Goal: Information Seeking & Learning: Learn about a topic

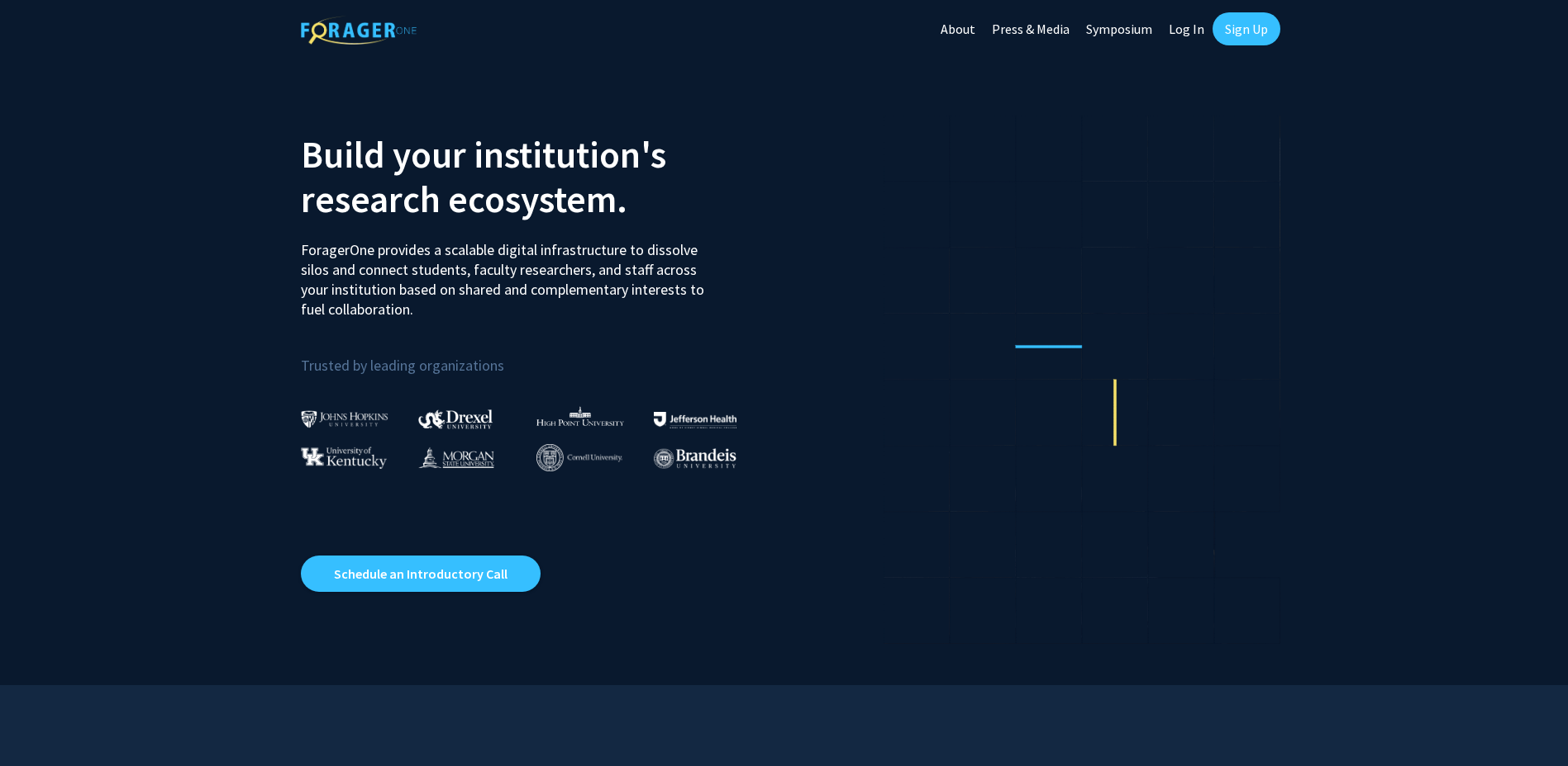
click at [1179, 35] on link "Log In" at bounding box center [1187, 29] width 52 height 58
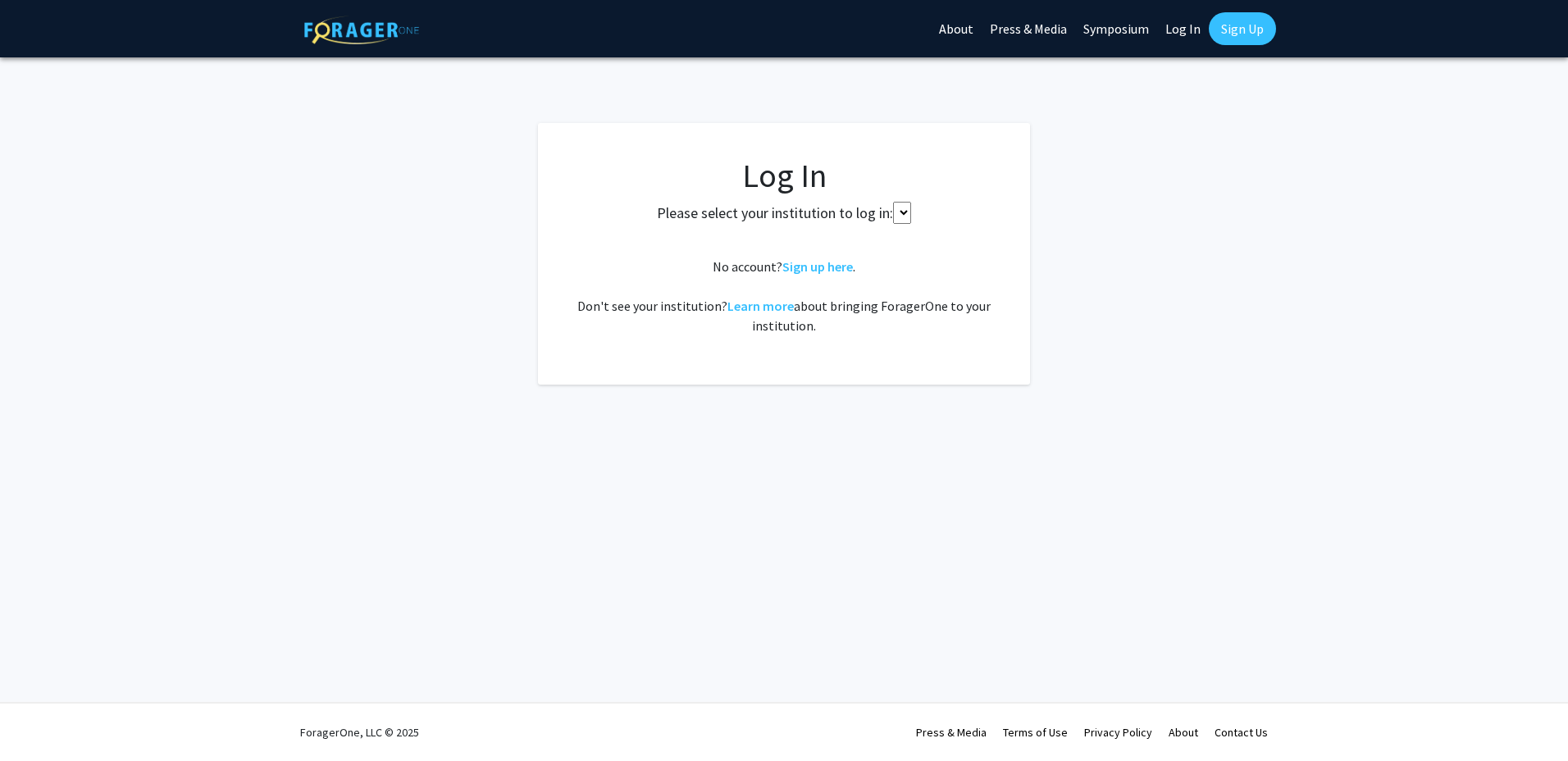
select select
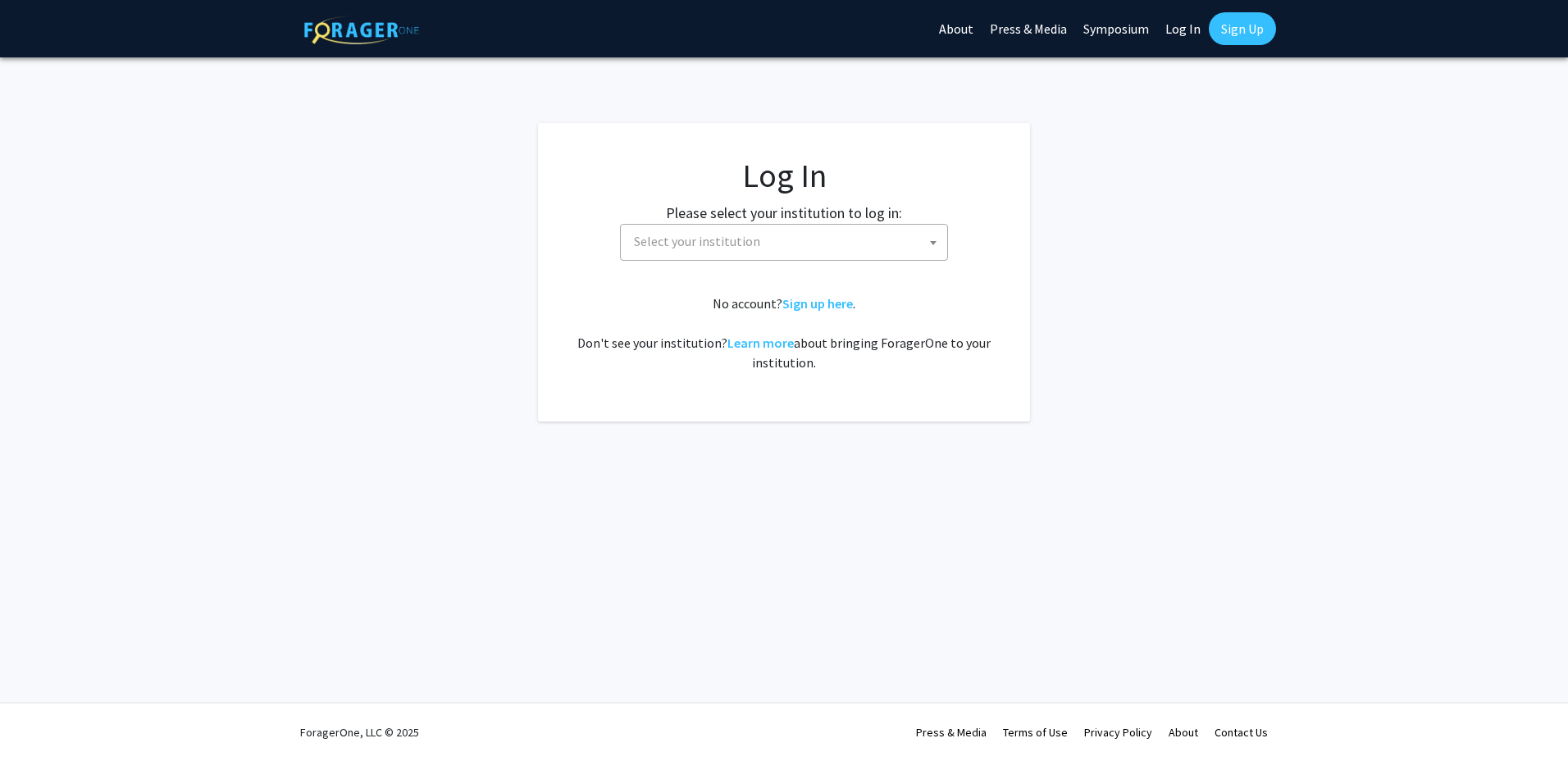
click at [903, 244] on span "Select your institution" at bounding box center [787, 242] width 320 height 34
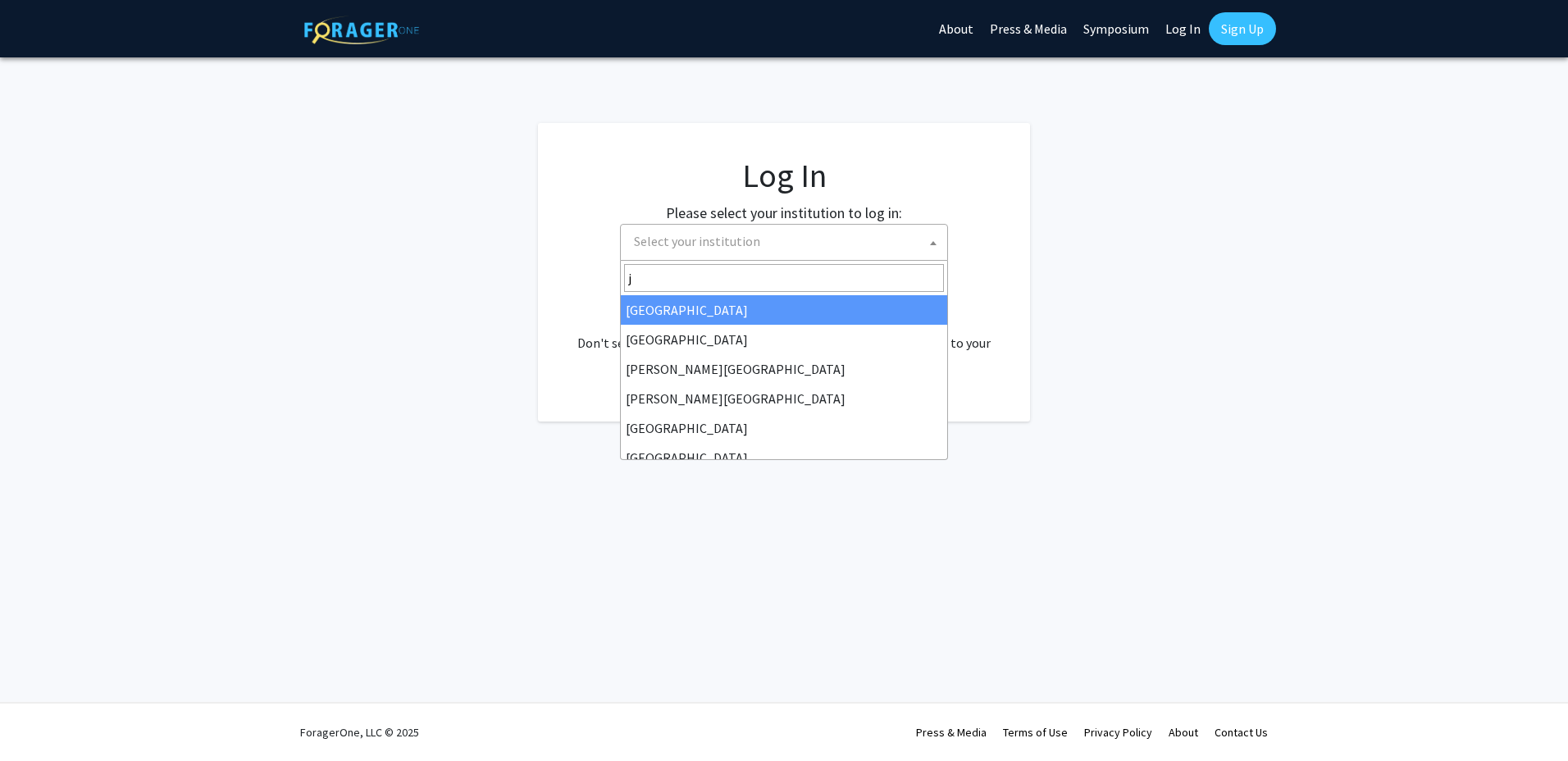
type input "jo"
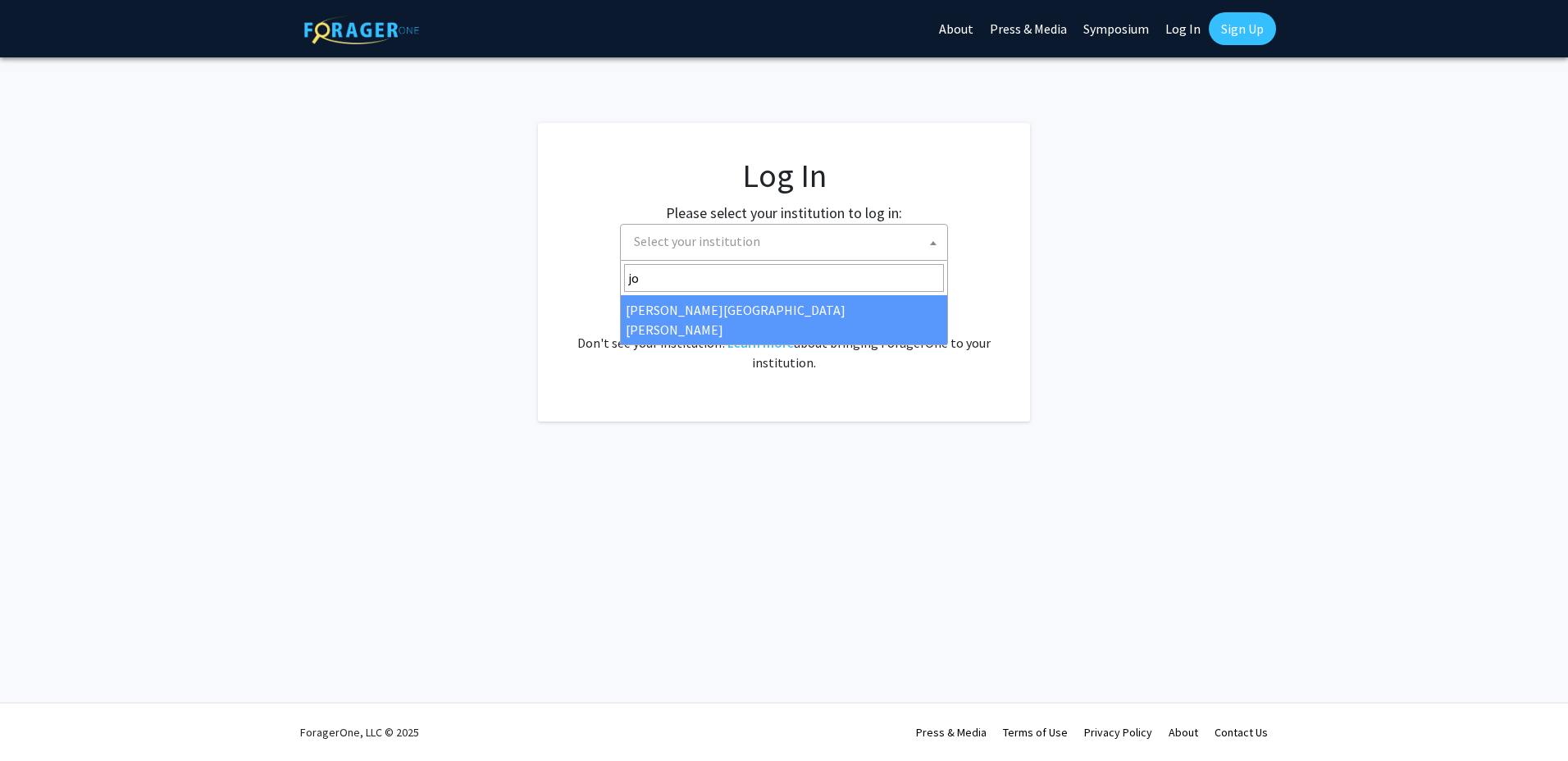
select select "1"
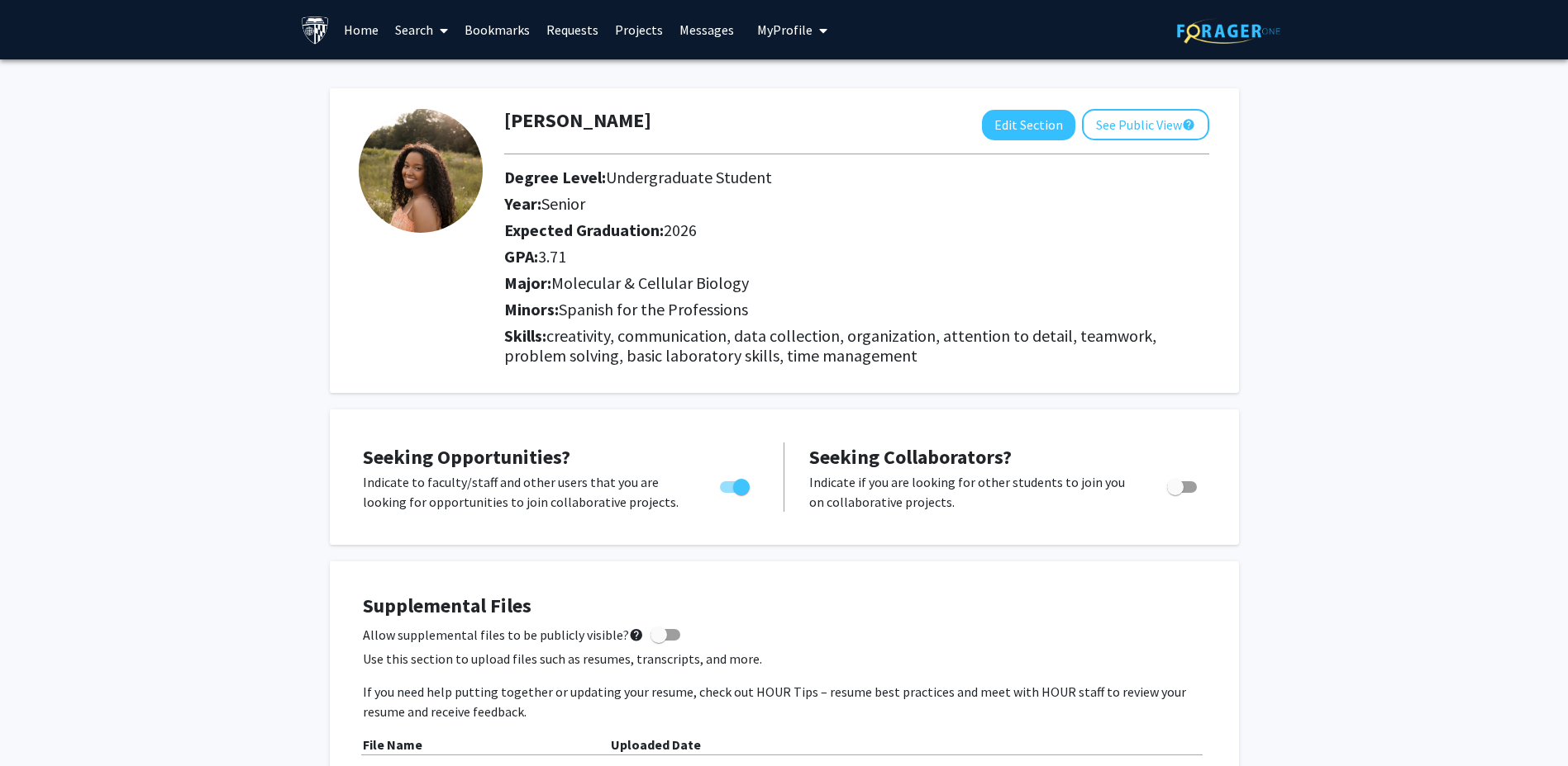
click at [406, 23] on link "Search" at bounding box center [421, 30] width 69 height 58
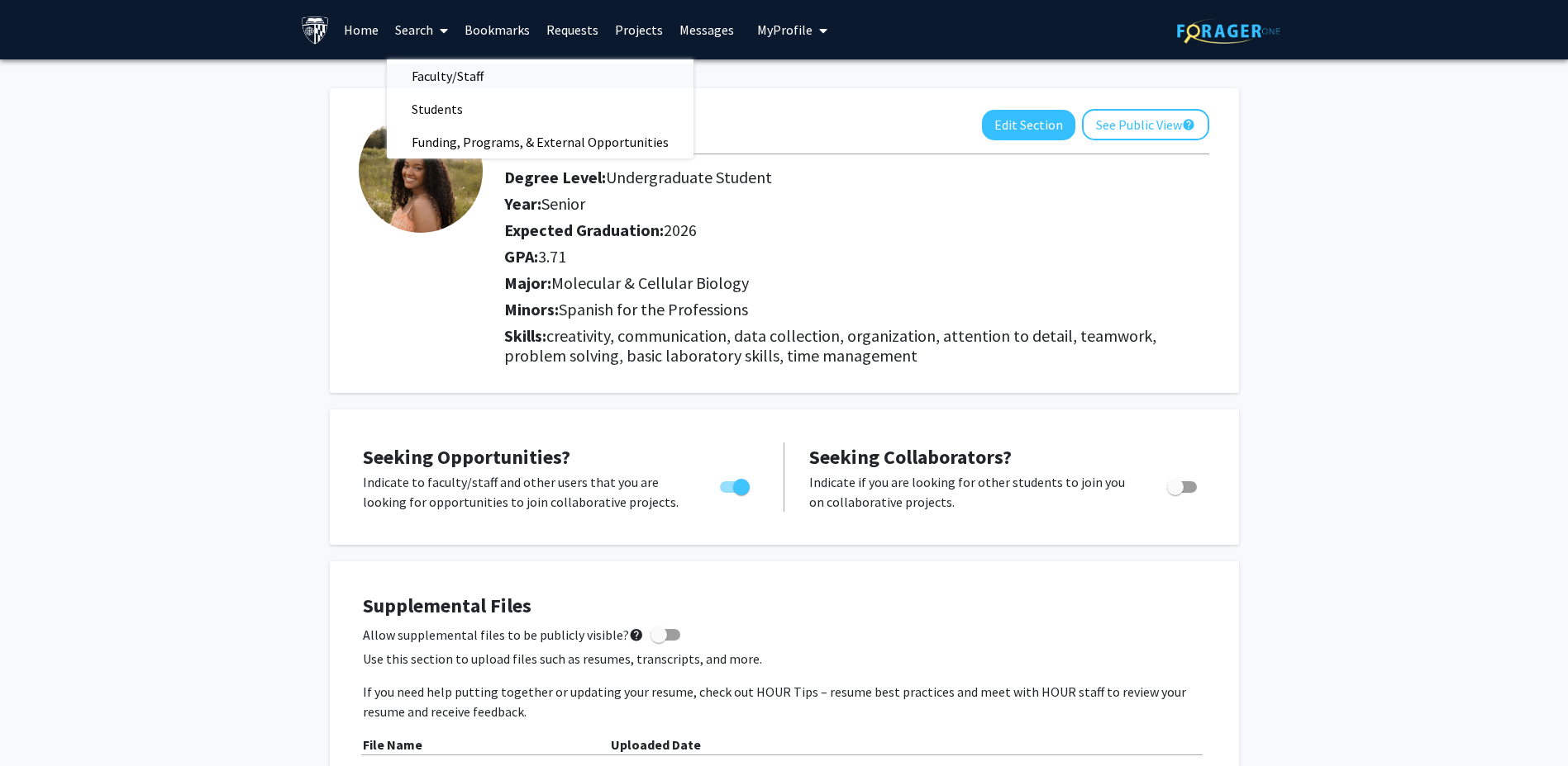
click at [436, 67] on span "Faculty/Staff" at bounding box center [447, 76] width 122 height 33
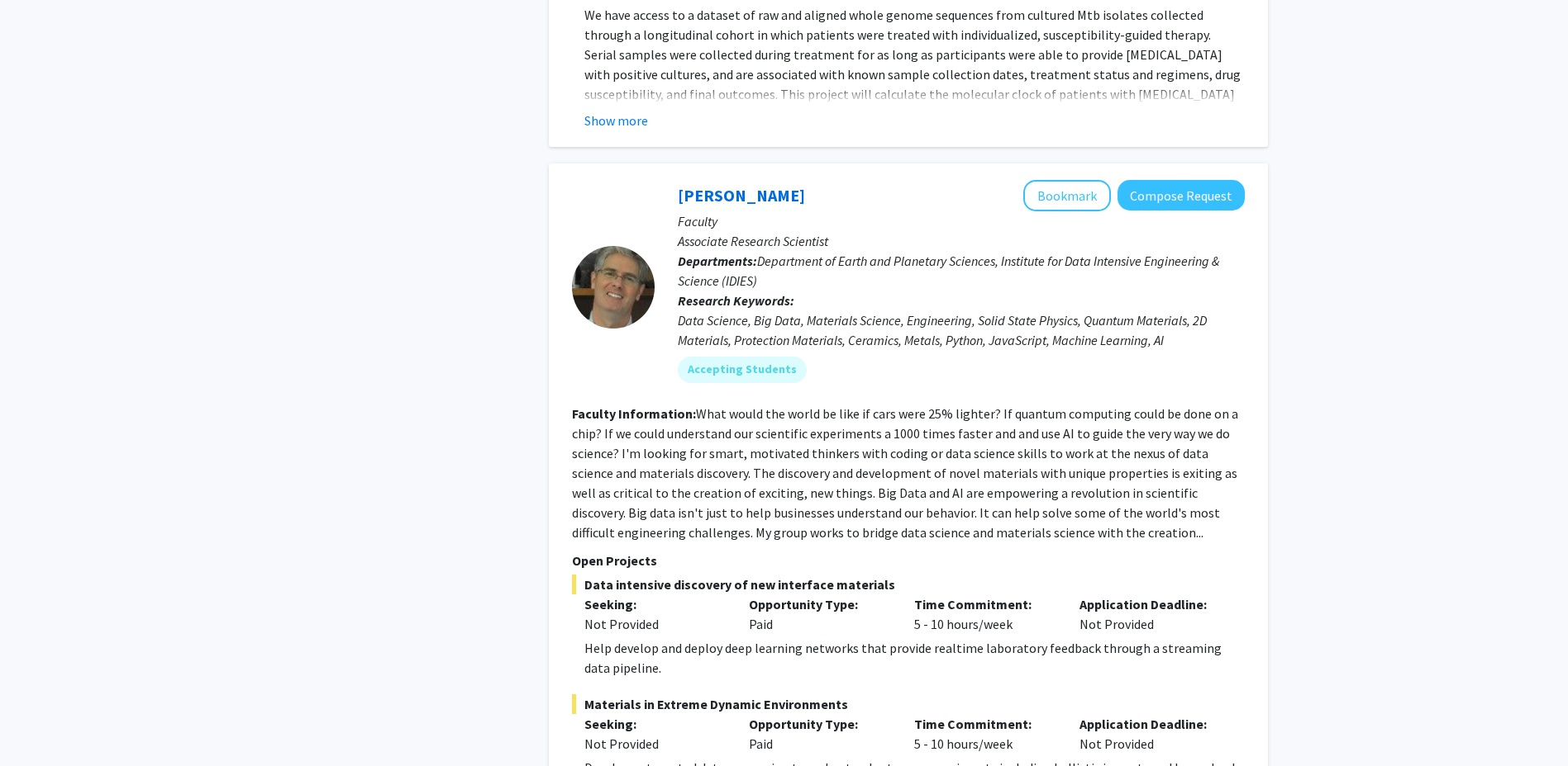
scroll to position [7807, 0]
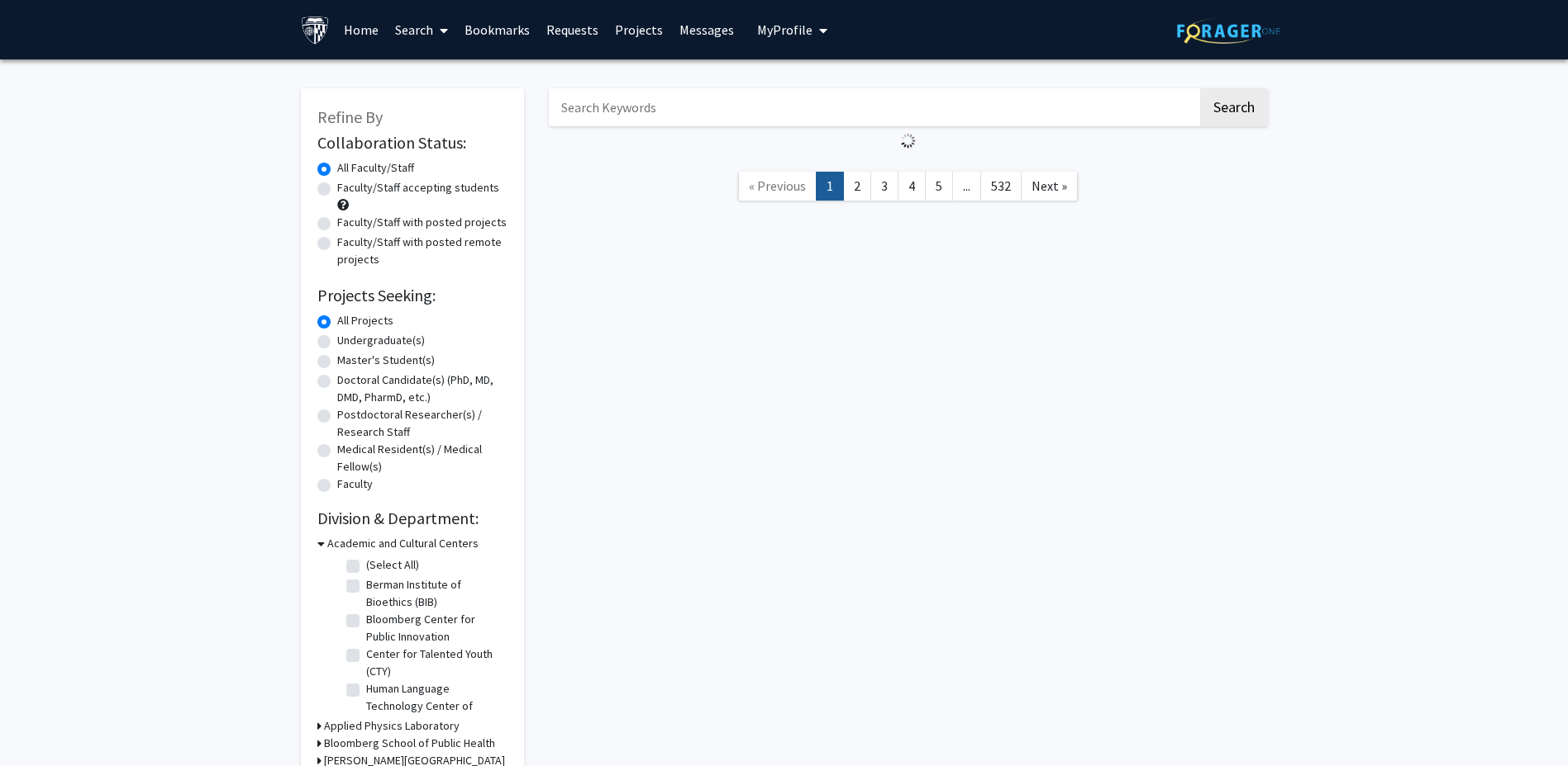
click at [974, 415] on div "Search « Previous 1 2 3 4 5 ... 532 Next »" at bounding box center [908, 524] width 744 height 905
click at [341, 189] on label "Faculty/Staff accepting students" at bounding box center [418, 187] width 162 height 17
click at [341, 189] on input "Faculty/Staff accepting students" at bounding box center [343, 185] width 11 height 11
radio input "true"
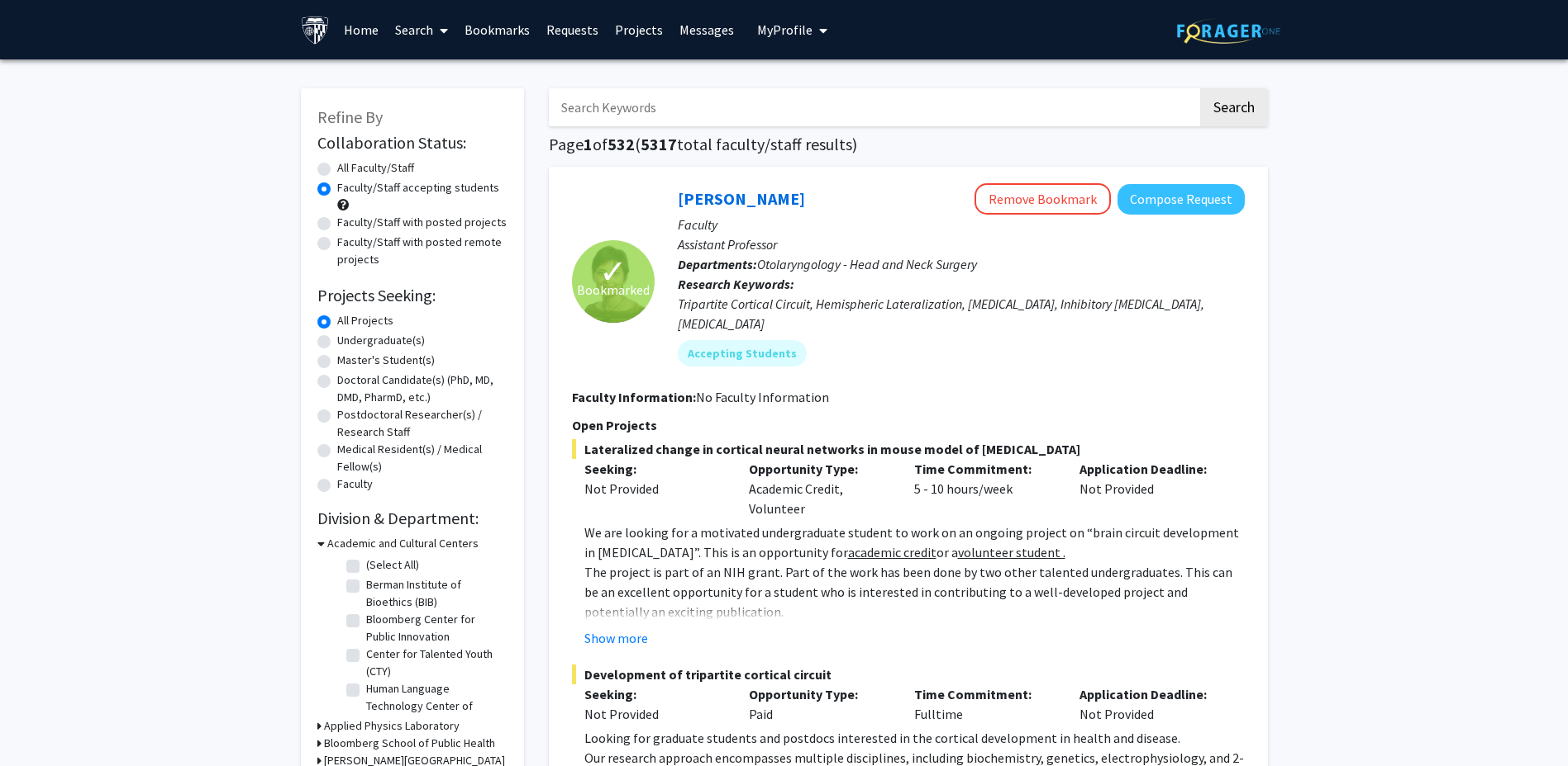
click at [362, 169] on label "All Faculty/Staff" at bounding box center [375, 168] width 77 height 17
click at [348, 169] on input "All Faculty/Staff" at bounding box center [343, 165] width 11 height 11
radio input "true"
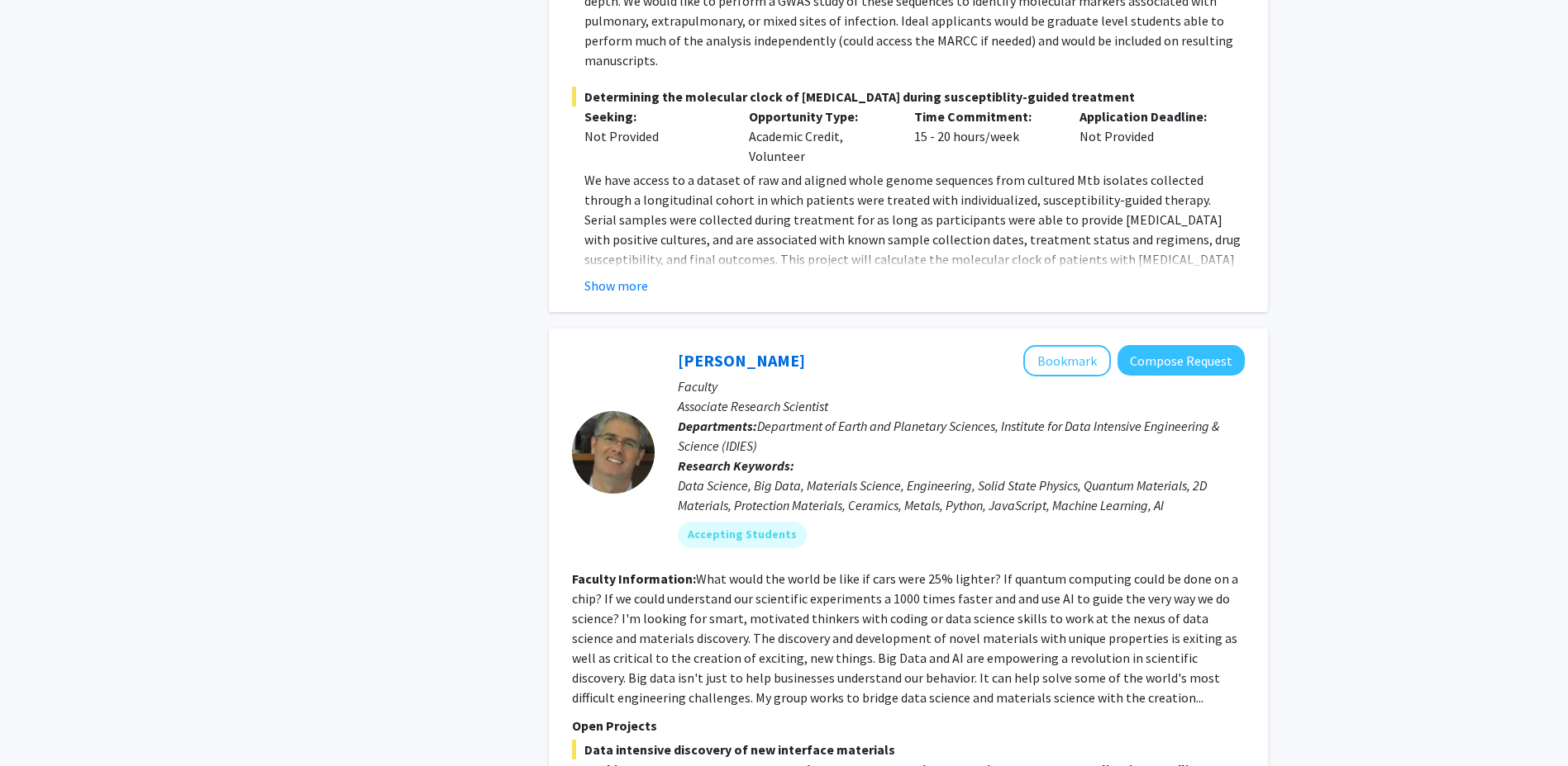
scroll to position [7807, 0]
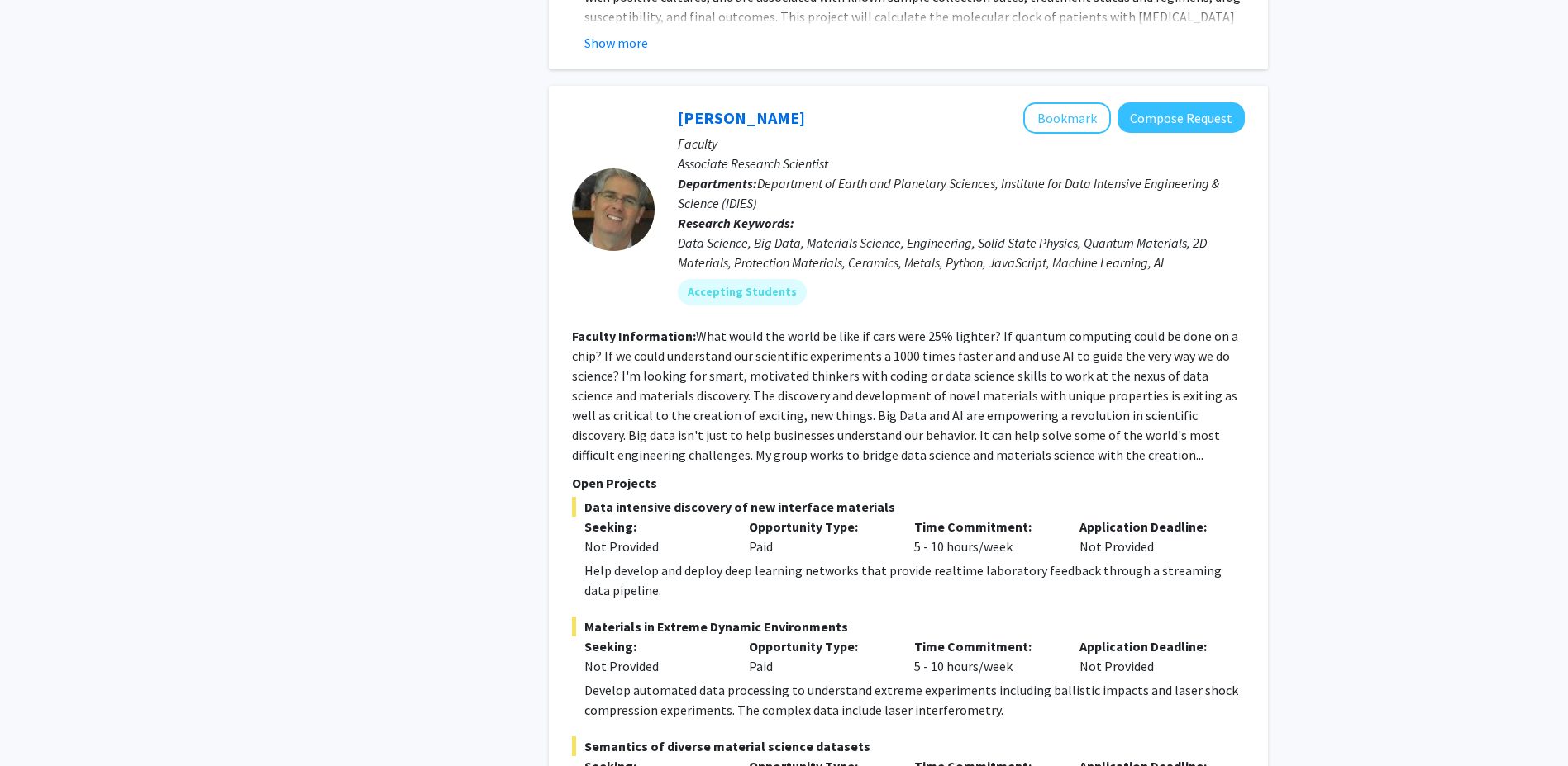
scroll to position [7807, 0]
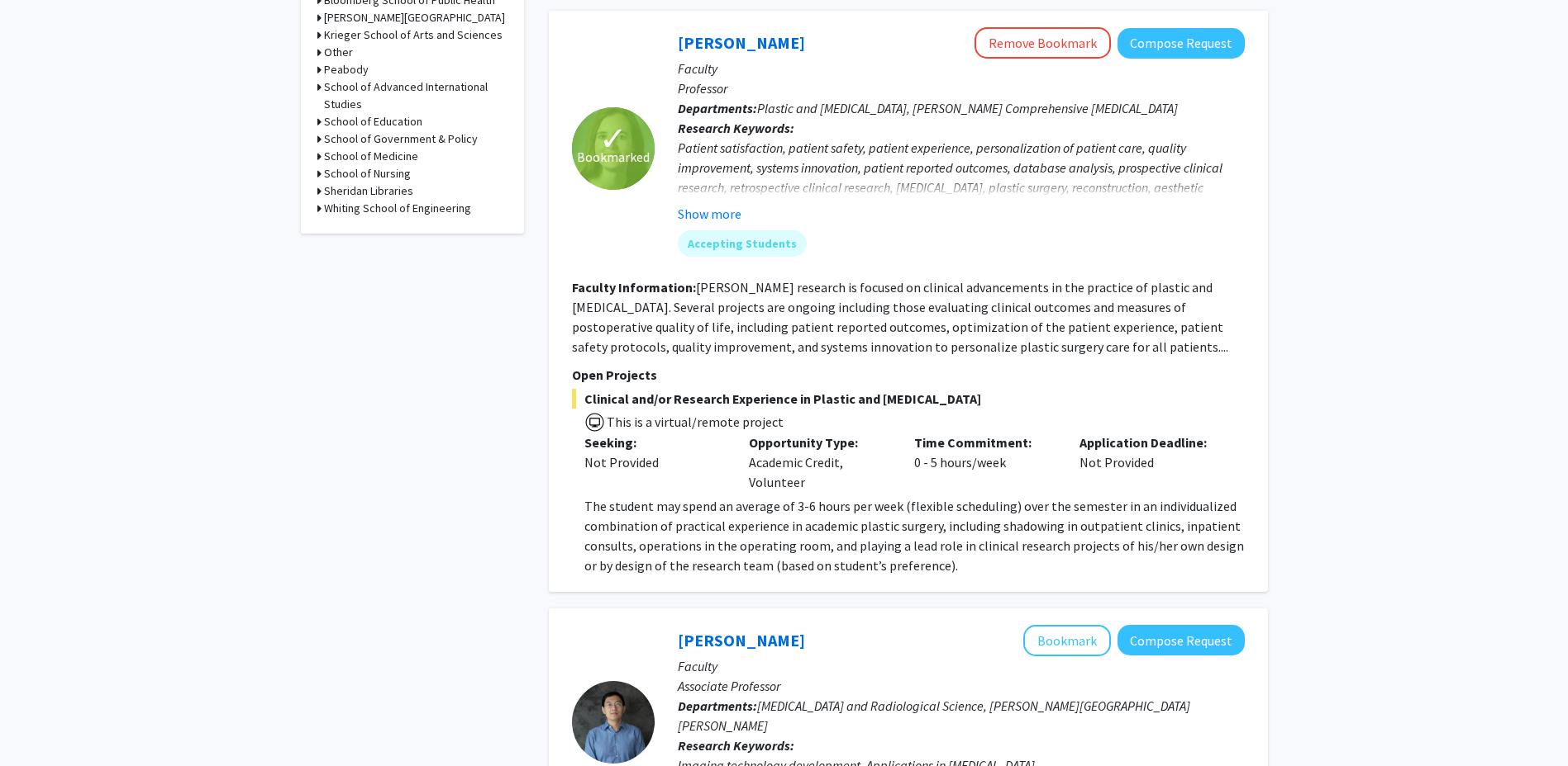
scroll to position [661, 0]
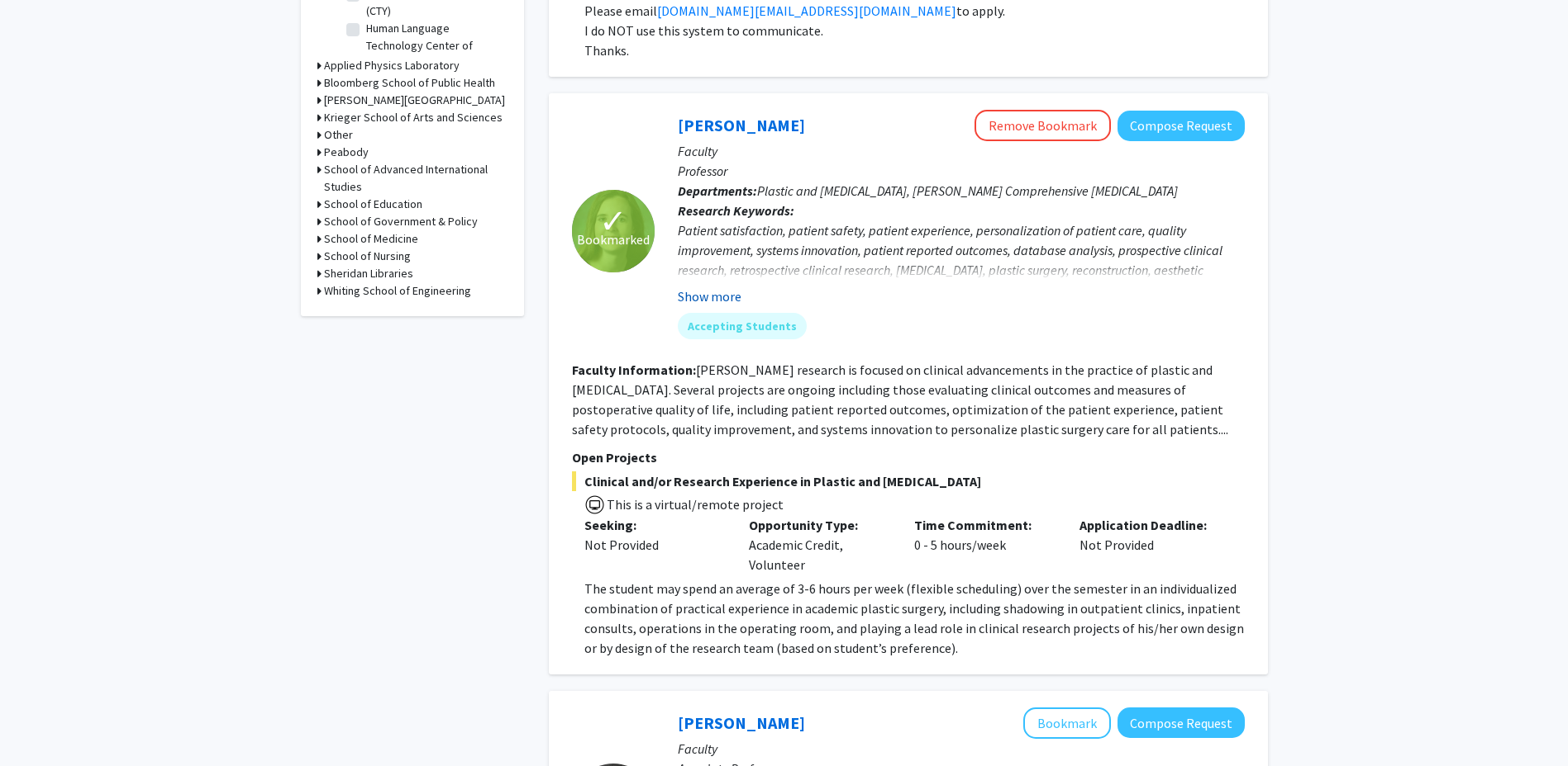
click at [728, 290] on button "Show more" at bounding box center [709, 296] width 64 height 20
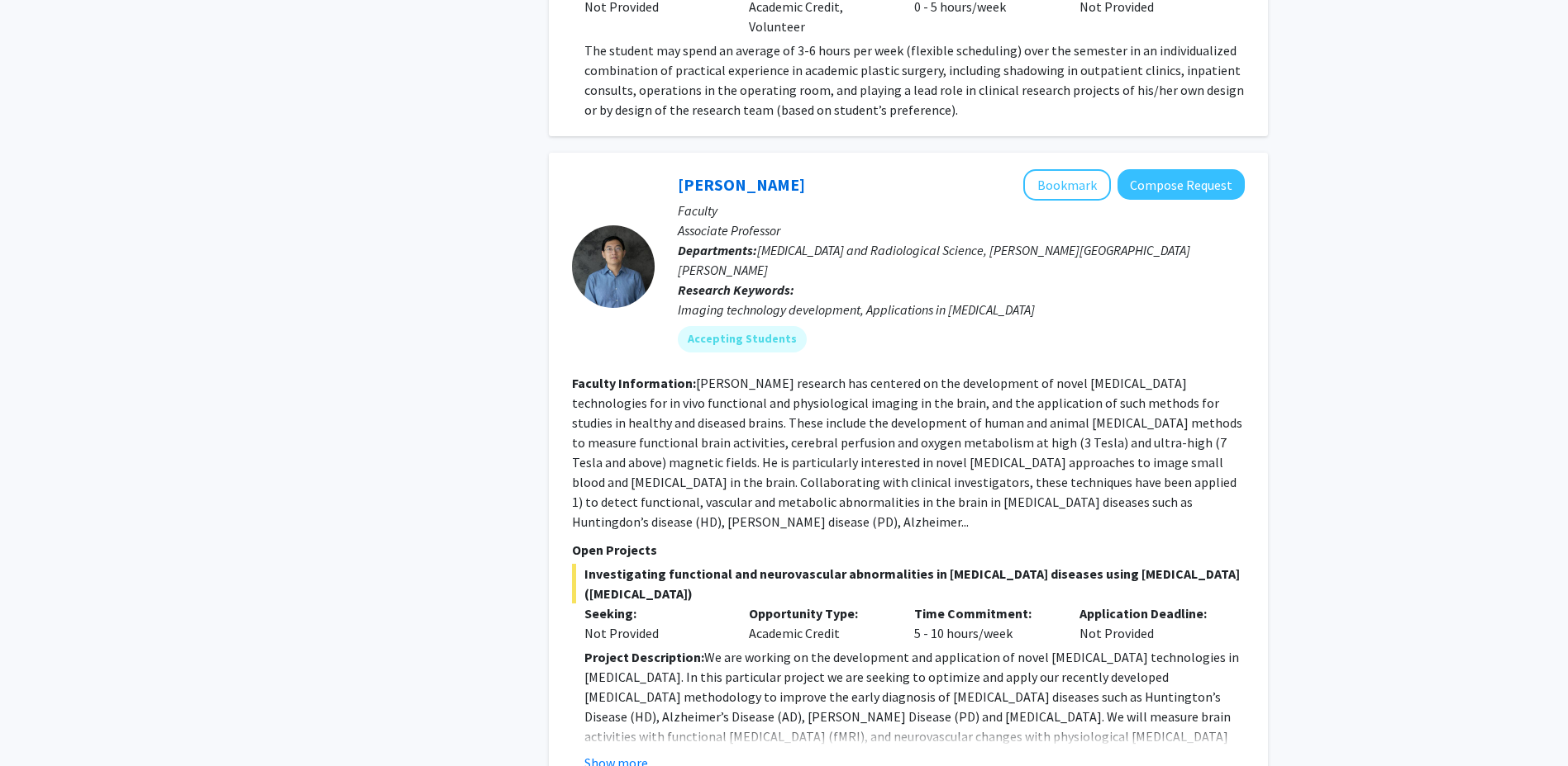
scroll to position [1321, 0]
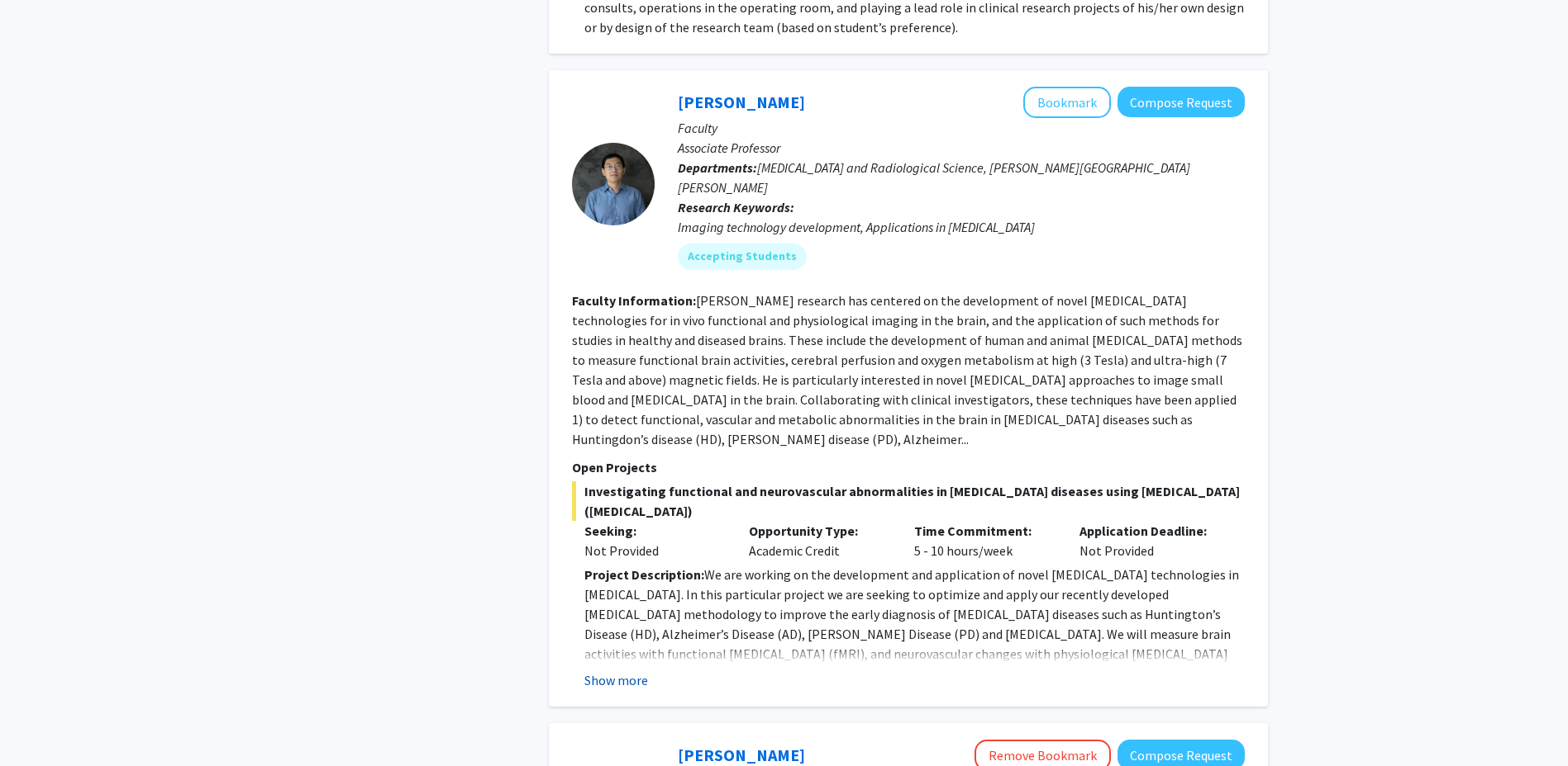
click at [634, 670] on button "Show more" at bounding box center [616, 680] width 64 height 20
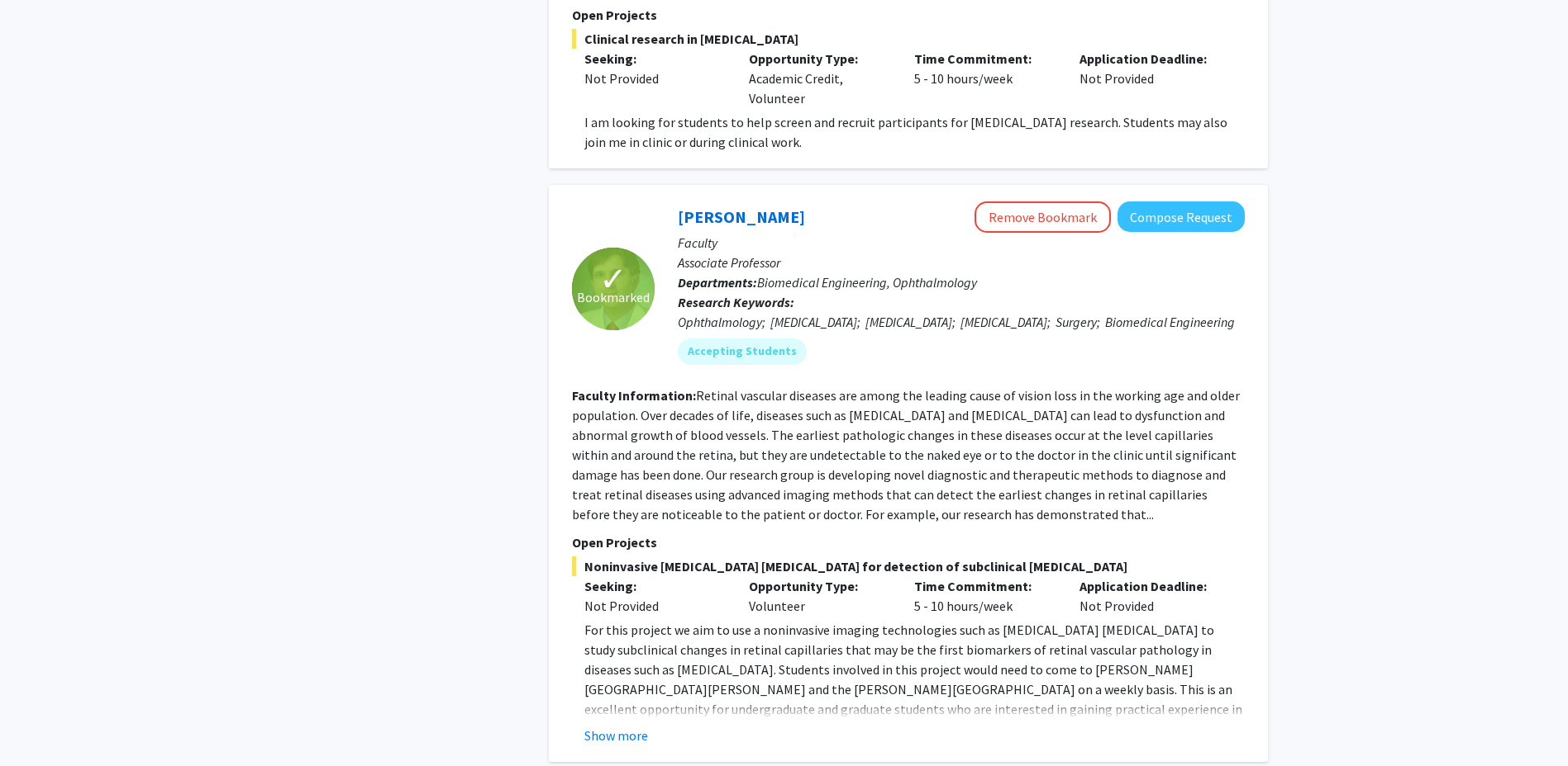
scroll to position [4873, 0]
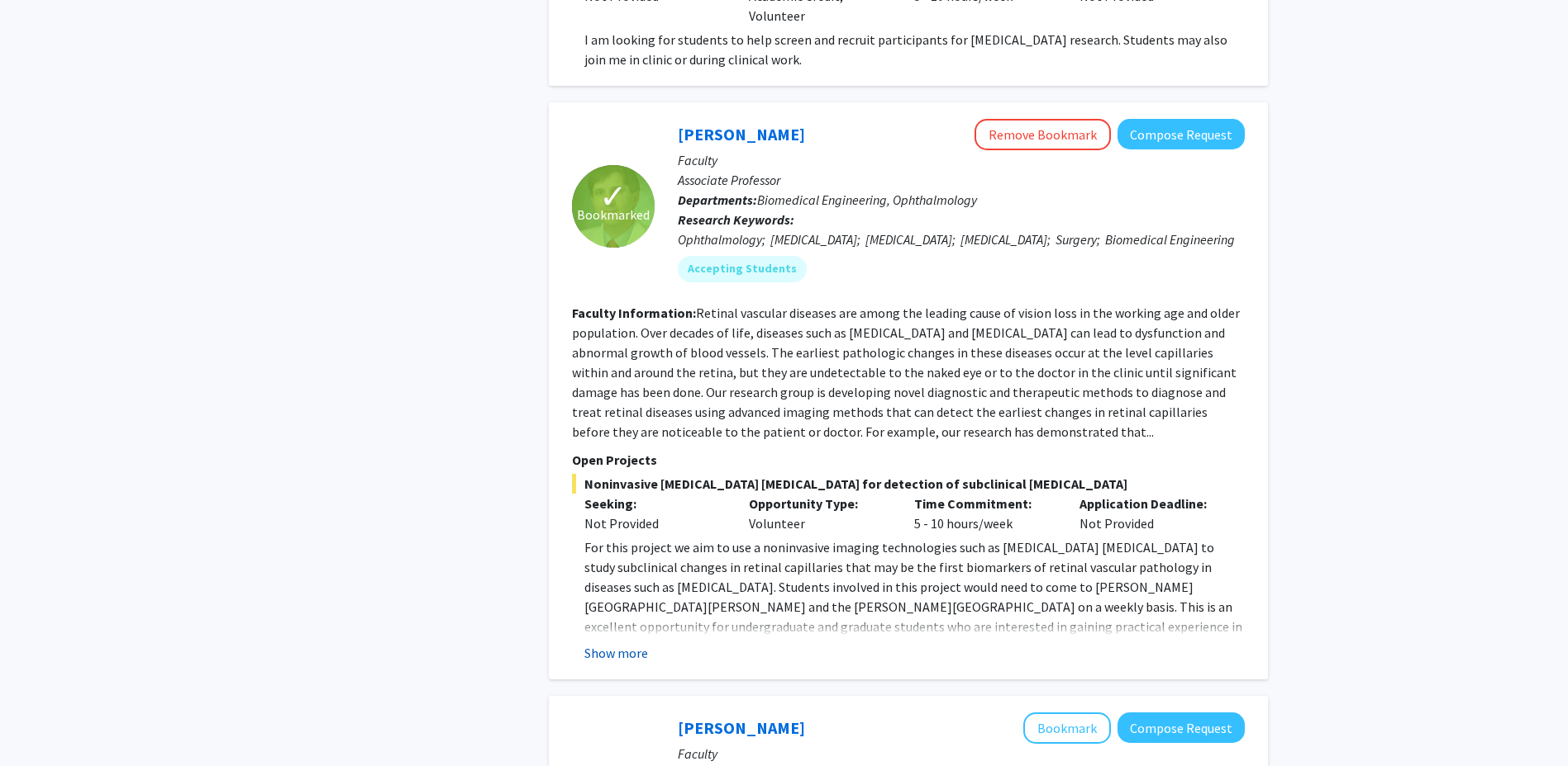
click at [626, 643] on button "Show more" at bounding box center [616, 653] width 64 height 20
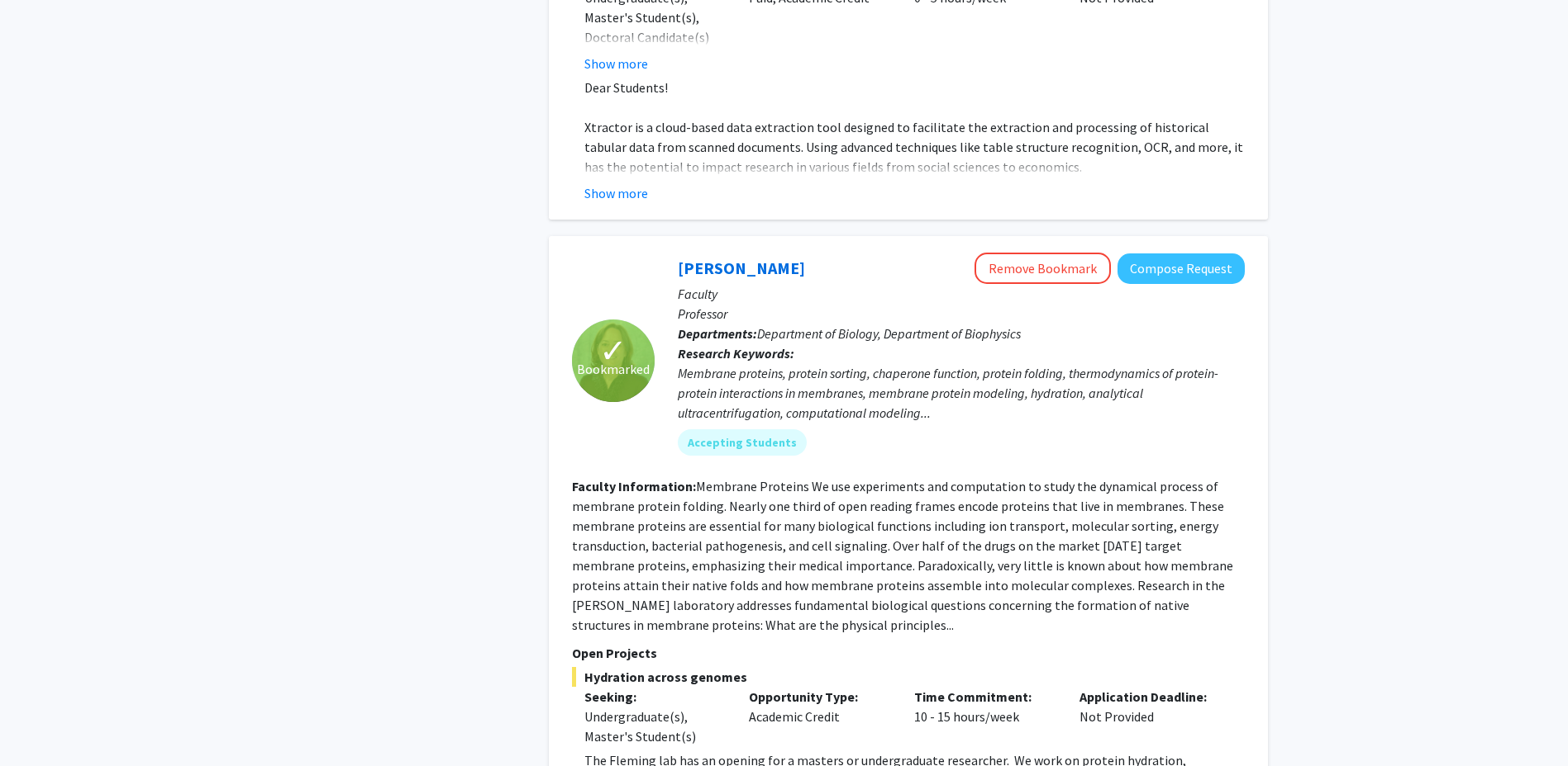
scroll to position [6344, 0]
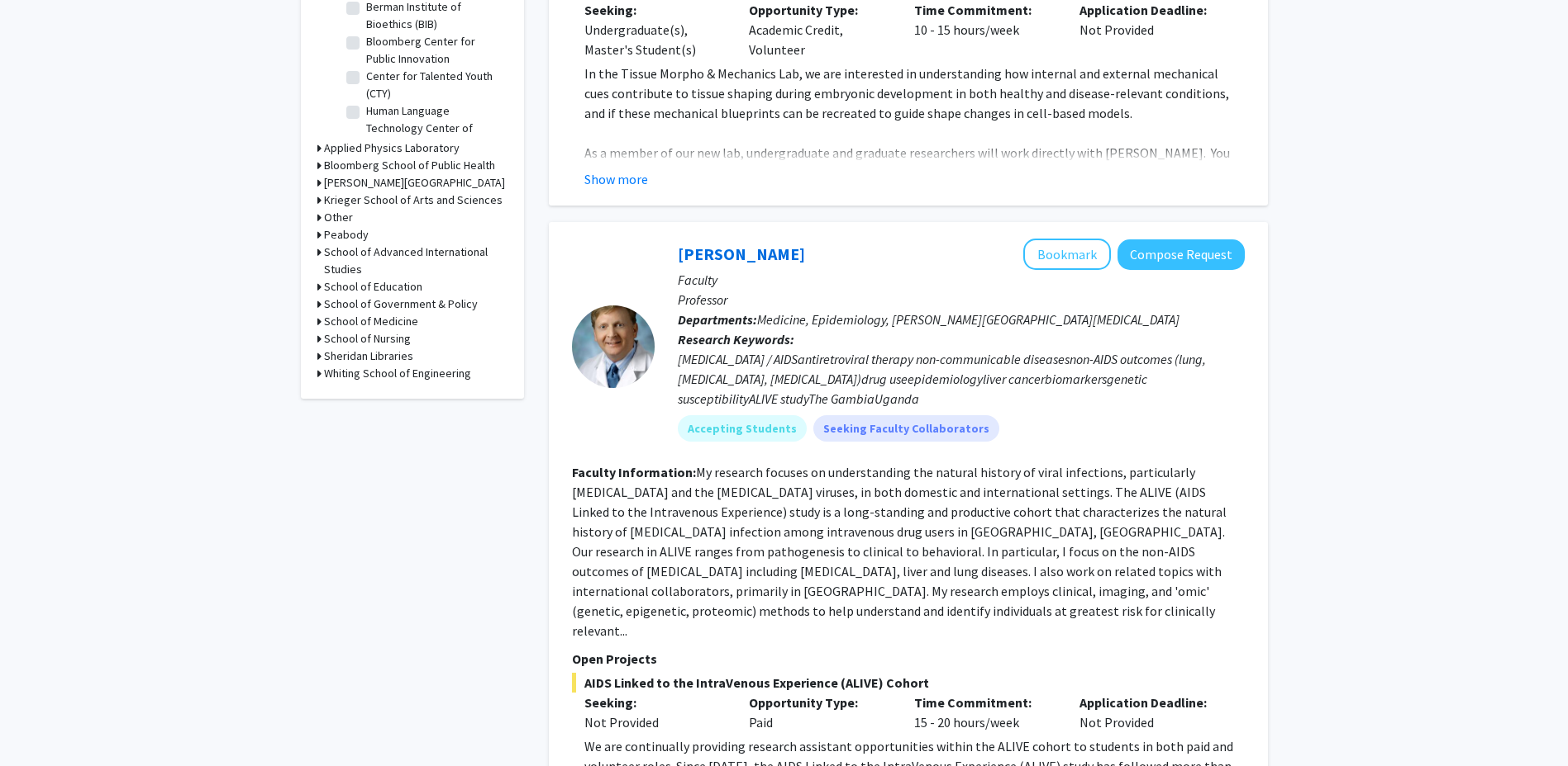
scroll to position [743, 0]
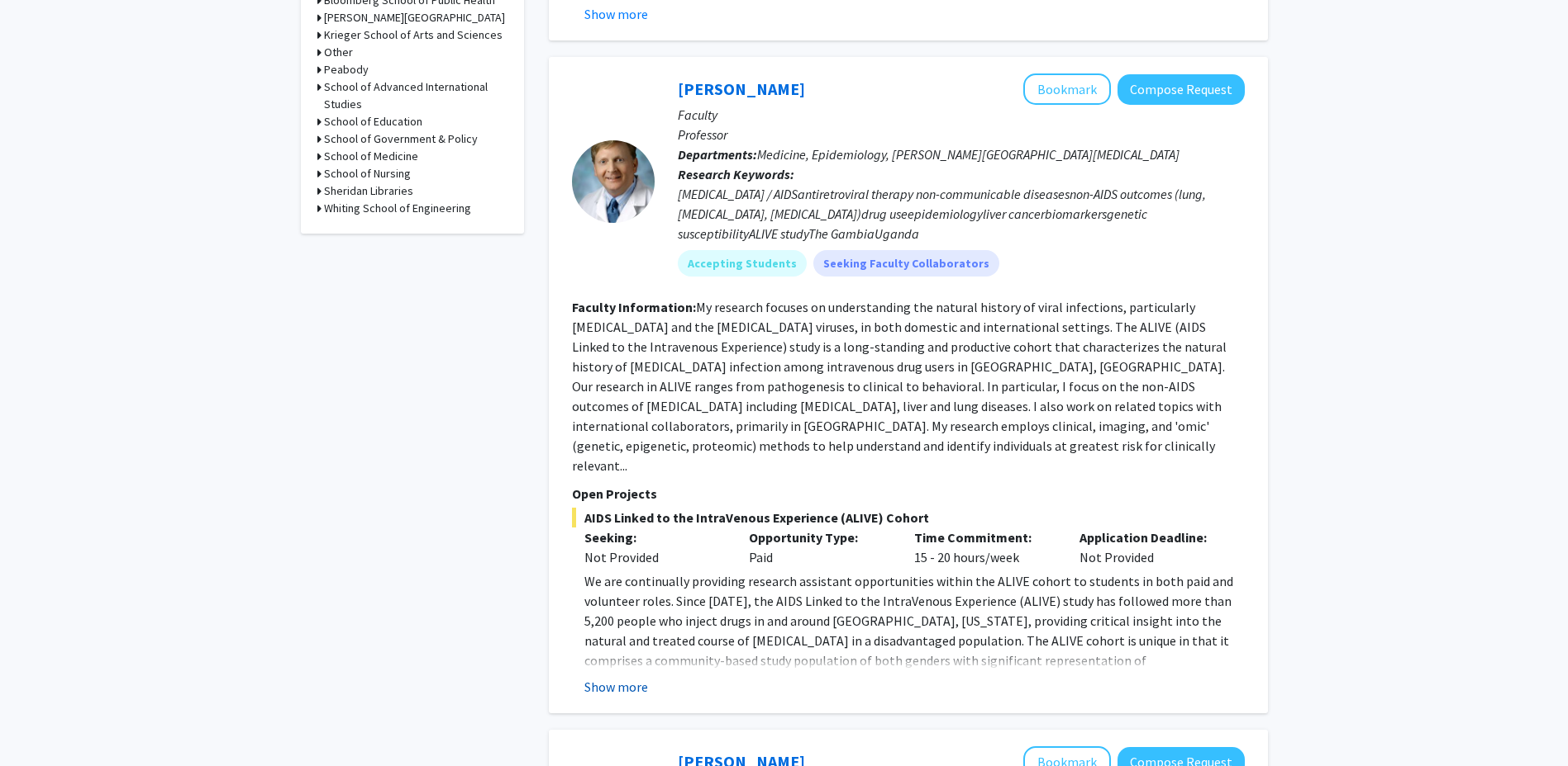
click at [609, 677] on button "Show more" at bounding box center [616, 687] width 64 height 20
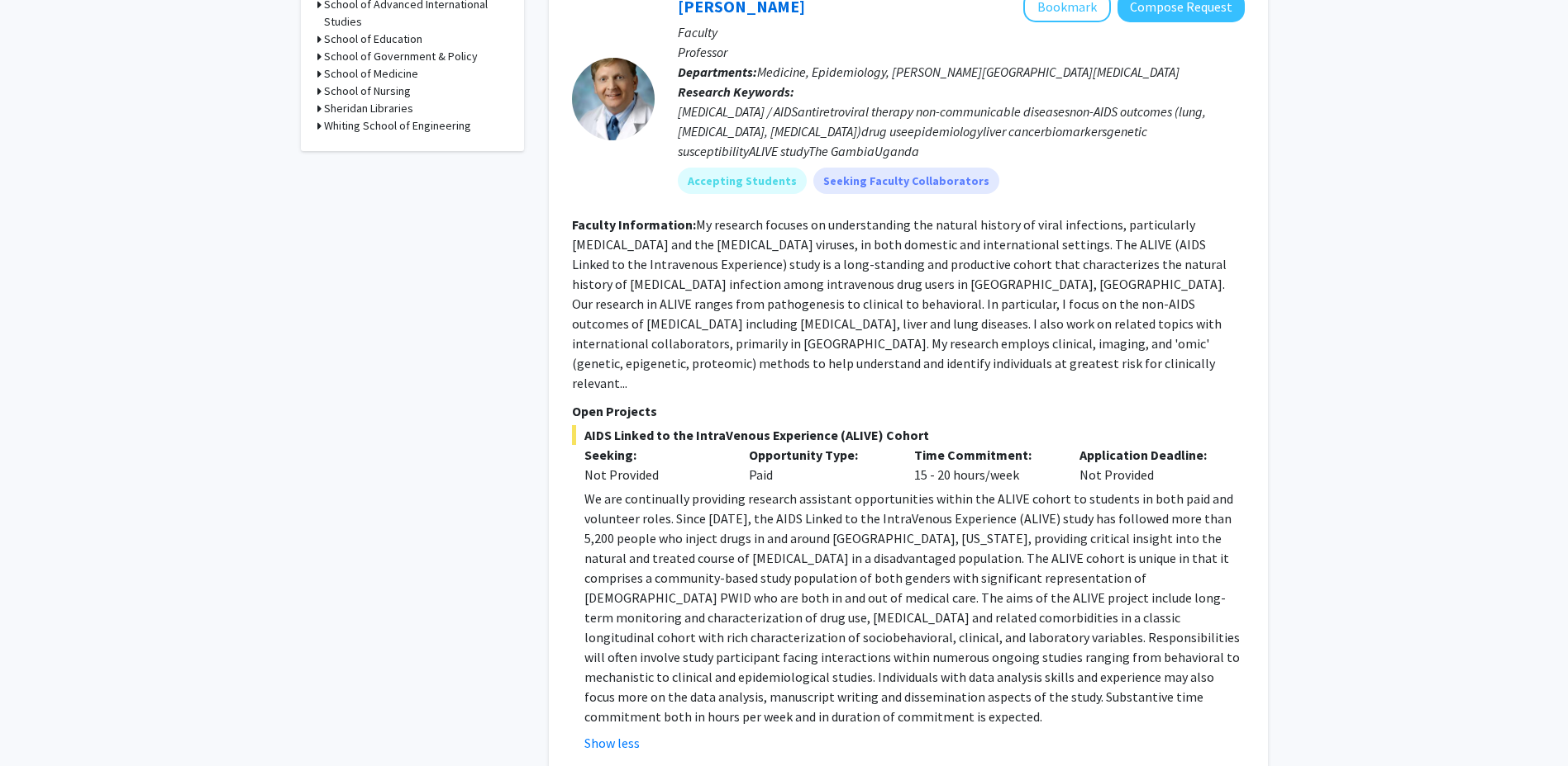
scroll to position [579, 0]
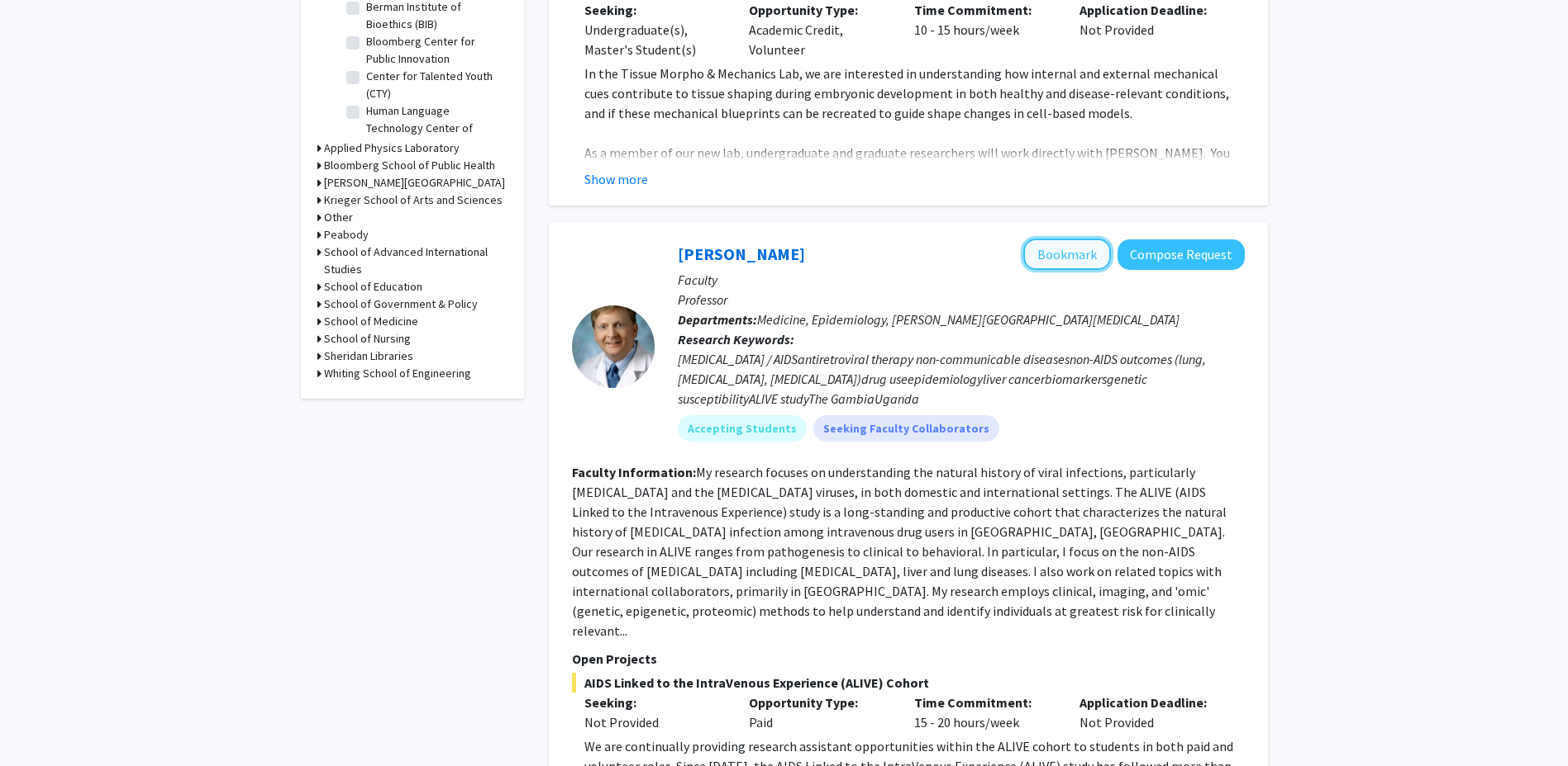
click at [1076, 240] on button "Bookmark" at bounding box center [1067, 254] width 87 height 32
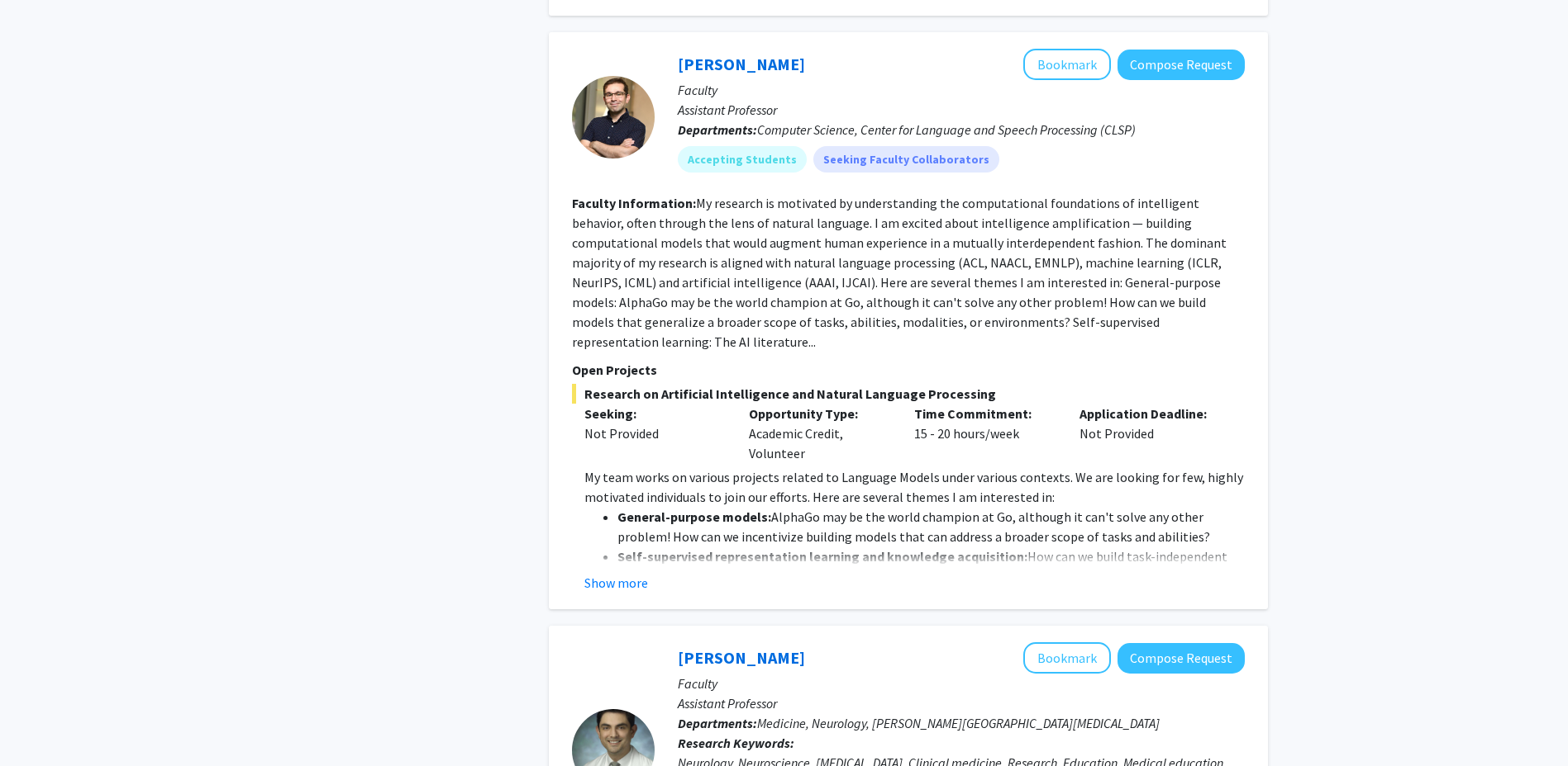
scroll to position [5203, 0]
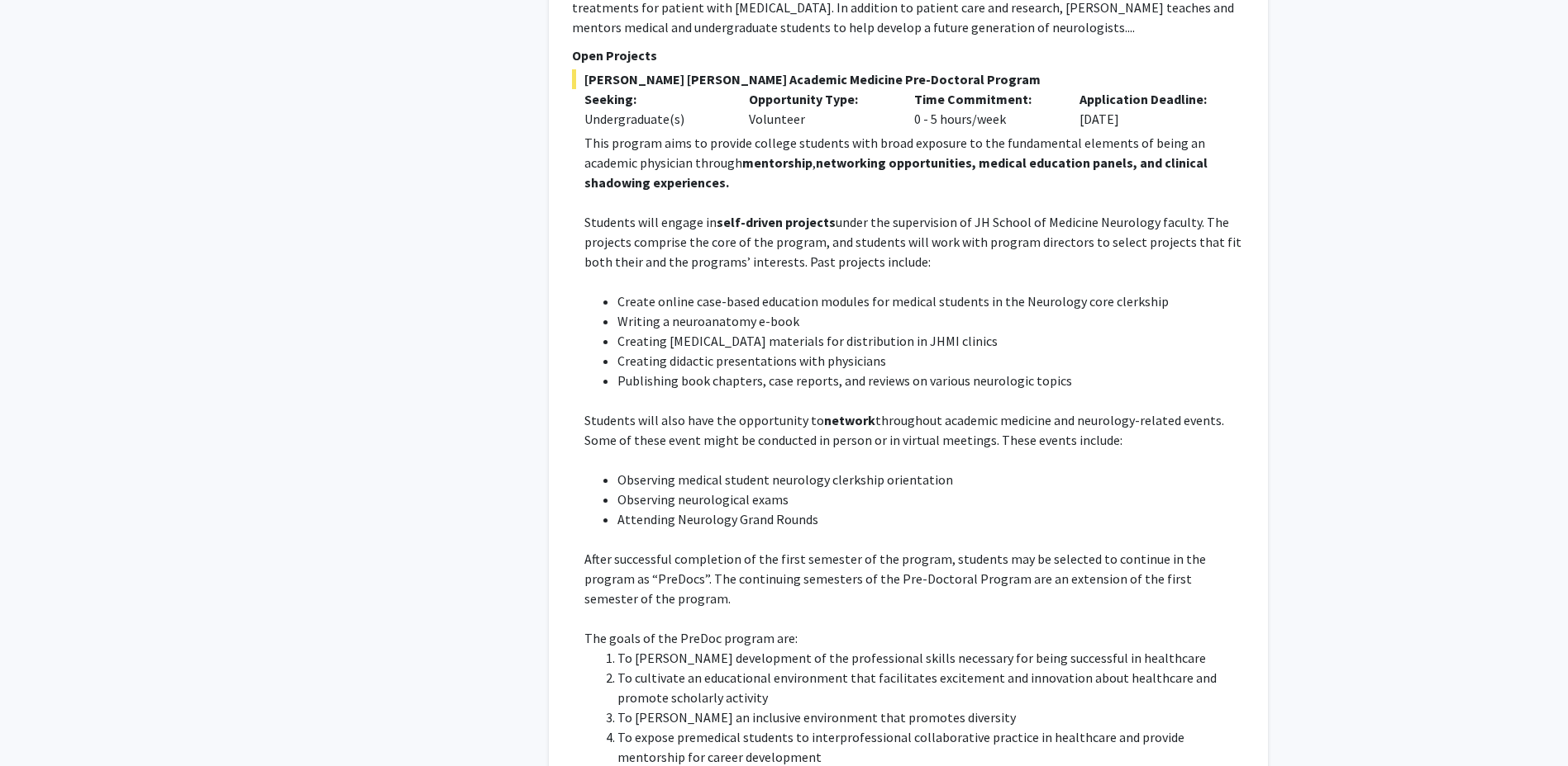
scroll to position [5864, 0]
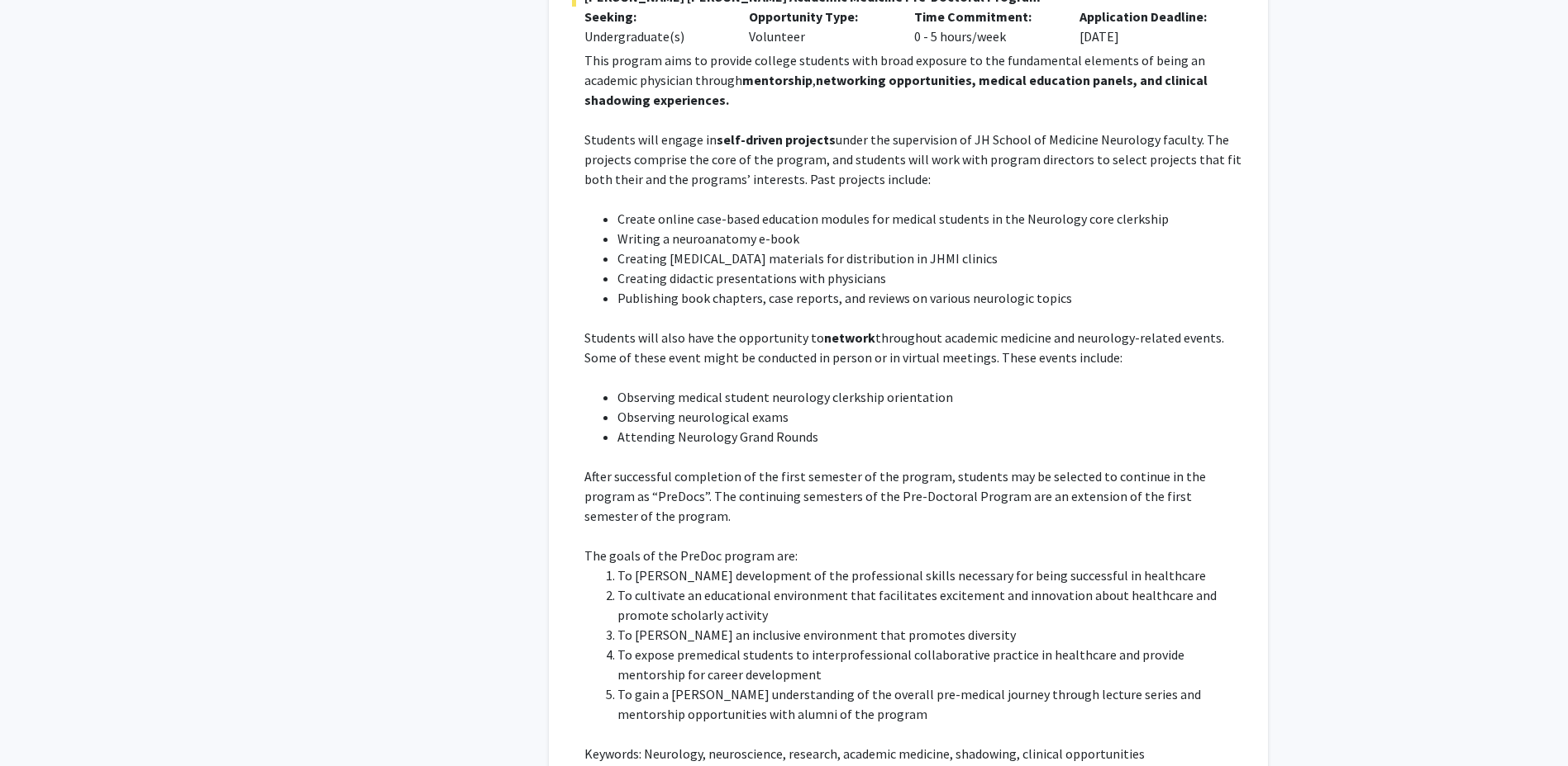
drag, startPoint x: 584, startPoint y: 633, endPoint x: 669, endPoint y: 657, distance: 88.3
drag, startPoint x: 669, startPoint y: 657, endPoint x: 615, endPoint y: 649, distance: 54.6
copy p "https://docs.google.com/forms/d/e/1FAIpQLSfs9lKRobckOITW585IvGZb3cvsBE6oiZybaV9…"
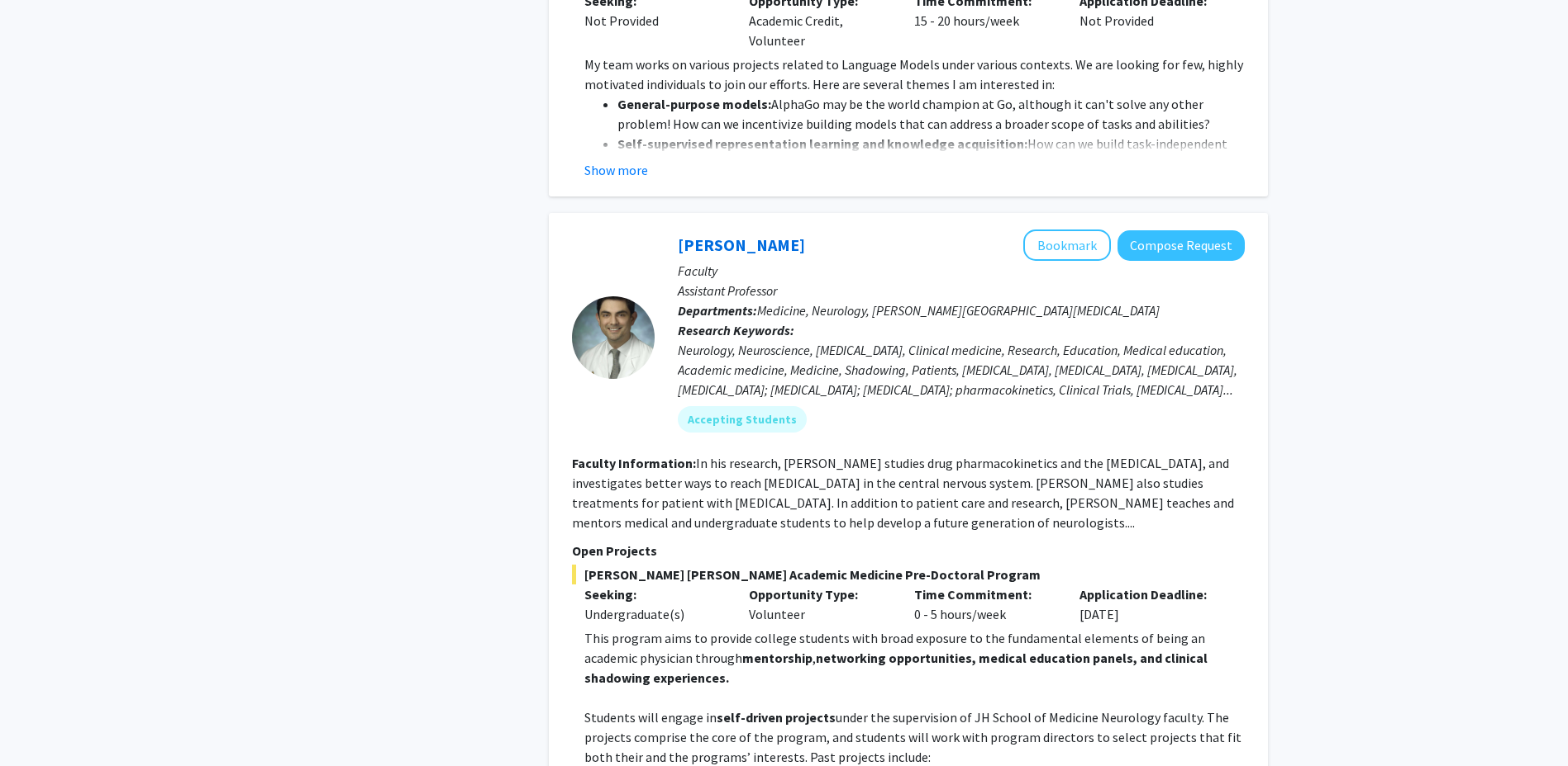
scroll to position [5203, 0]
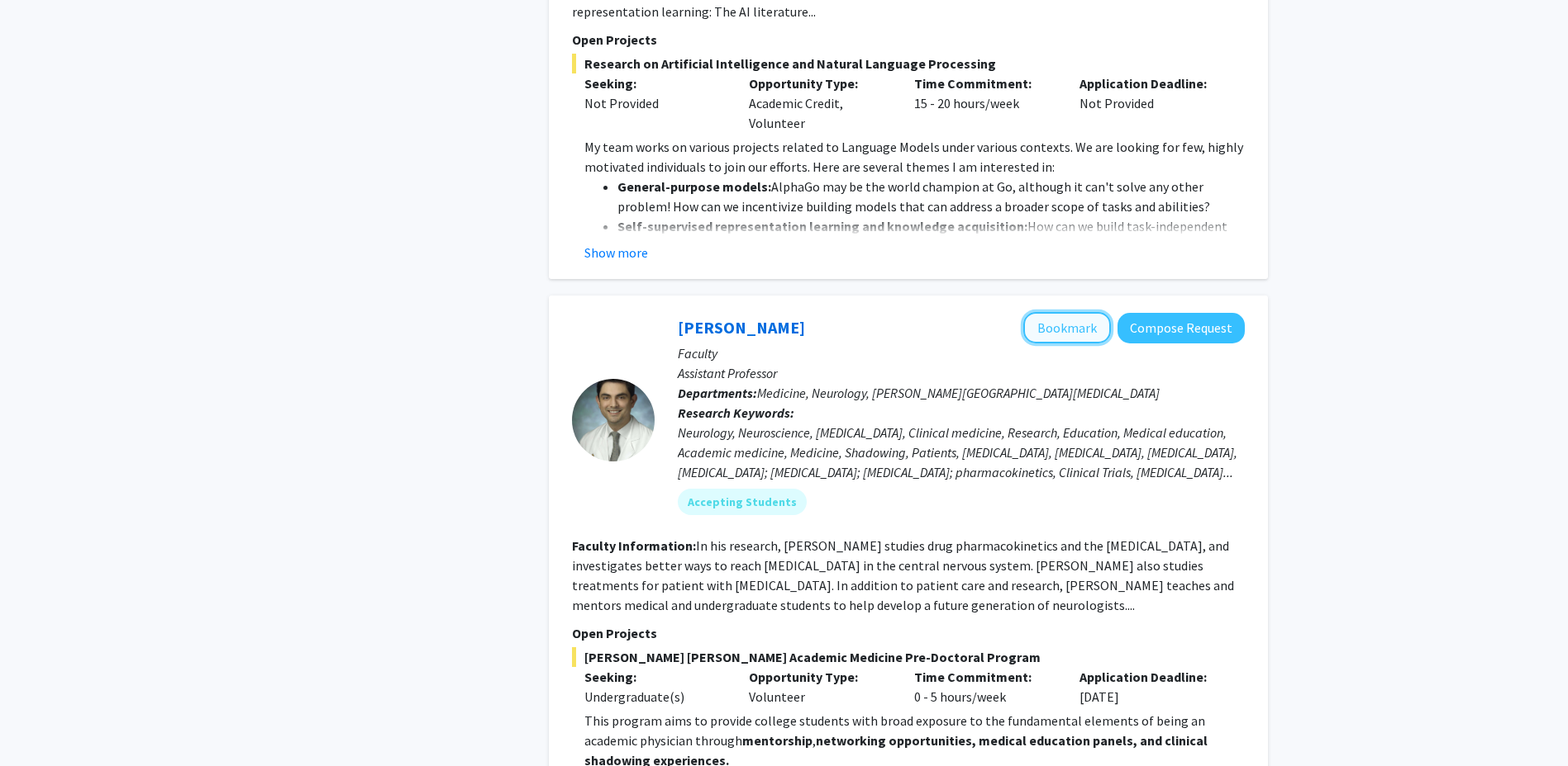
click at [1045, 312] on button "Bookmark" at bounding box center [1067, 327] width 87 height 32
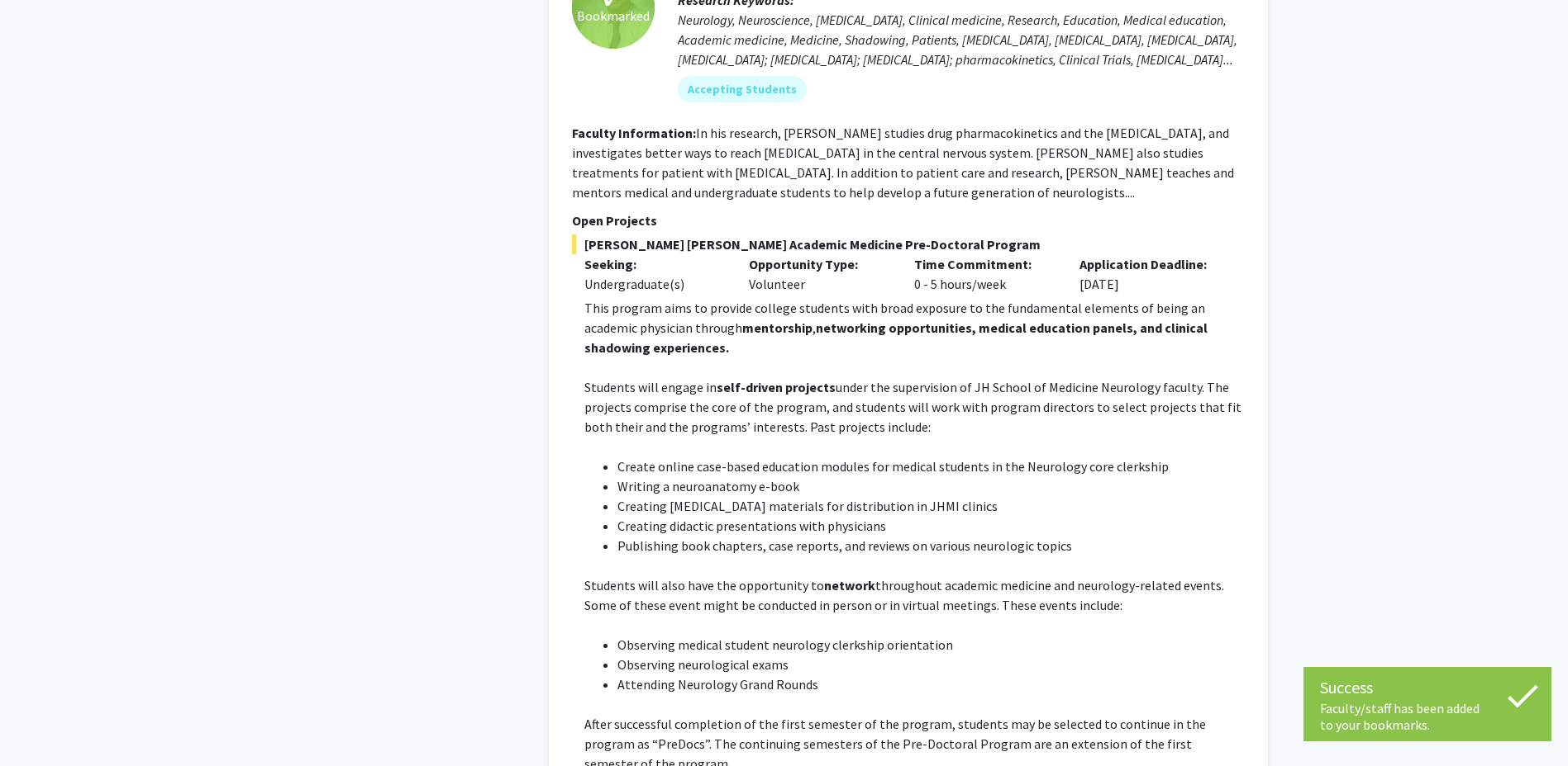
scroll to position [5946, 0]
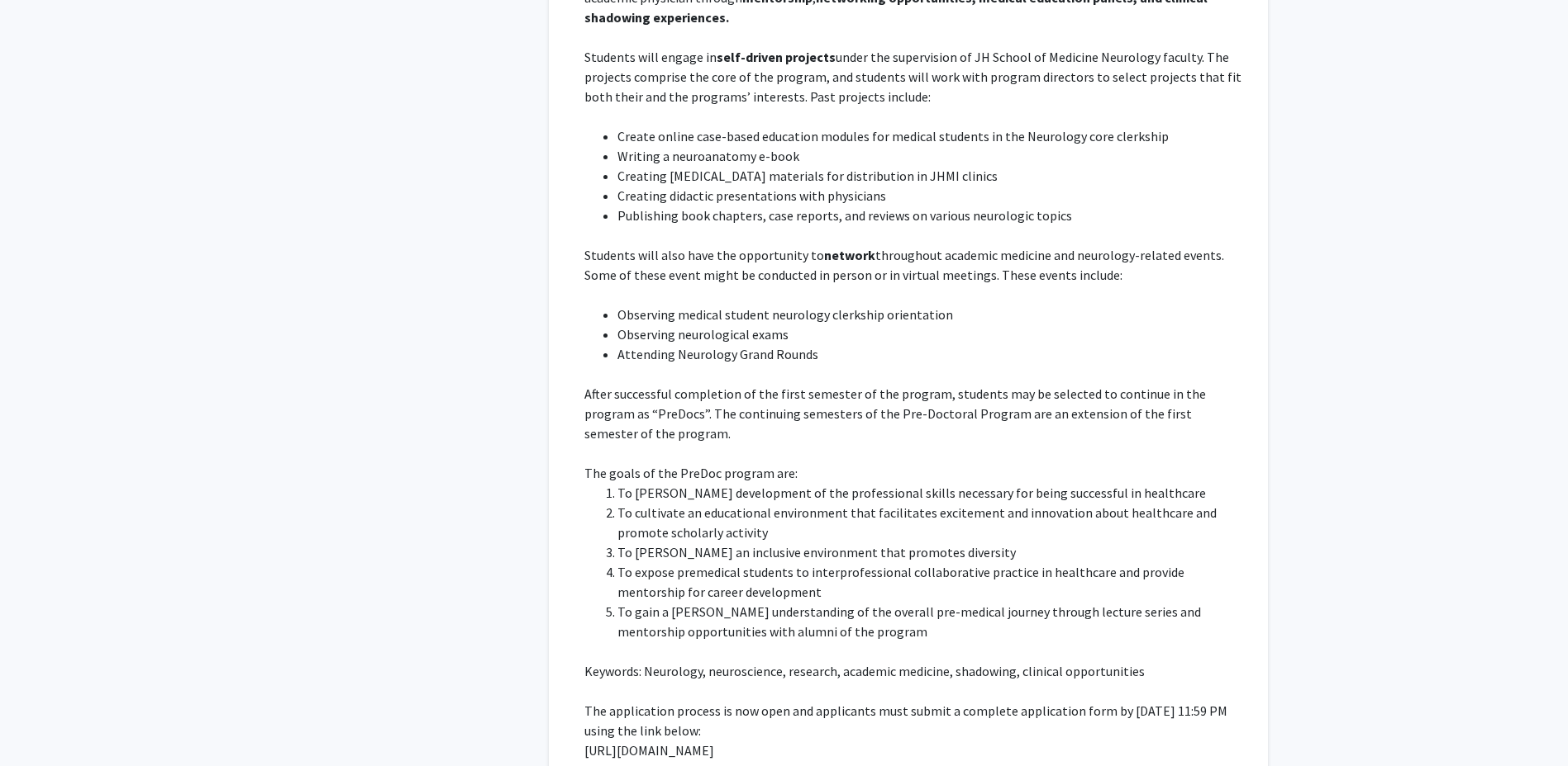
click at [994, 503] on li "To cultivate an educational environment that facilitates excitement and innovat…" at bounding box center [931, 523] width 628 height 40
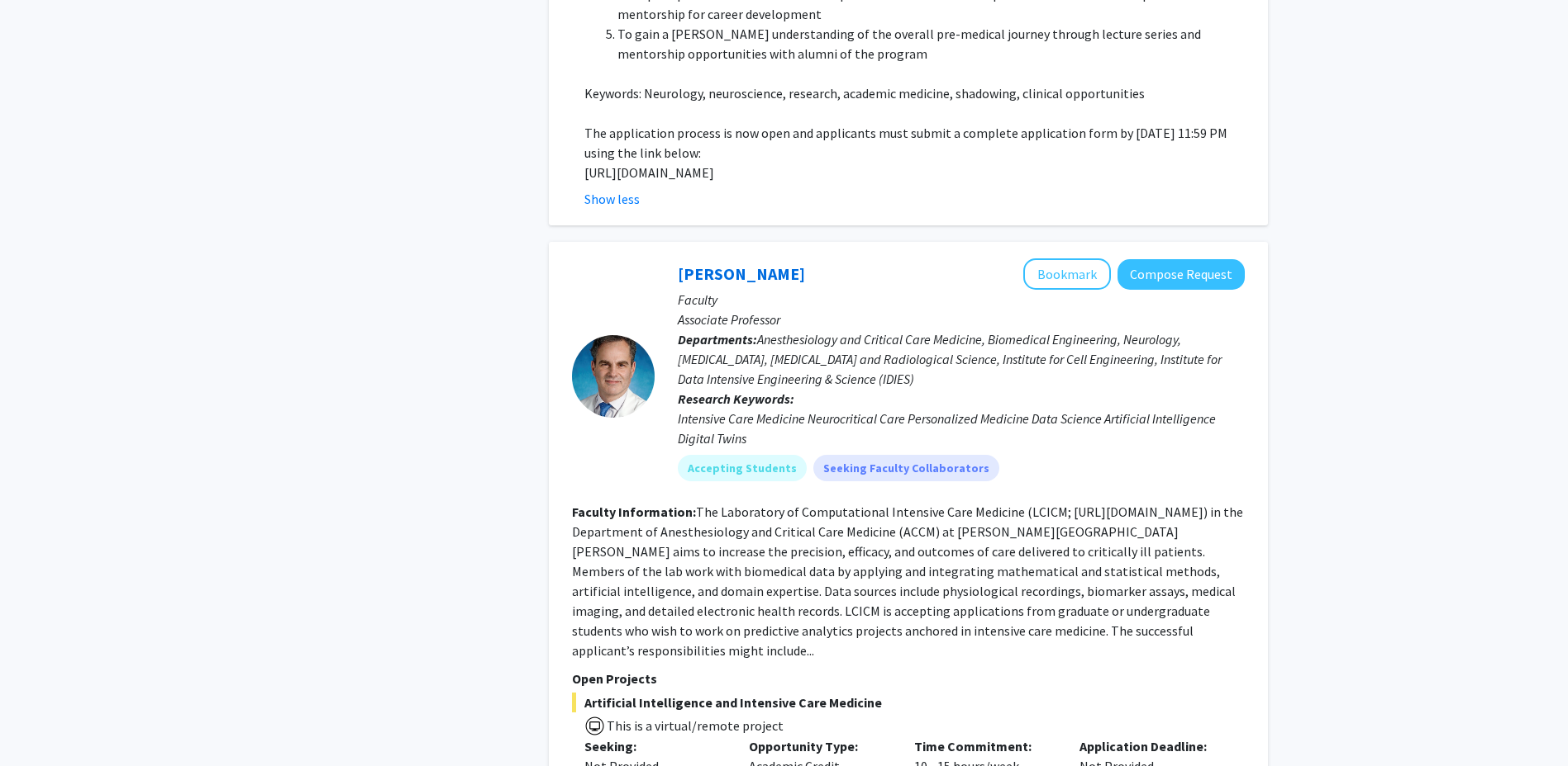
scroll to position [6664, 0]
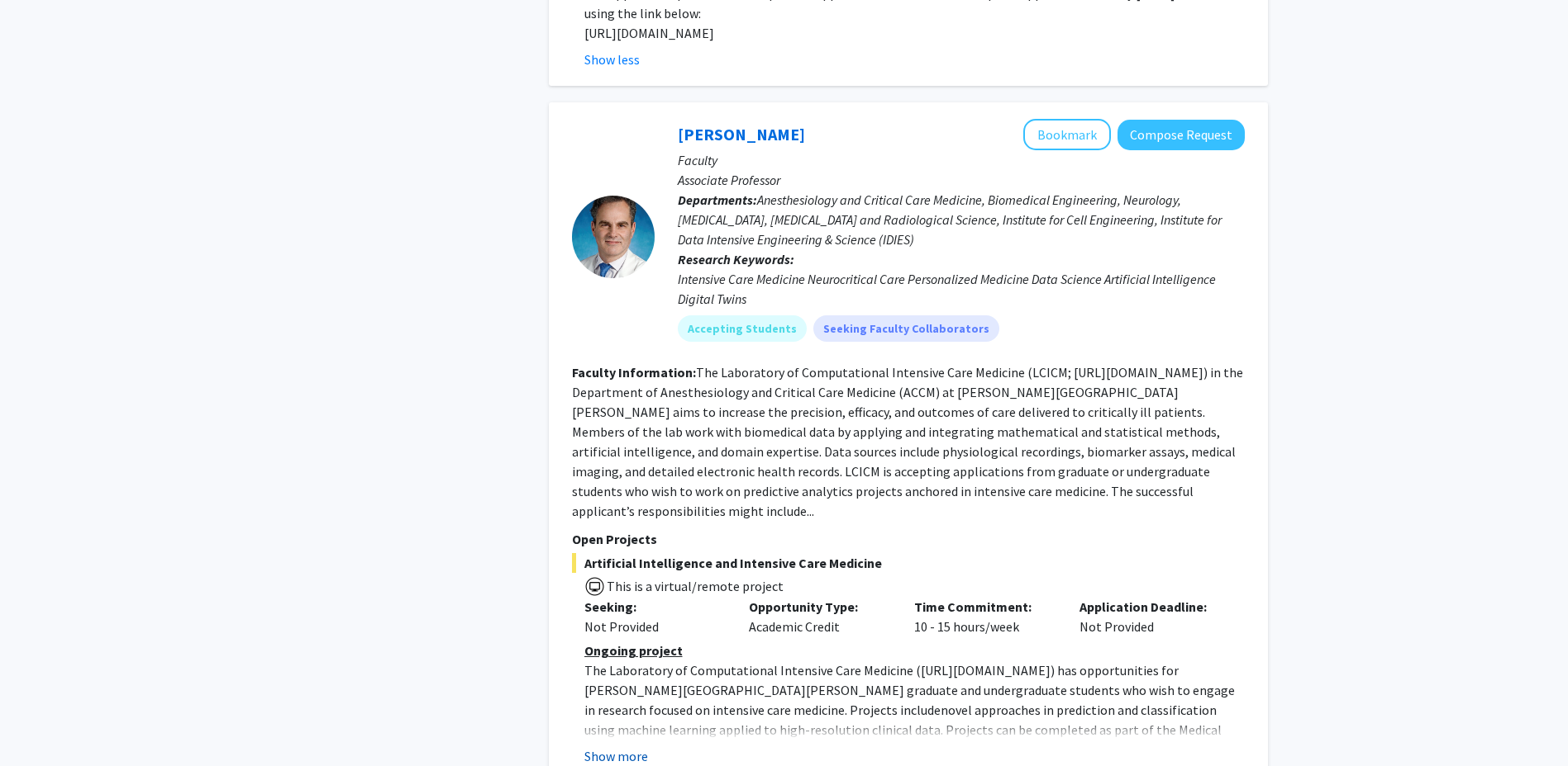
click at [634, 746] on button "Show more" at bounding box center [616, 756] width 64 height 20
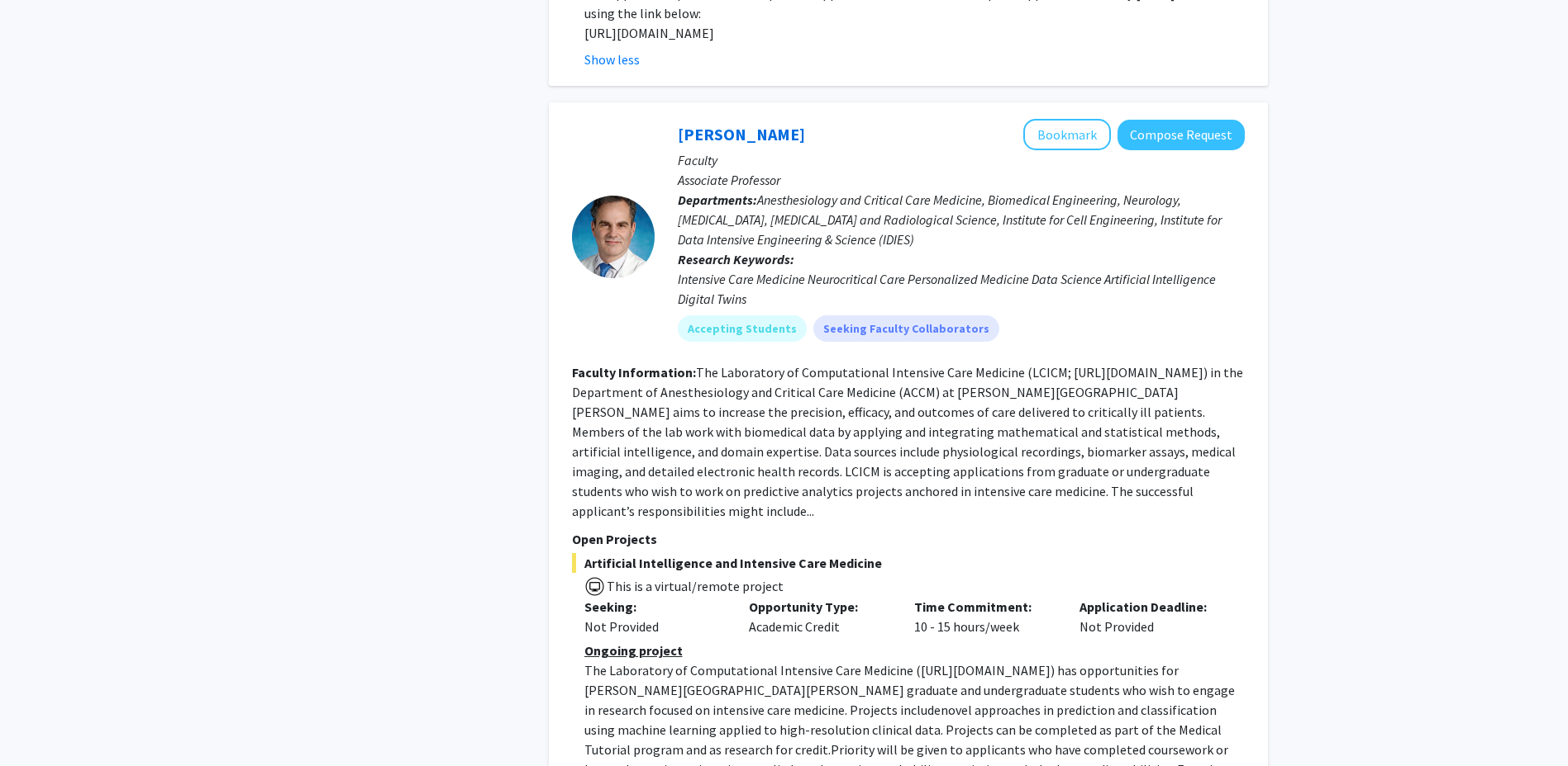
scroll to position [6499, 0]
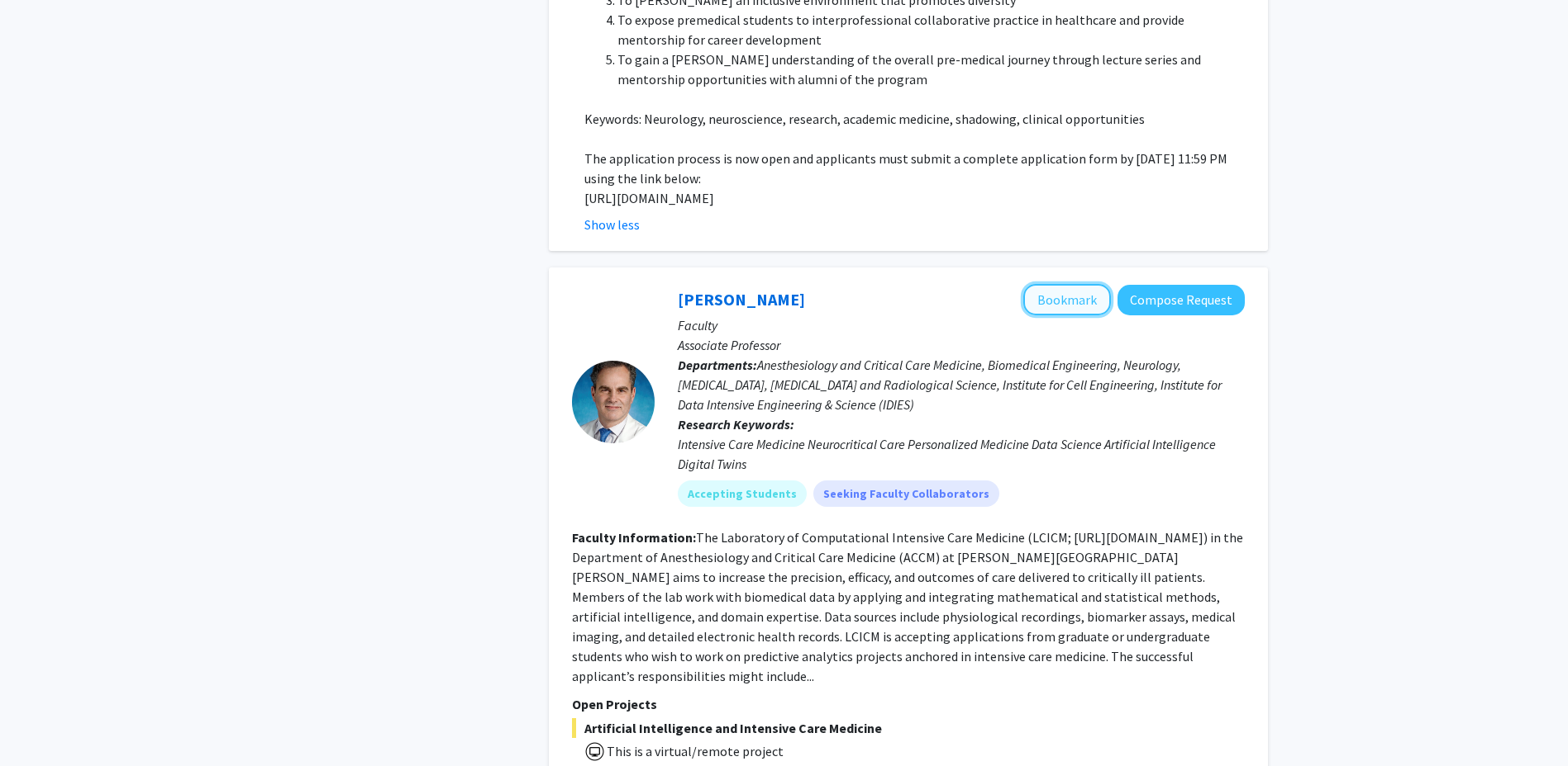
click at [1089, 284] on button "Bookmark" at bounding box center [1067, 299] width 87 height 32
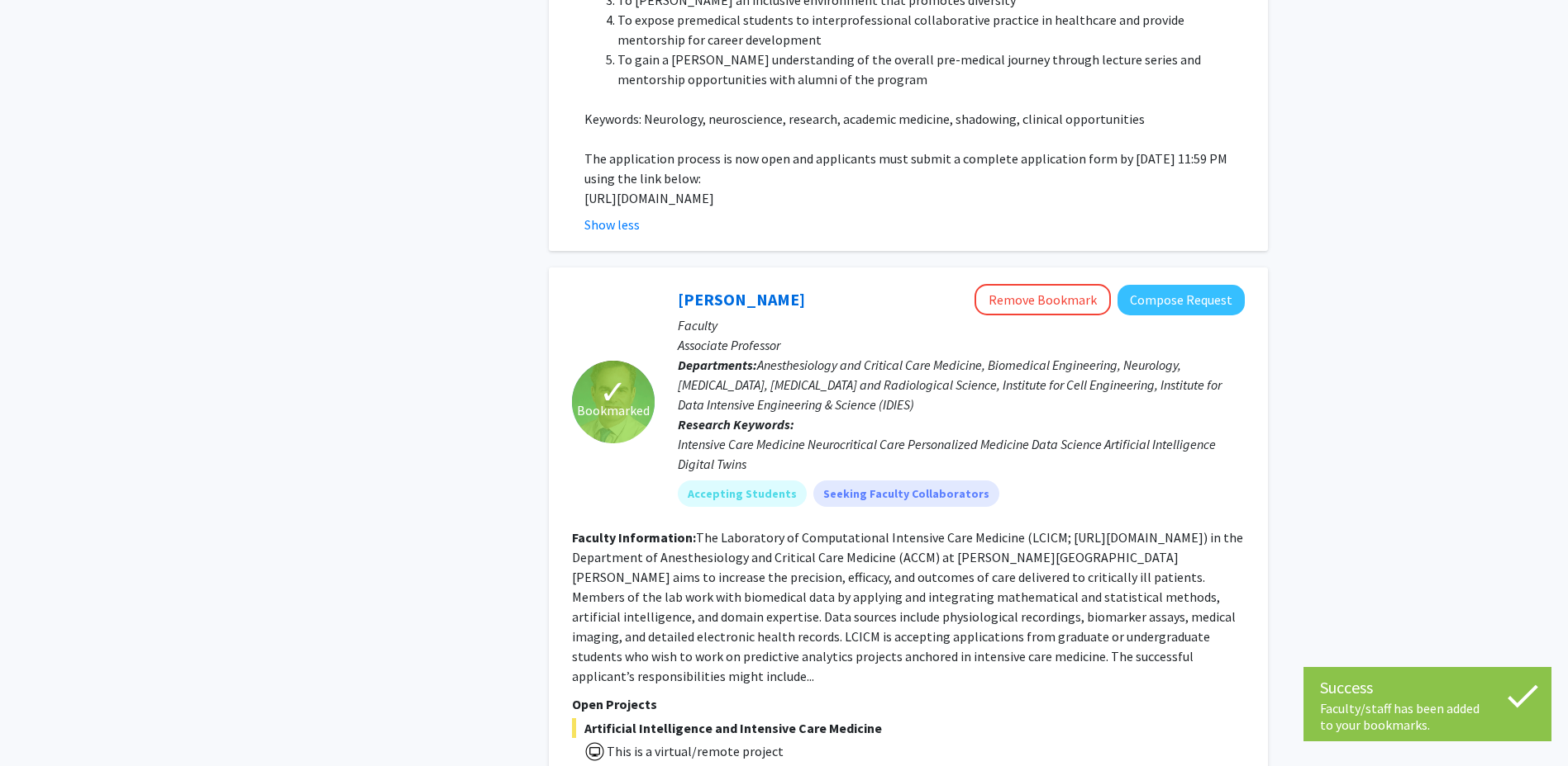
scroll to position [6763, 0]
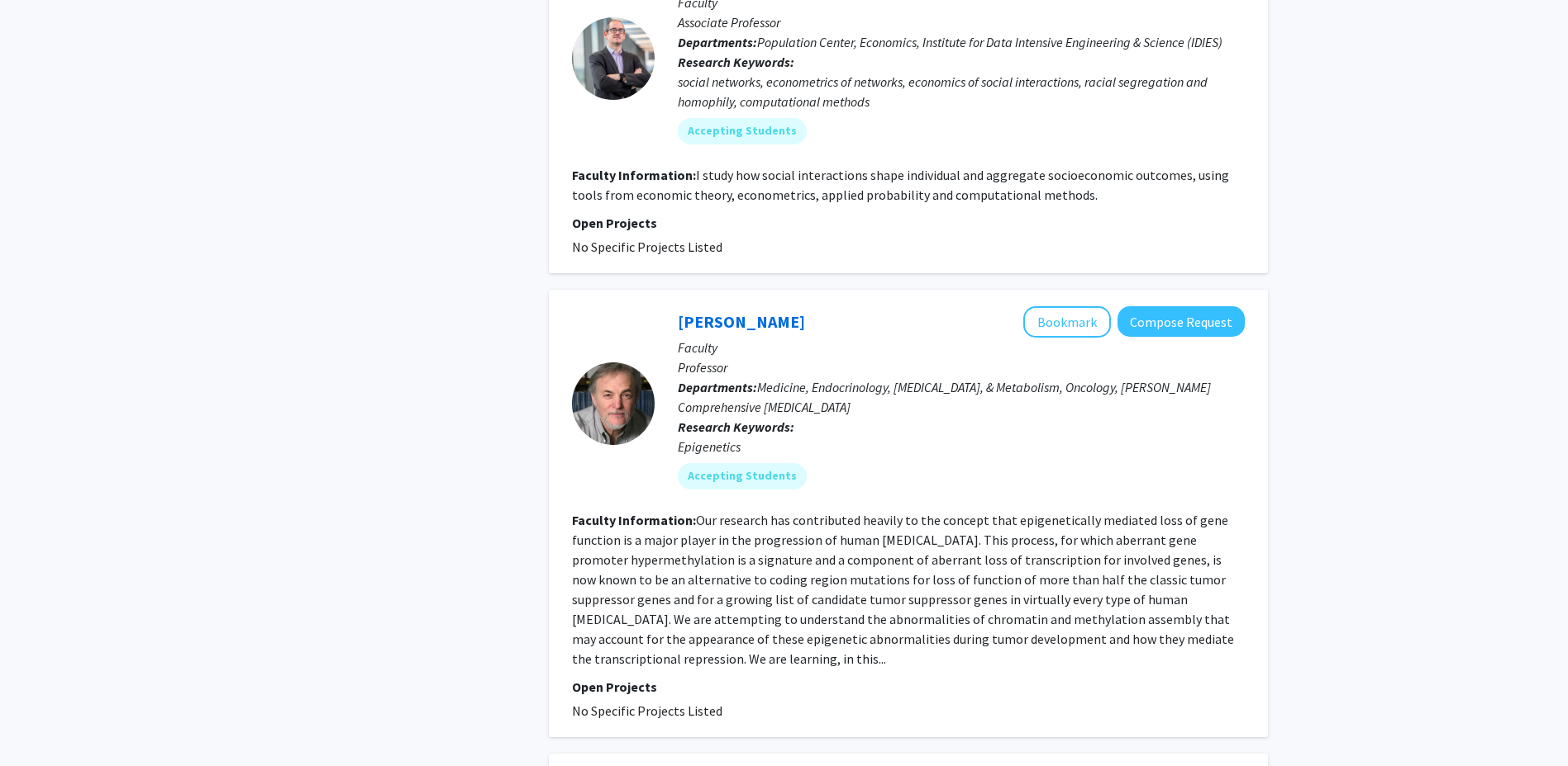
scroll to position [1569, 0]
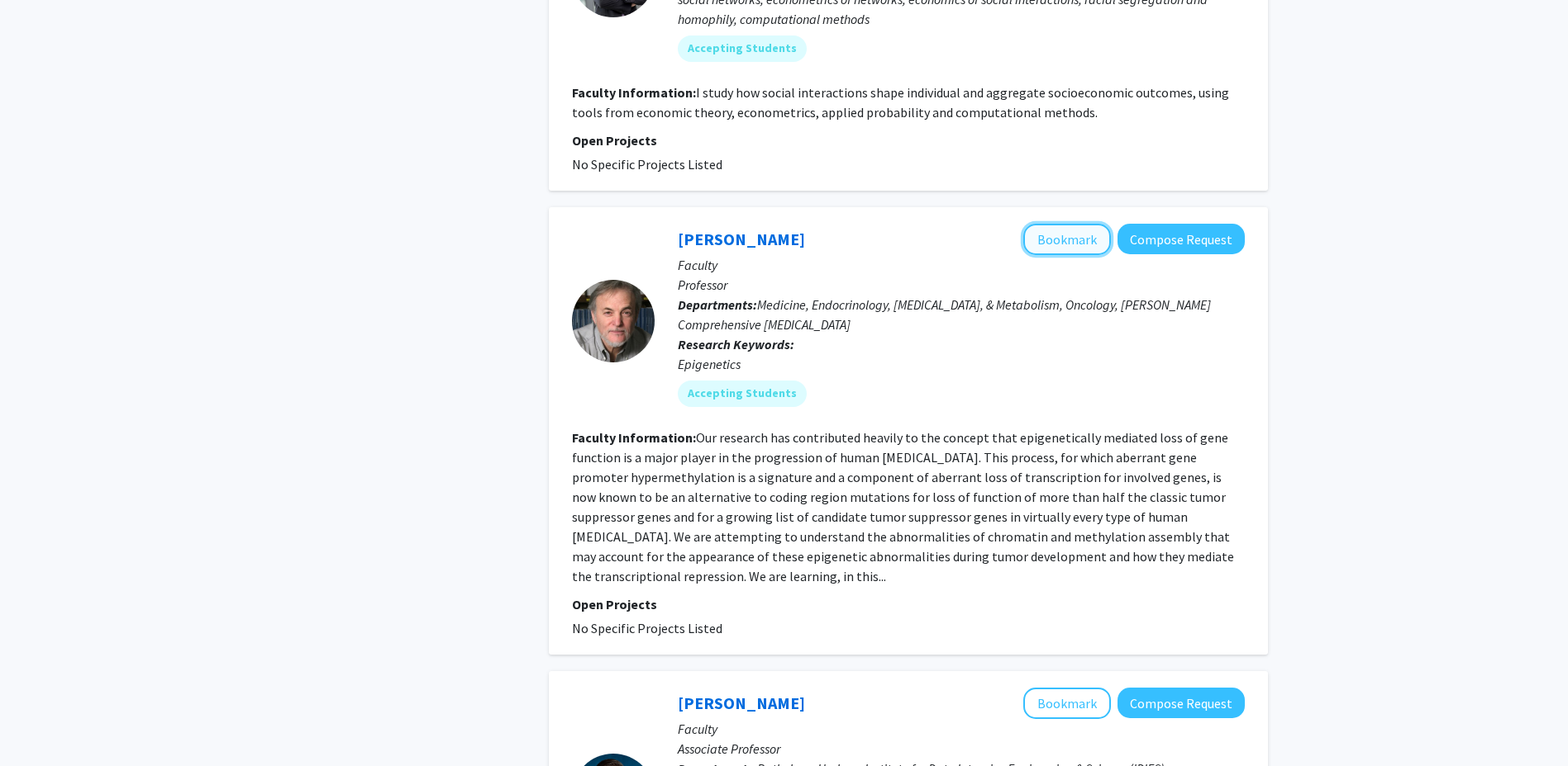
click at [1087, 223] on button "Bookmark" at bounding box center [1067, 239] width 87 height 32
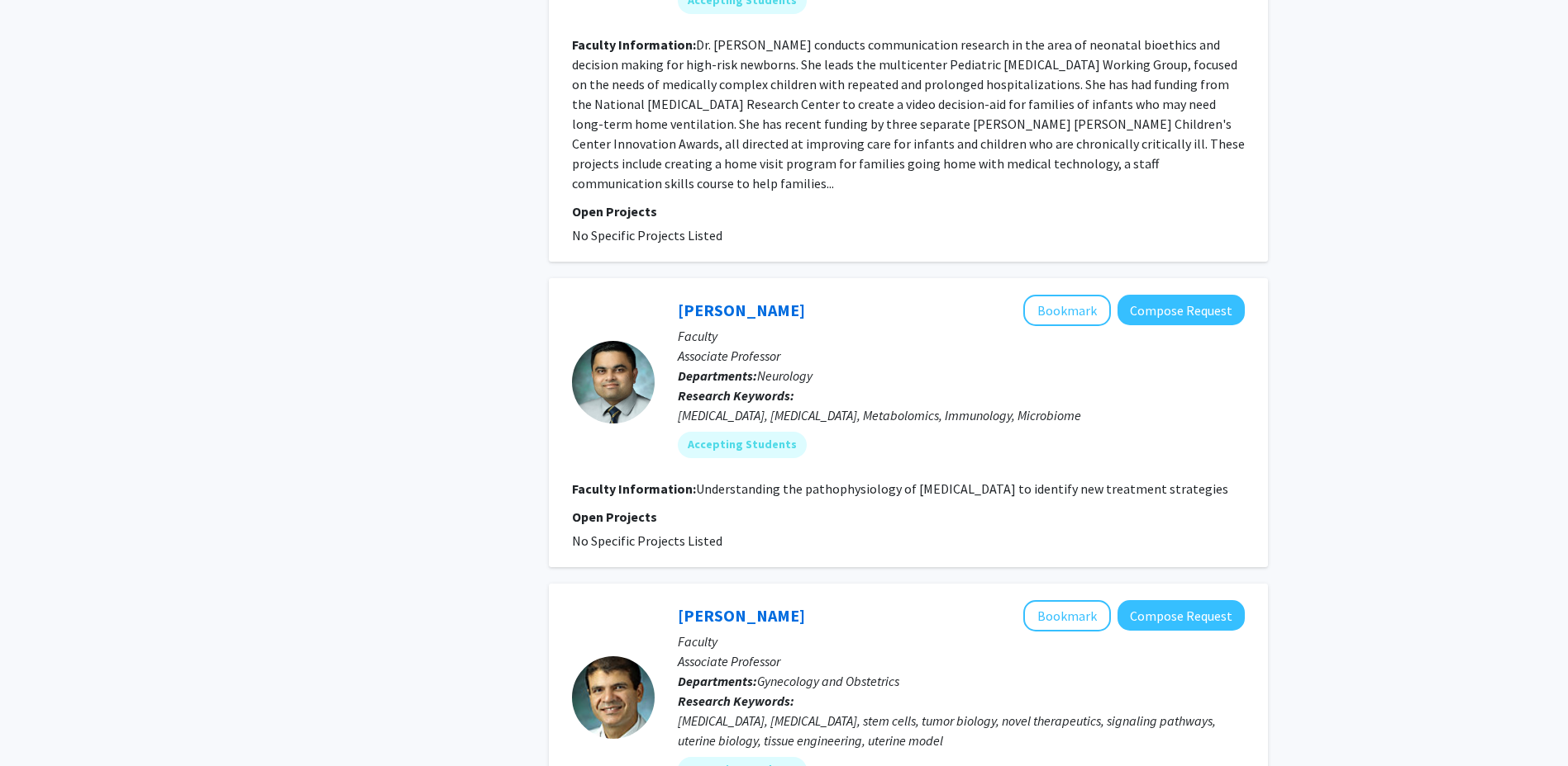
scroll to position [2973, 0]
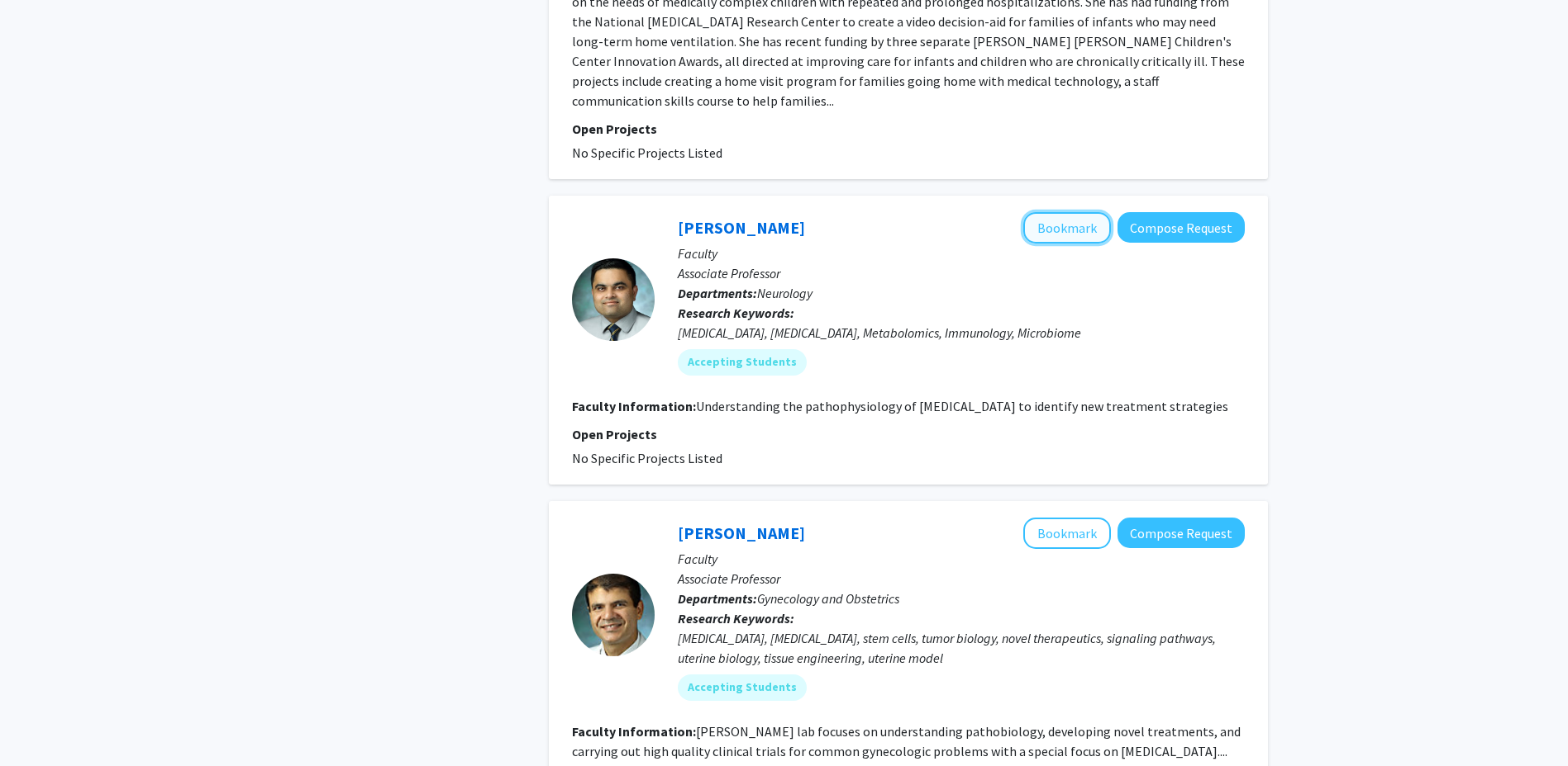
click at [1055, 213] on button "Bookmark" at bounding box center [1067, 228] width 87 height 32
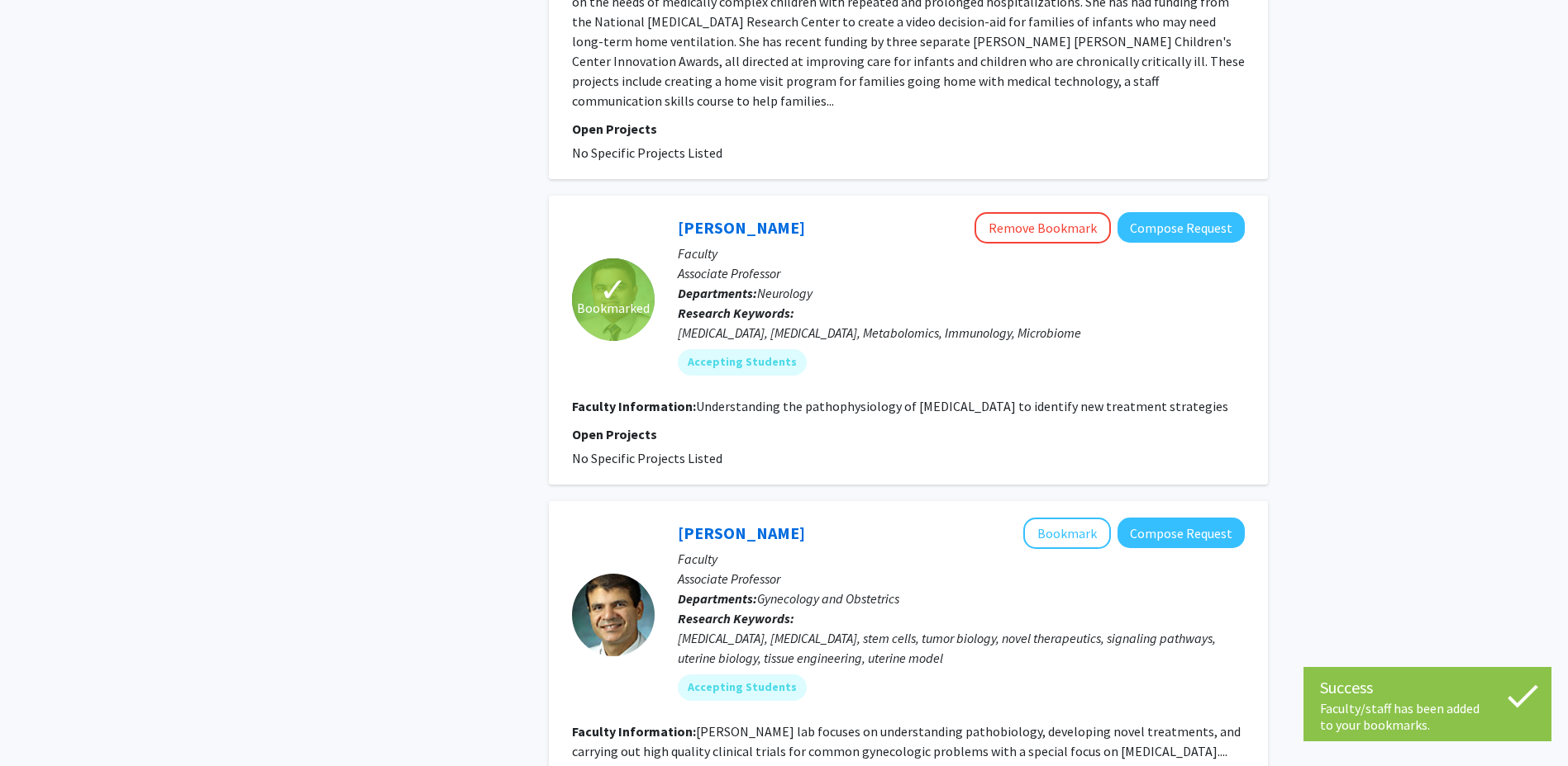
scroll to position [3221, 0]
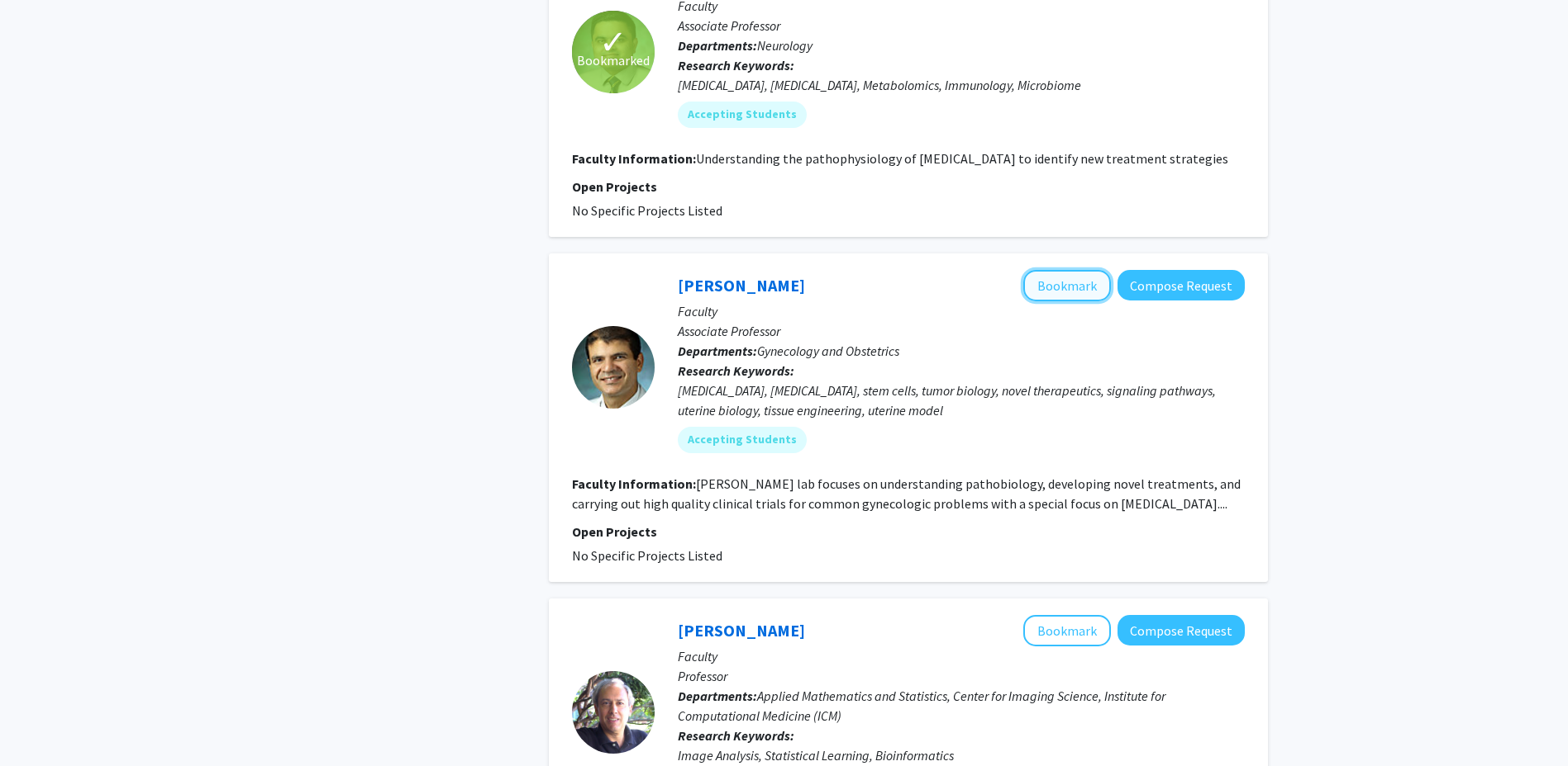
click at [1068, 270] on button "Bookmark" at bounding box center [1067, 286] width 87 height 32
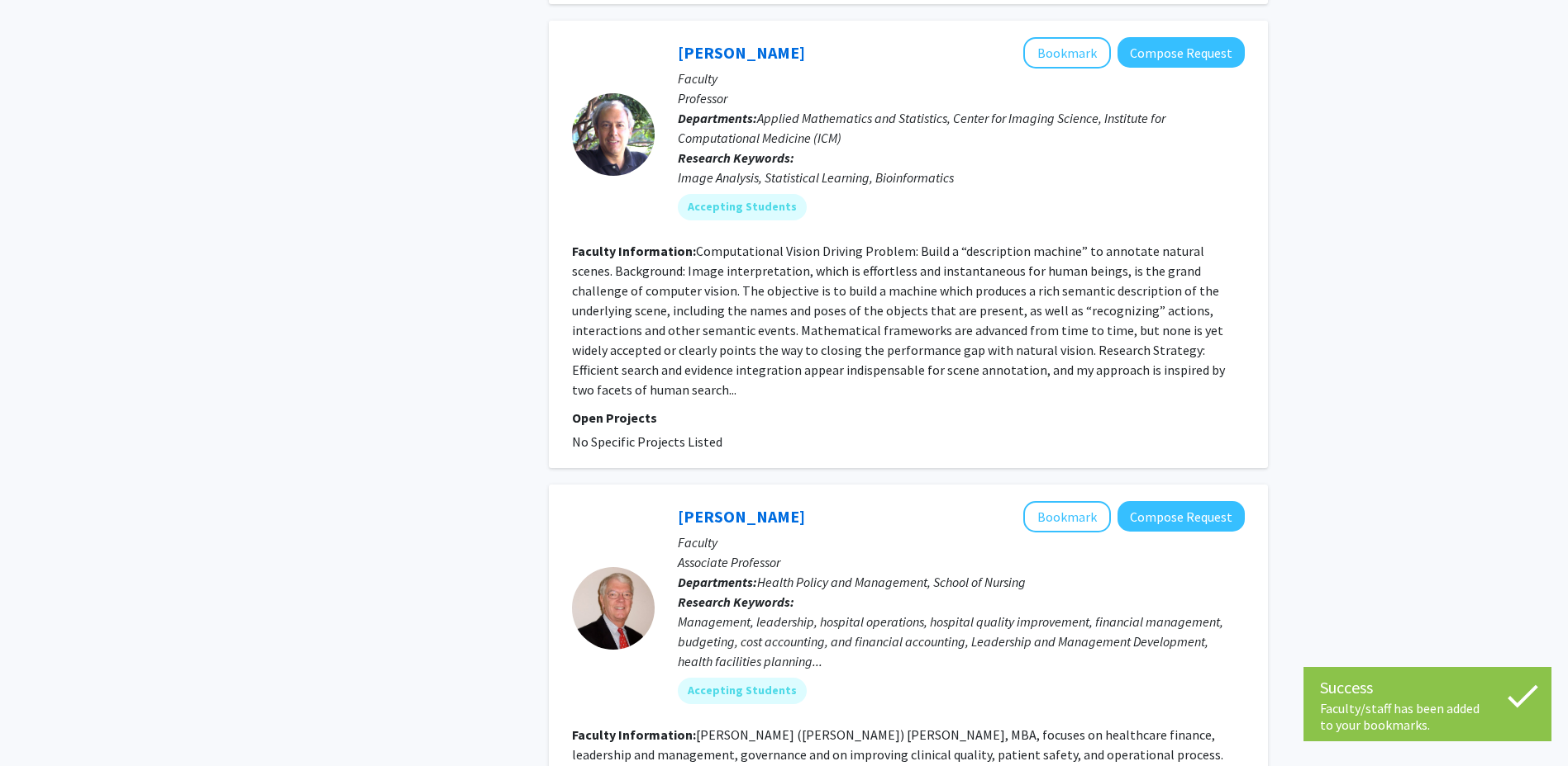
scroll to position [3949, 0]
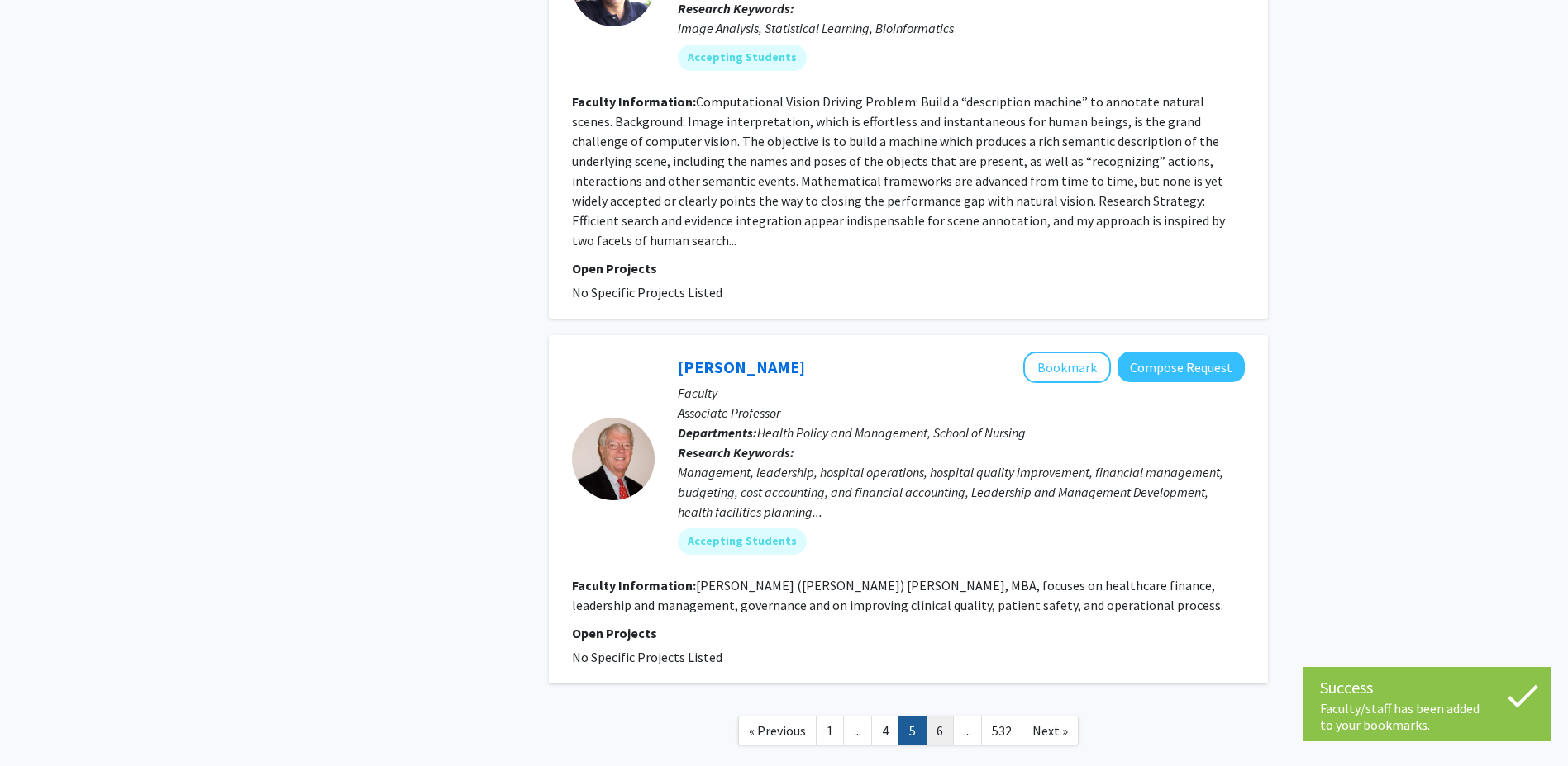
click at [944, 716] on link "6" at bounding box center [939, 731] width 28 height 29
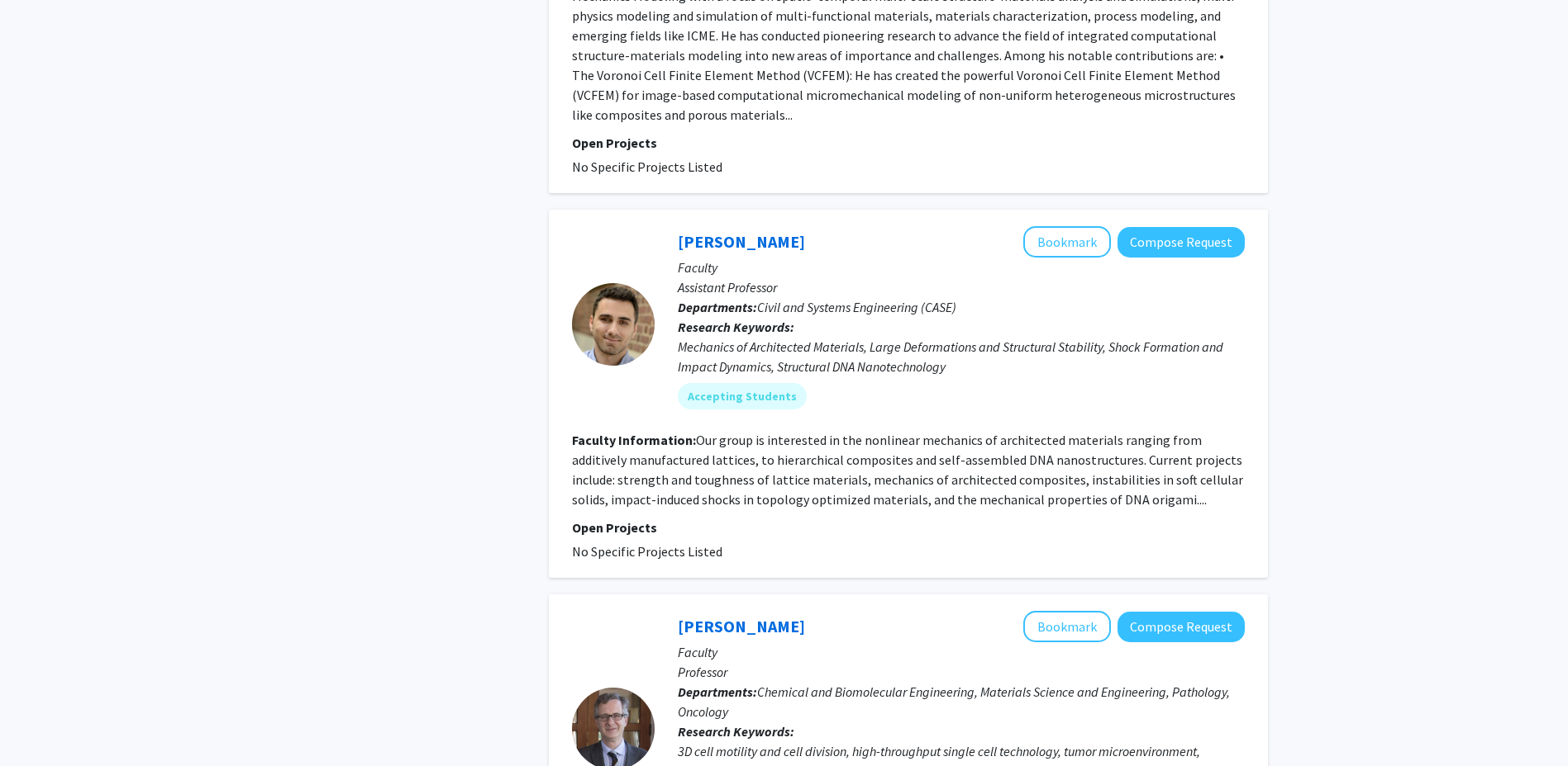
scroll to position [1487, 0]
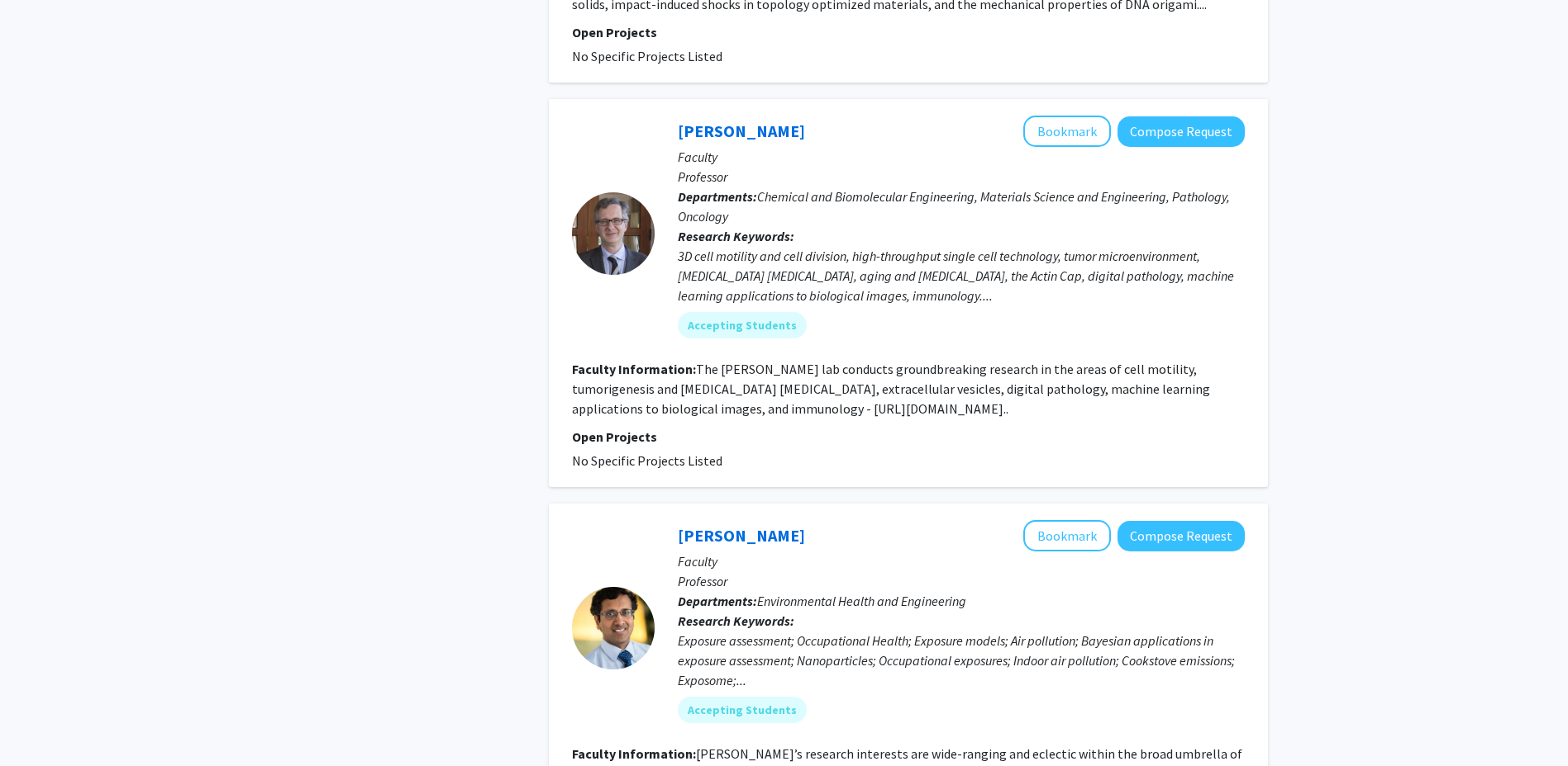
drag, startPoint x: 649, startPoint y: 407, endPoint x: 895, endPoint y: 406, distance: 246.0
click at [895, 406] on fg-read-more "The Wirtz lab conducts groundbreaking research in the areas of cell motility, t…" at bounding box center [891, 388] width 638 height 56
drag, startPoint x: 895, startPoint y: 406, endPoint x: 881, endPoint y: 412, distance: 15.2
copy fg-read-more "https://wirtzlab.johnshopkins.edu/research/"
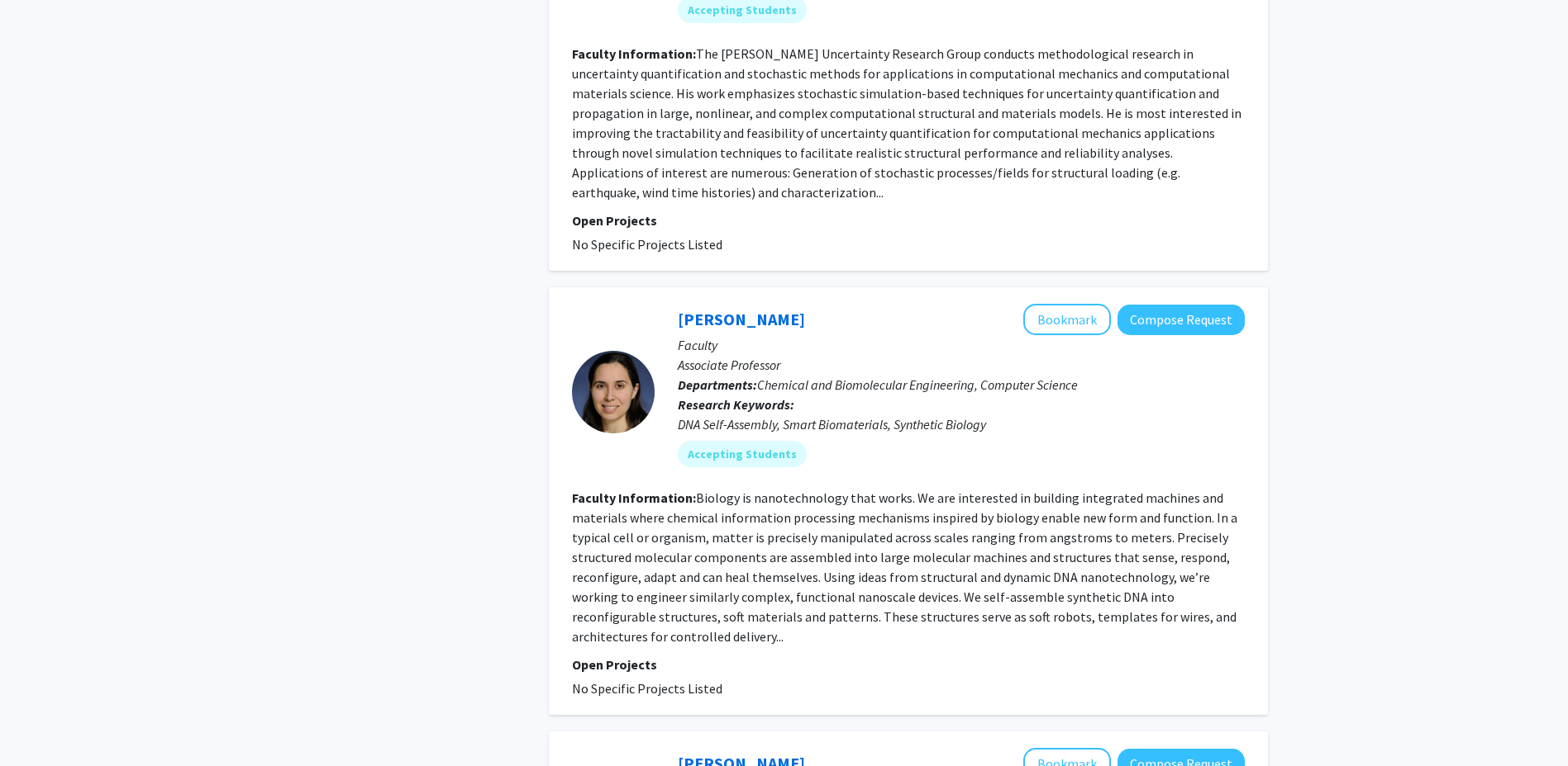
scroll to position [3139, 0]
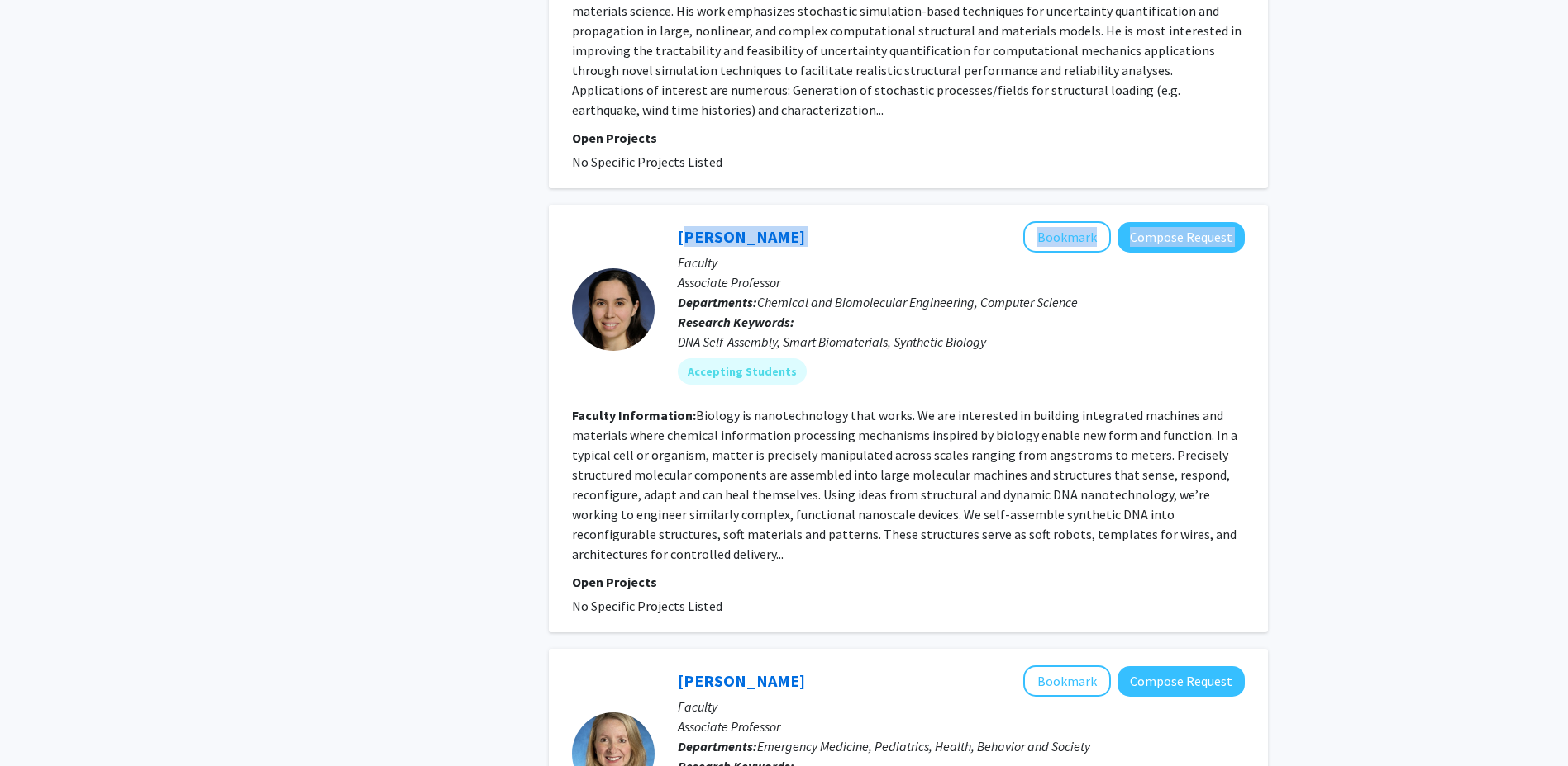
drag, startPoint x: 838, startPoint y: 219, endPoint x: 663, endPoint y: 213, distance: 175.1
click at [663, 222] on div "Rebecca Schulman Bookmark Compose Request Faculty Associate Professor Departmen…" at bounding box center [949, 309] width 590 height 176
drag, startPoint x: 906, startPoint y: 520, endPoint x: 898, endPoint y: 506, distance: 16.1
click at [904, 512] on fg-read-more "Biology is nanotechnology that works. We are interested in building integrated …" at bounding box center [904, 485] width 665 height 155
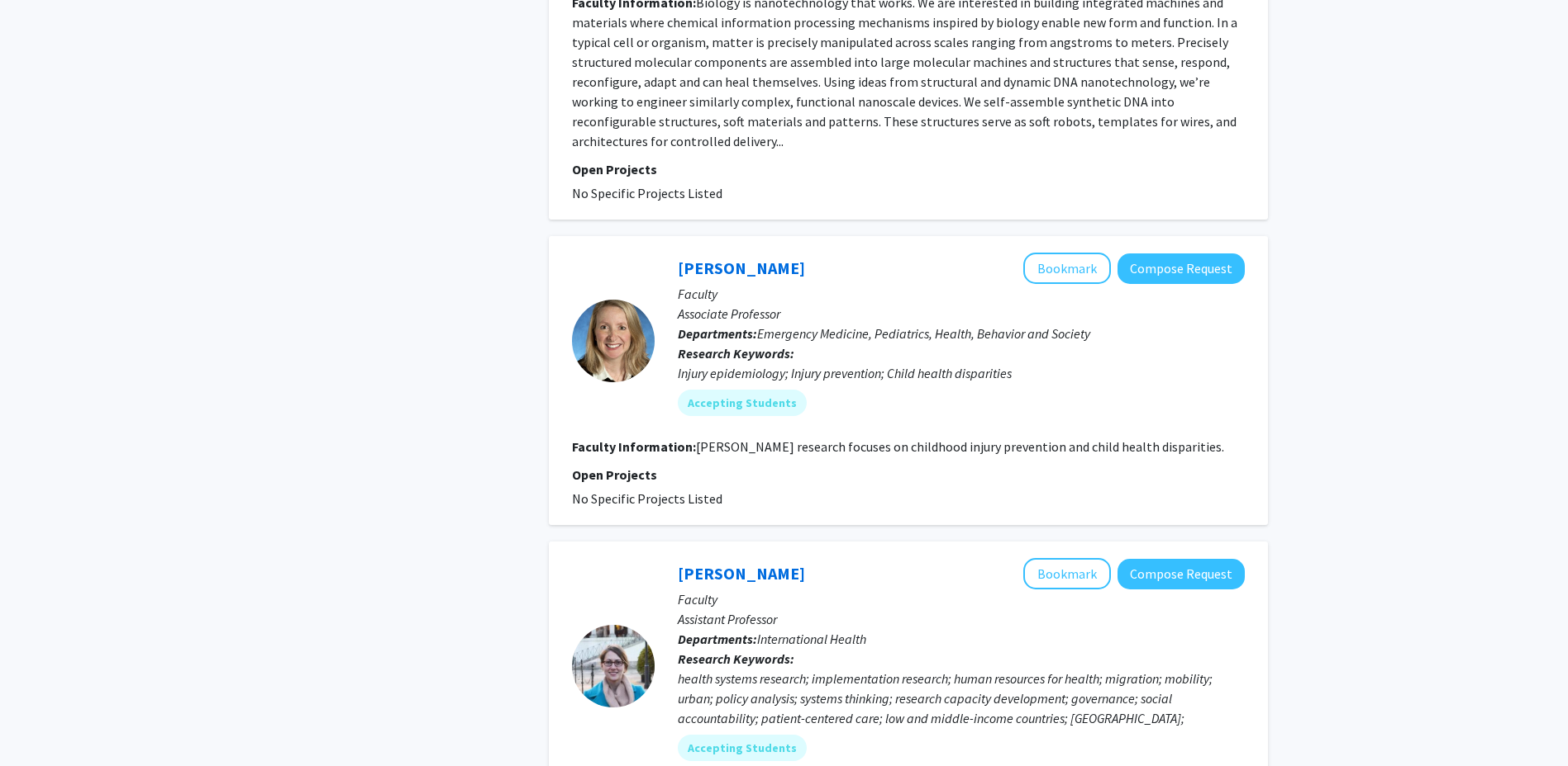
scroll to position [3799, 0]
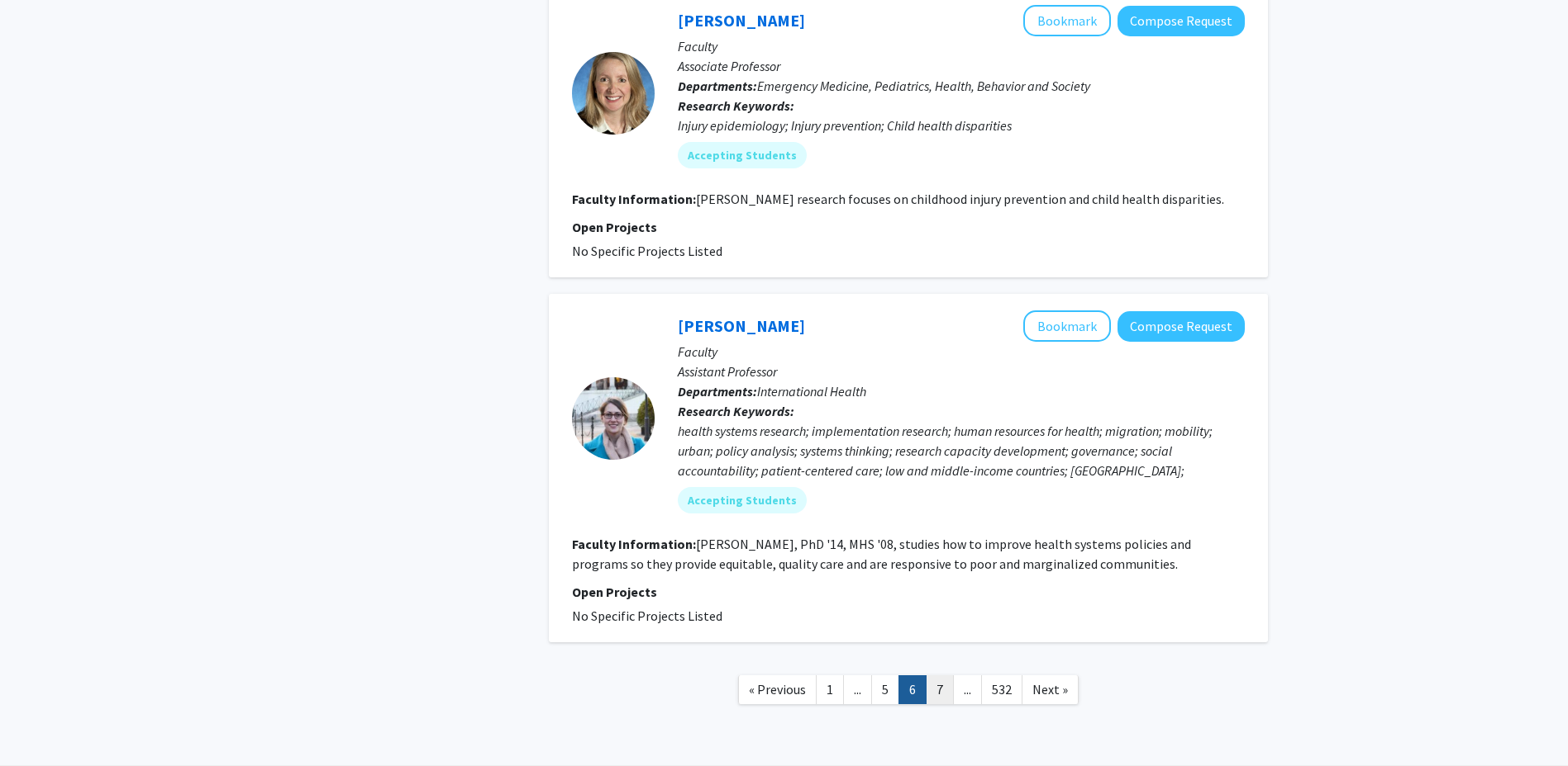
click at [934, 676] on link "7" at bounding box center [939, 690] width 28 height 29
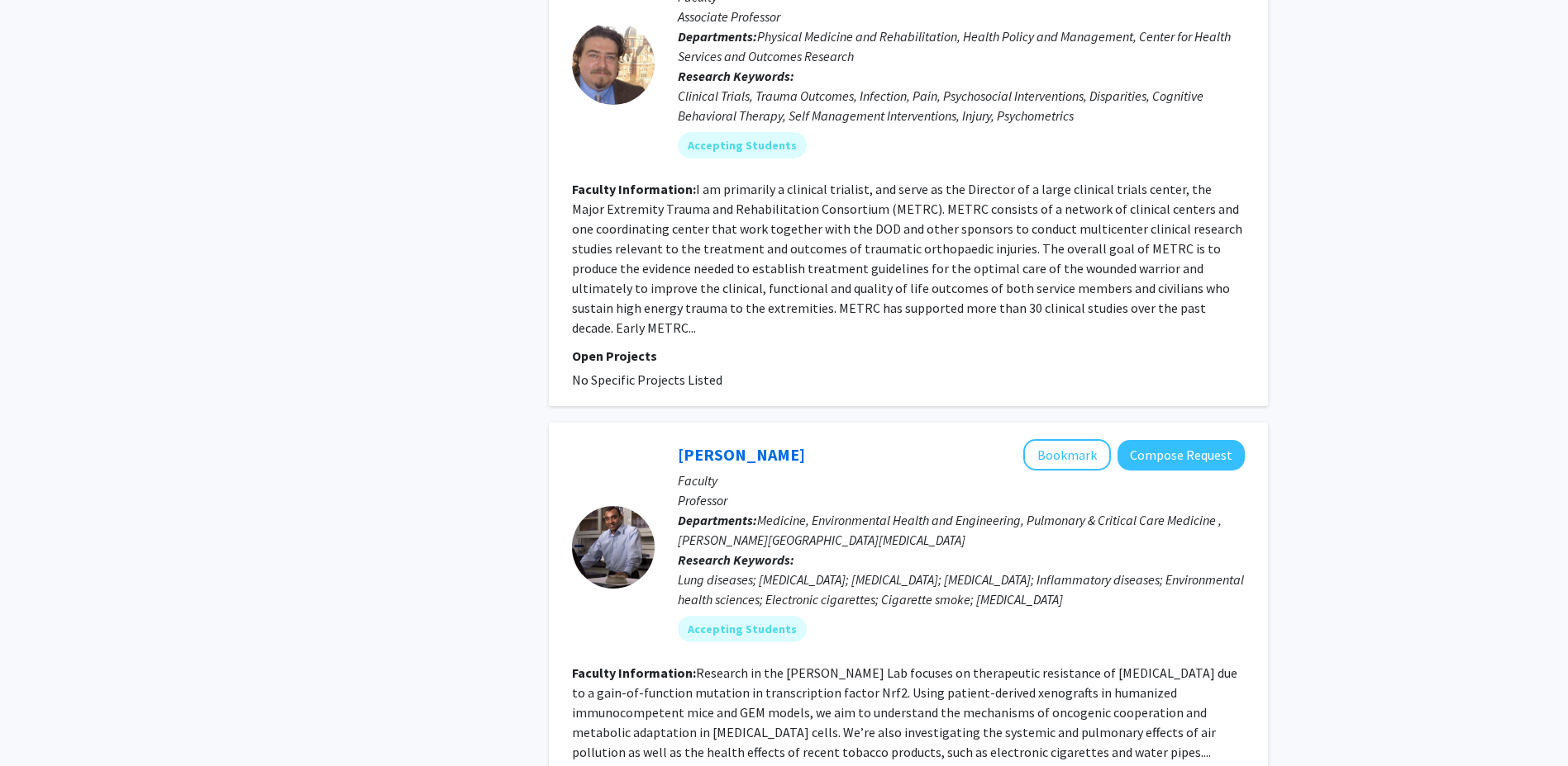
scroll to position [1321, 0]
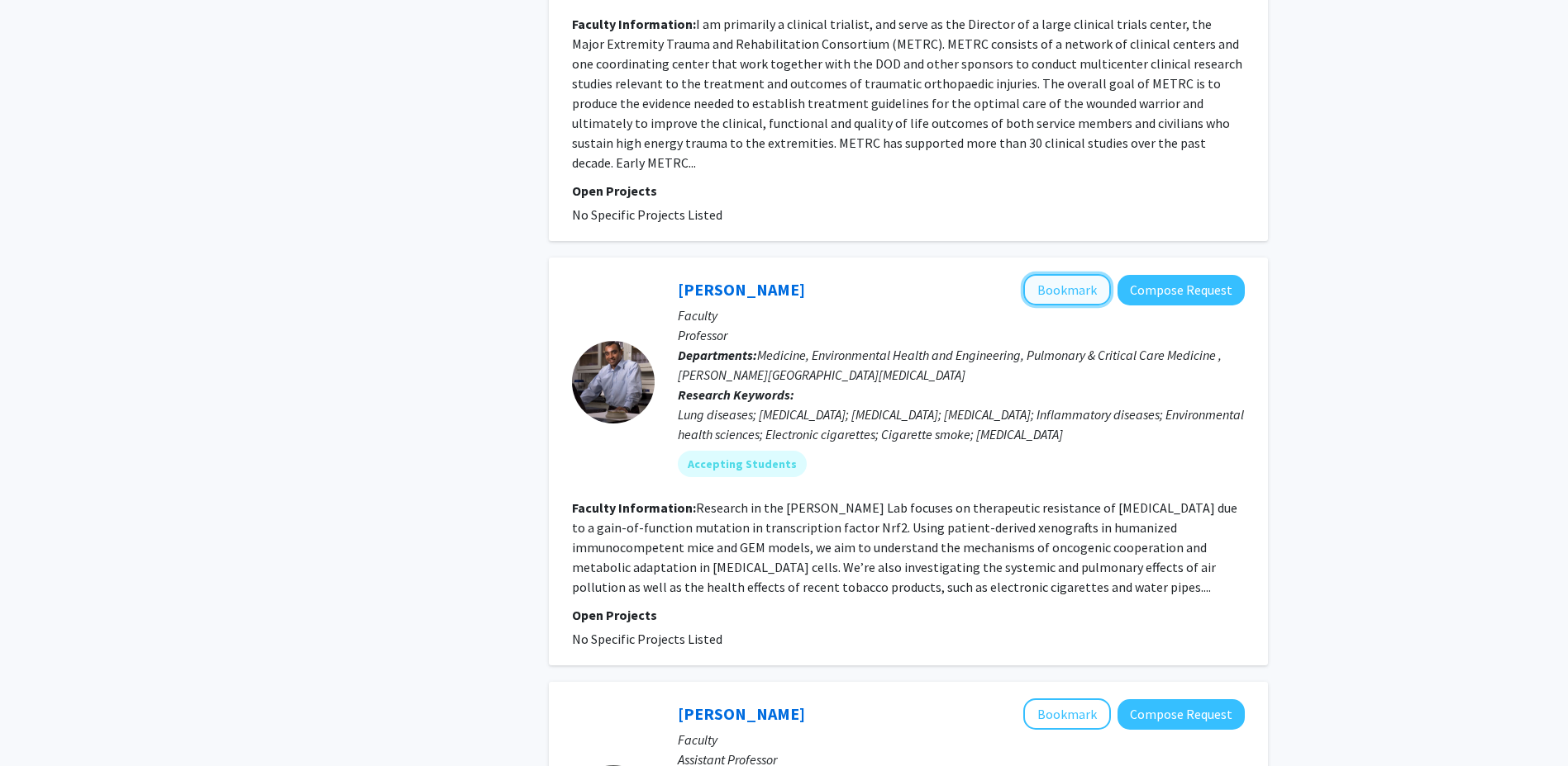
click at [1042, 274] on button "Bookmark" at bounding box center [1067, 289] width 87 height 32
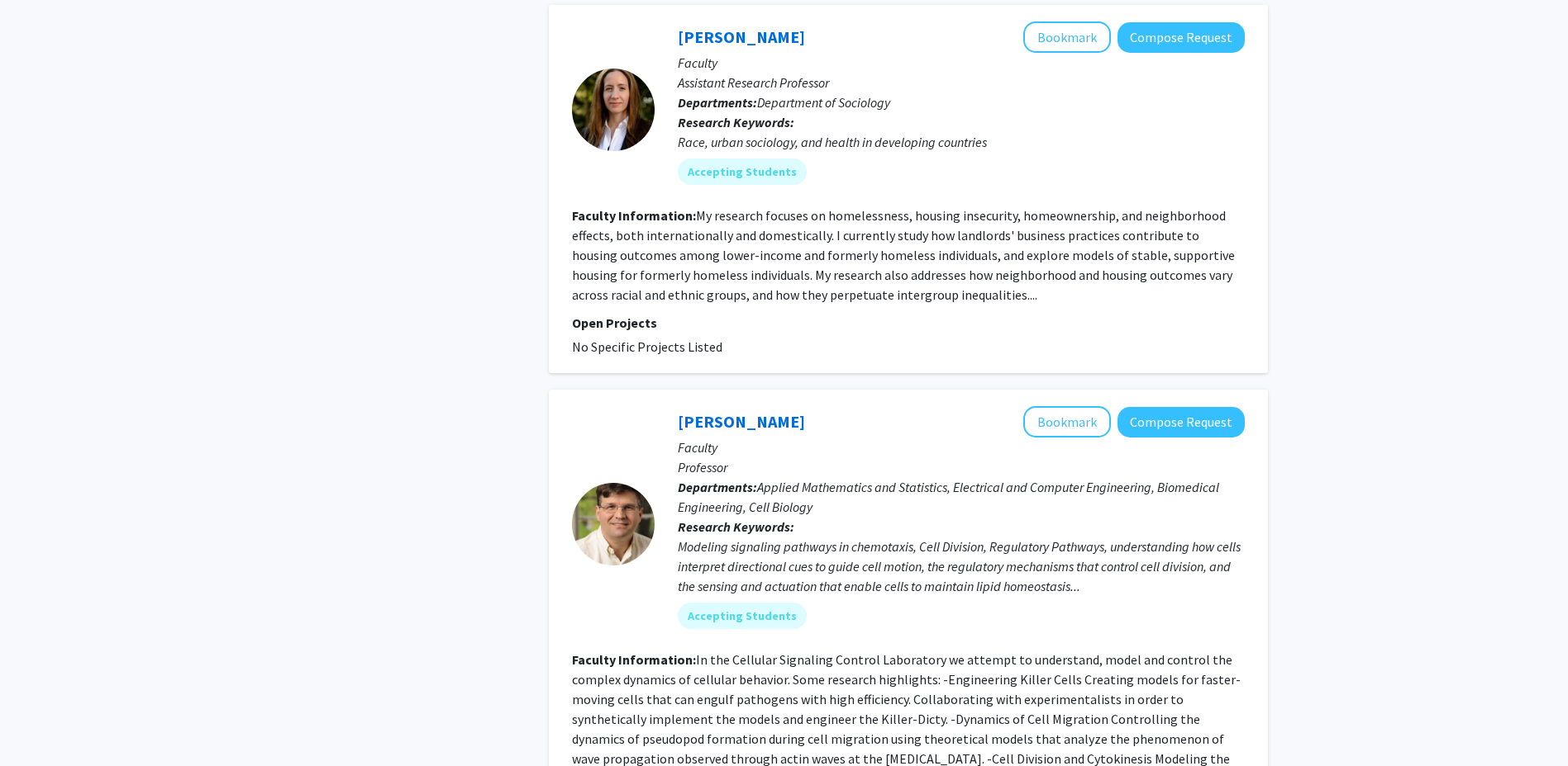
scroll to position [3964, 0]
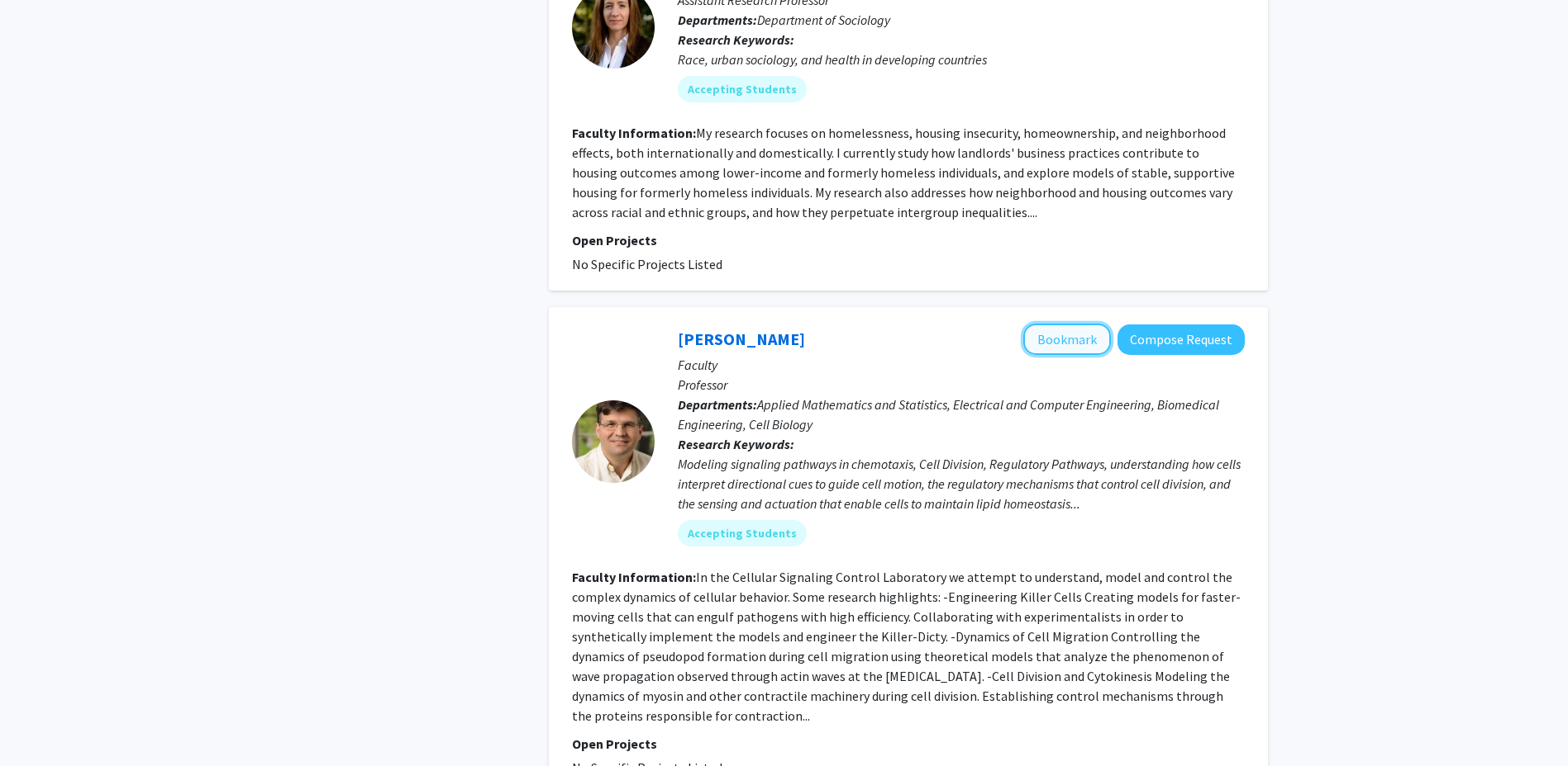
click at [1079, 324] on button "Bookmark" at bounding box center [1067, 339] width 87 height 32
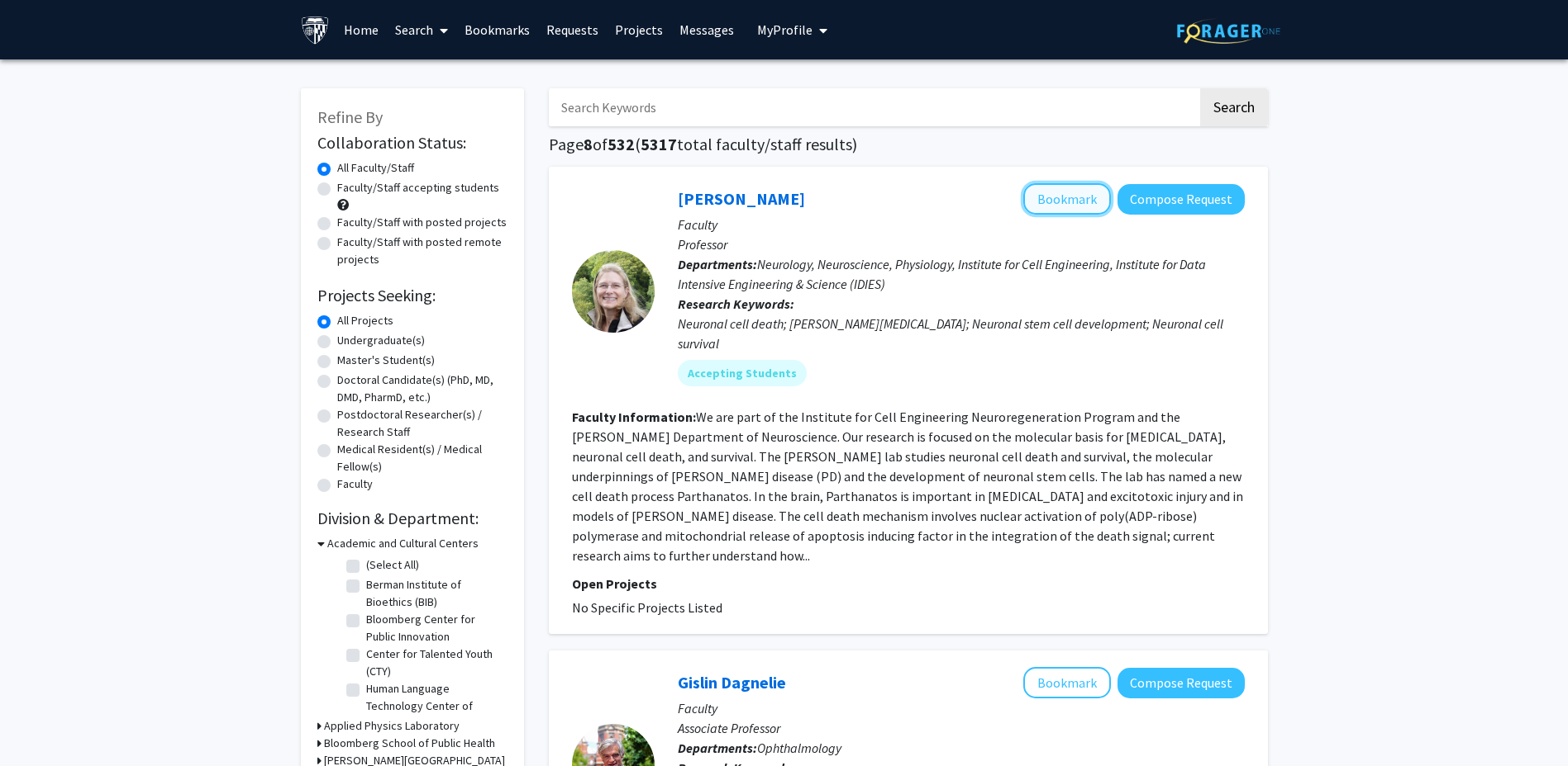
click at [1047, 203] on button "Bookmark" at bounding box center [1067, 198] width 87 height 32
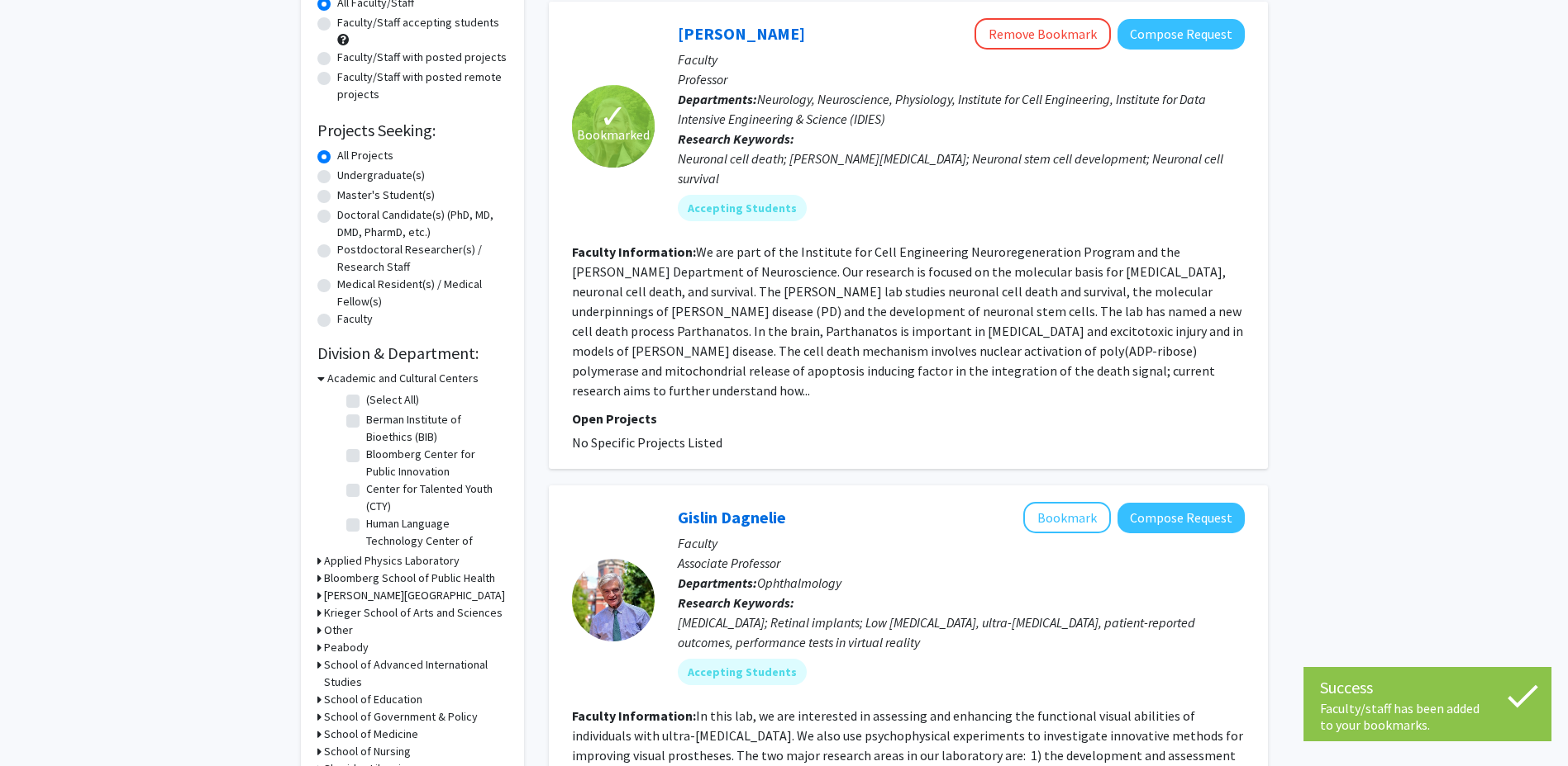
scroll to position [331, 0]
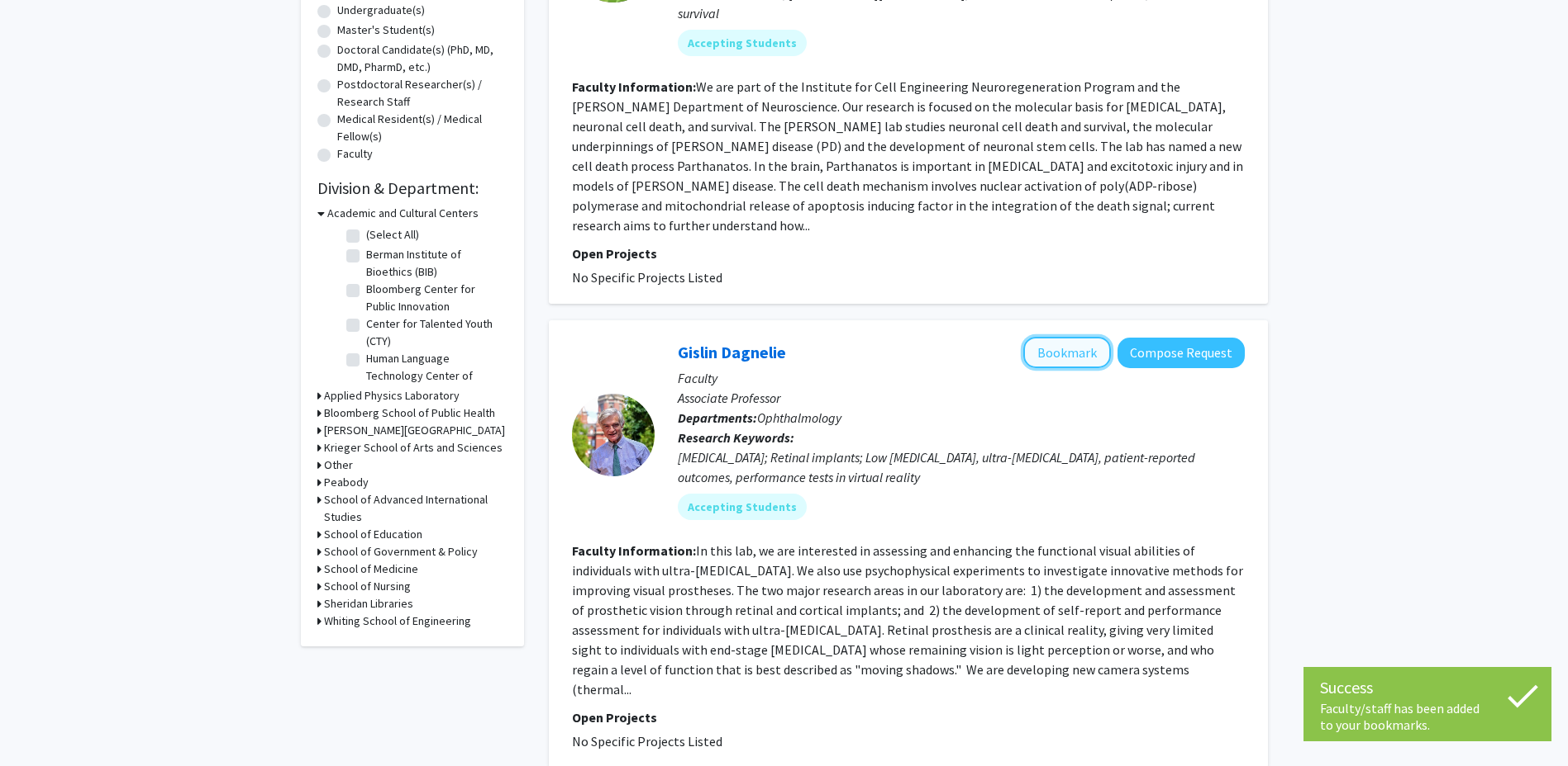
click at [1056, 337] on button "Bookmark" at bounding box center [1067, 352] width 87 height 32
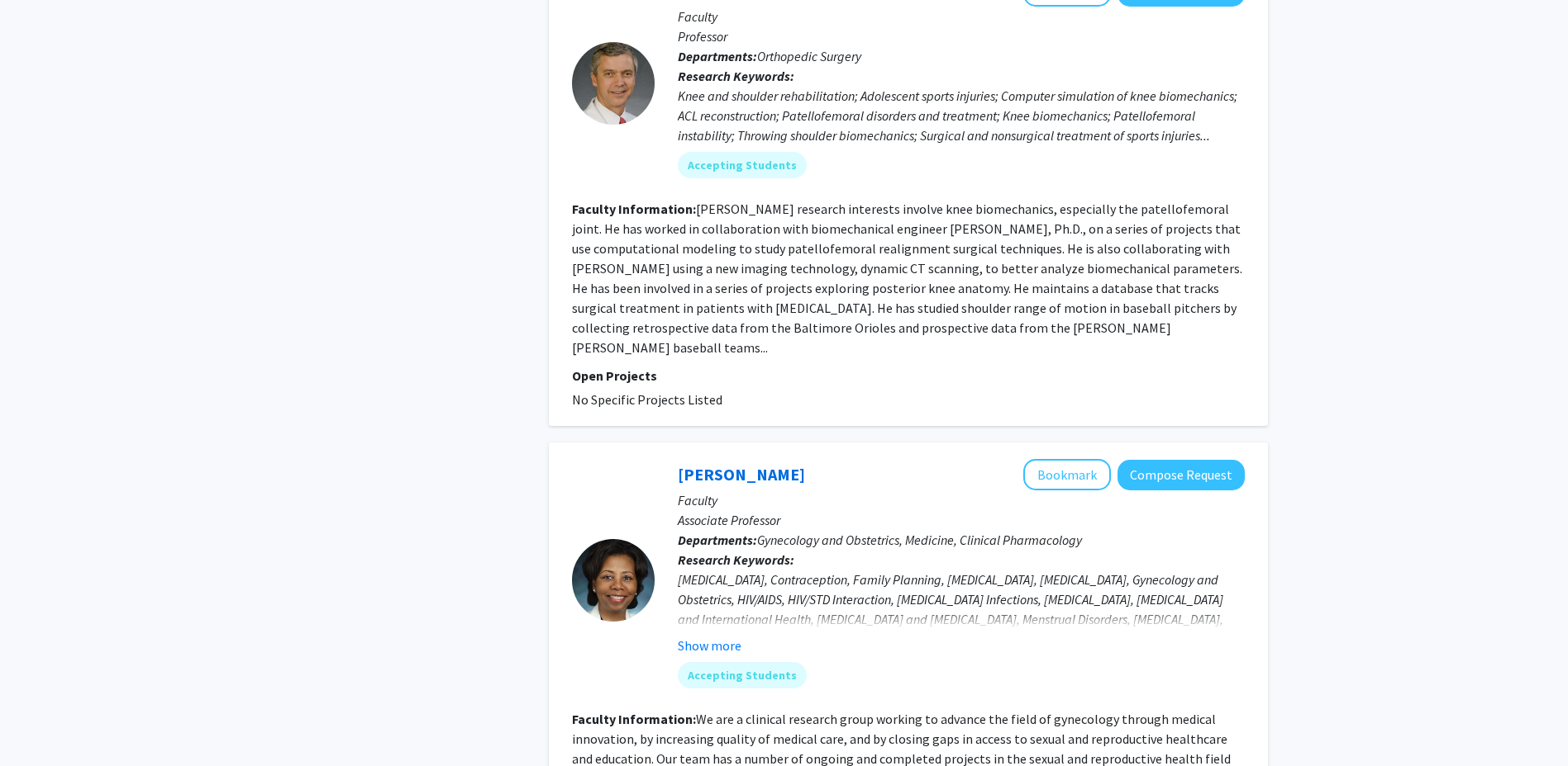
scroll to position [1239, 0]
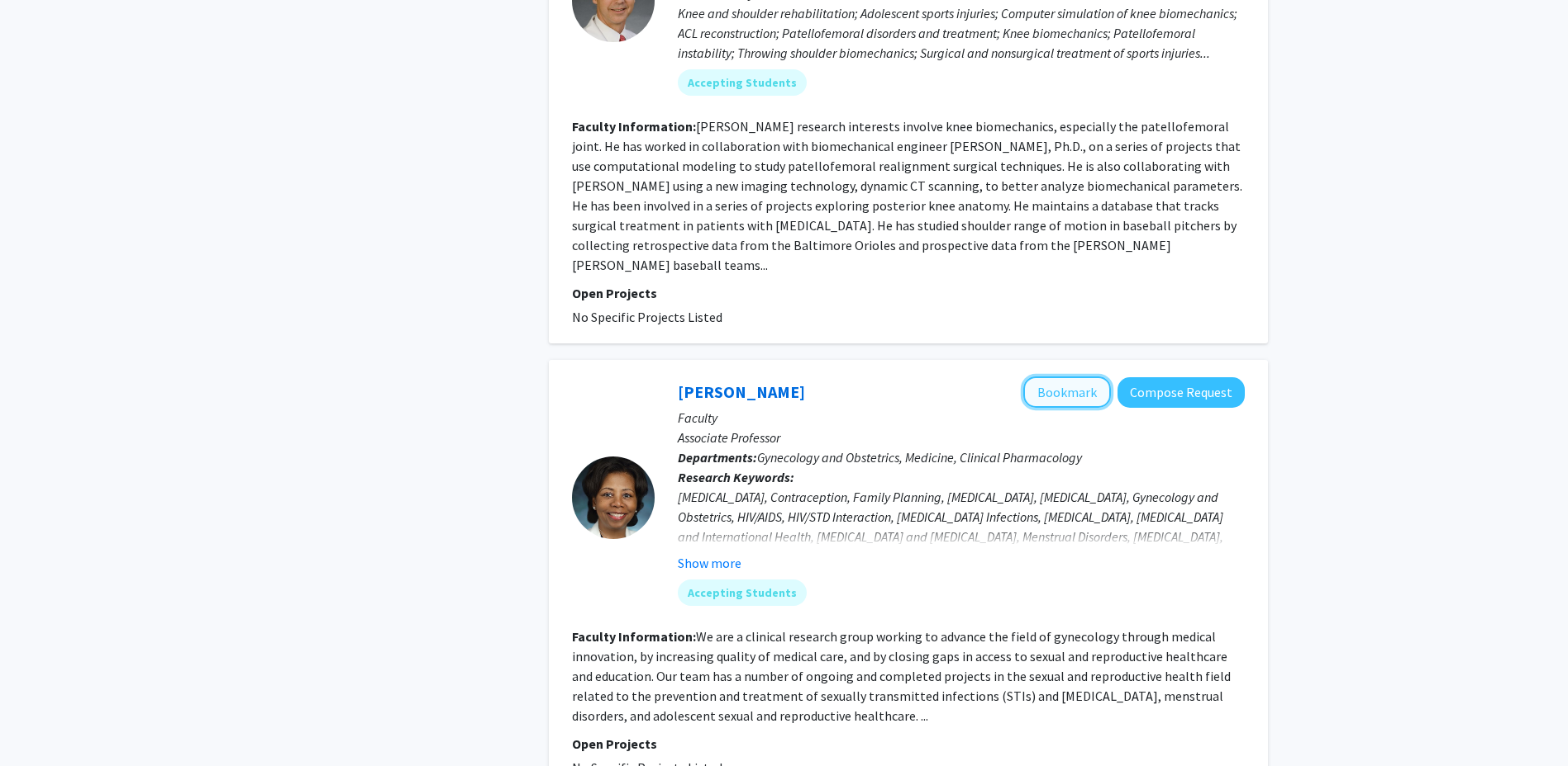
click at [1038, 377] on button "Bookmark" at bounding box center [1067, 392] width 87 height 32
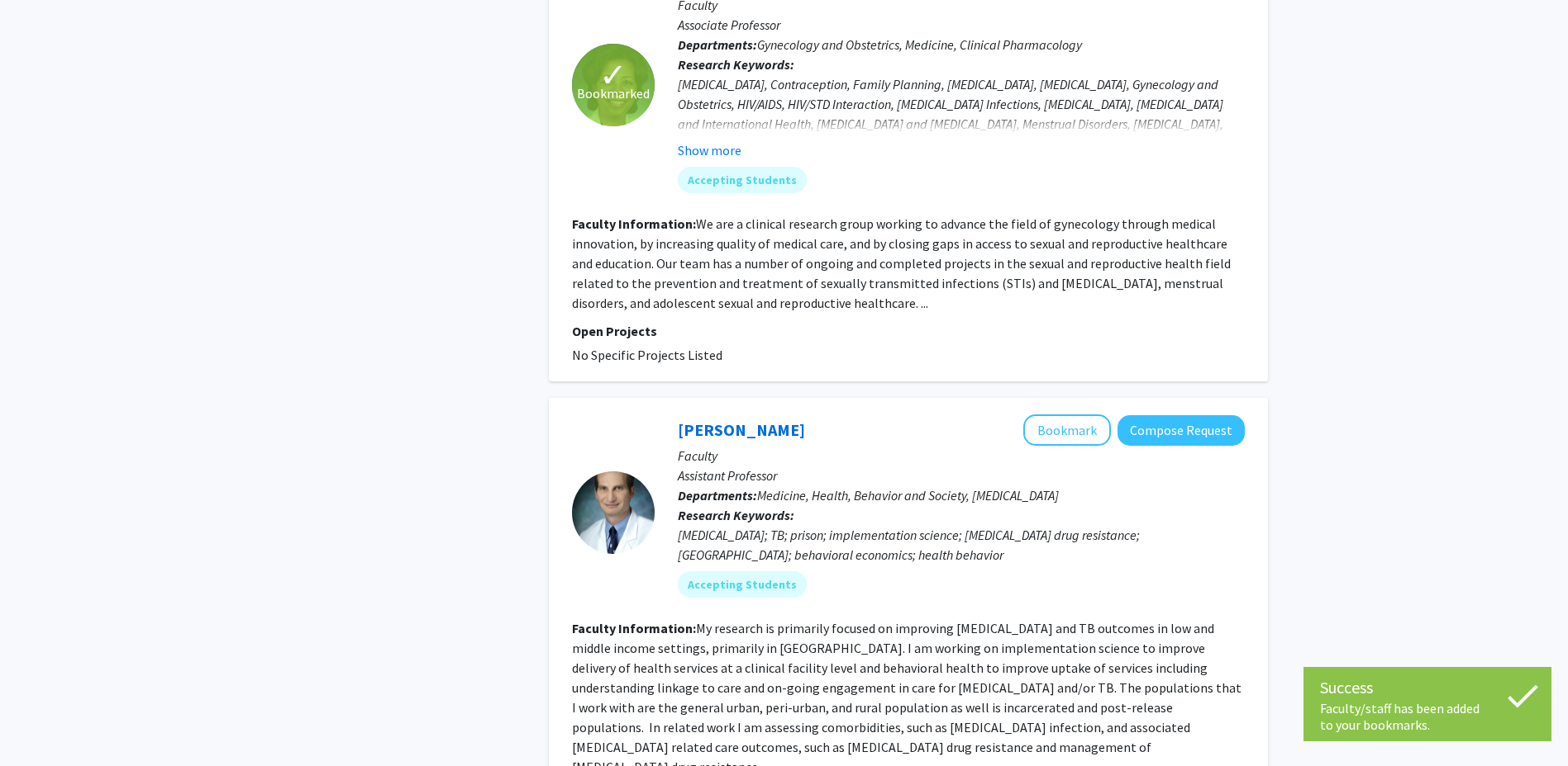
scroll to position [1735, 0]
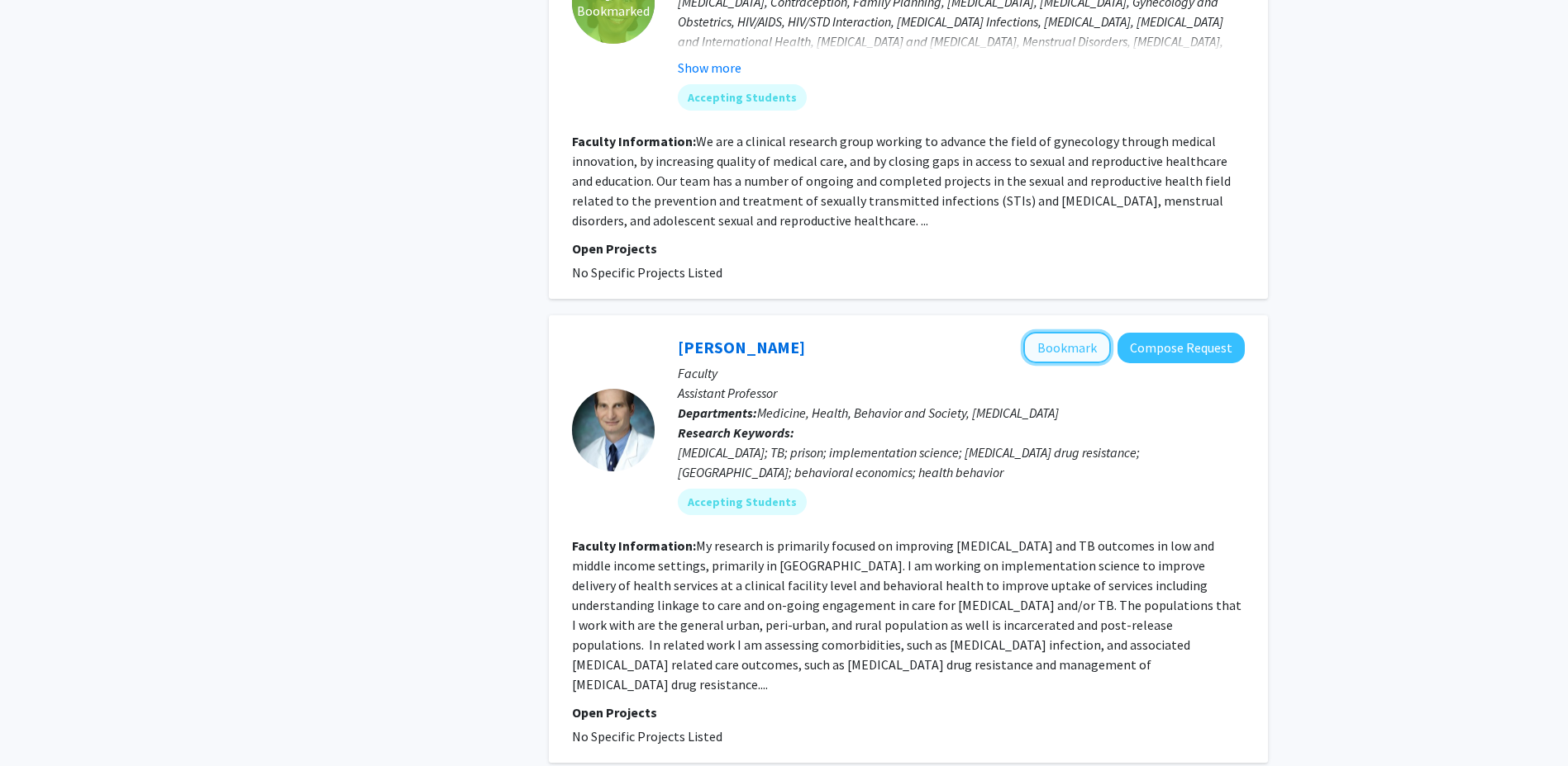
click at [1069, 332] on button "Bookmark" at bounding box center [1067, 347] width 87 height 32
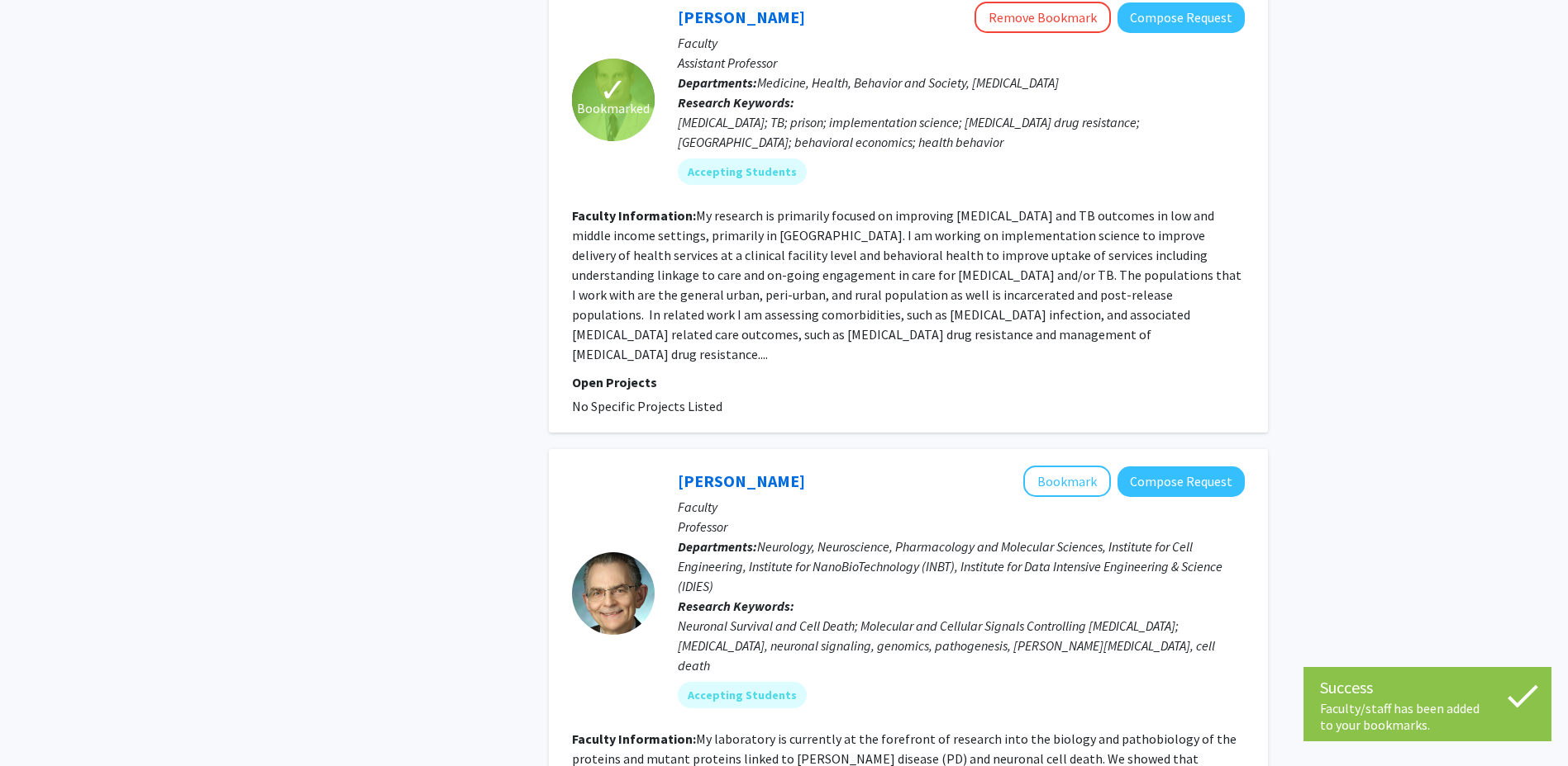
scroll to position [2148, 0]
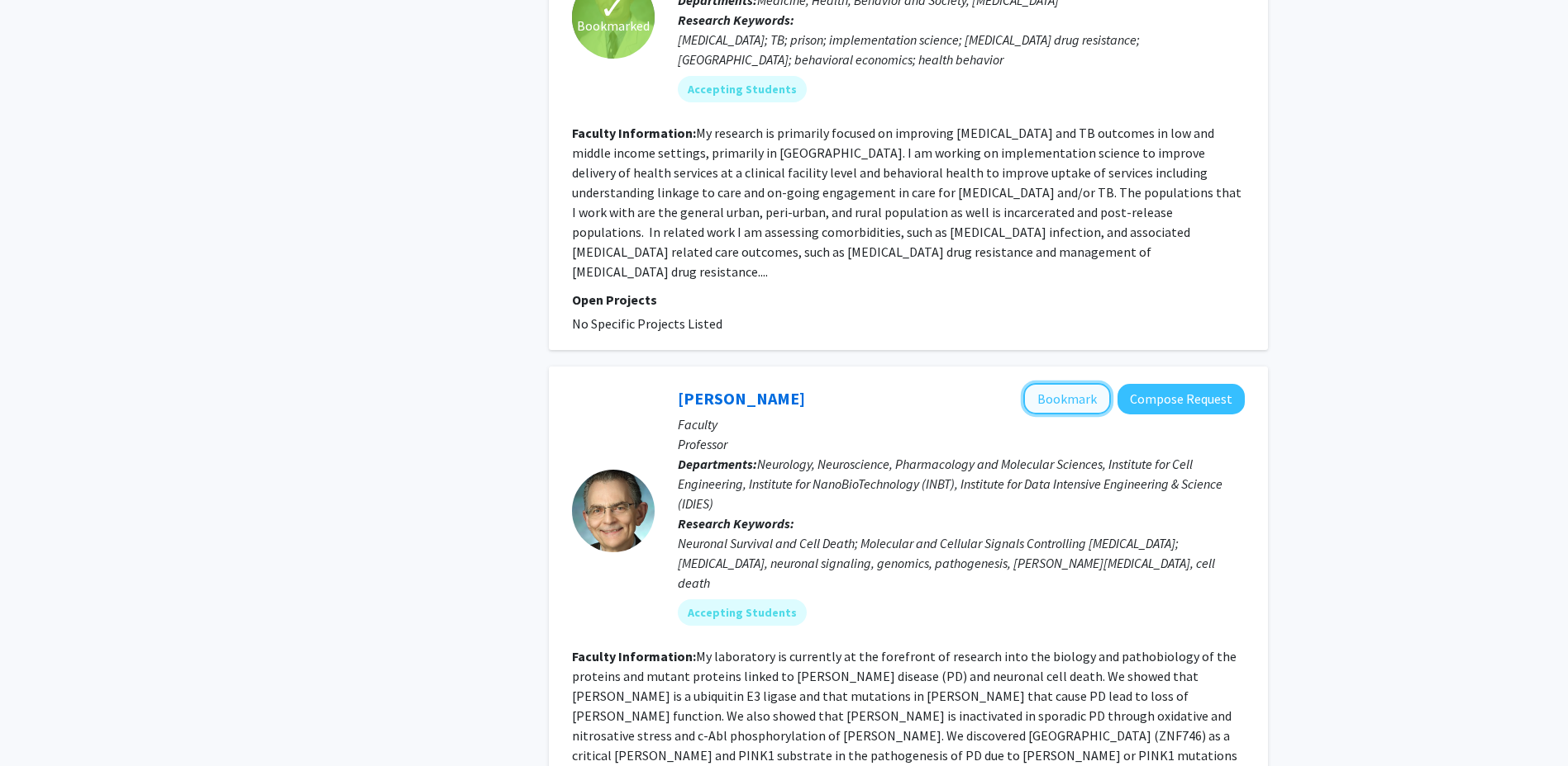
click at [1053, 383] on button "Bookmark" at bounding box center [1067, 398] width 87 height 32
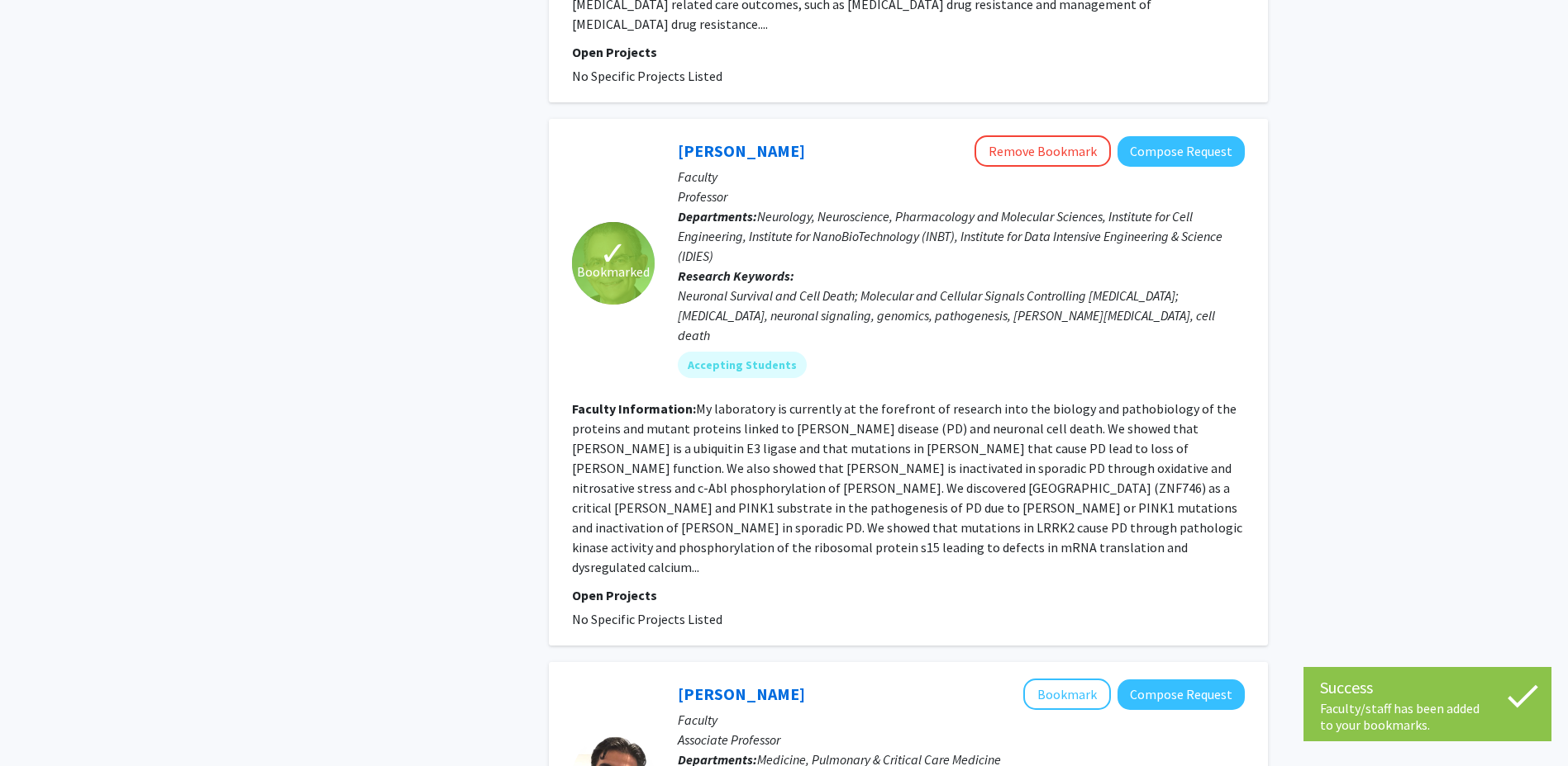
scroll to position [2560, 0]
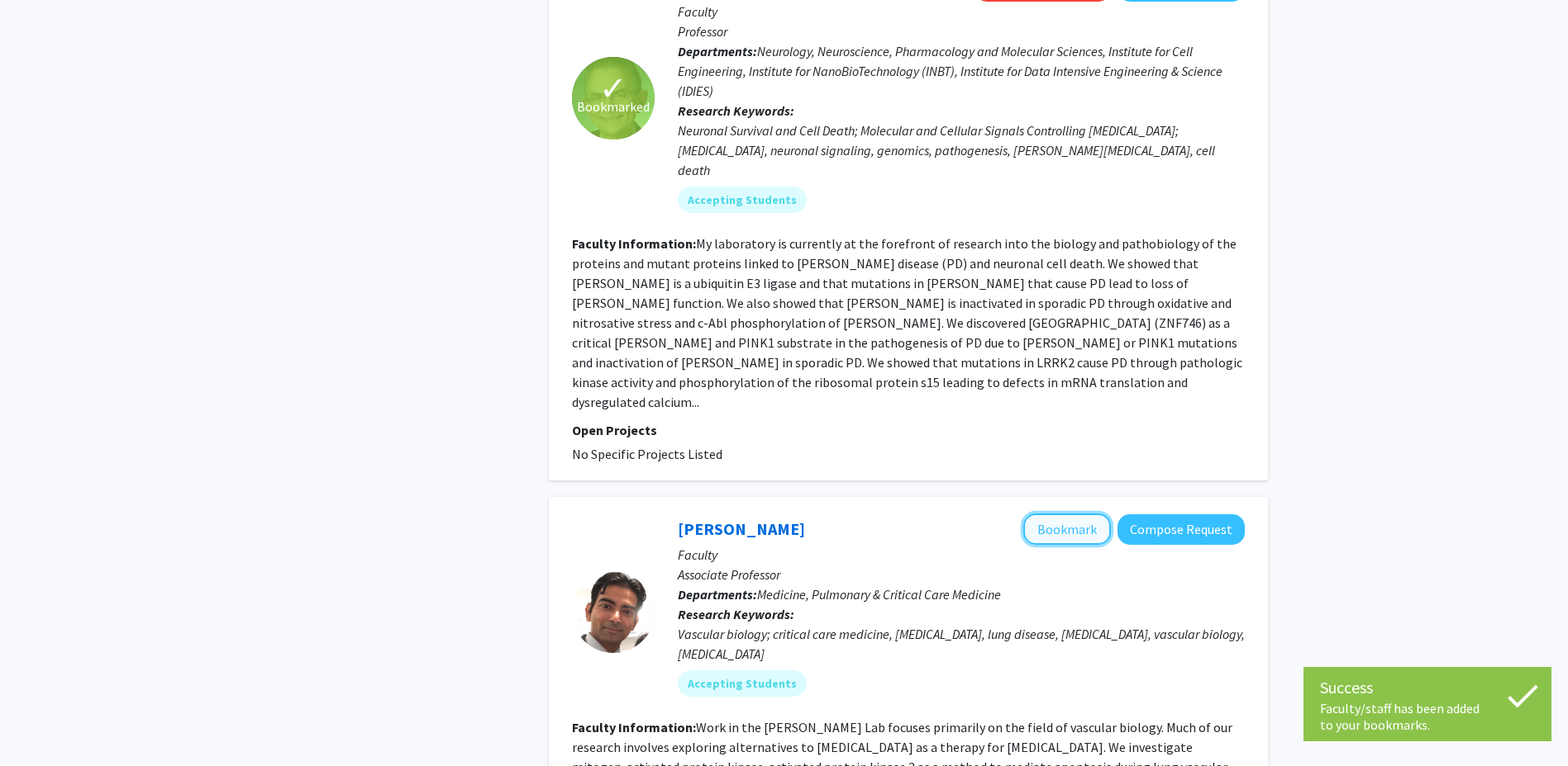
click at [1053, 514] on button "Bookmark" at bounding box center [1067, 529] width 87 height 32
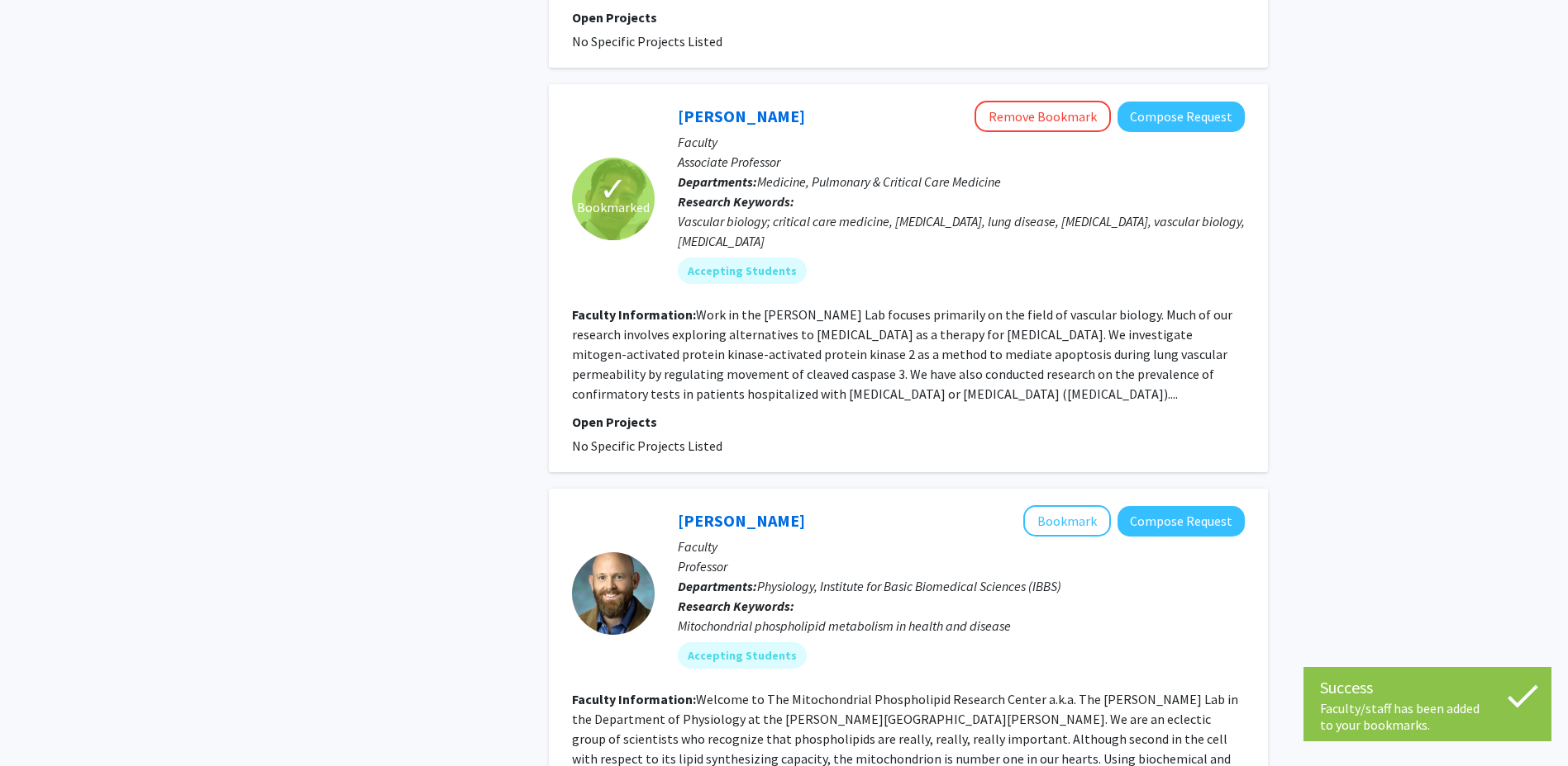
scroll to position [3056, 0]
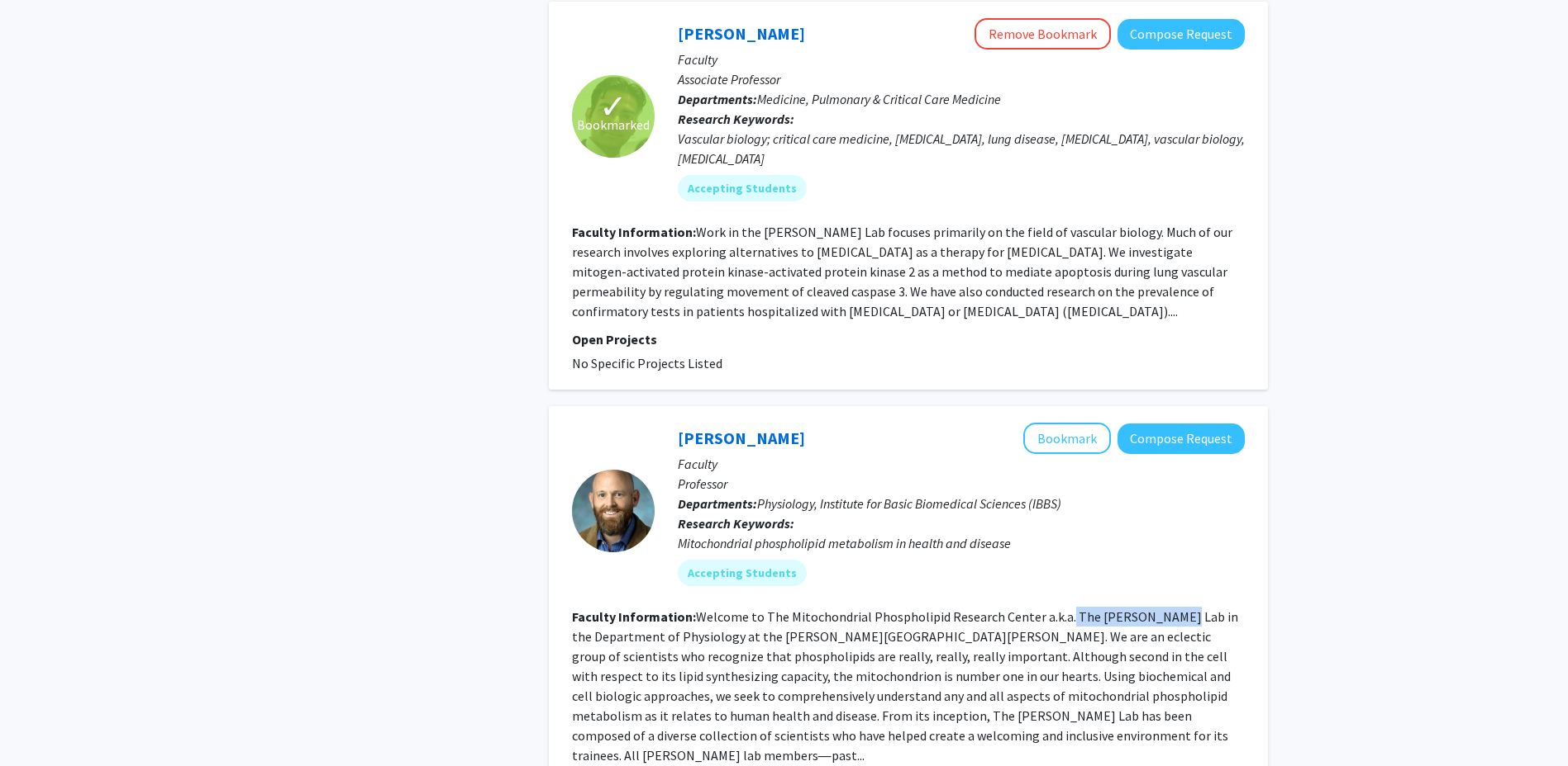
drag, startPoint x: 1063, startPoint y: 461, endPoint x: 1169, endPoint y: 452, distance: 106.4
click at [1169, 608] on fg-read-more "Welcome to The Mitochondrial Phospholipid Research Center a.k.a. The CLAYPOOL L…" at bounding box center [904, 686] width 666 height 155
drag, startPoint x: 1169, startPoint y: 452, endPoint x: 1144, endPoint y: 456, distance: 25.3
copy fg-read-more "The CLAYPOOL Lab"
click at [1061, 423] on button "Bookmark" at bounding box center [1067, 438] width 87 height 32
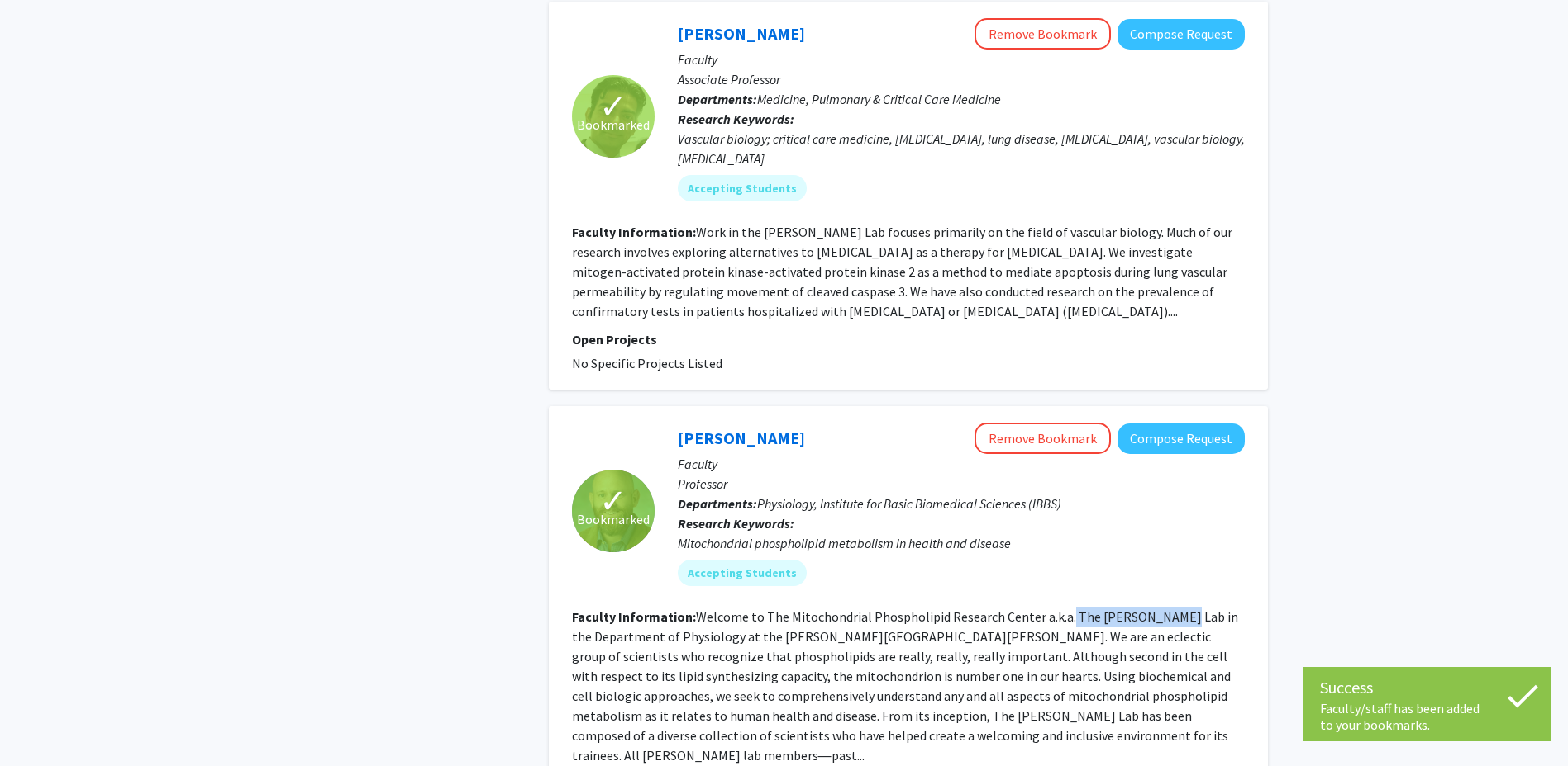
scroll to position [3386, 0]
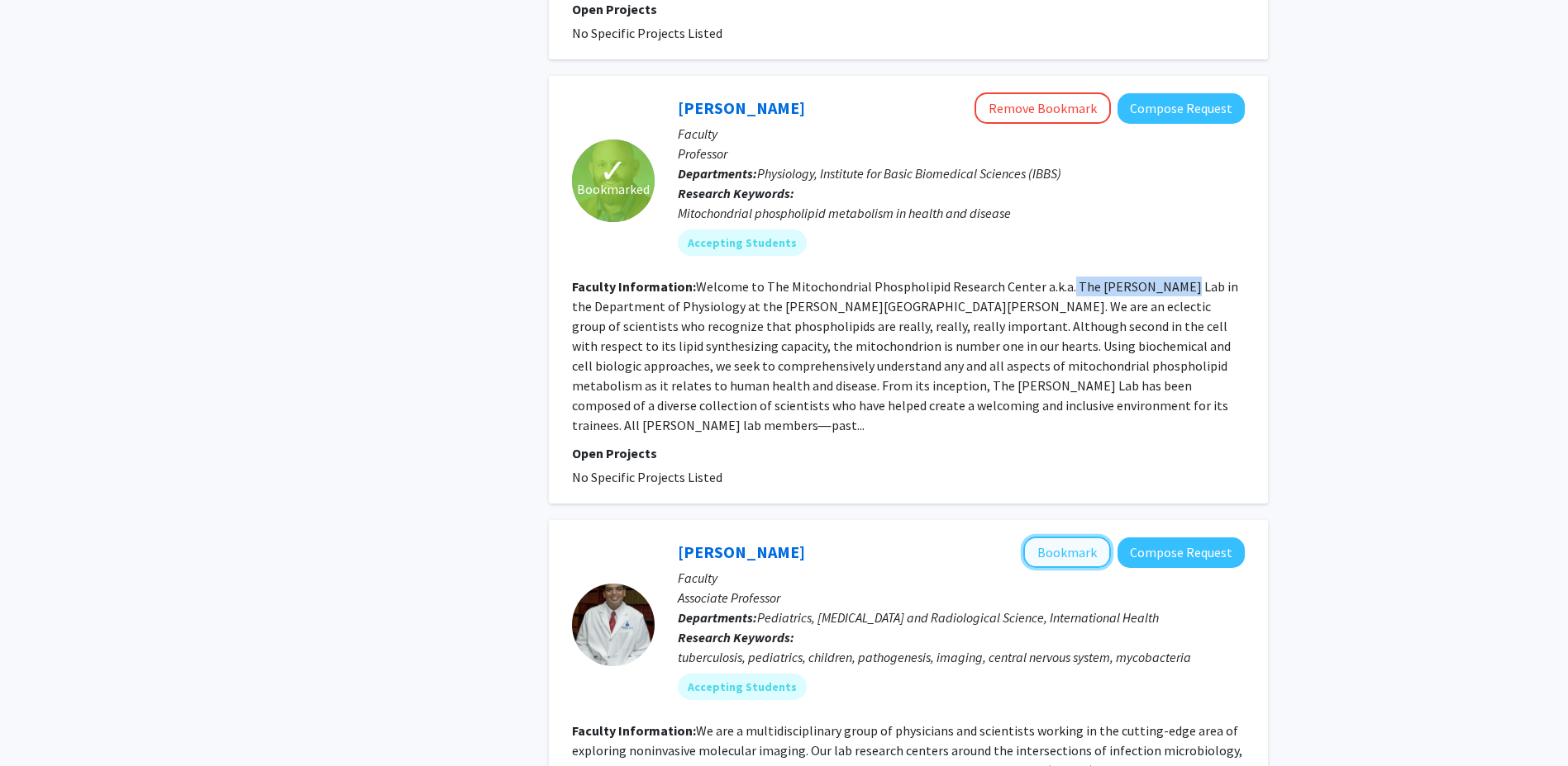
click at [1047, 537] on button "Bookmark" at bounding box center [1067, 552] width 87 height 32
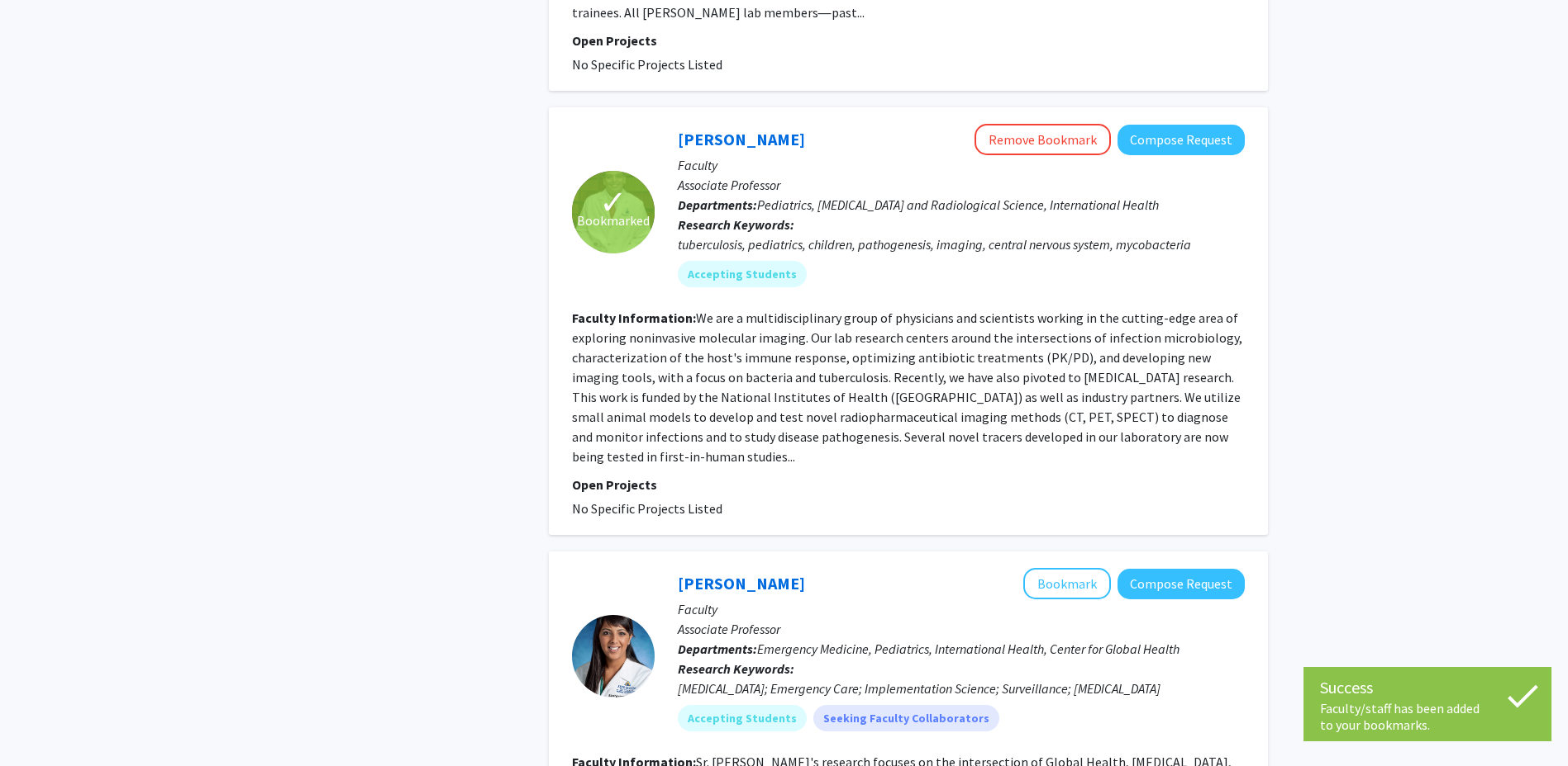
scroll to position [3937, 0]
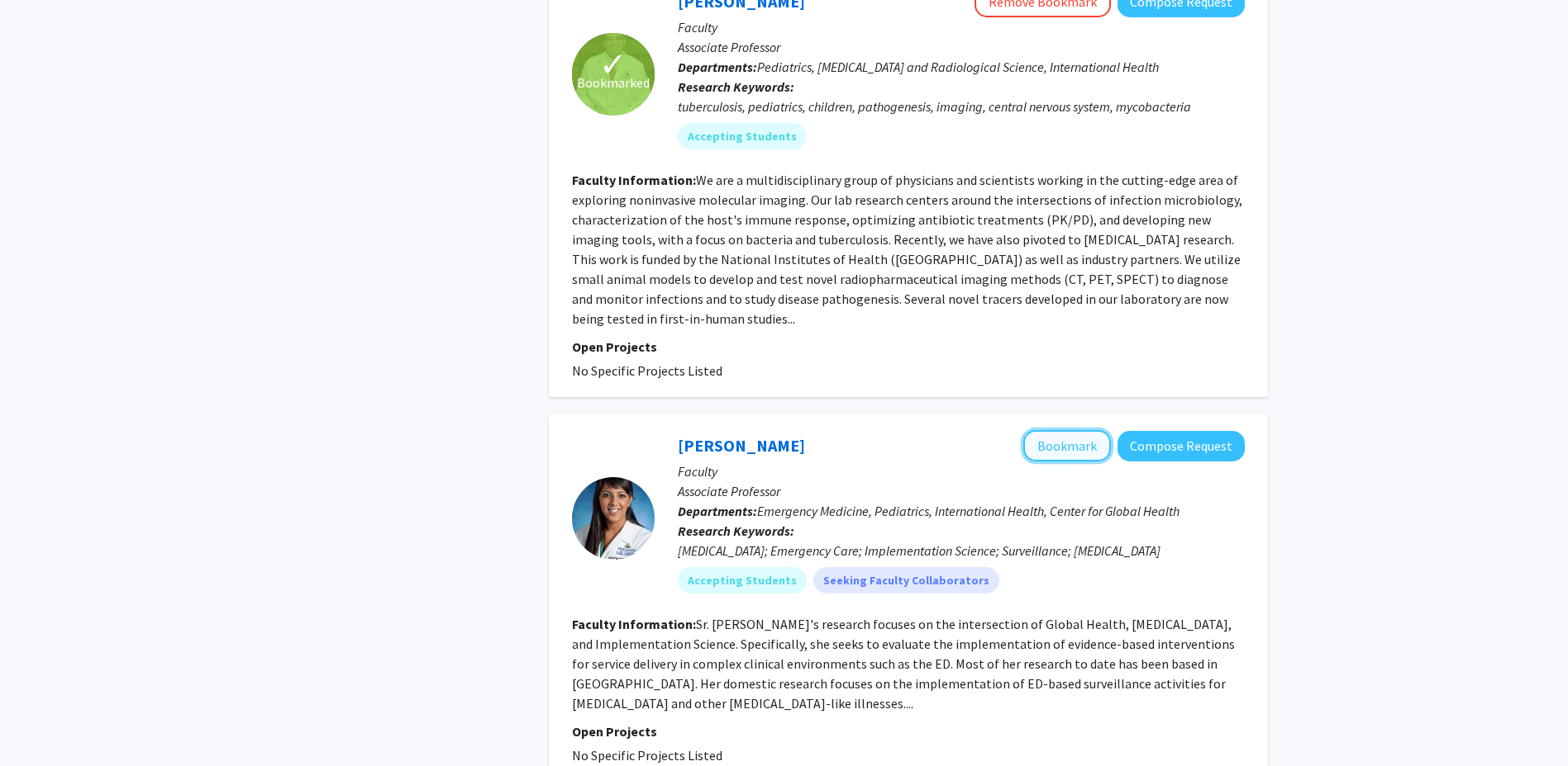
click at [1058, 430] on button "Bookmark" at bounding box center [1067, 445] width 87 height 32
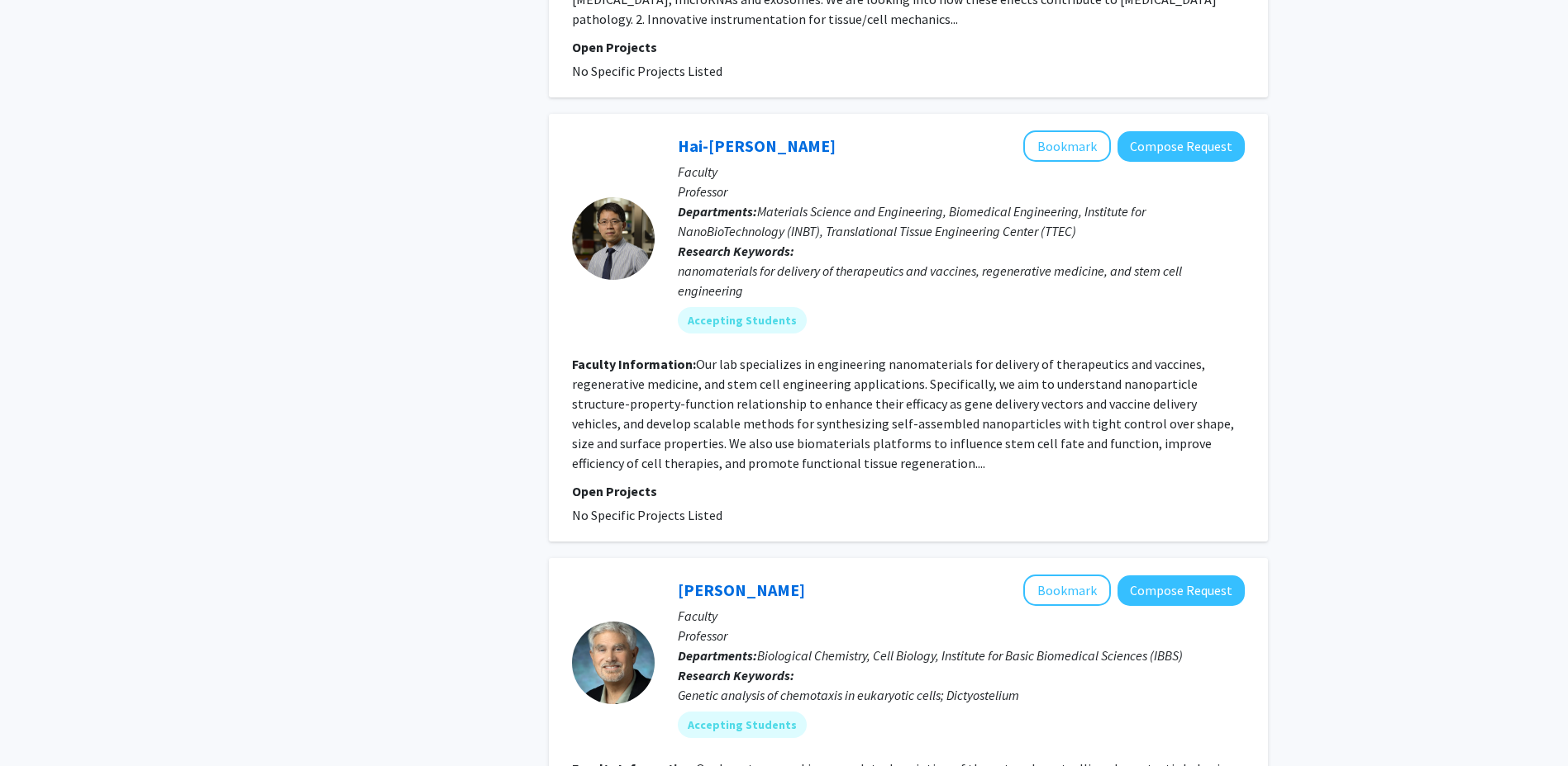
scroll to position [3652, 0]
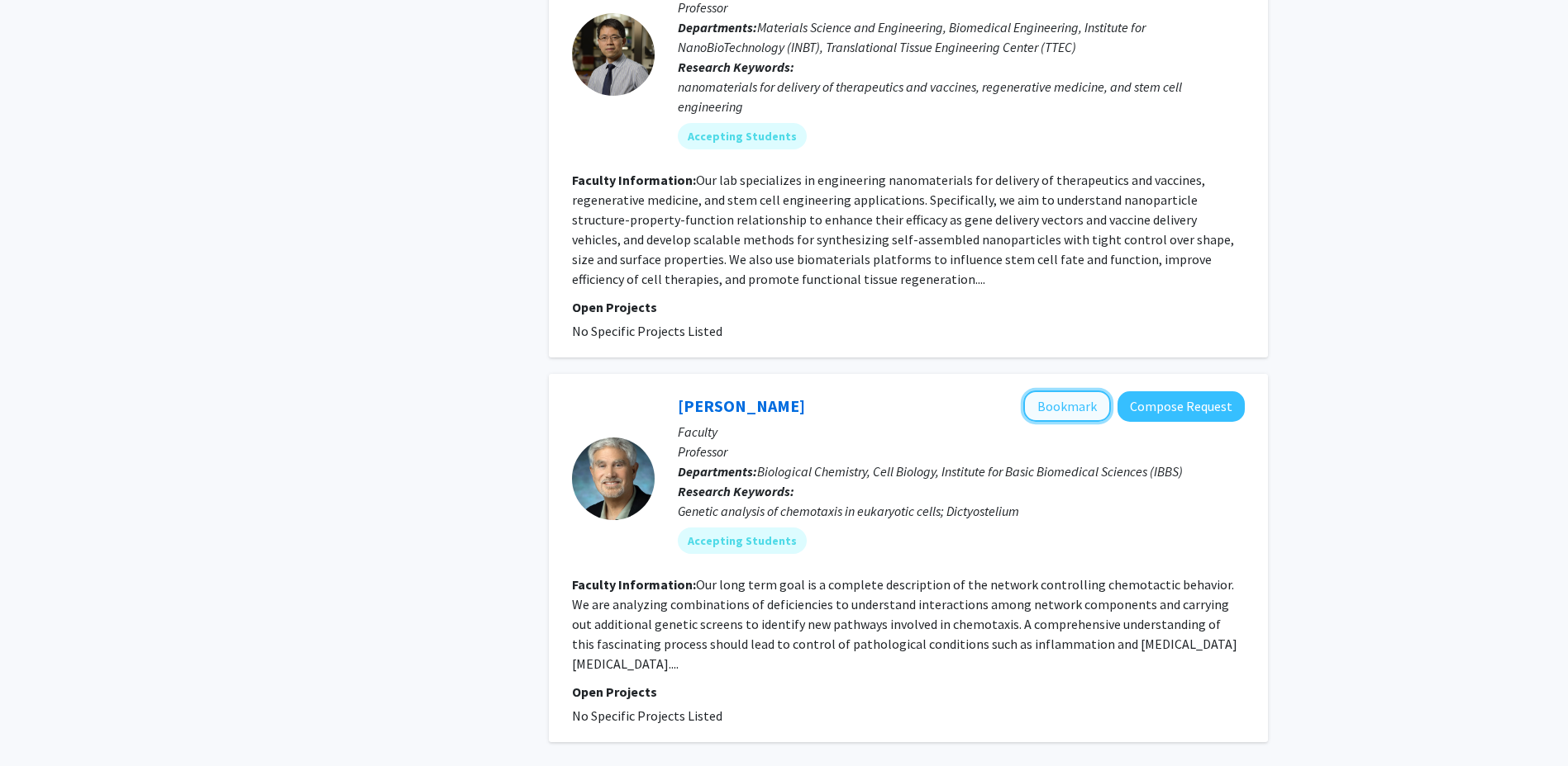
click at [1046, 390] on button "Bookmark" at bounding box center [1067, 406] width 87 height 32
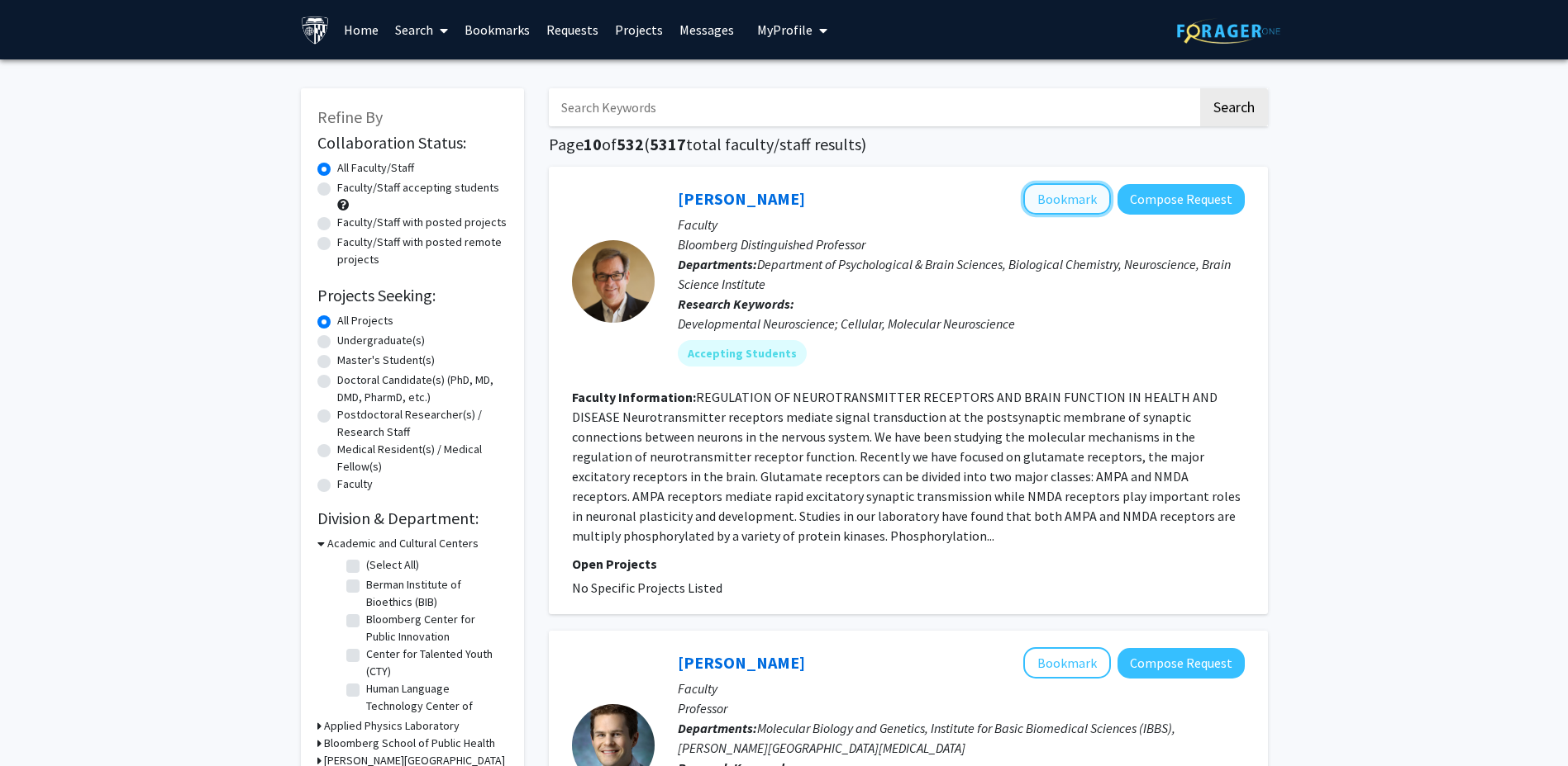
click at [1056, 207] on button "Bookmark" at bounding box center [1067, 198] width 87 height 32
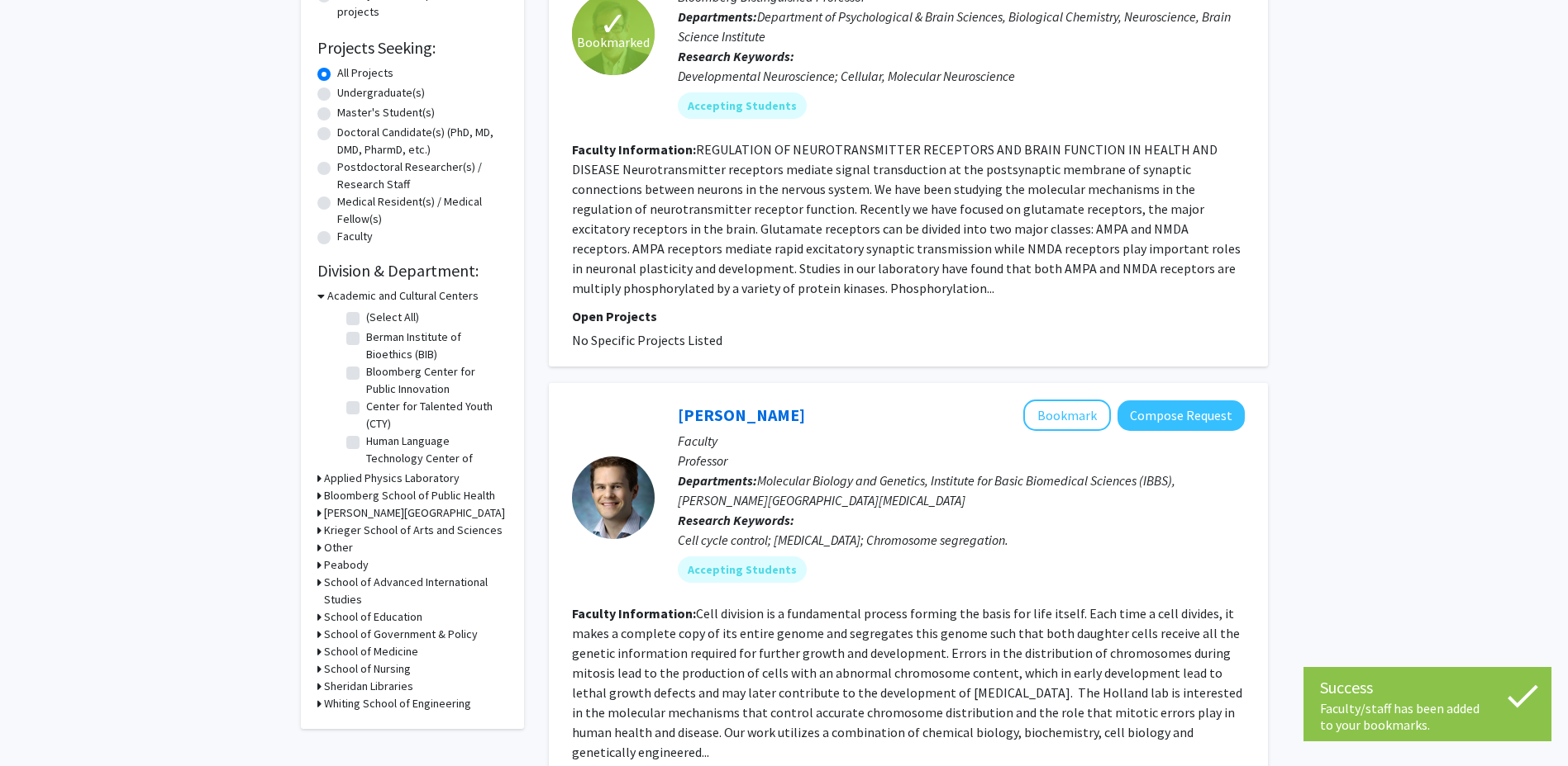
scroll to position [413, 0]
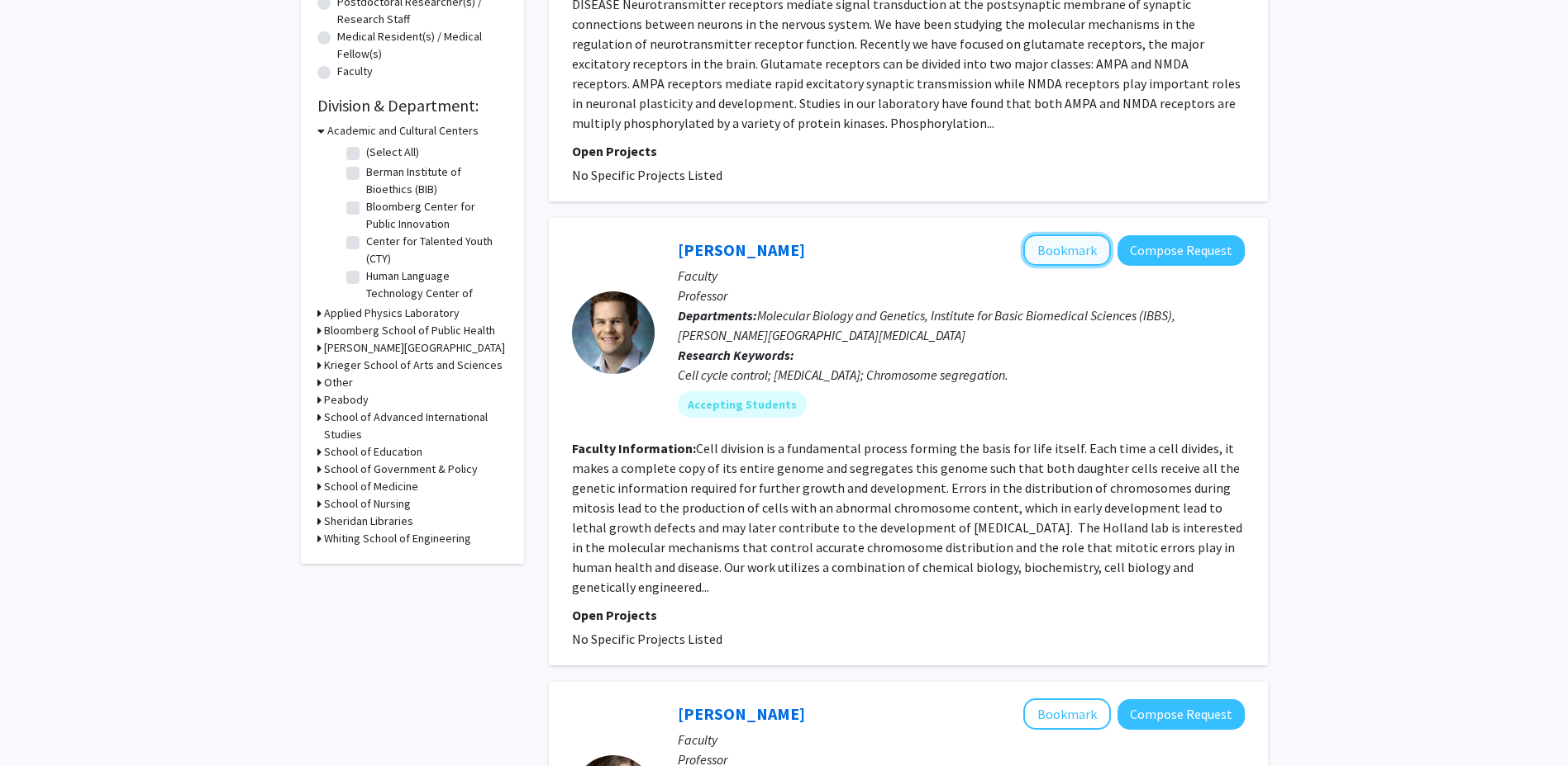
click at [1050, 247] on button "Bookmark" at bounding box center [1067, 250] width 87 height 32
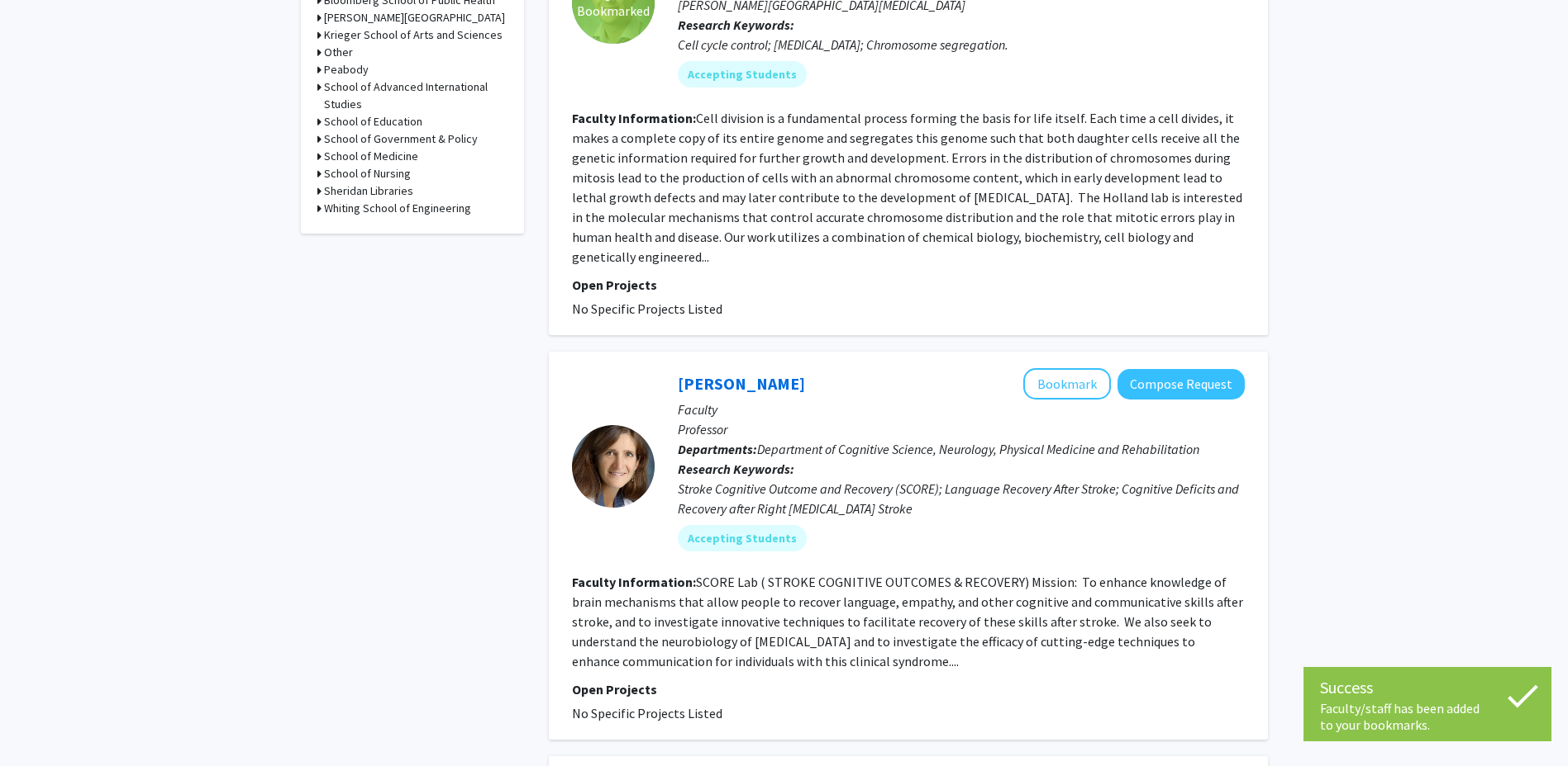
scroll to position [908, 0]
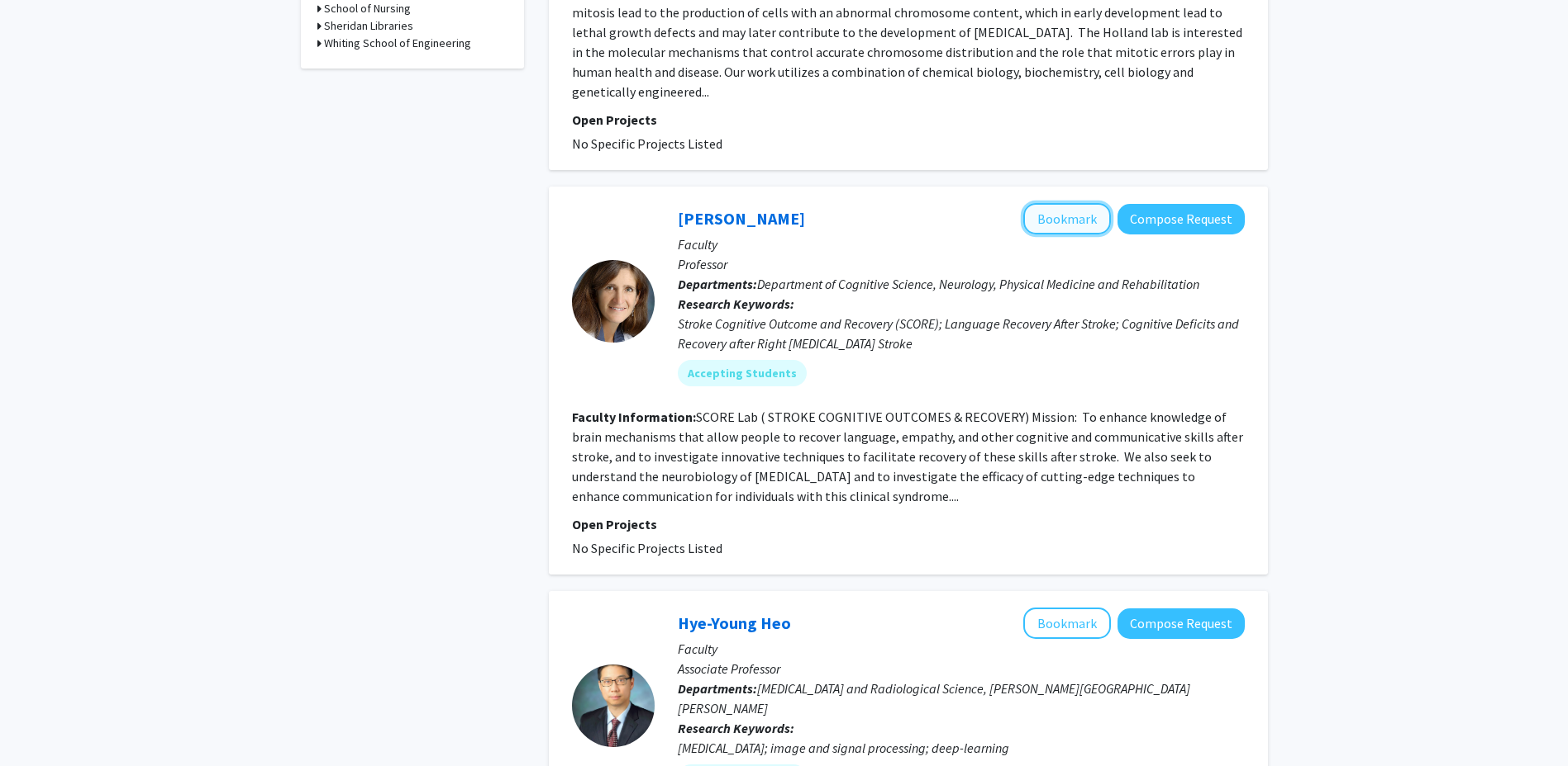
click at [1067, 205] on button "Bookmark" at bounding box center [1067, 218] width 87 height 32
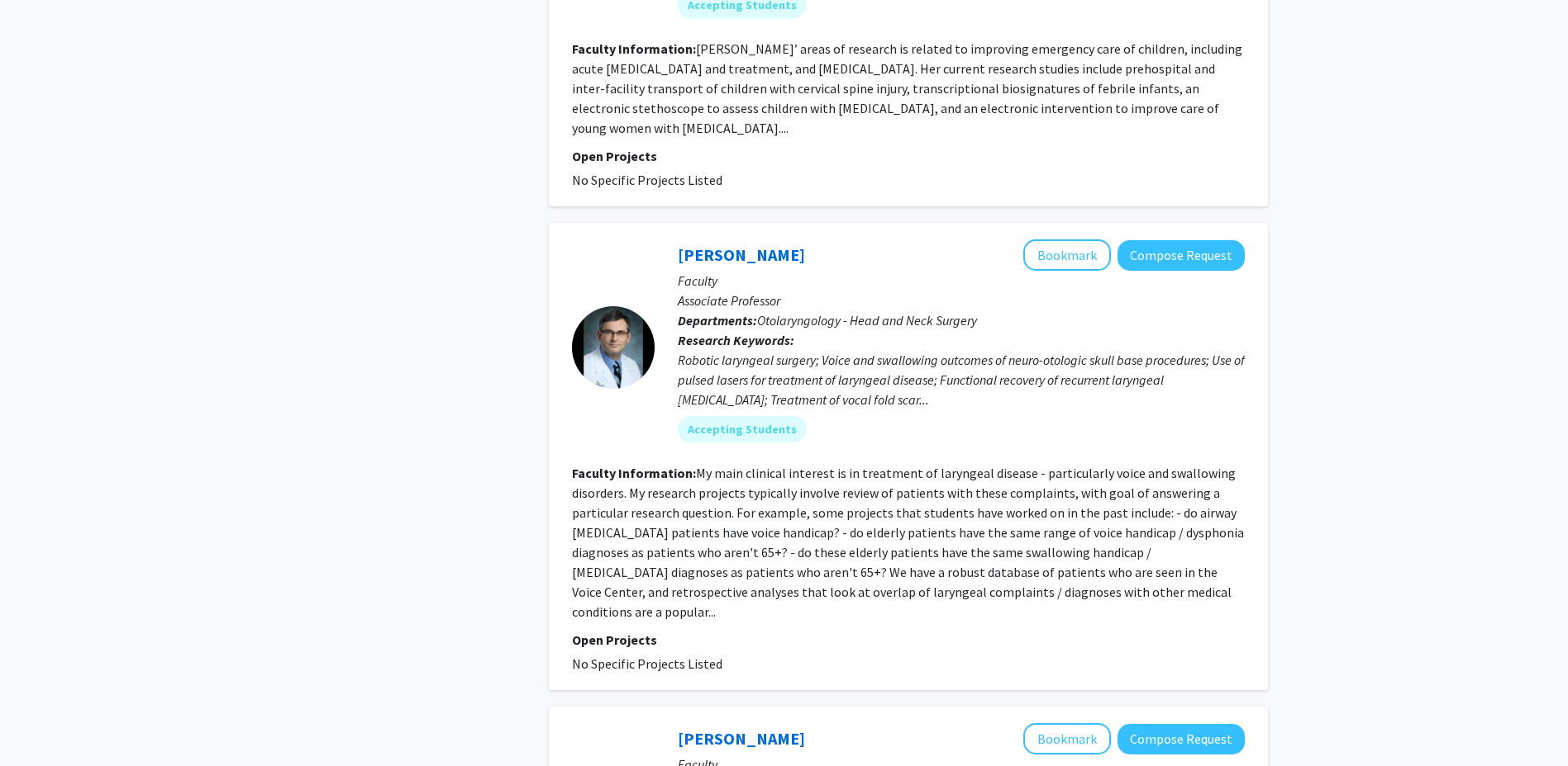
scroll to position [3304, 0]
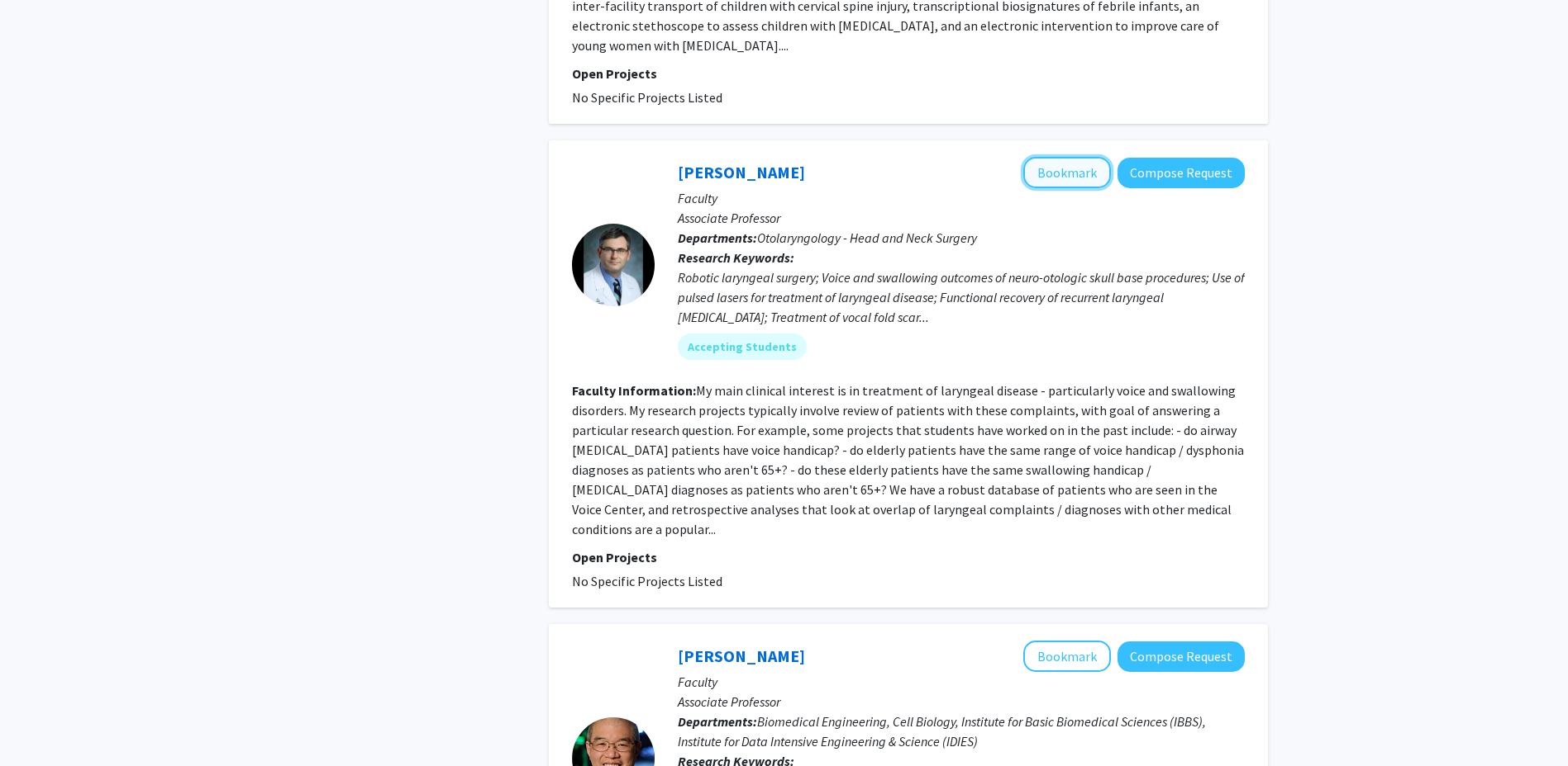
click at [1037, 157] on button "Bookmark" at bounding box center [1067, 172] width 87 height 32
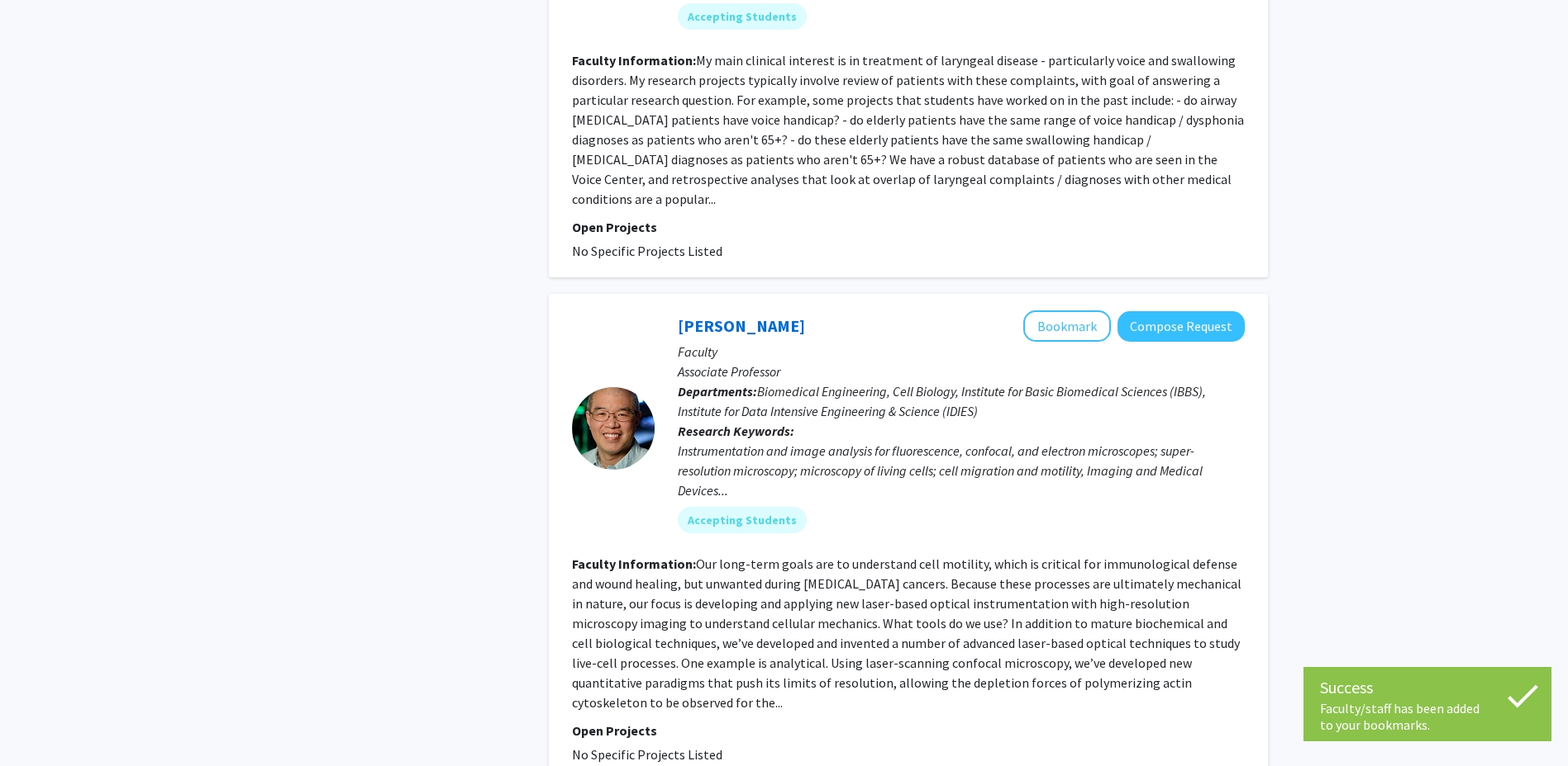
scroll to position [3716, 0]
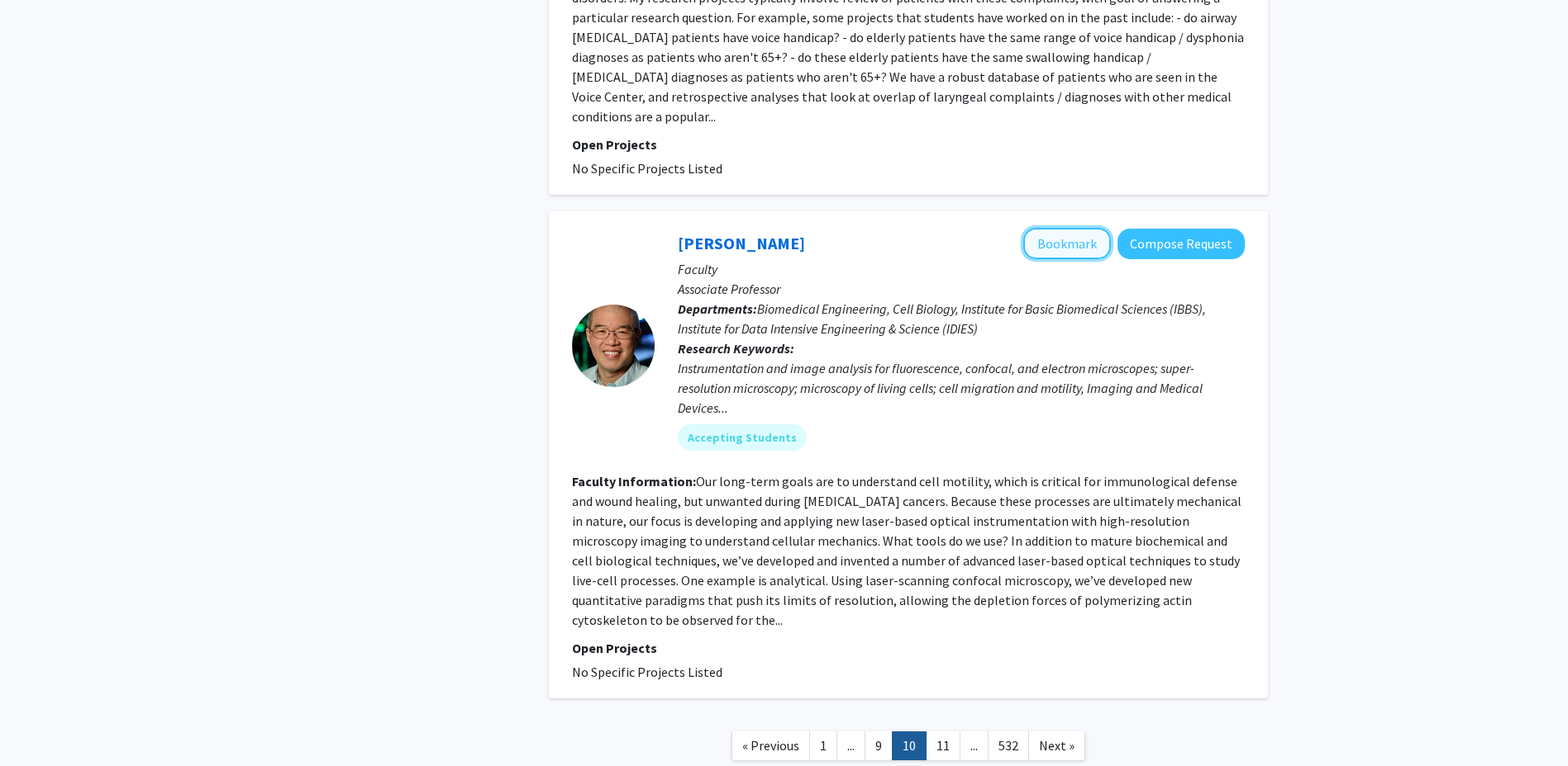
click at [1063, 228] on button "Bookmark" at bounding box center [1067, 243] width 87 height 32
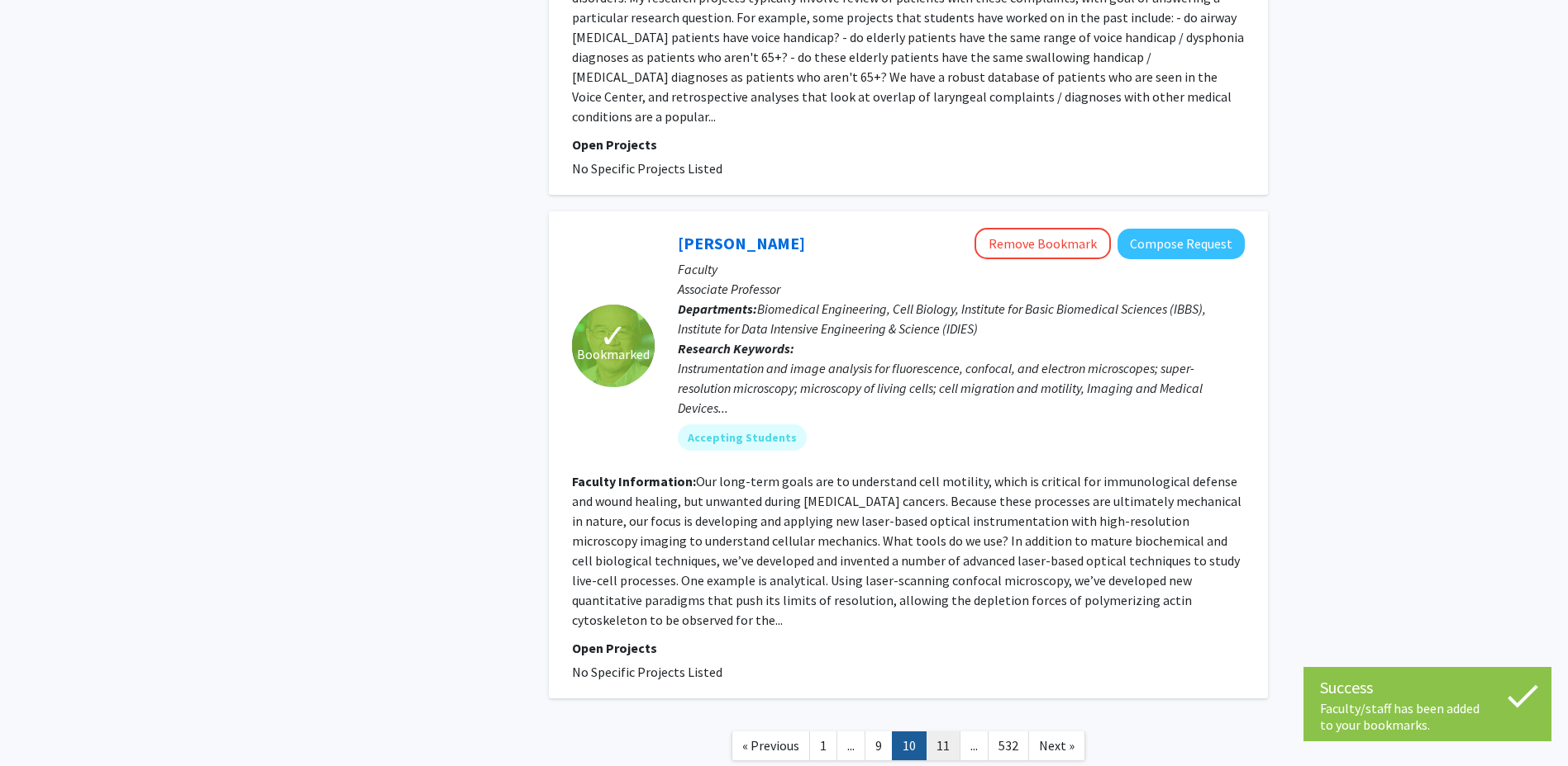
click at [945, 732] on link "11" at bounding box center [942, 746] width 34 height 29
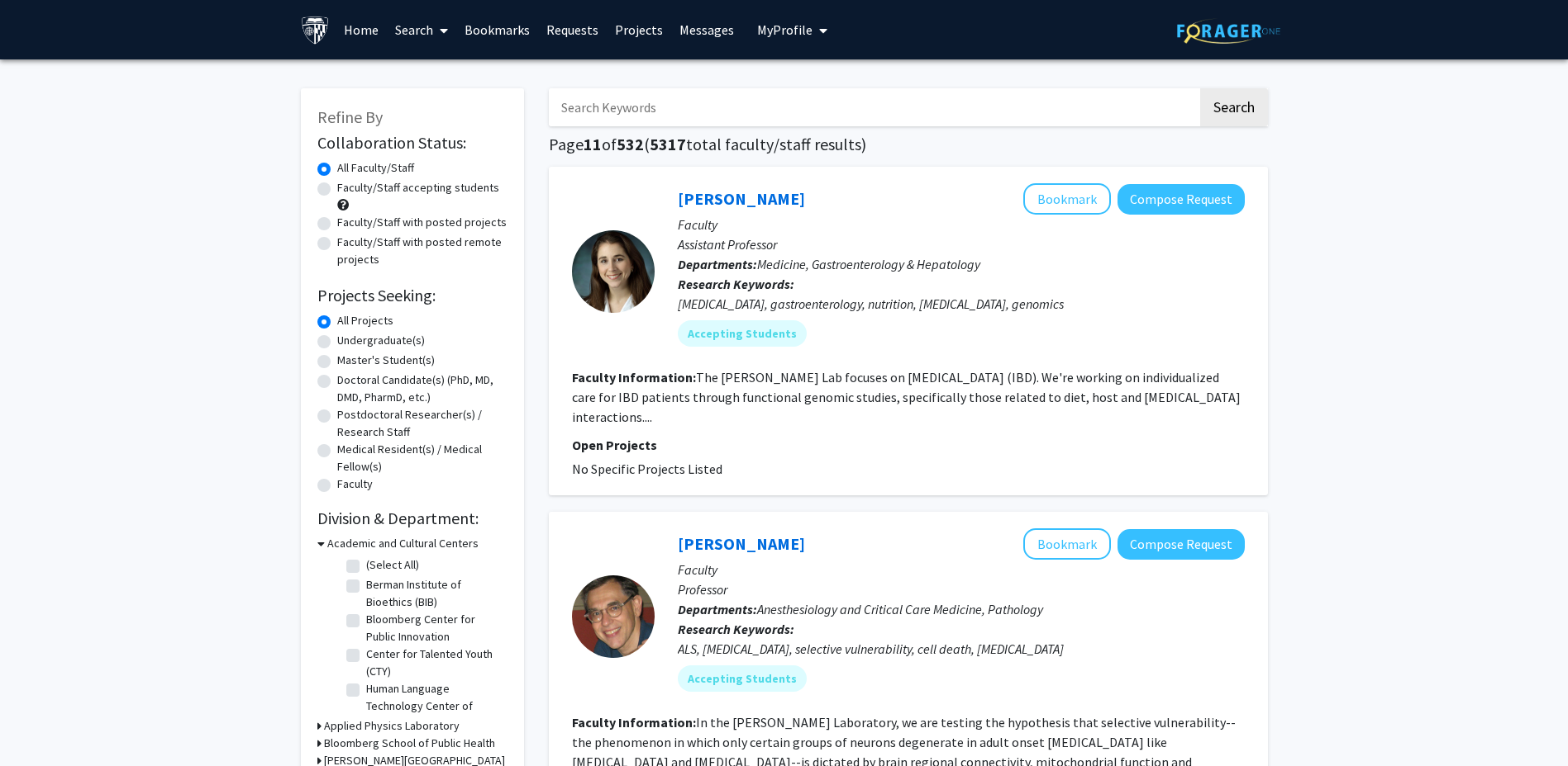
click at [1055, 199] on button "Bookmark" at bounding box center [1067, 198] width 87 height 32
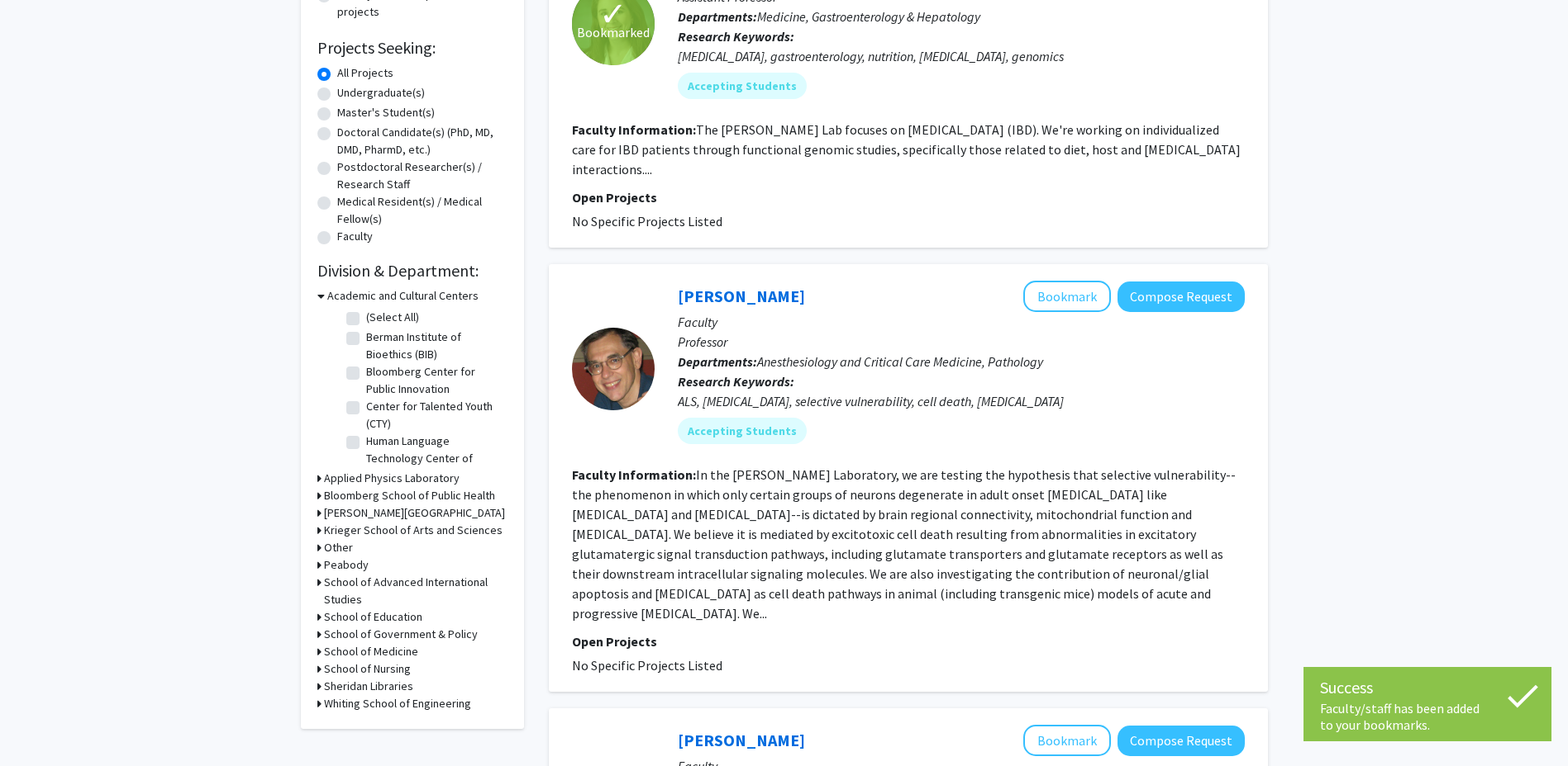
scroll to position [331, 0]
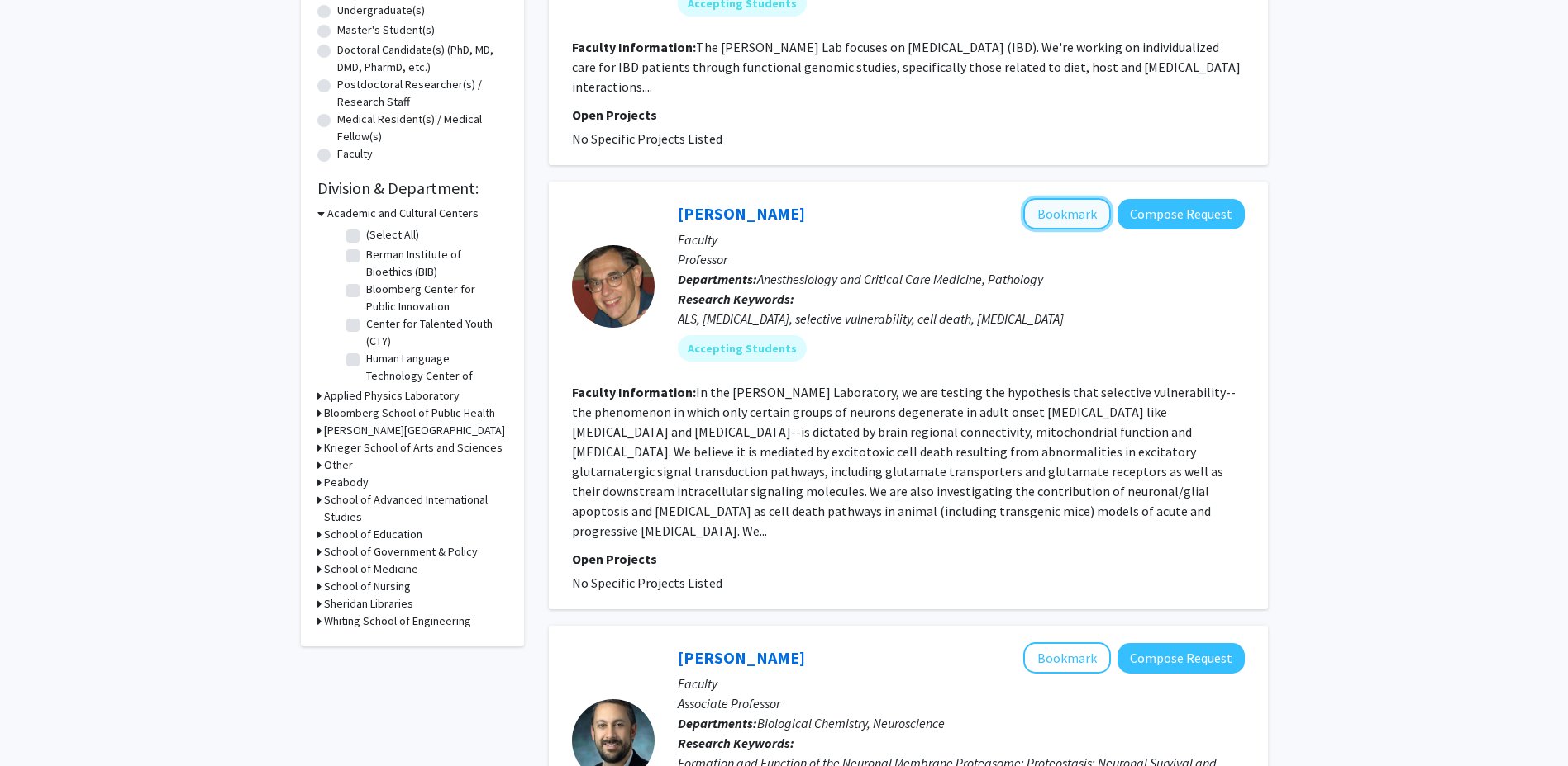
click at [1062, 220] on button "Bookmark" at bounding box center [1067, 214] width 87 height 32
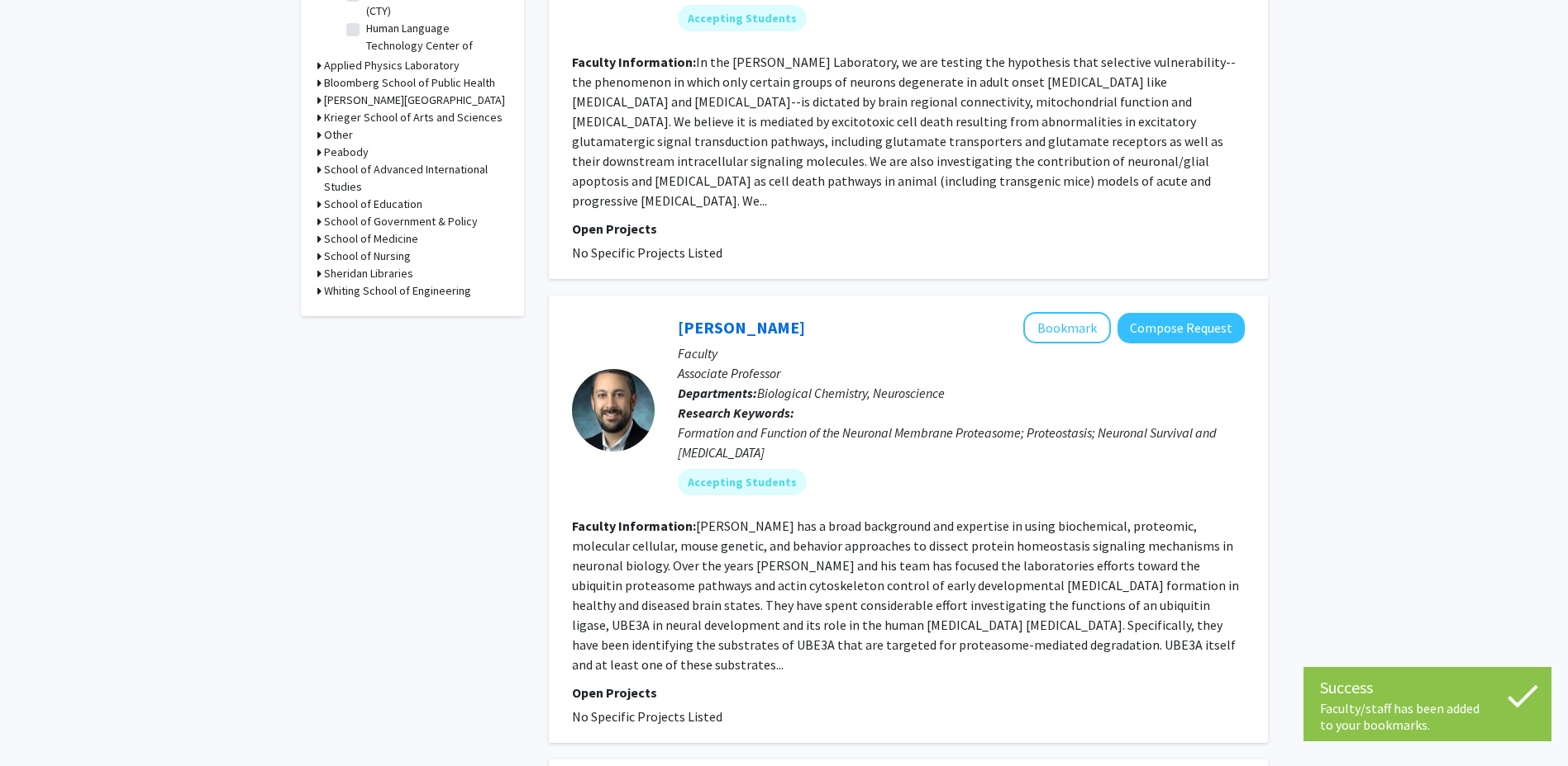
scroll to position [743, 0]
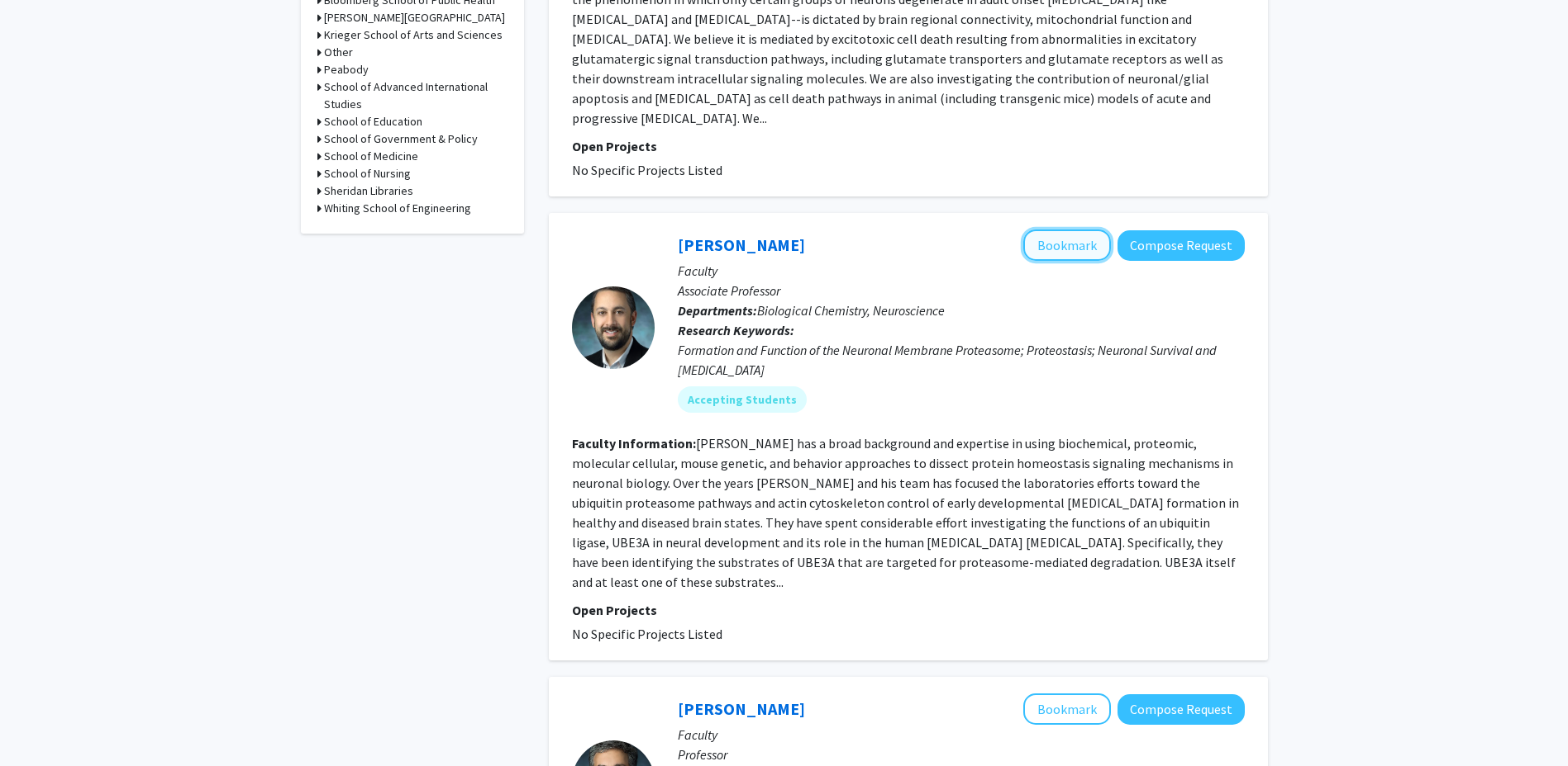
click at [1047, 230] on button "Bookmark" at bounding box center [1067, 245] width 87 height 32
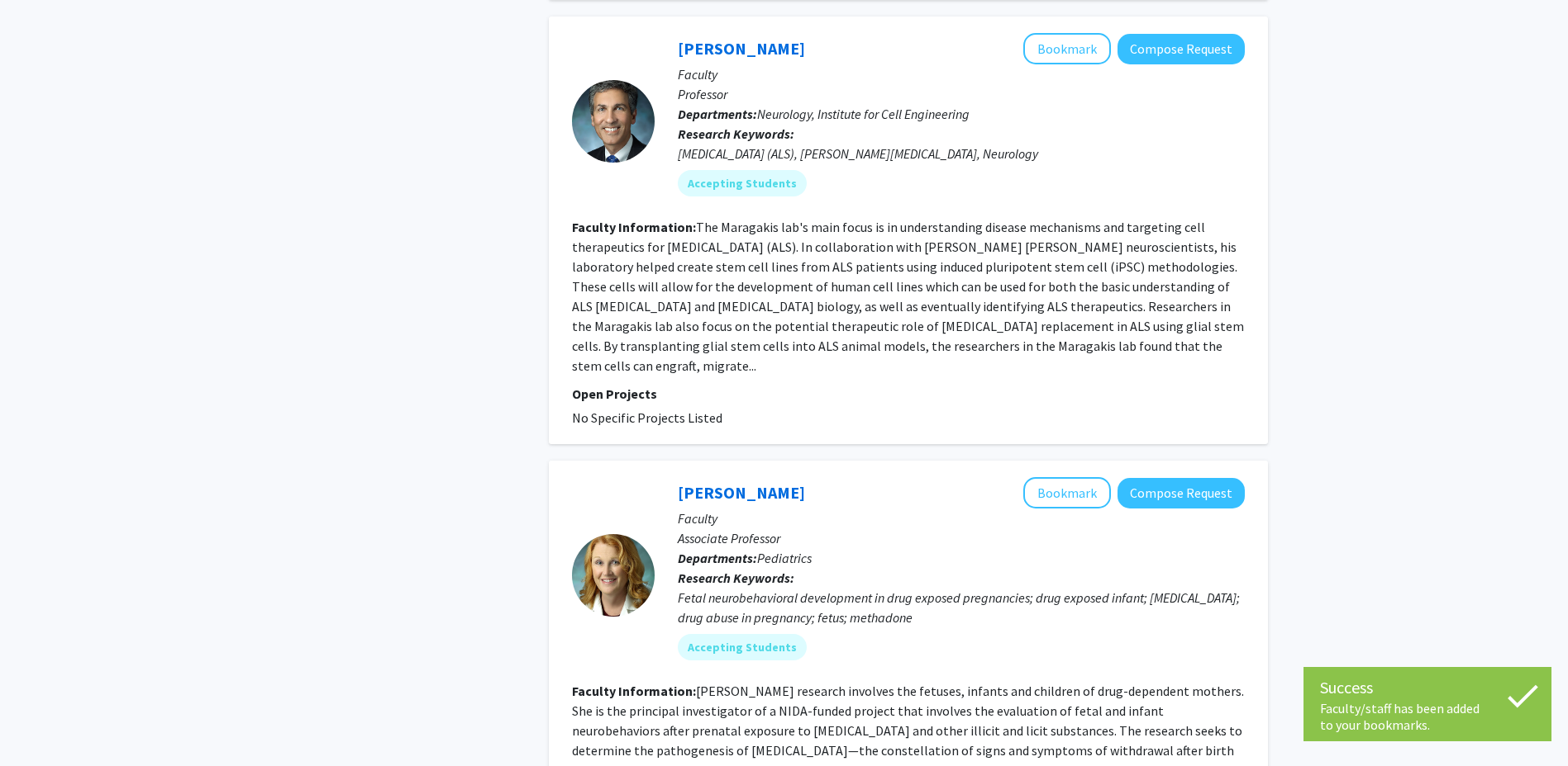
scroll to position [1239, 0]
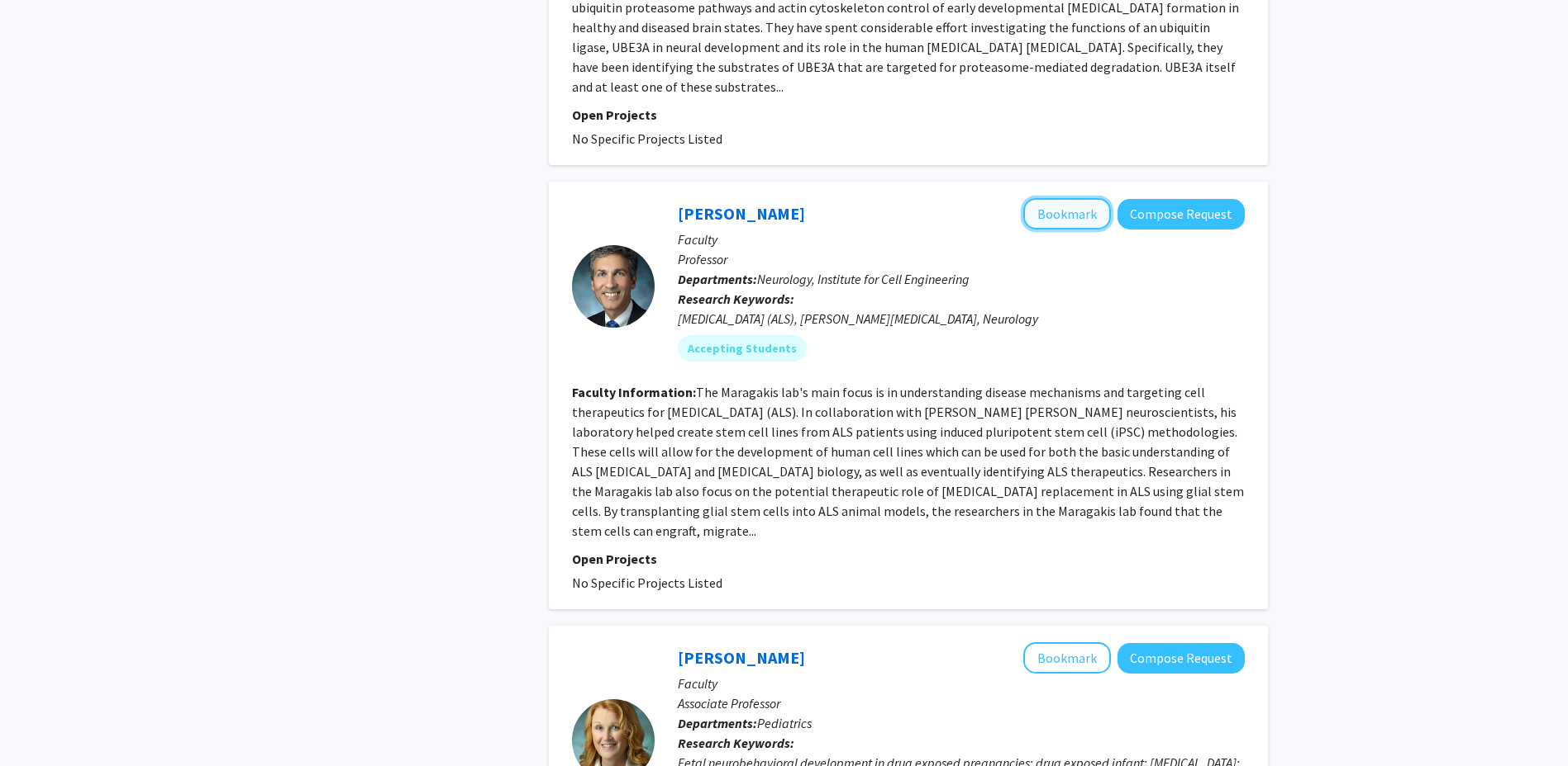
click at [1049, 198] on button "Bookmark" at bounding box center [1067, 214] width 87 height 32
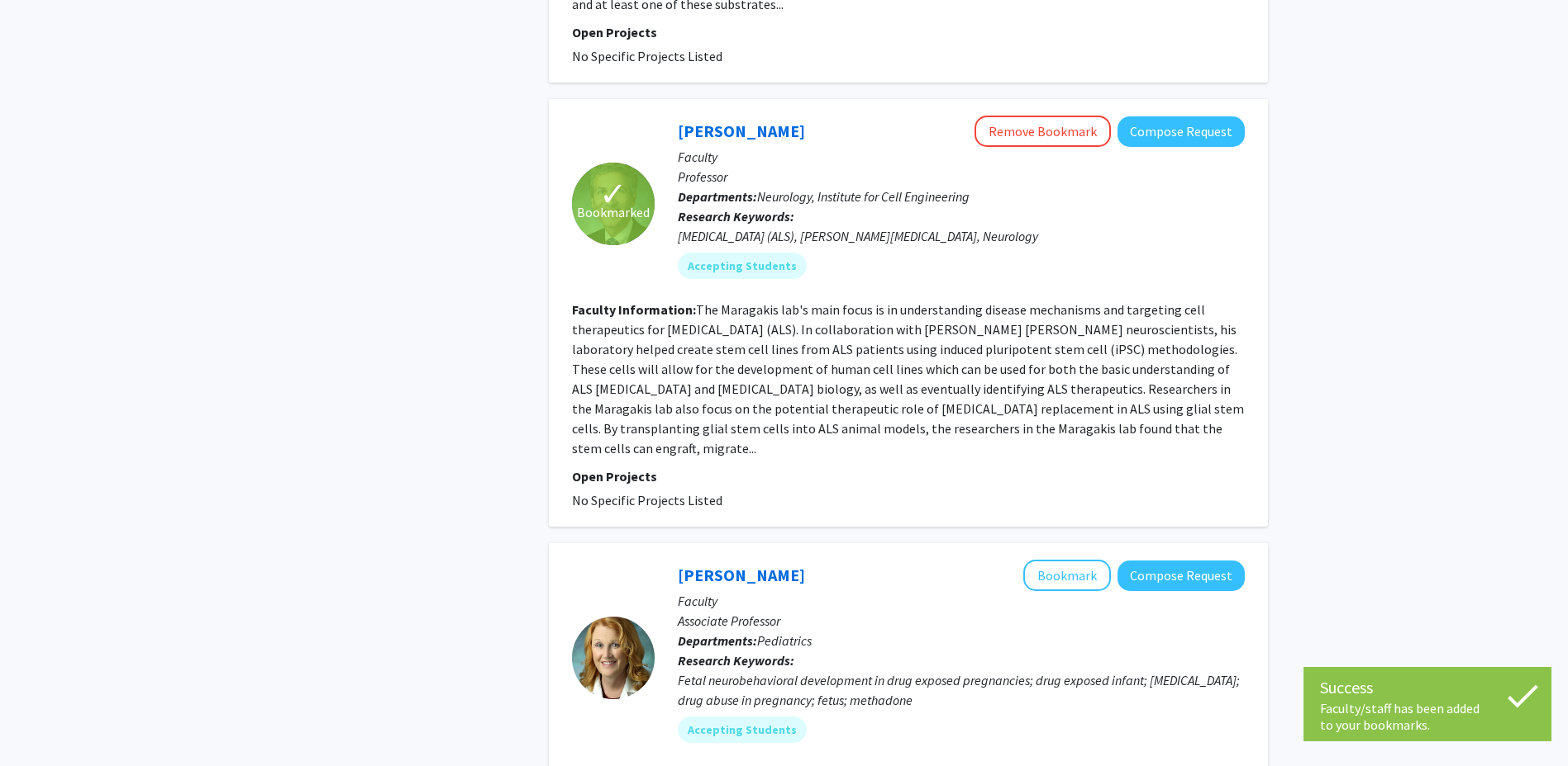
scroll to position [1569, 0]
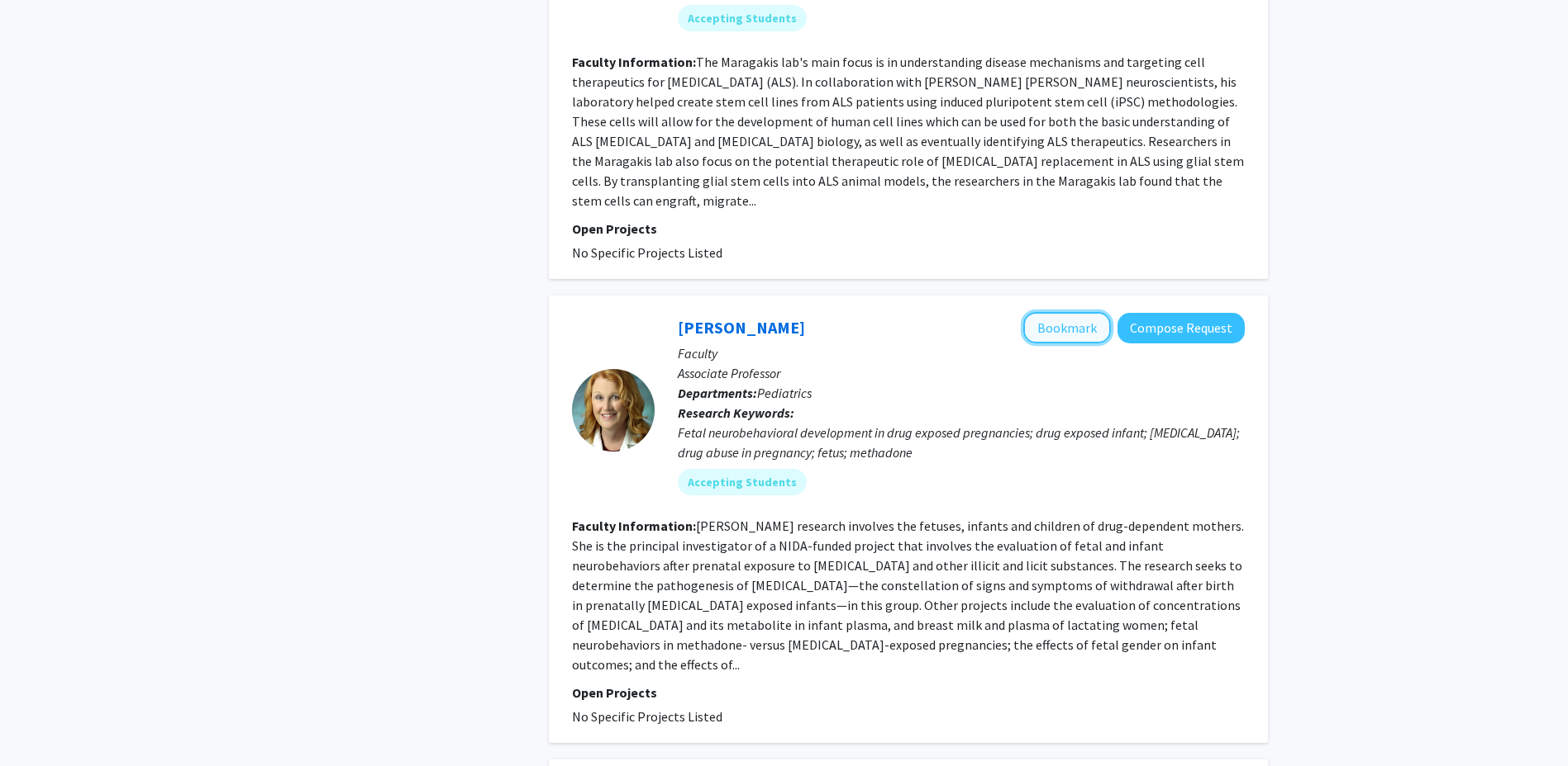
click at [1049, 312] on button "Bookmark" at bounding box center [1067, 327] width 87 height 32
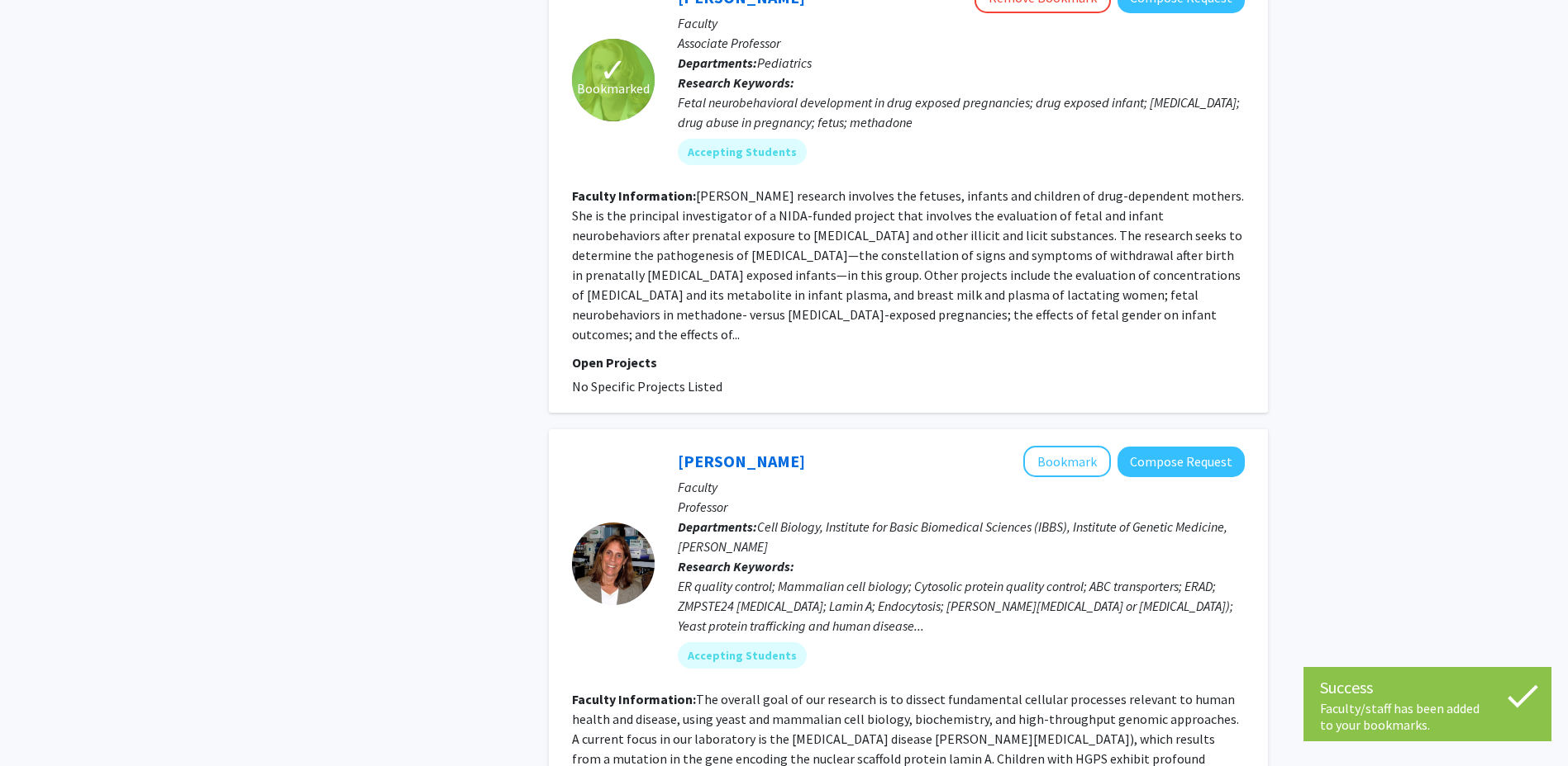
scroll to position [2065, 0]
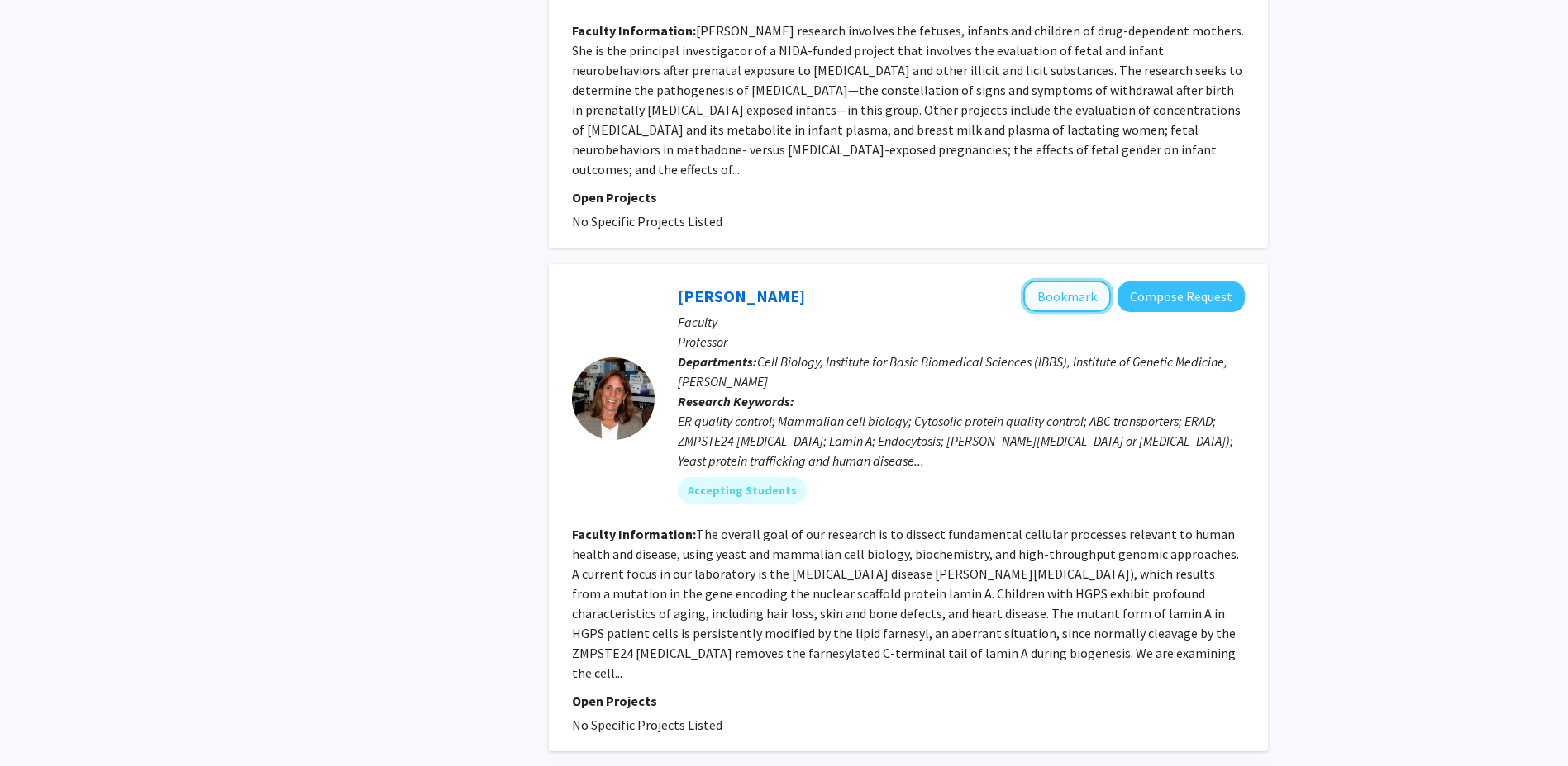
click at [1062, 281] on button "Bookmark" at bounding box center [1067, 296] width 87 height 32
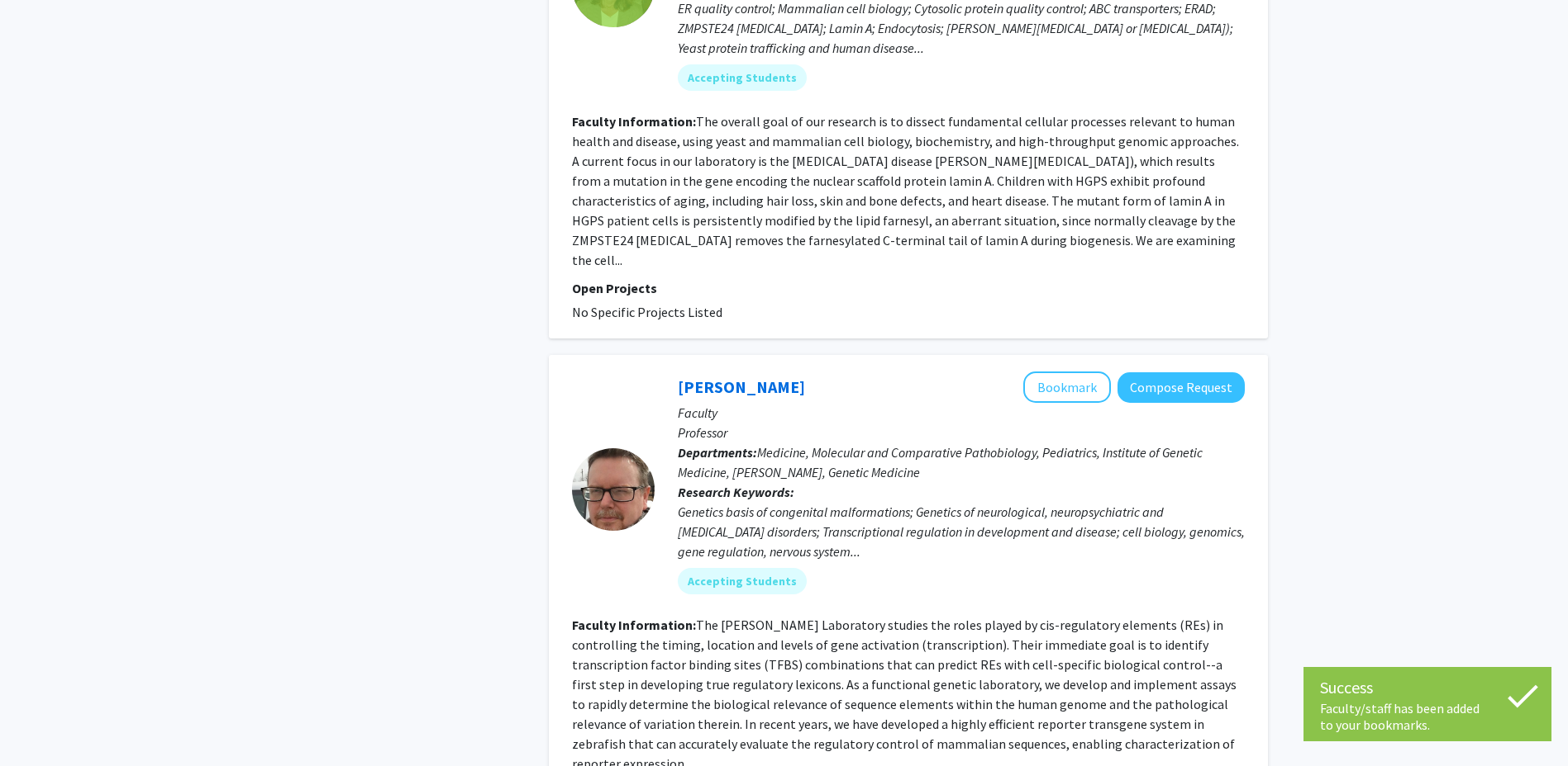
scroll to position [2560, 0]
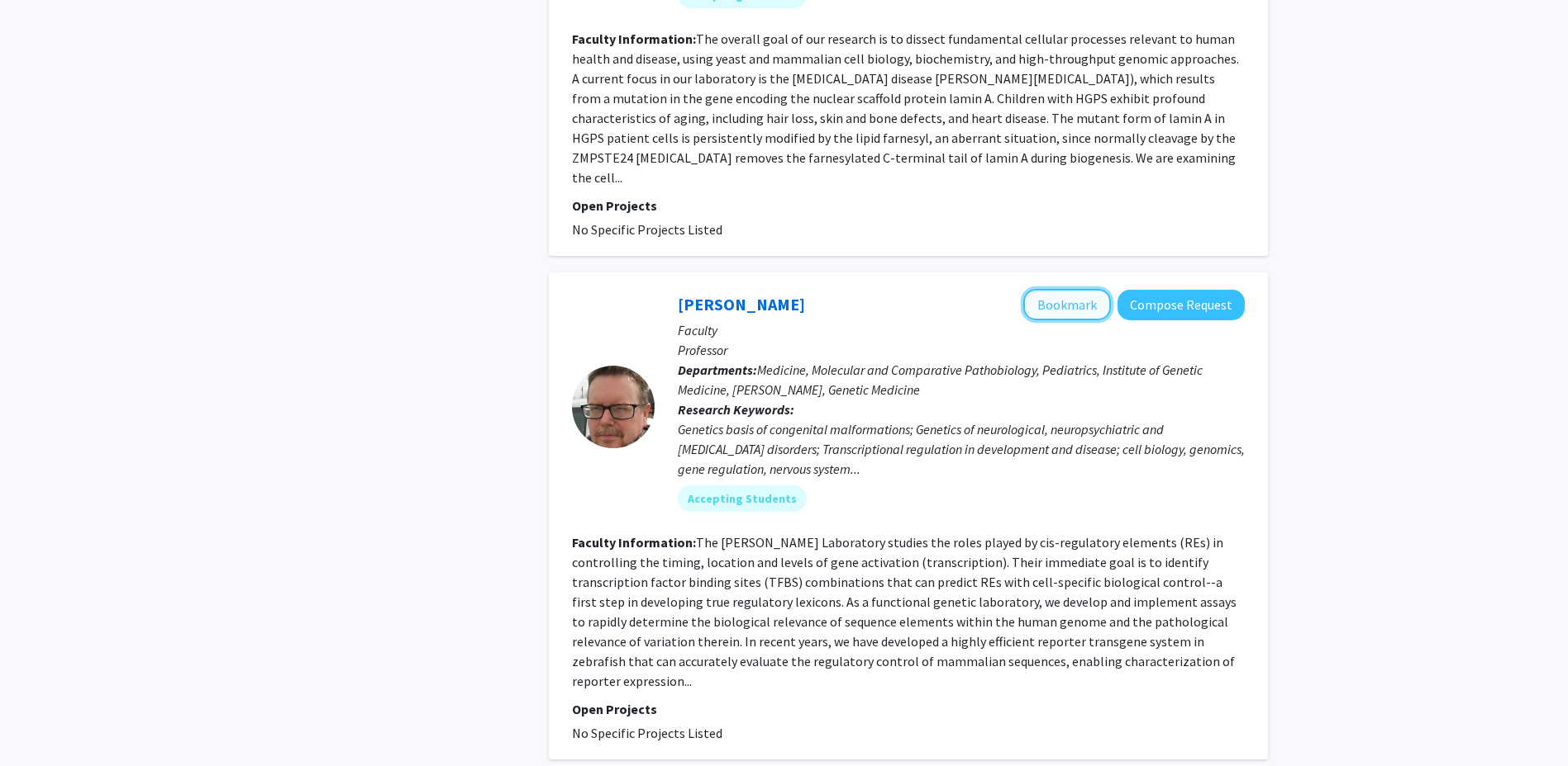
click at [1045, 289] on button "Bookmark" at bounding box center [1067, 305] width 87 height 32
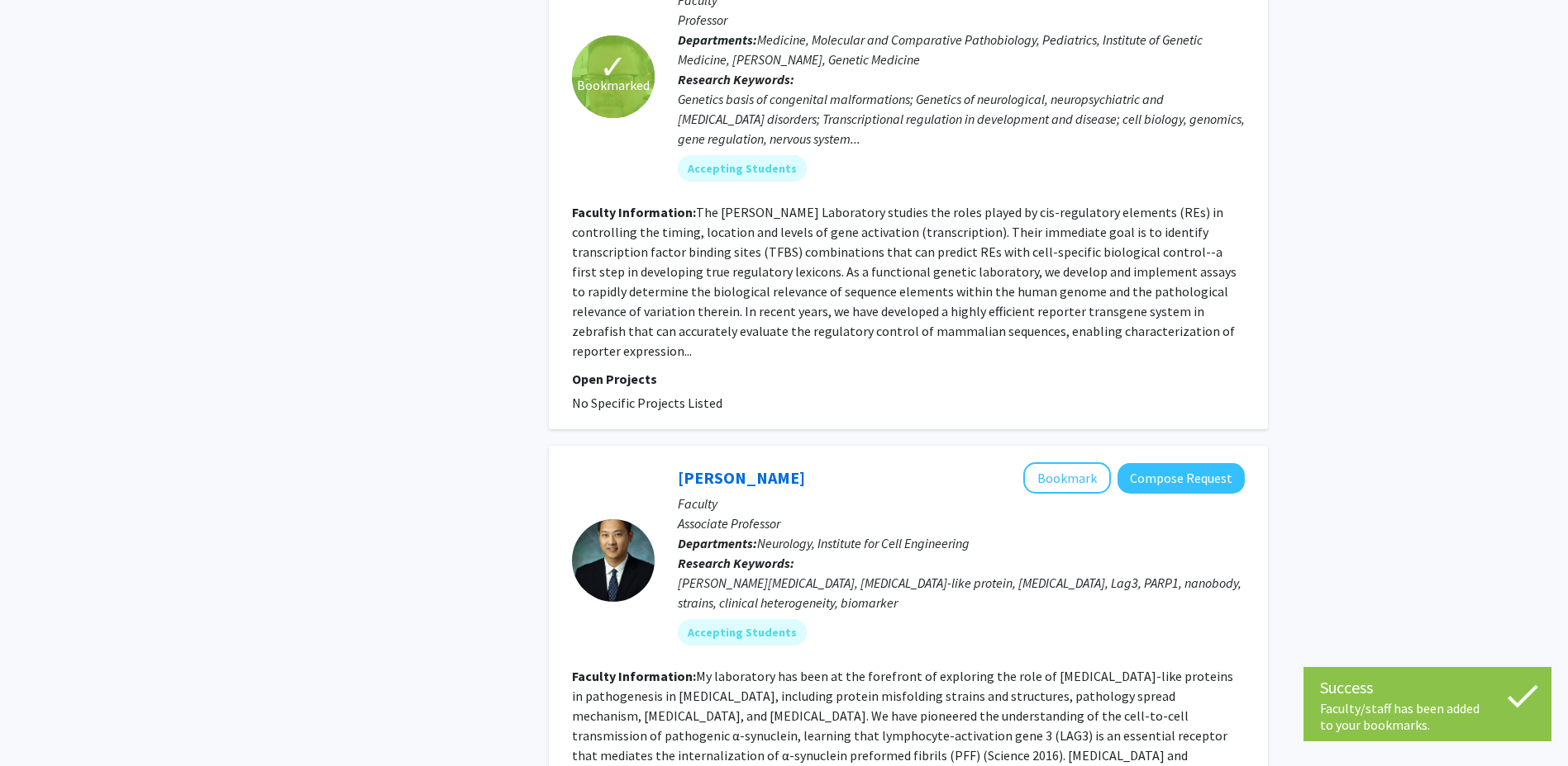
scroll to position [3139, 0]
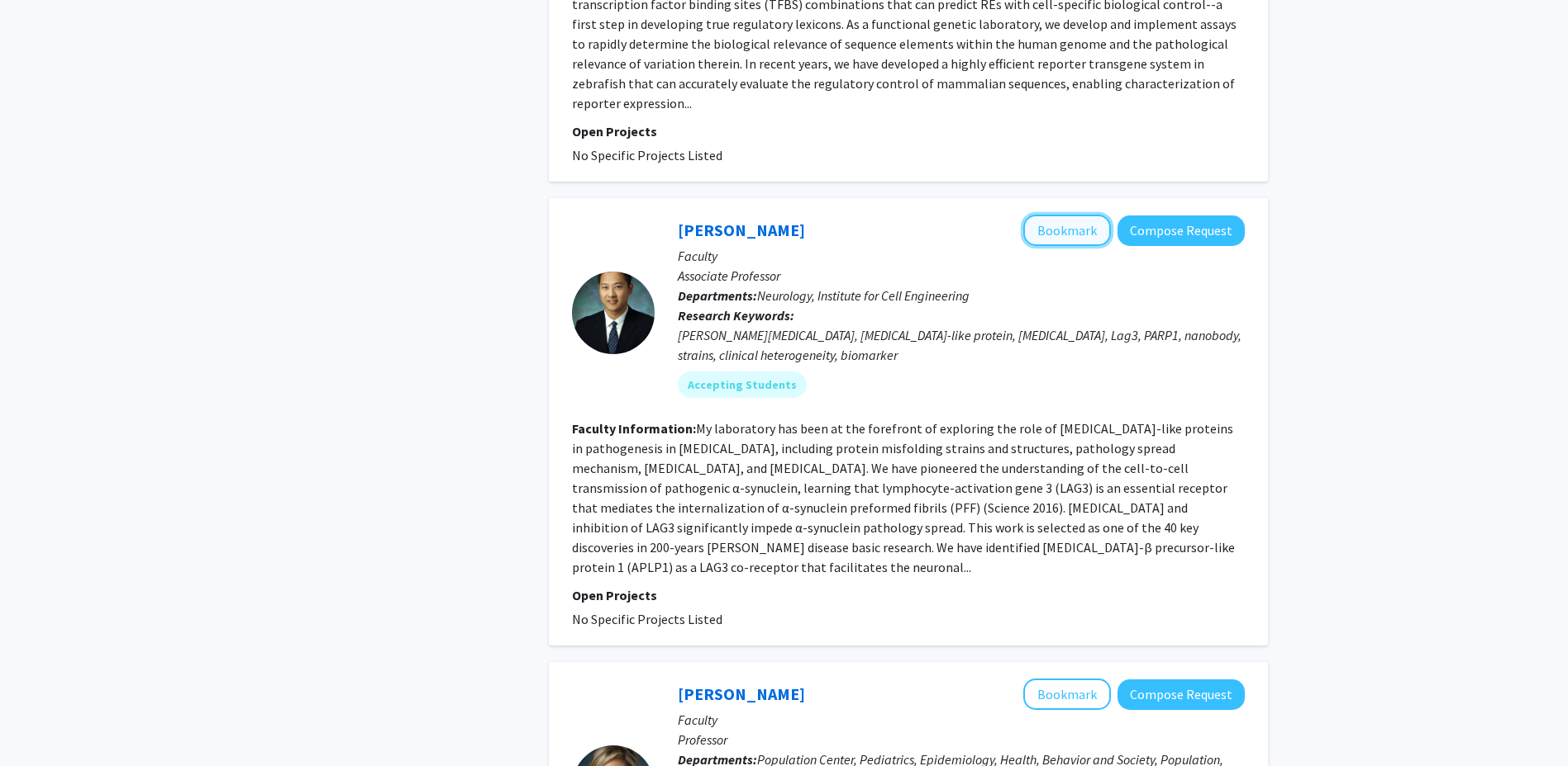
click at [1045, 214] on button "Bookmark" at bounding box center [1067, 230] width 87 height 32
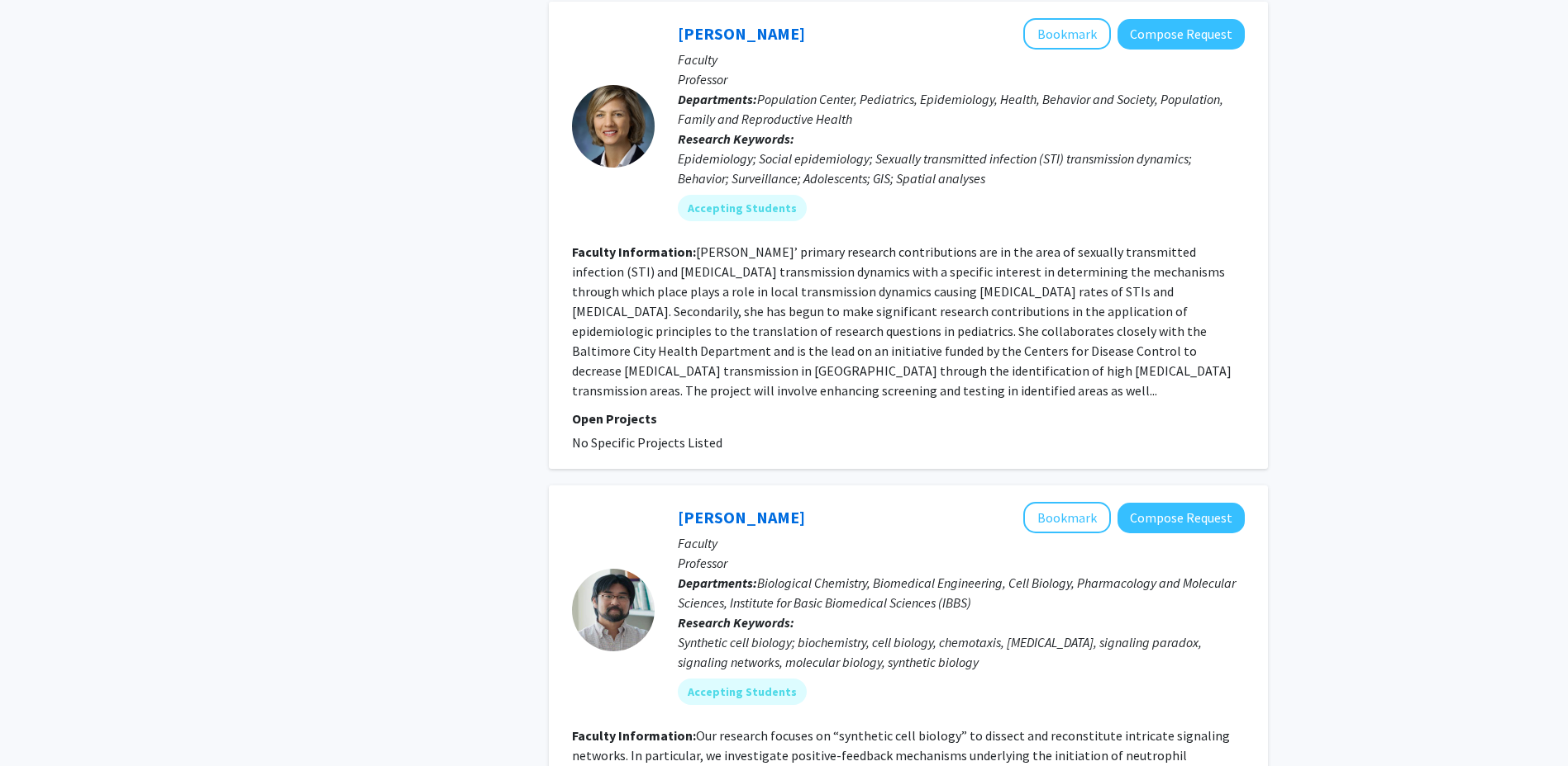
scroll to position [3964, 0]
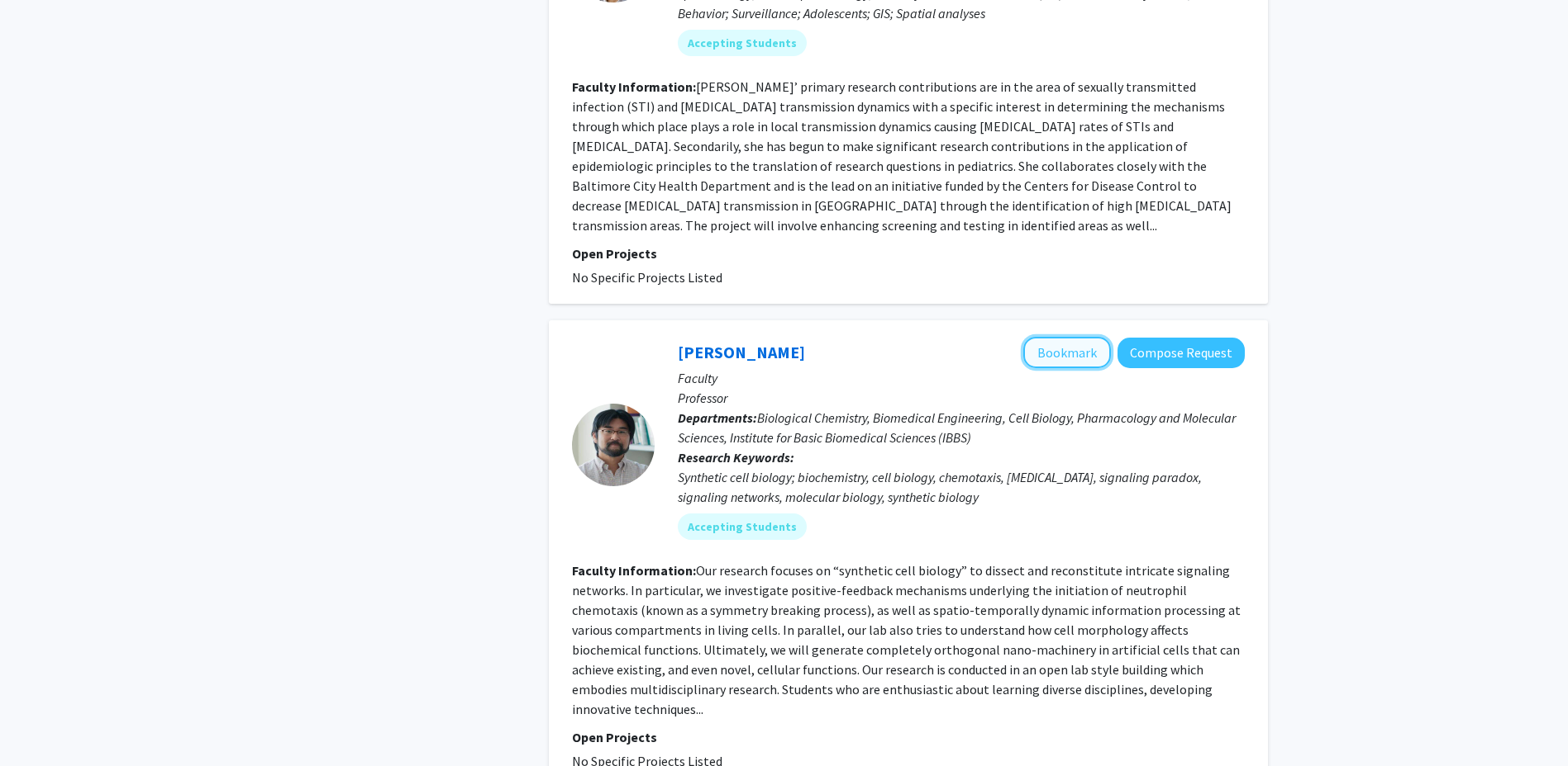
click at [1058, 337] on button "Bookmark" at bounding box center [1067, 352] width 87 height 32
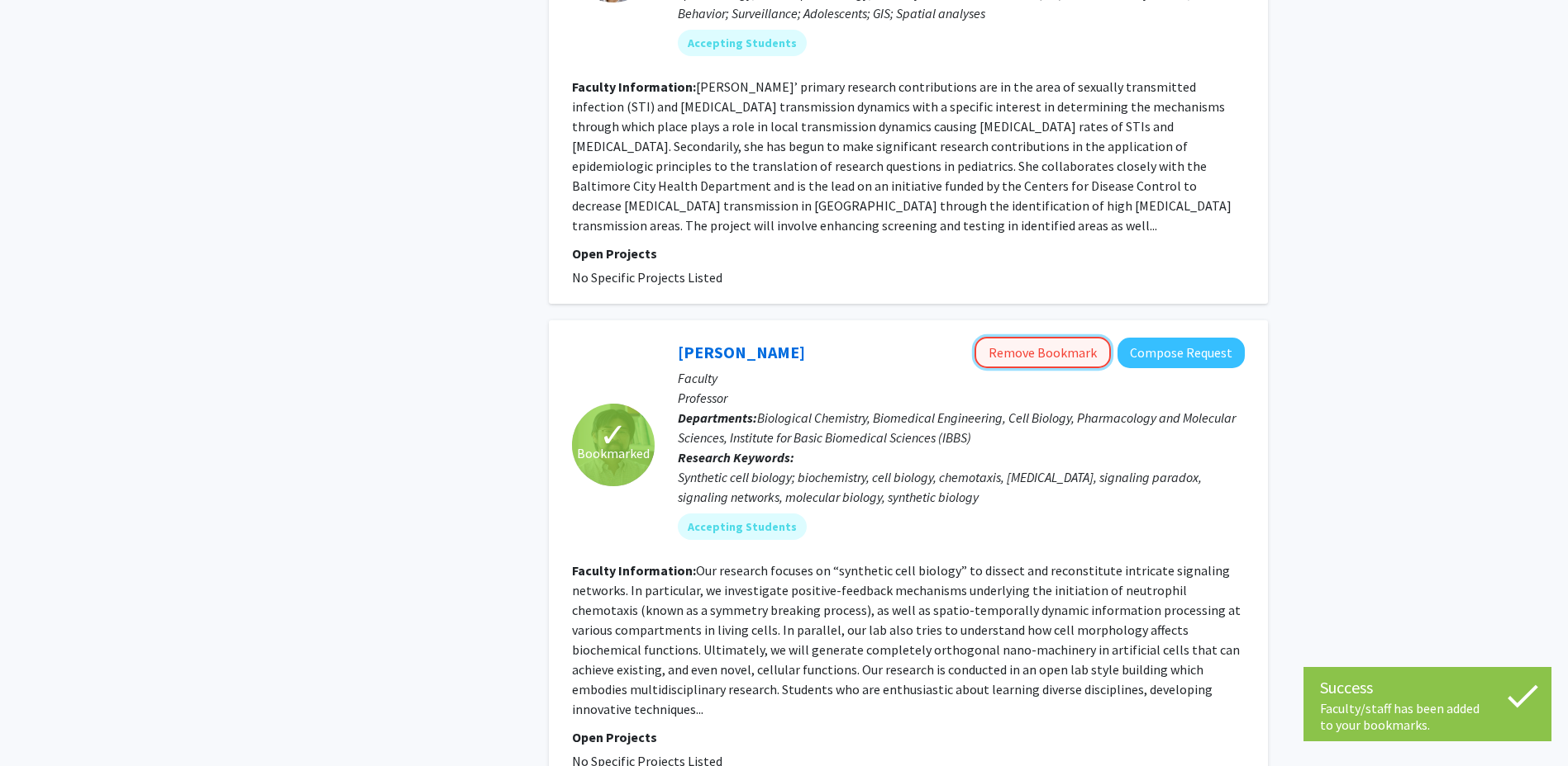
click at [1022, 337] on button "Remove Bookmark" at bounding box center [1042, 352] width 136 height 32
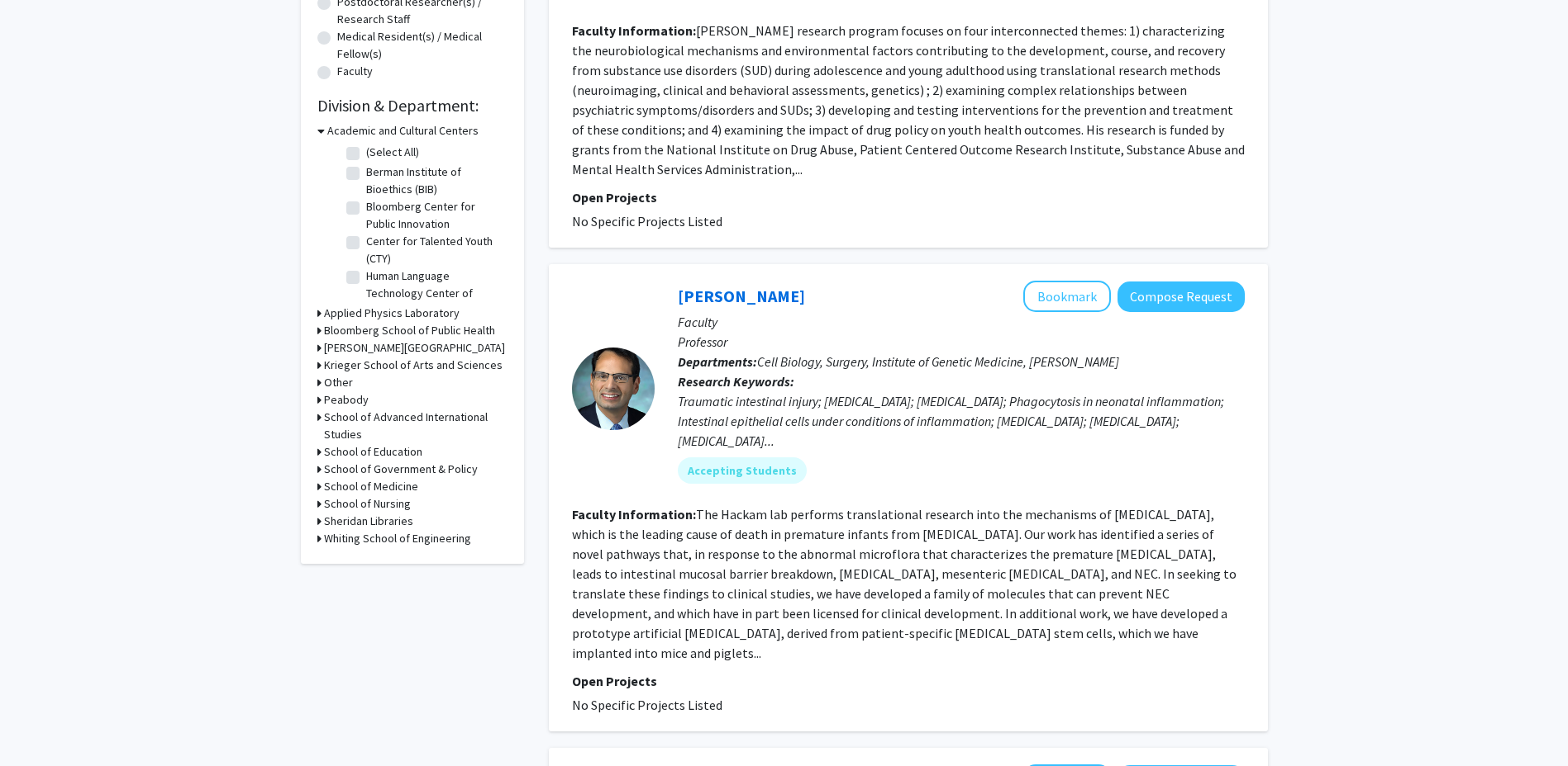
scroll to position [496, 0]
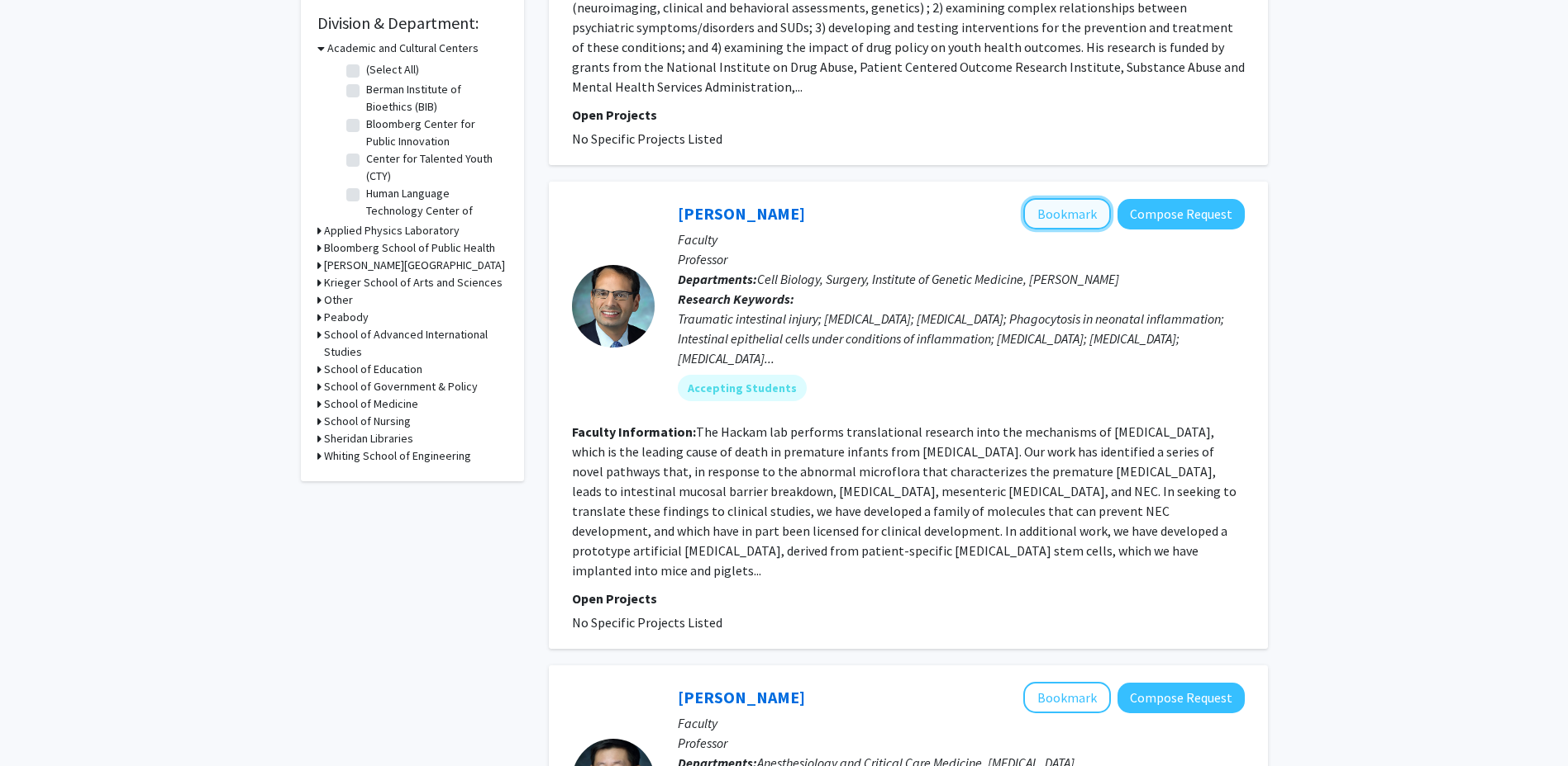
click at [1042, 215] on button "Bookmark" at bounding box center [1067, 214] width 87 height 32
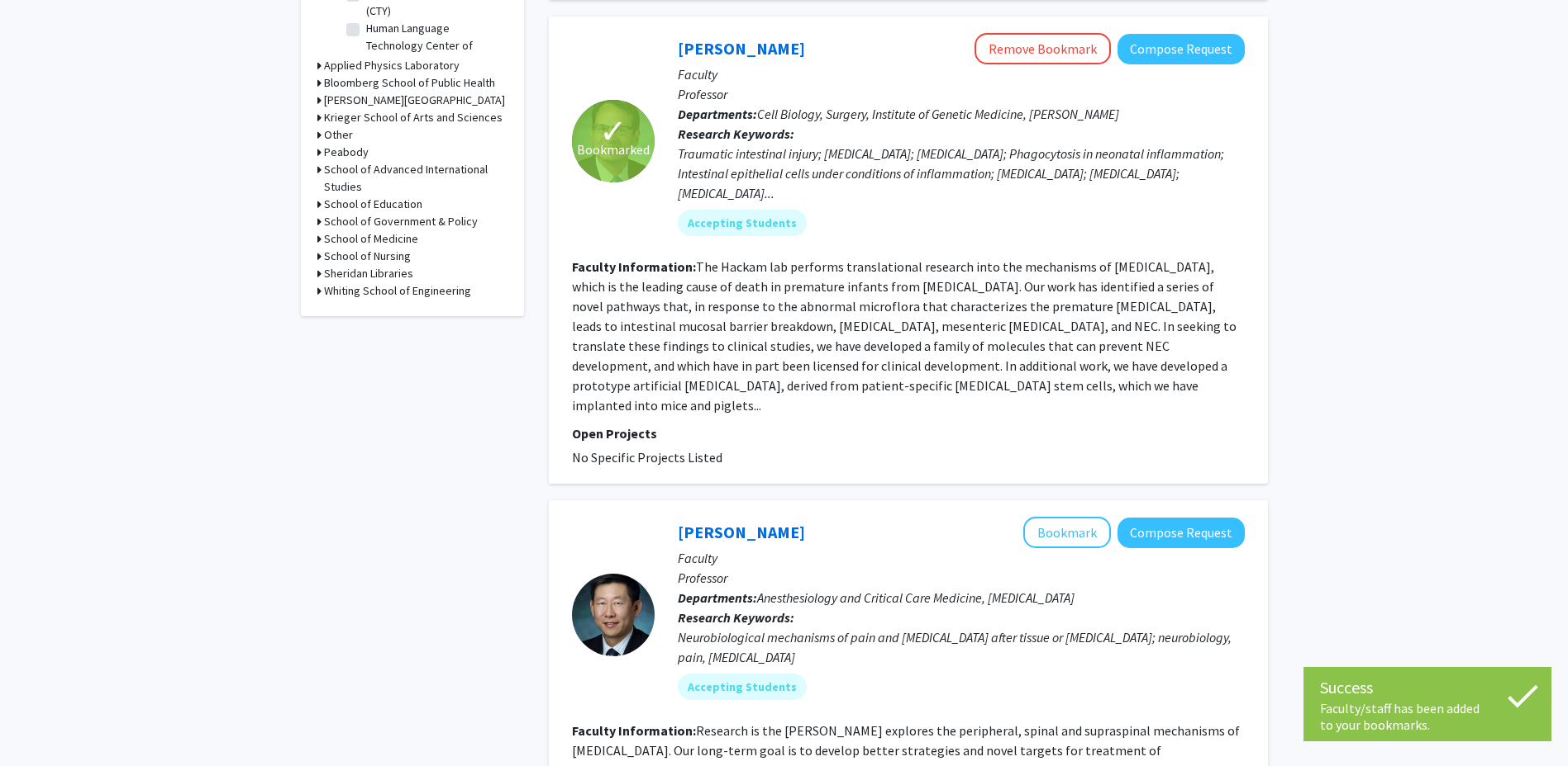
scroll to position [825, 0]
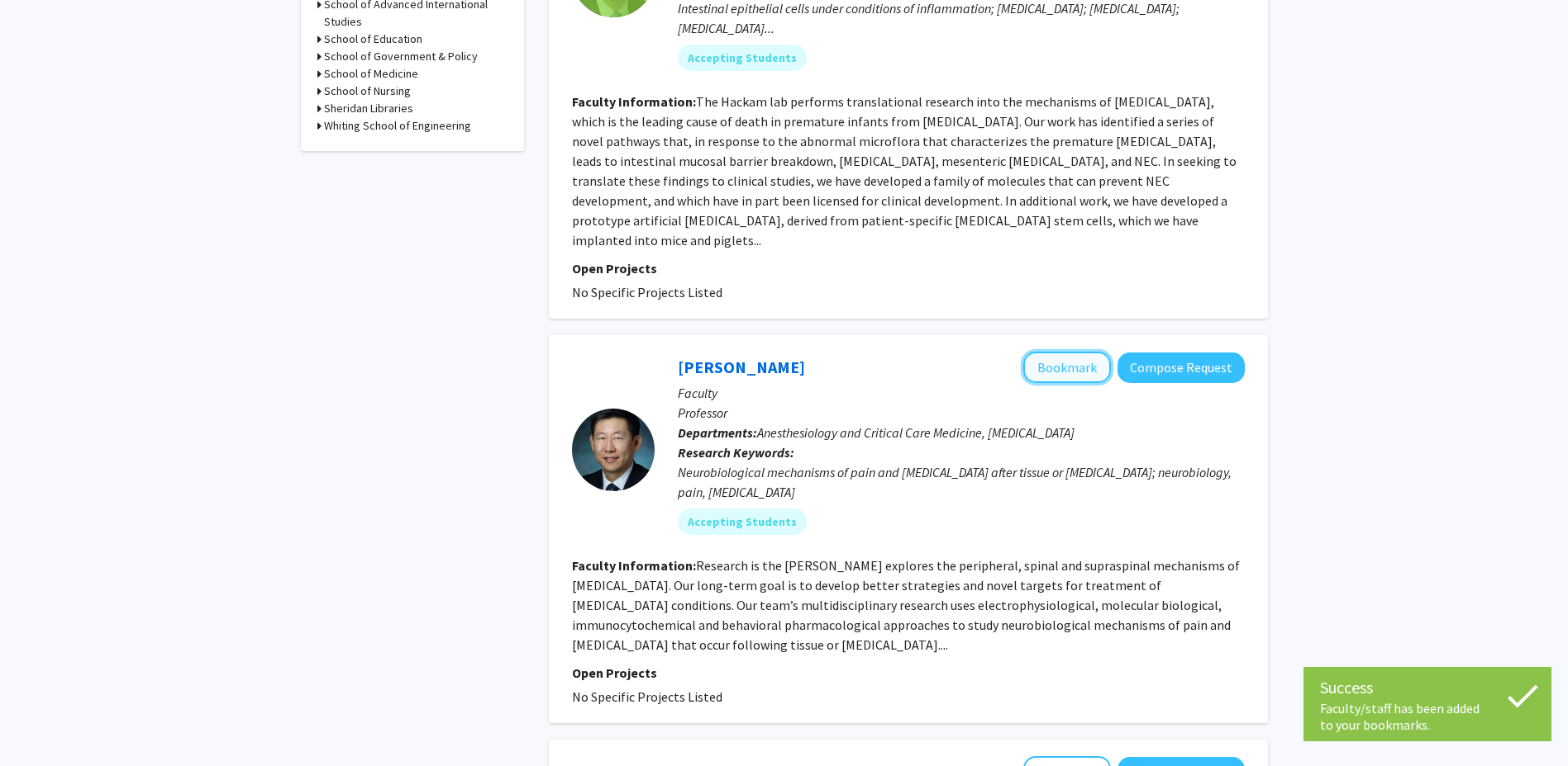
click at [1064, 351] on button "Bookmark" at bounding box center [1067, 367] width 87 height 32
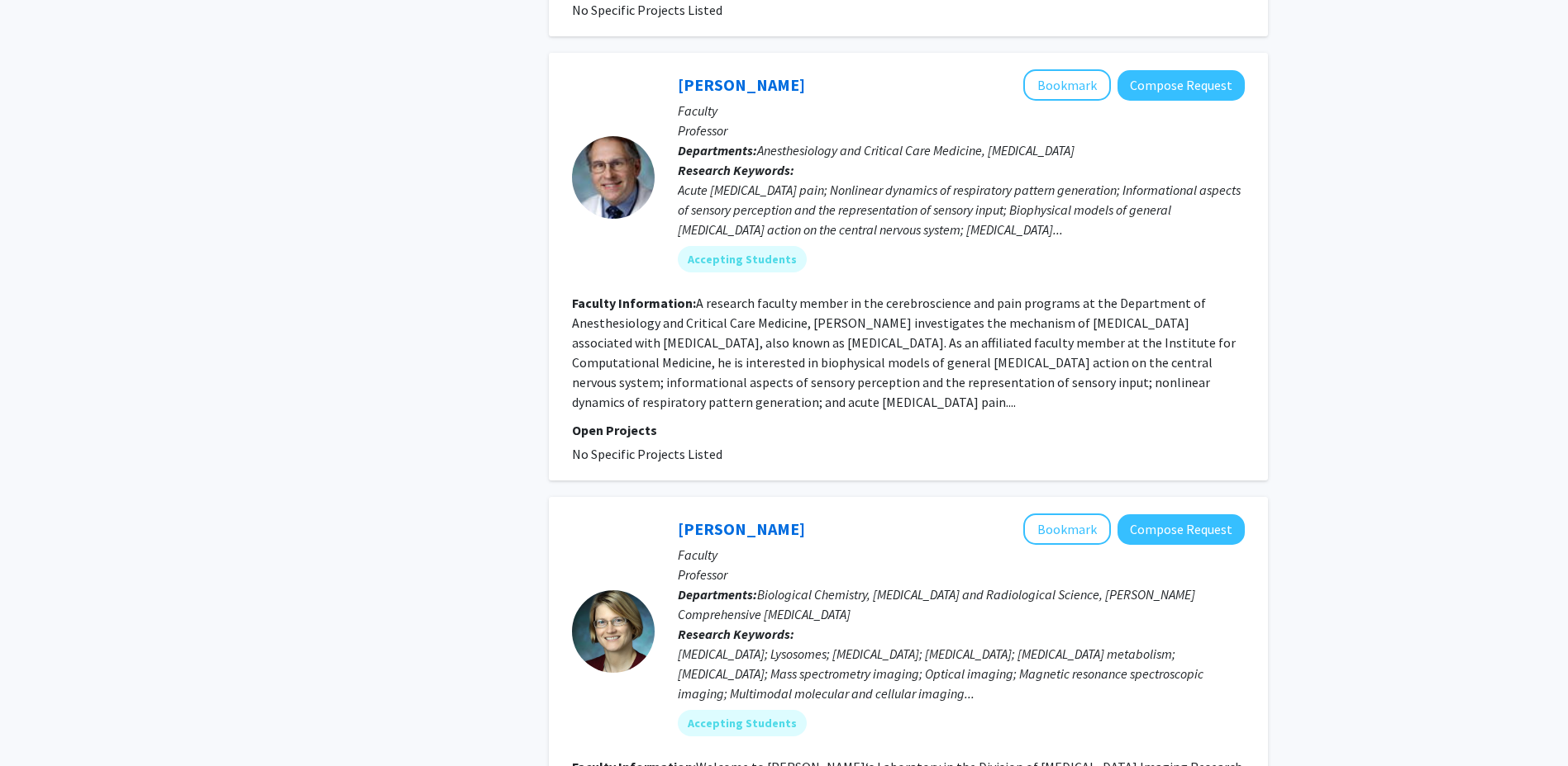
scroll to position [3139, 0]
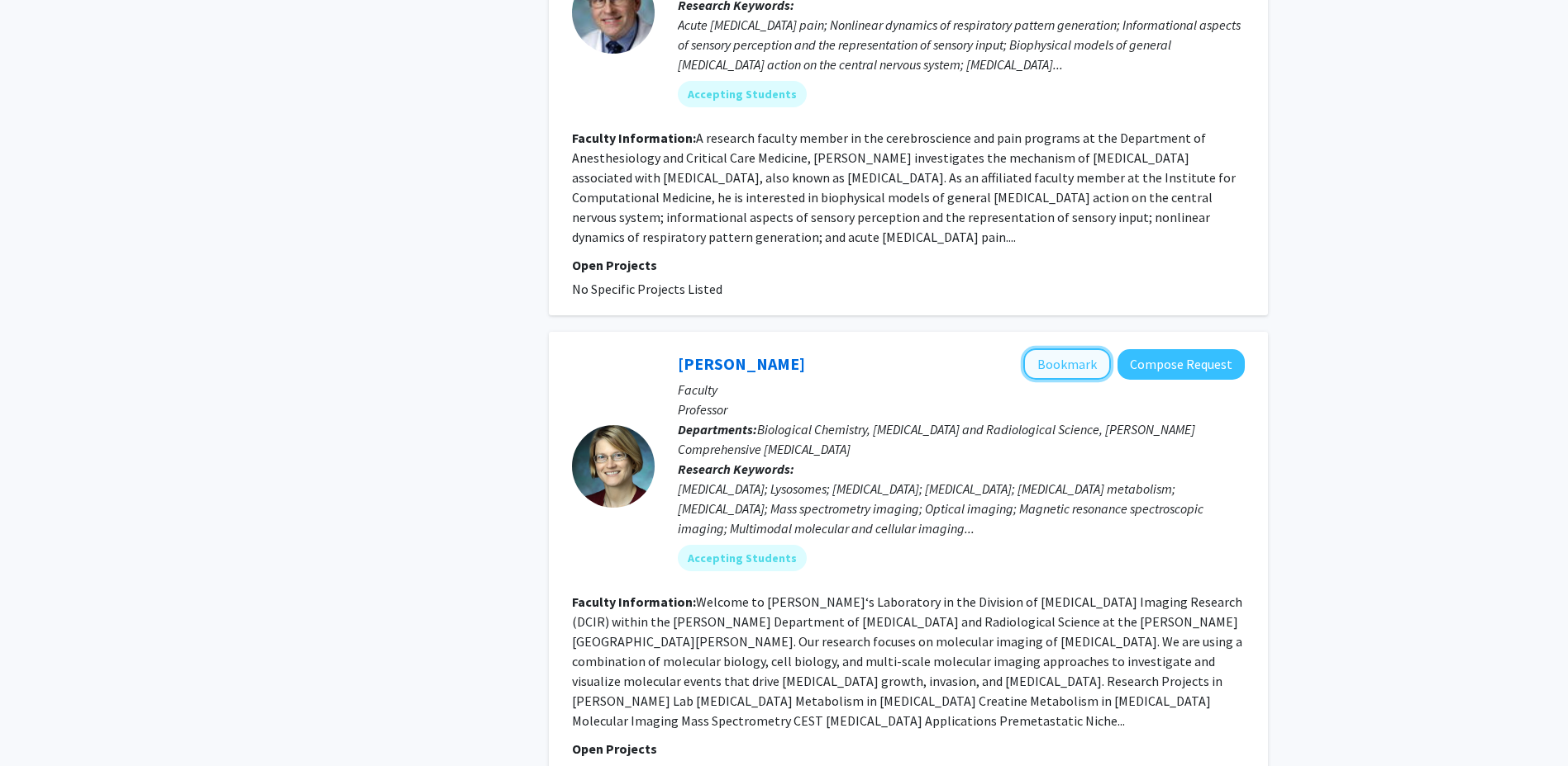
click at [1063, 349] on button "Bookmark" at bounding box center [1067, 364] width 87 height 32
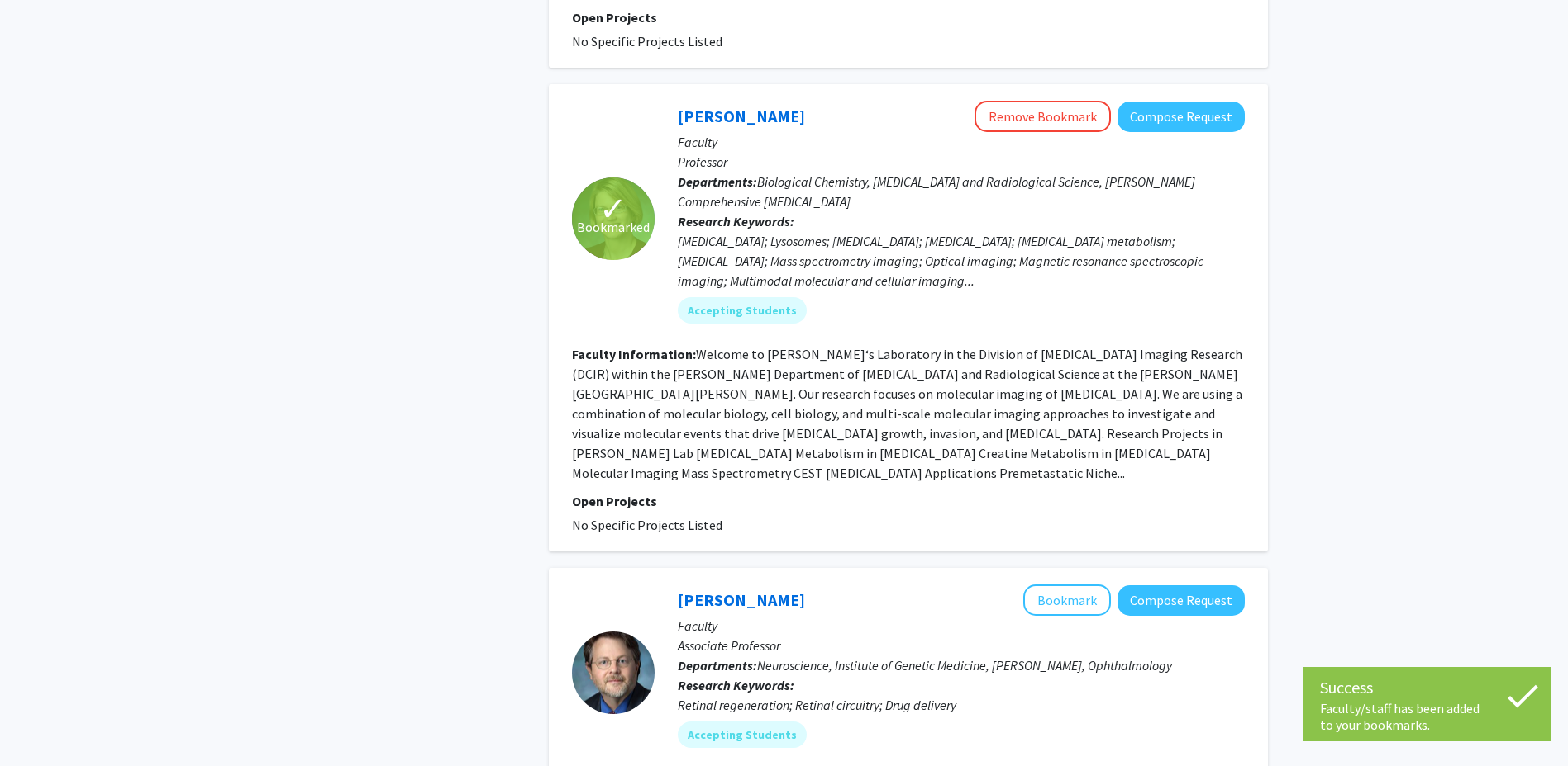
scroll to position [3634, 0]
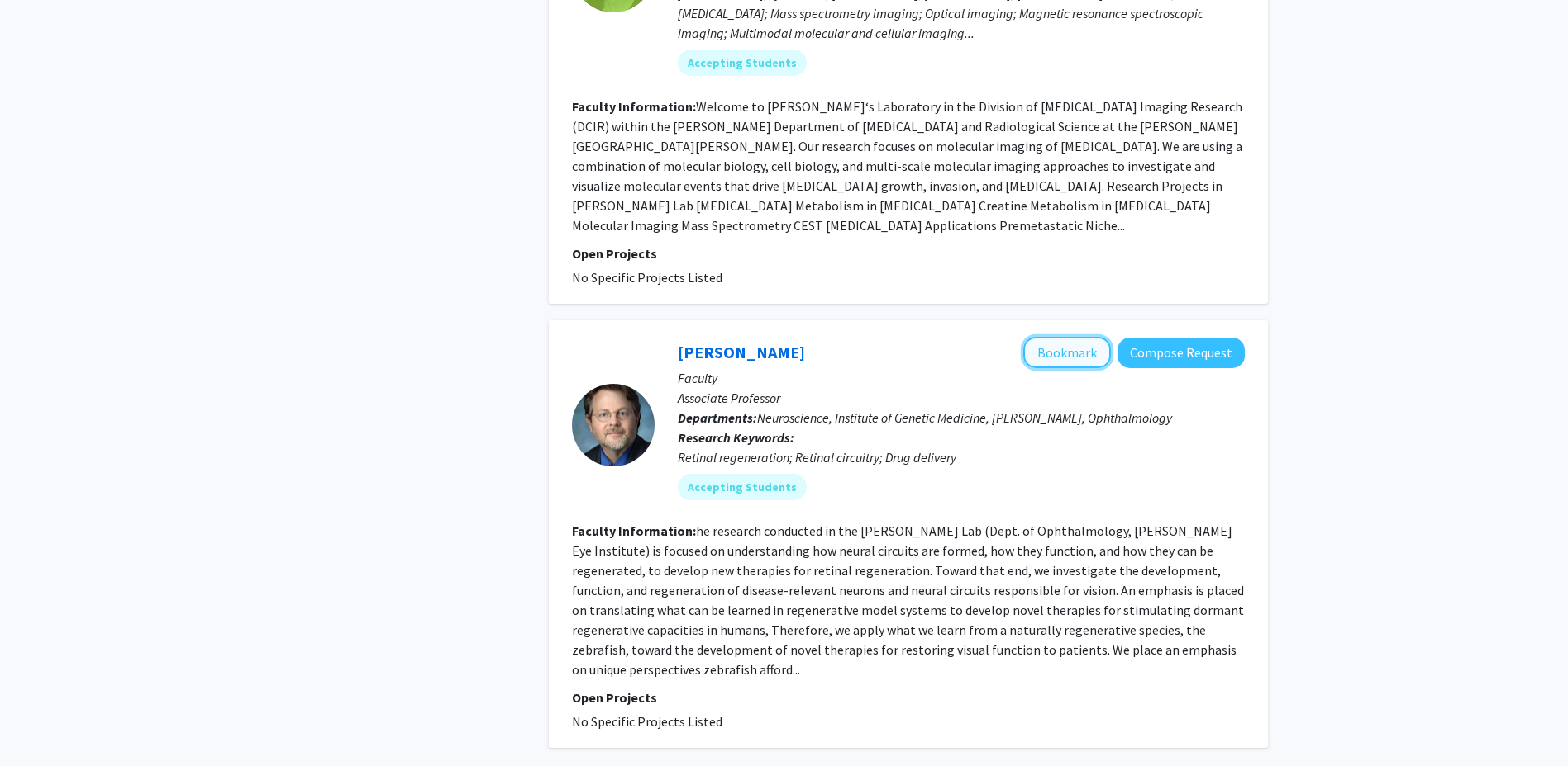
click at [1073, 337] on button "Bookmark" at bounding box center [1067, 352] width 87 height 32
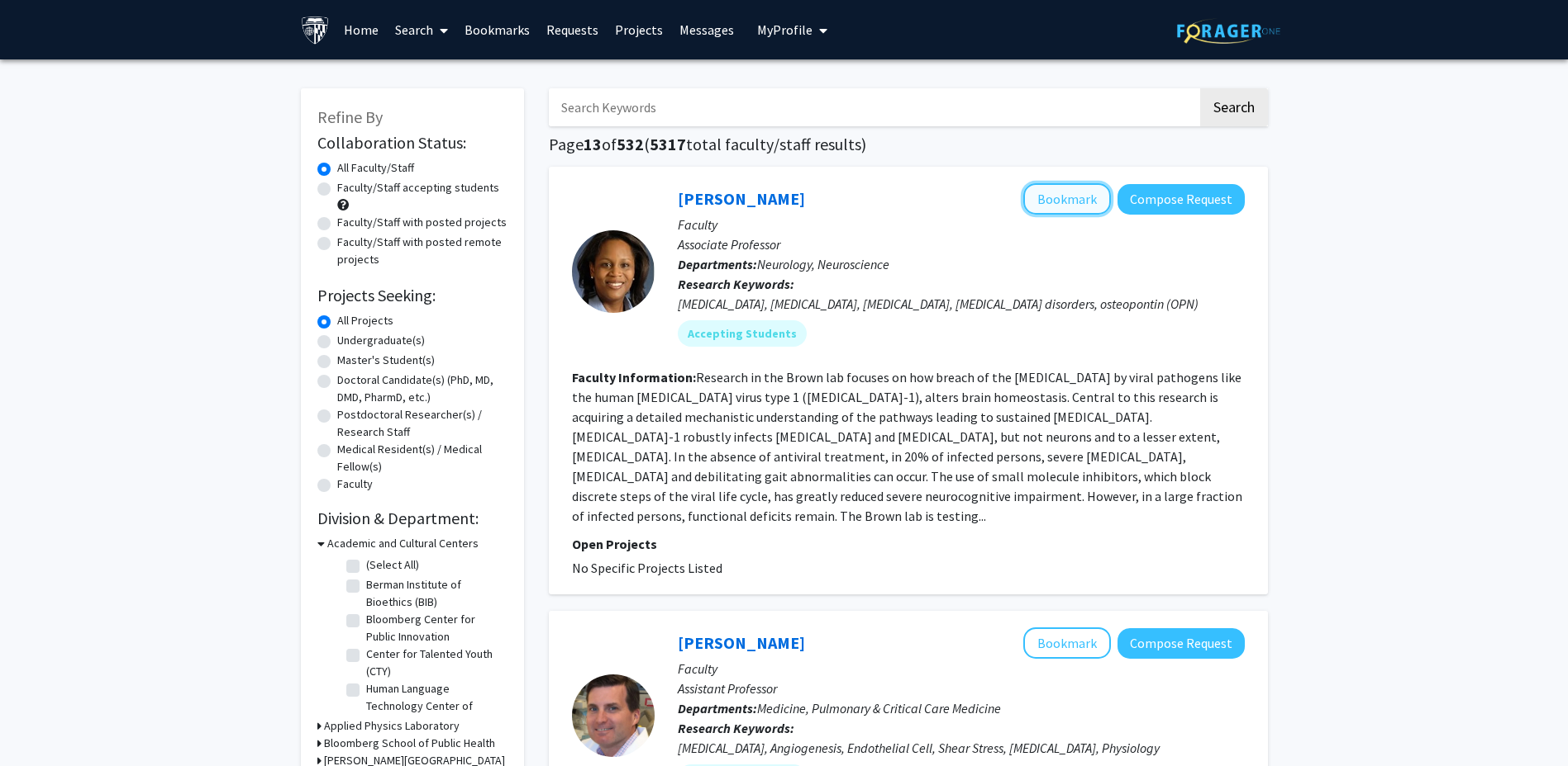
click at [1063, 204] on button "Bookmark" at bounding box center [1067, 198] width 87 height 32
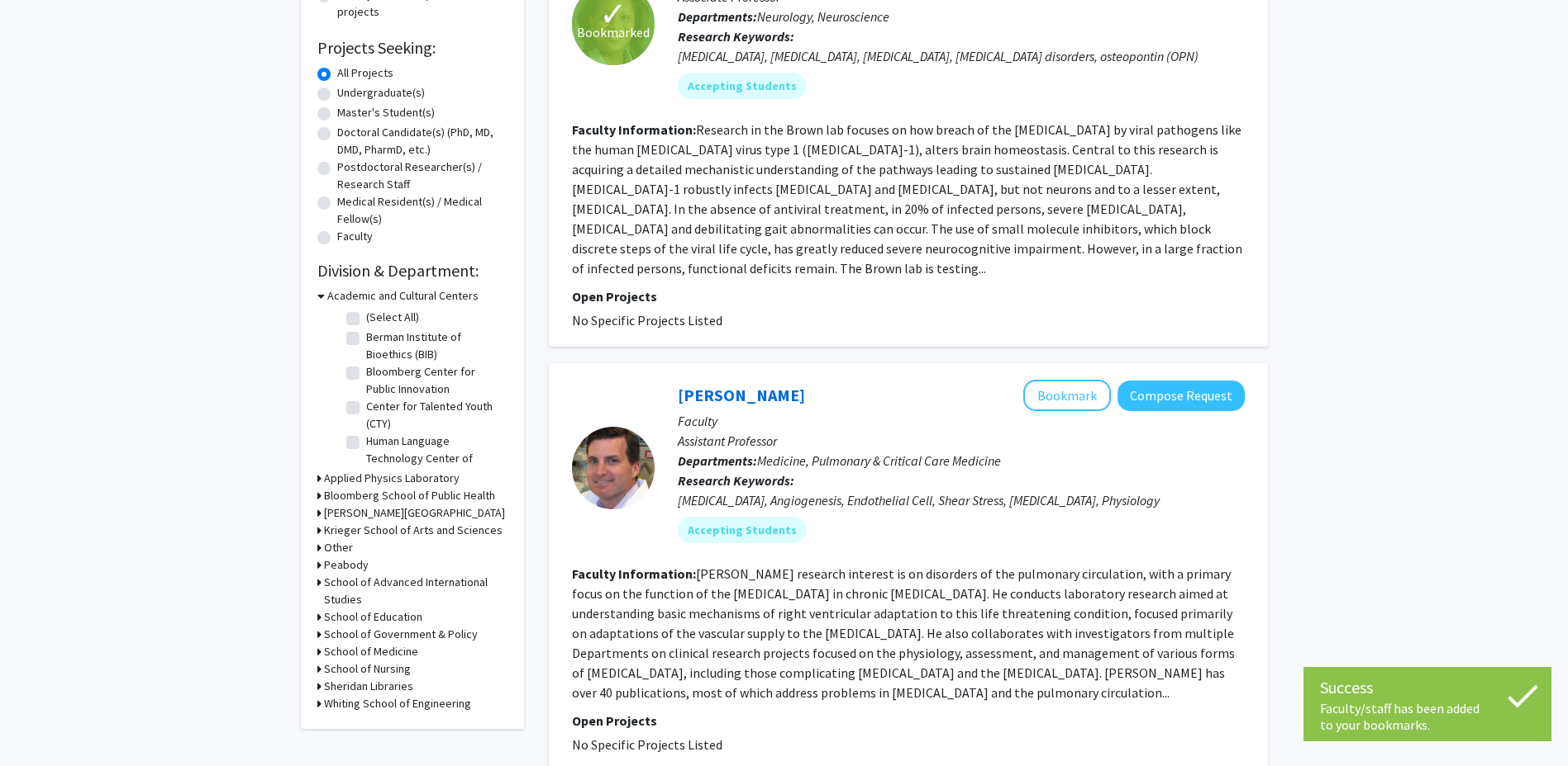
scroll to position [413, 0]
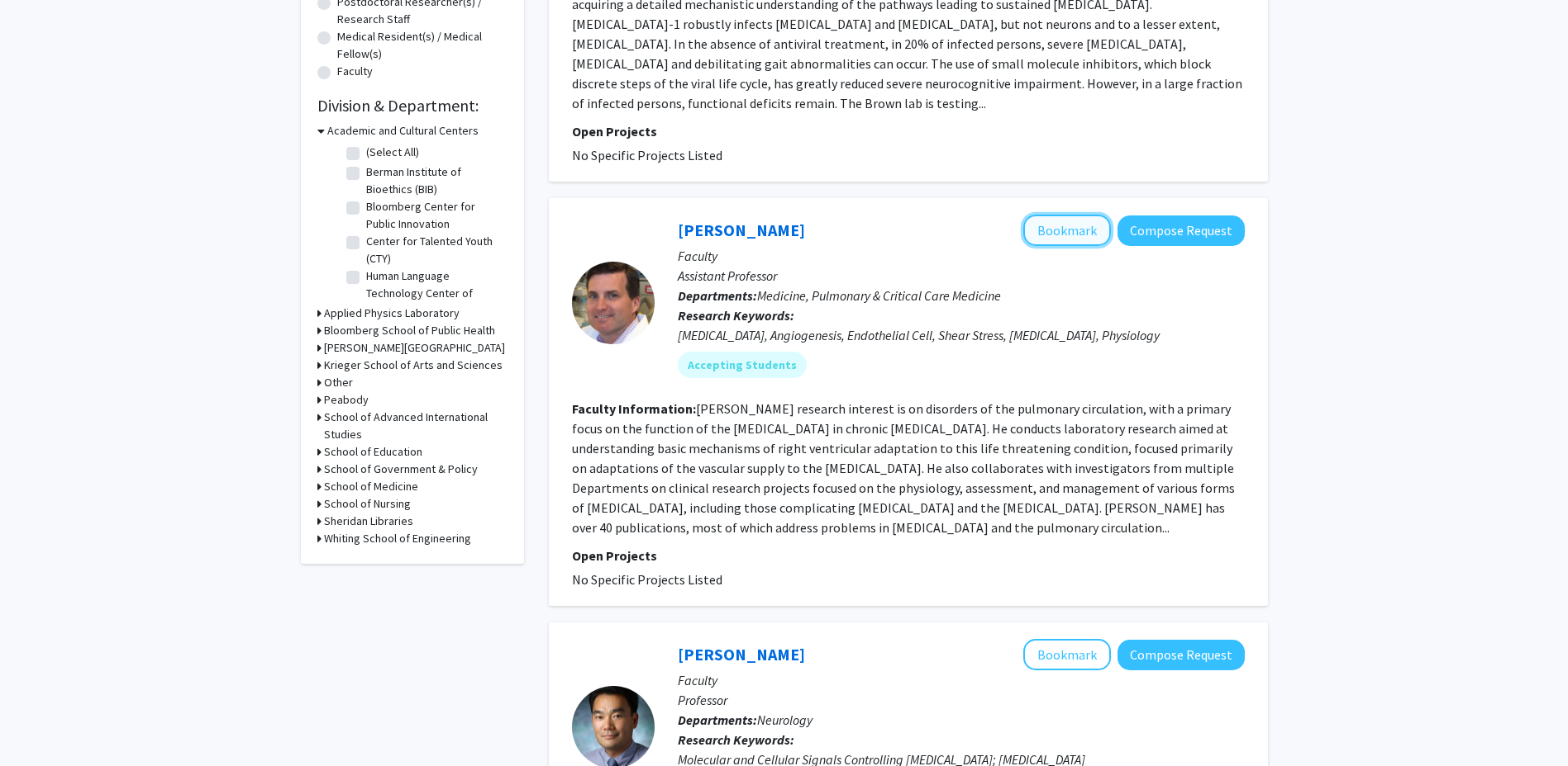
click at [1056, 214] on button "Bookmark" at bounding box center [1067, 230] width 87 height 32
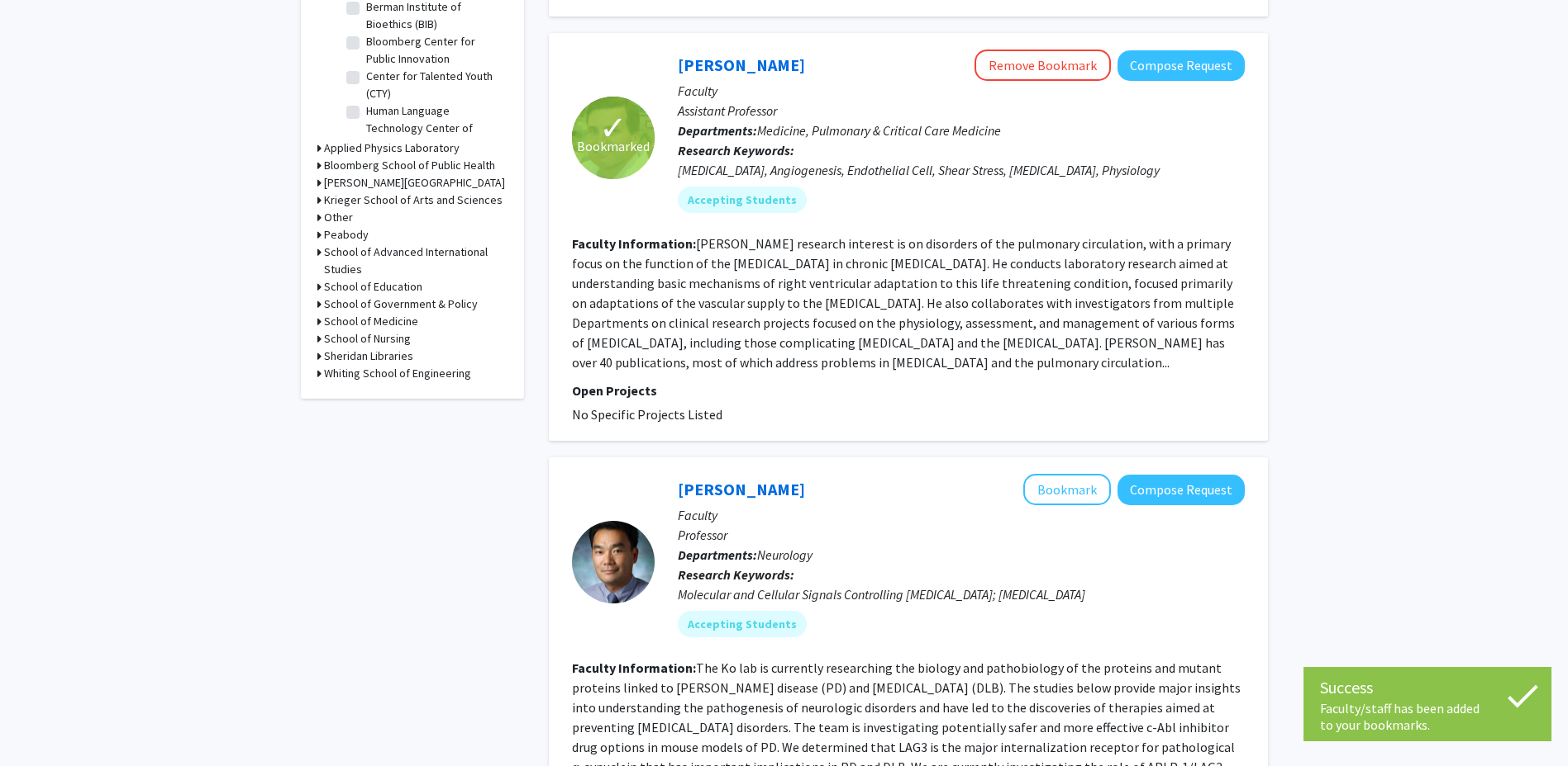
scroll to position [743, 0]
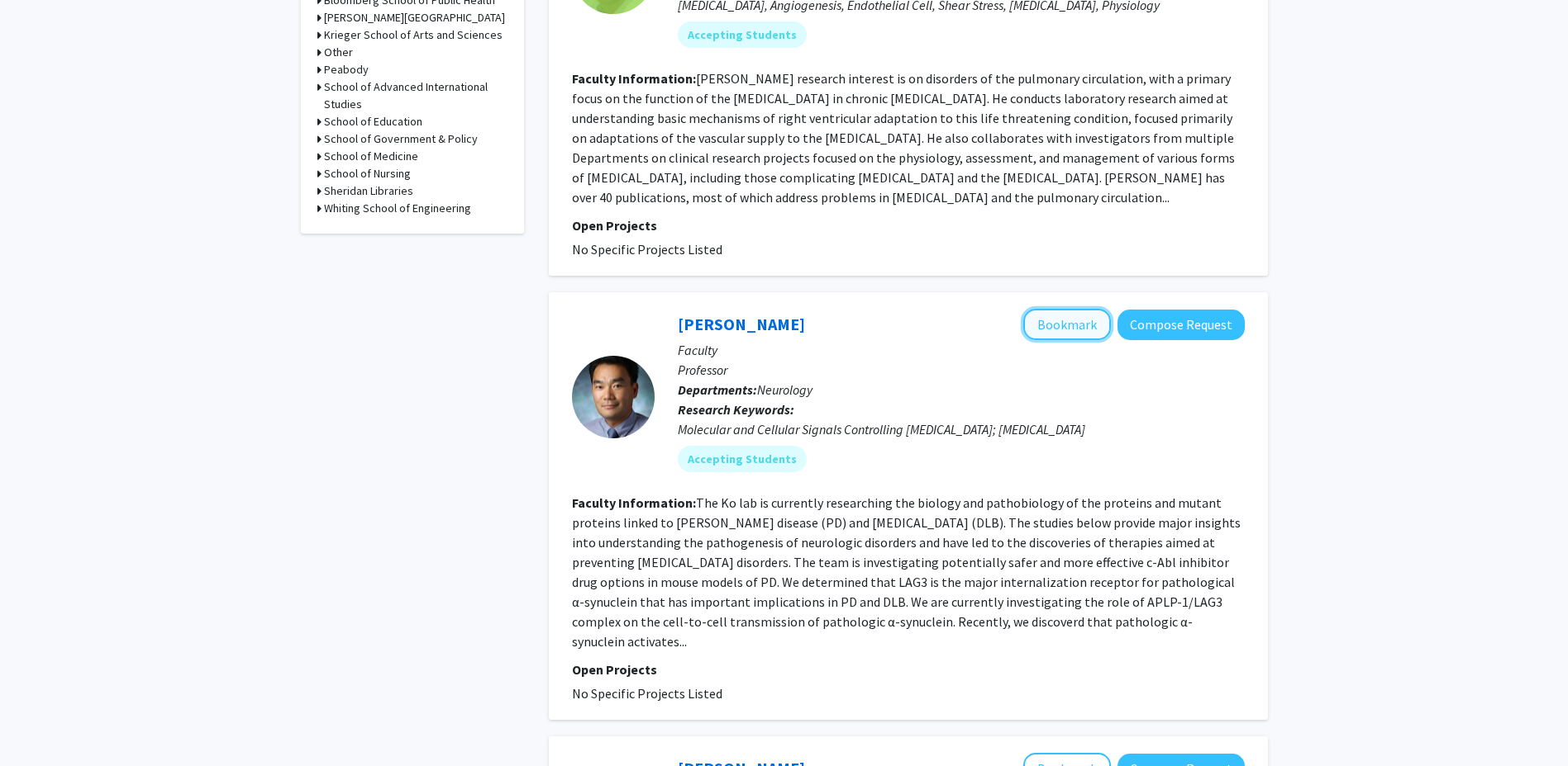
click at [1051, 327] on button "Bookmark" at bounding box center [1067, 324] width 87 height 32
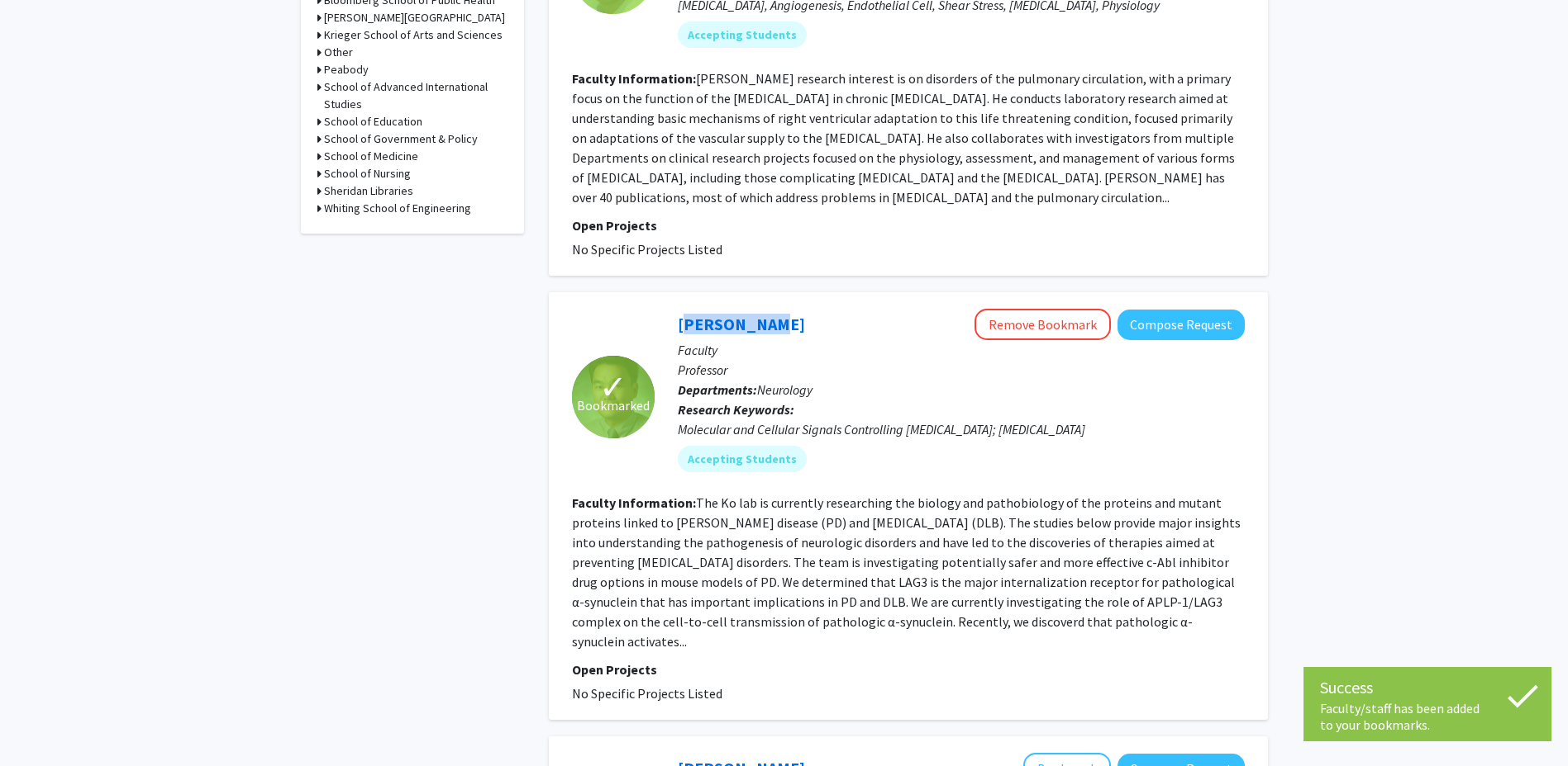
drag, startPoint x: 778, startPoint y: 323, endPoint x: 674, endPoint y: 326, distance: 104.0
click at [674, 326] on div "Hanseok Ko Remove Bookmark Compose Request Faculty Professor Departments: Neuro…" at bounding box center [949, 397] width 590 height 176
drag, startPoint x: 674, startPoint y: 326, endPoint x: 687, endPoint y: 322, distance: 13.6
copy link "Hanseok Ko"
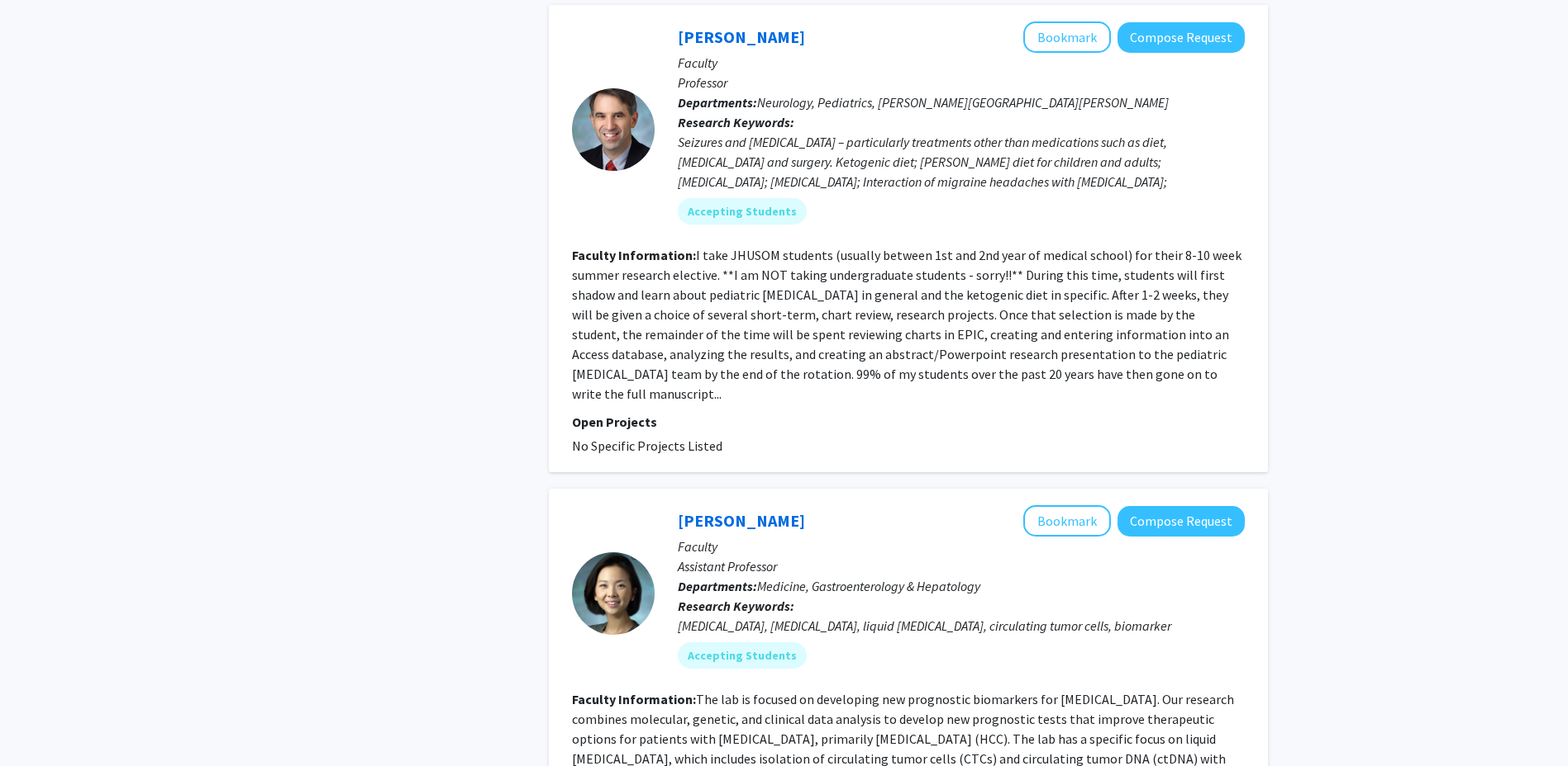
scroll to position [2891, 0]
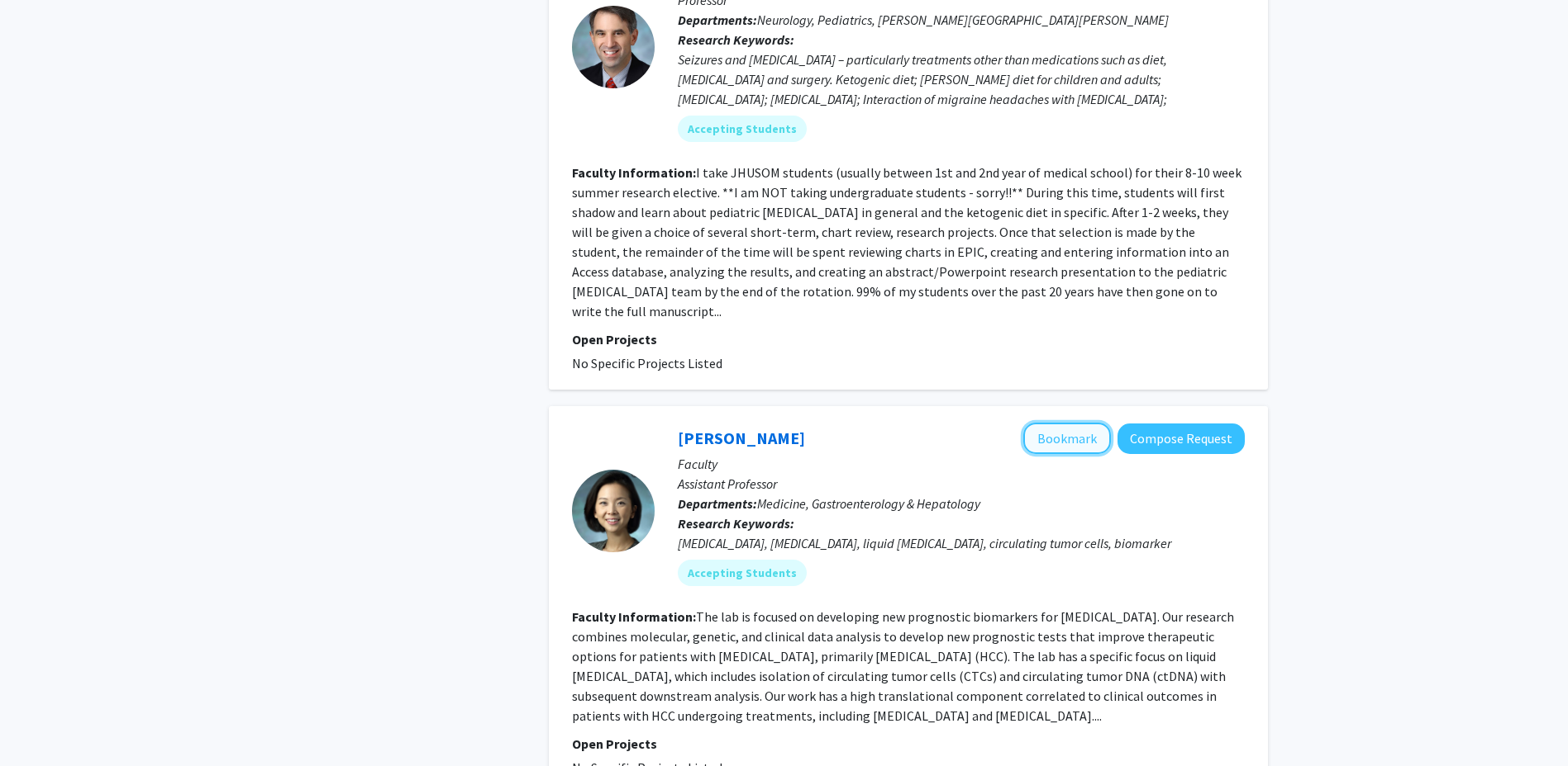
click at [1054, 423] on button "Bookmark" at bounding box center [1067, 438] width 87 height 32
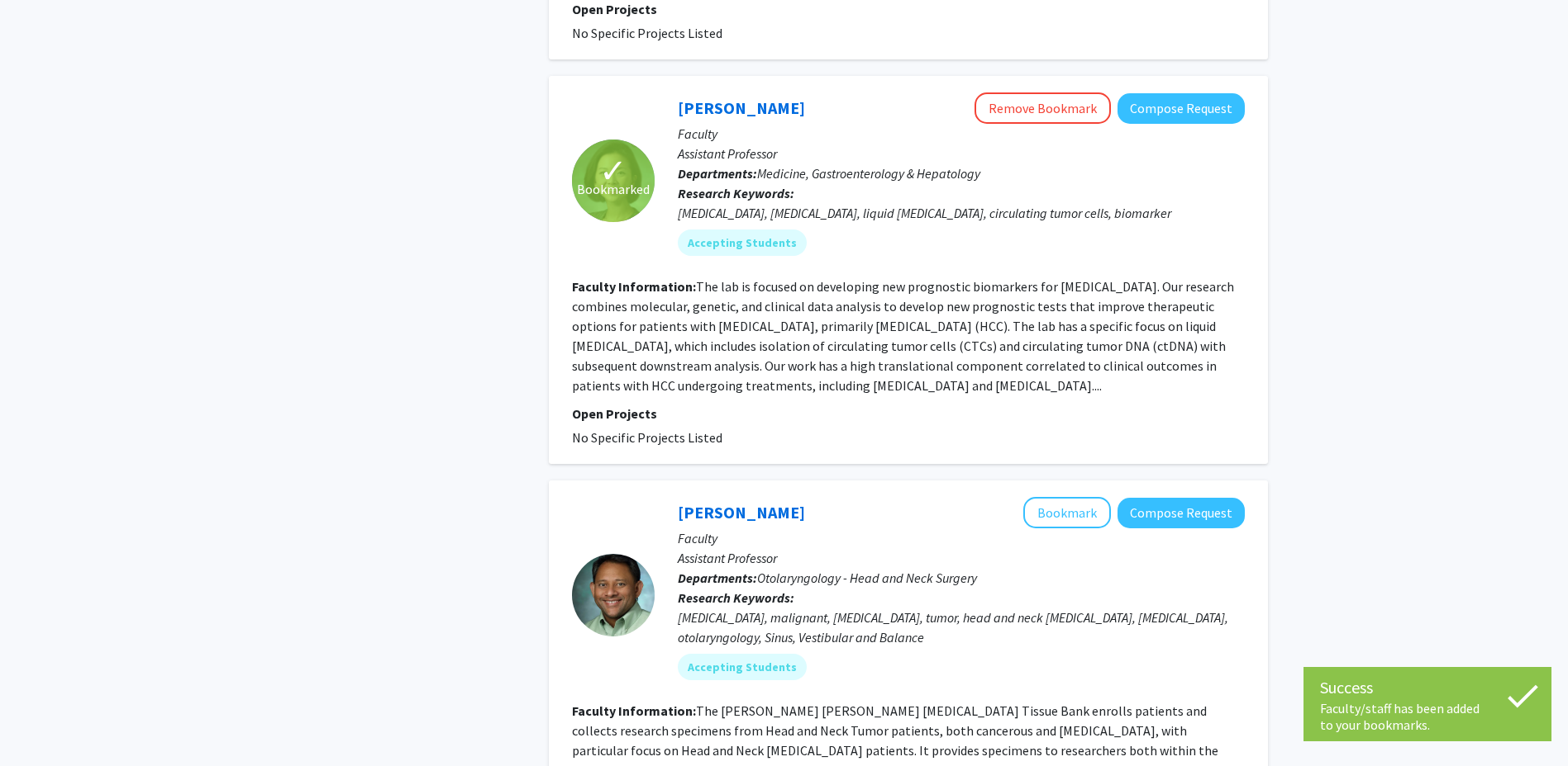
scroll to position [3304, 0]
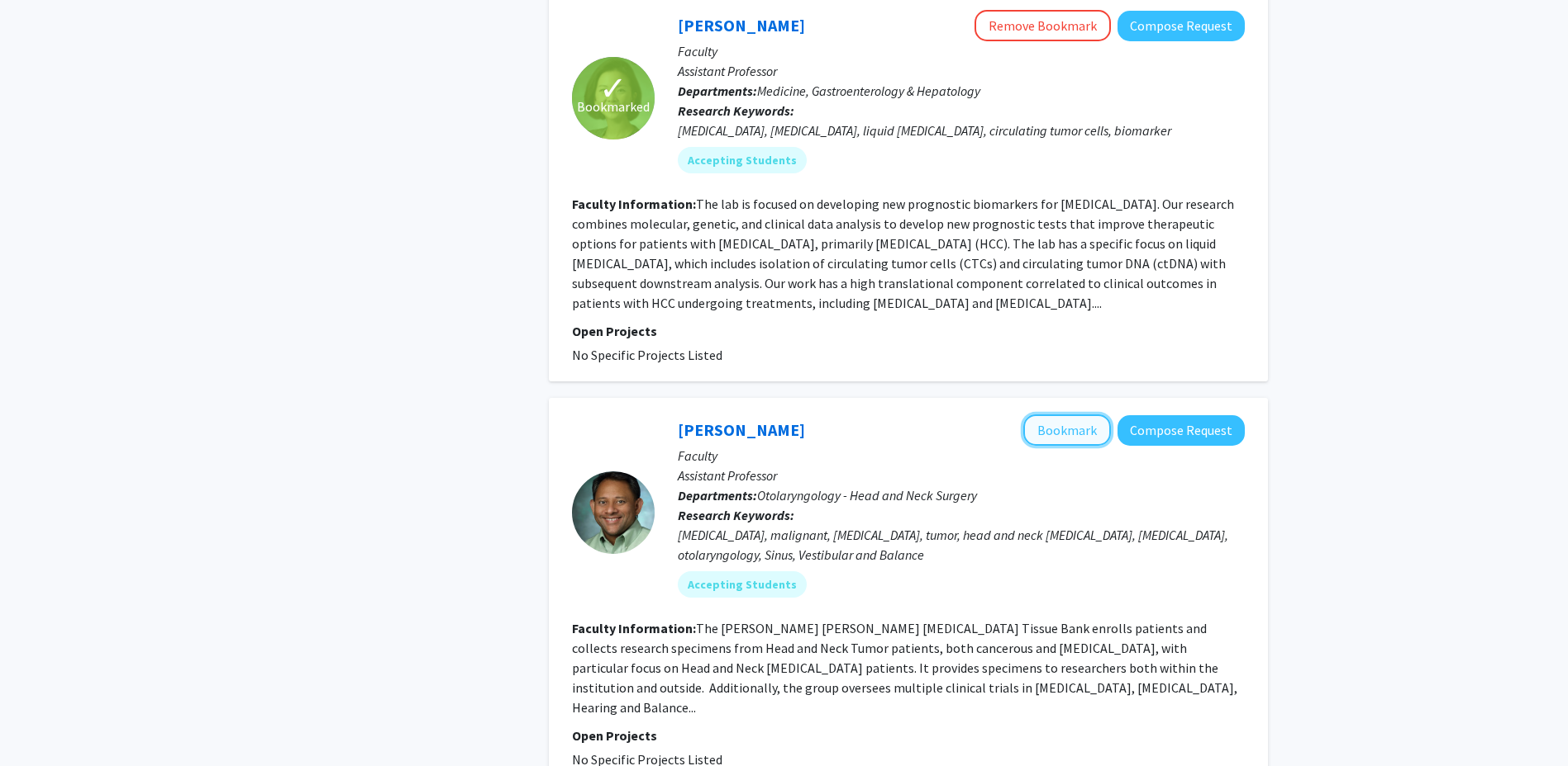
click at [1058, 415] on button "Bookmark" at bounding box center [1067, 430] width 87 height 32
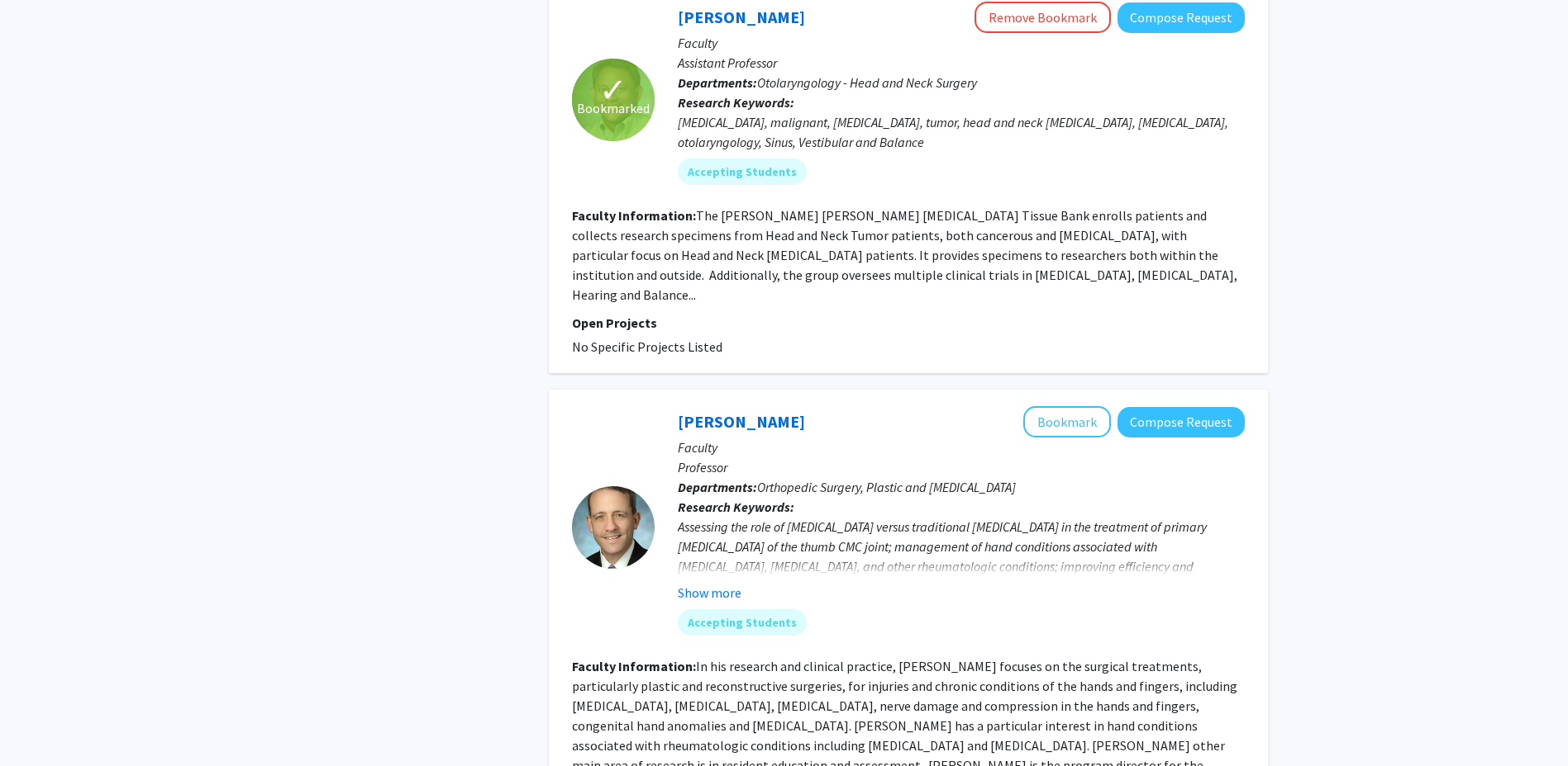
scroll to position [3878, 0]
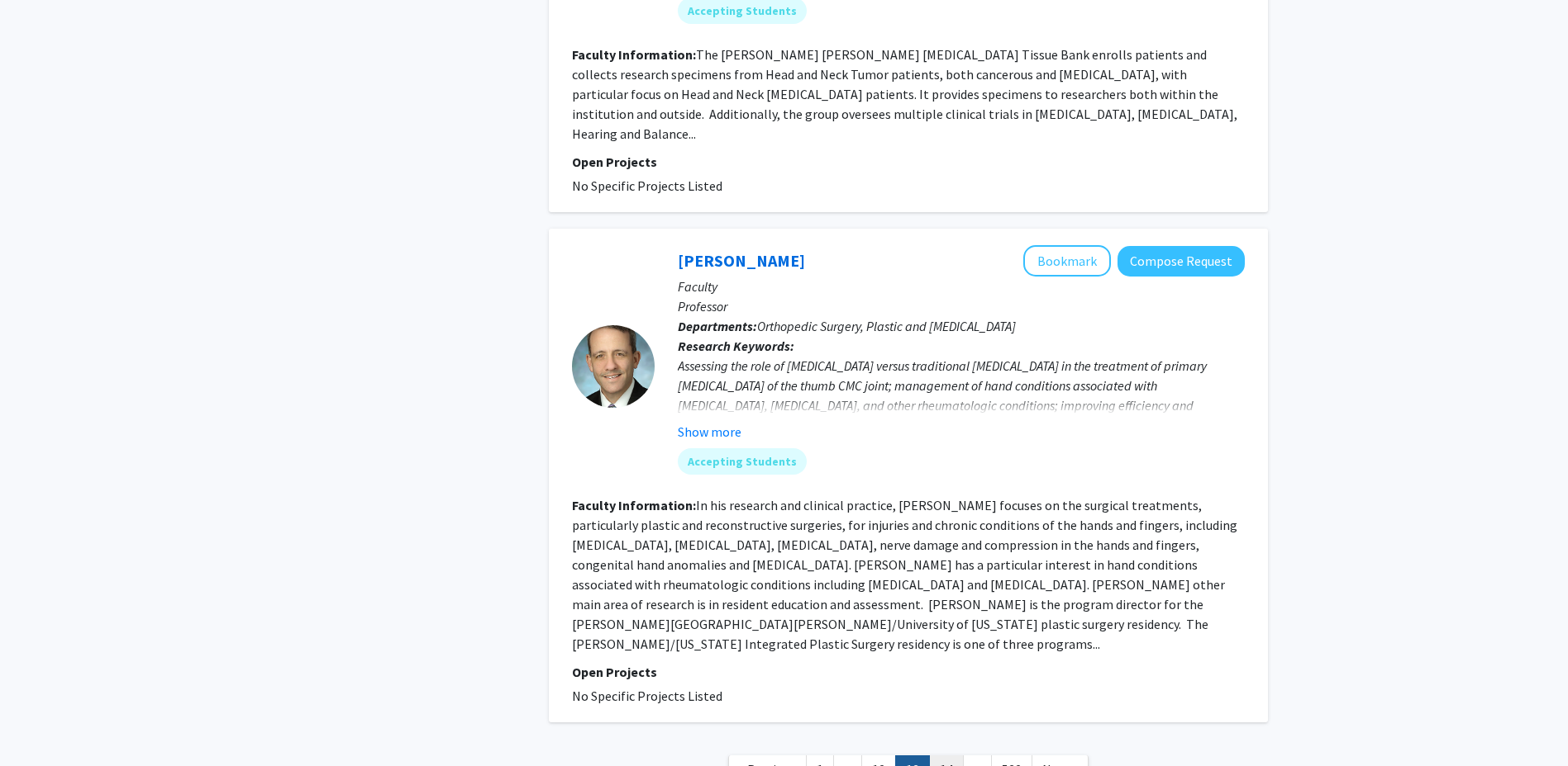
click at [958, 756] on link "14" at bounding box center [946, 771] width 34 height 29
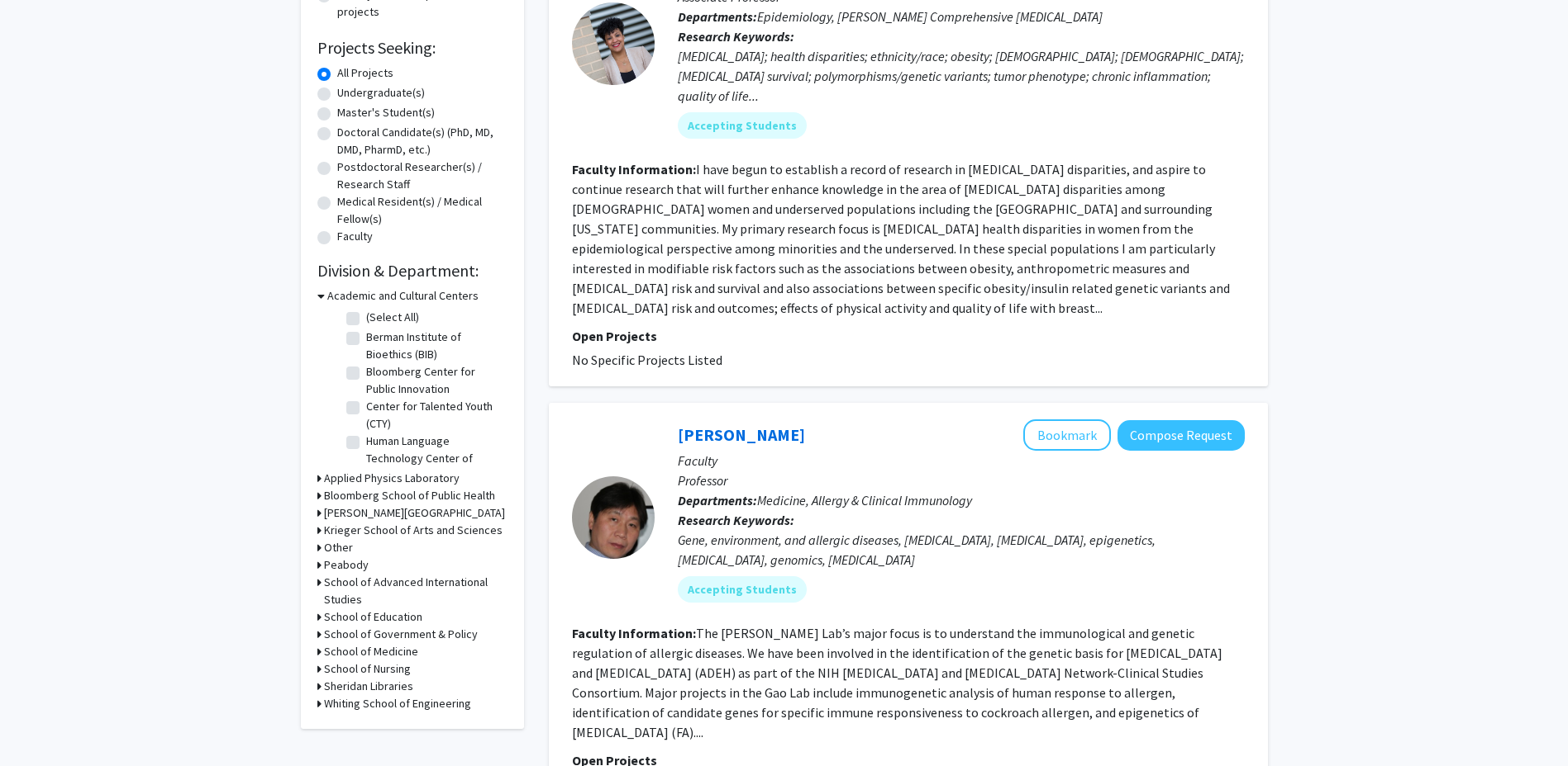
scroll to position [331, 0]
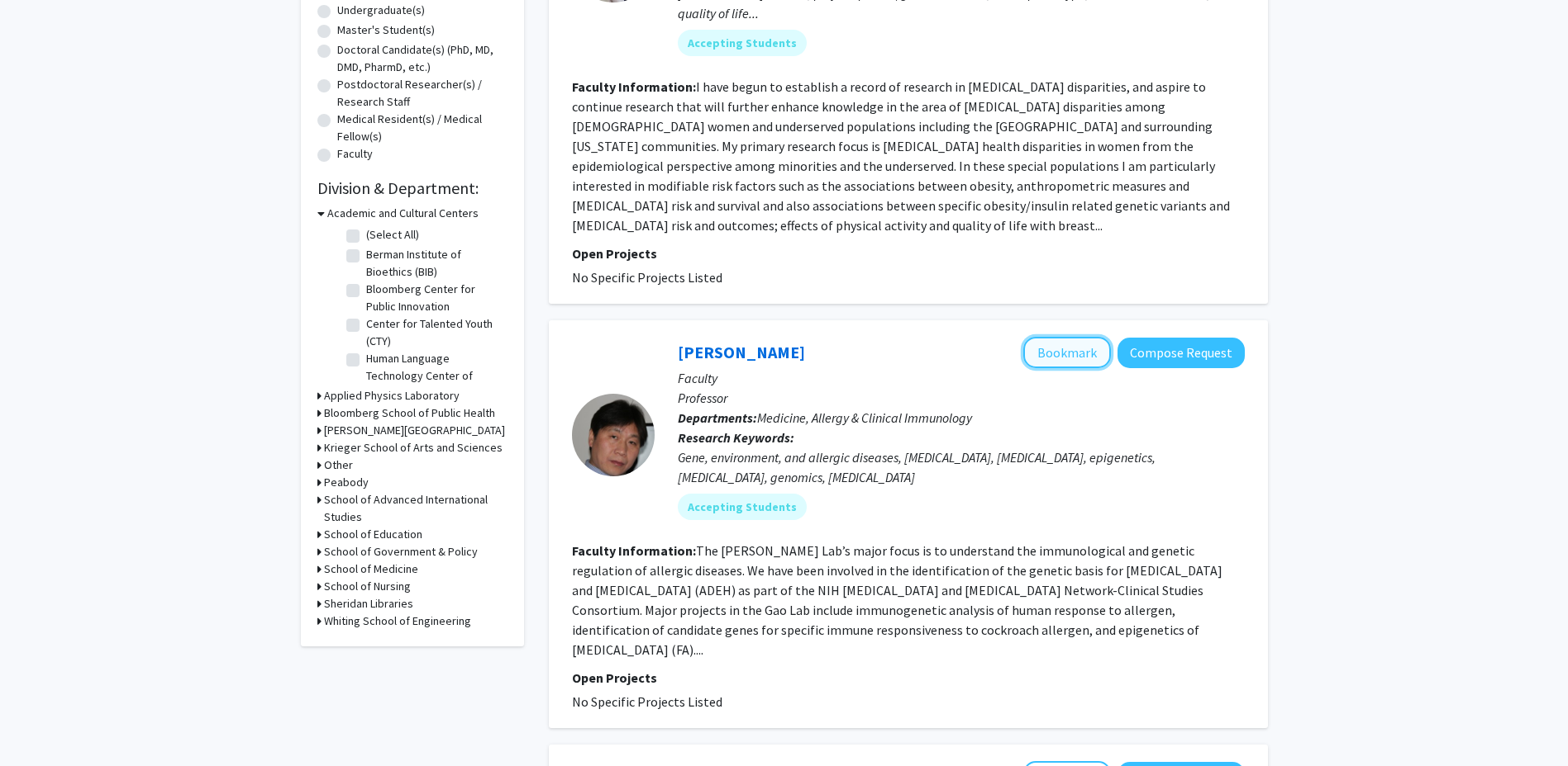
click at [1059, 337] on button "Bookmark" at bounding box center [1067, 352] width 87 height 32
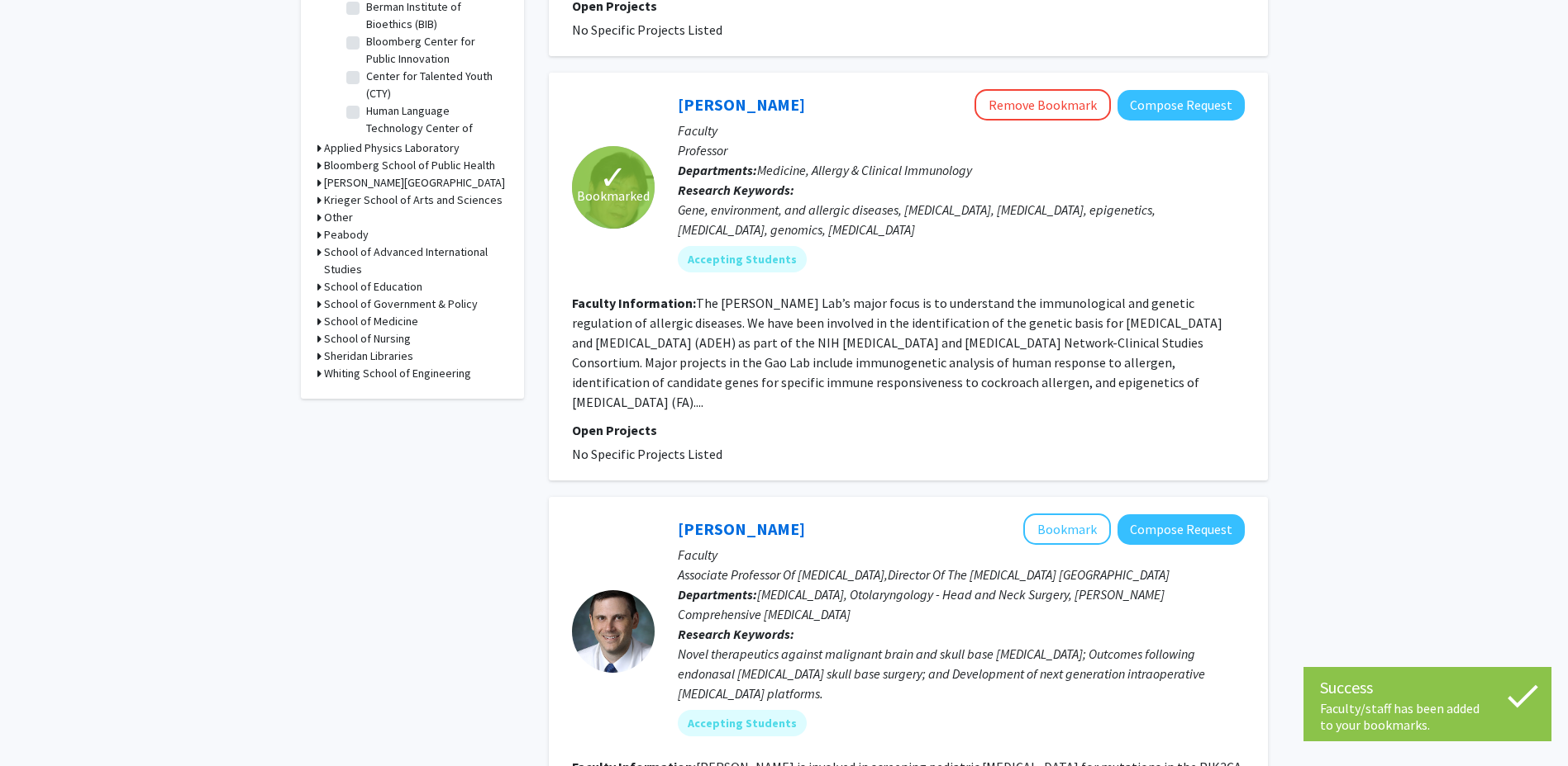
scroll to position [825, 0]
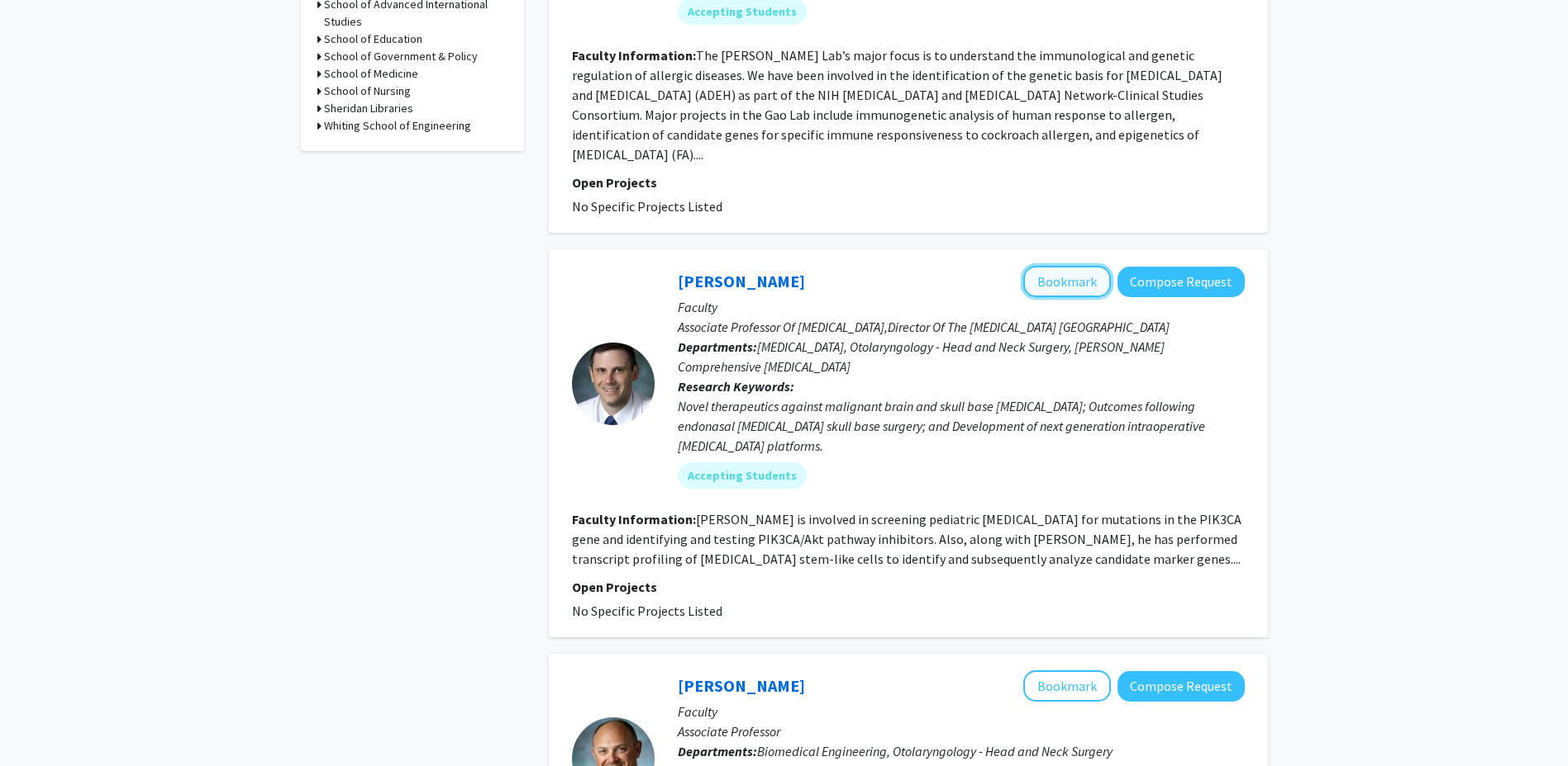
click at [1065, 266] on button "Bookmark" at bounding box center [1067, 281] width 87 height 32
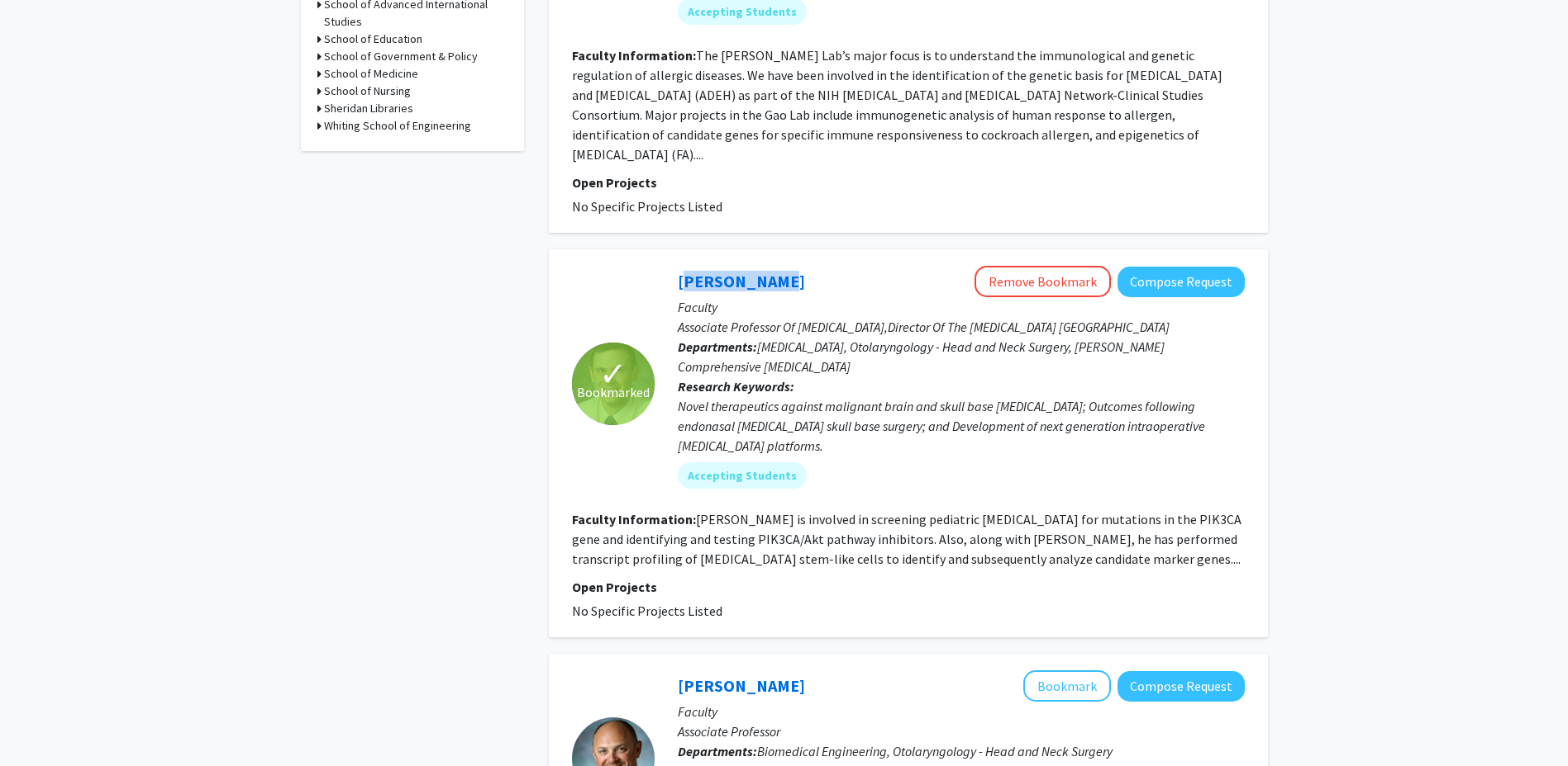
drag, startPoint x: 771, startPoint y: 215, endPoint x: 671, endPoint y: 230, distance: 101.1
click at [671, 266] on div "Gary Gallia Remove Bookmark Compose Request Faculty Associate Professor Of Neur…" at bounding box center [949, 383] width 590 height 235
drag, startPoint x: 671, startPoint y: 230, endPoint x: 685, endPoint y: 226, distance: 14.6
copy link "Gary Gallia"
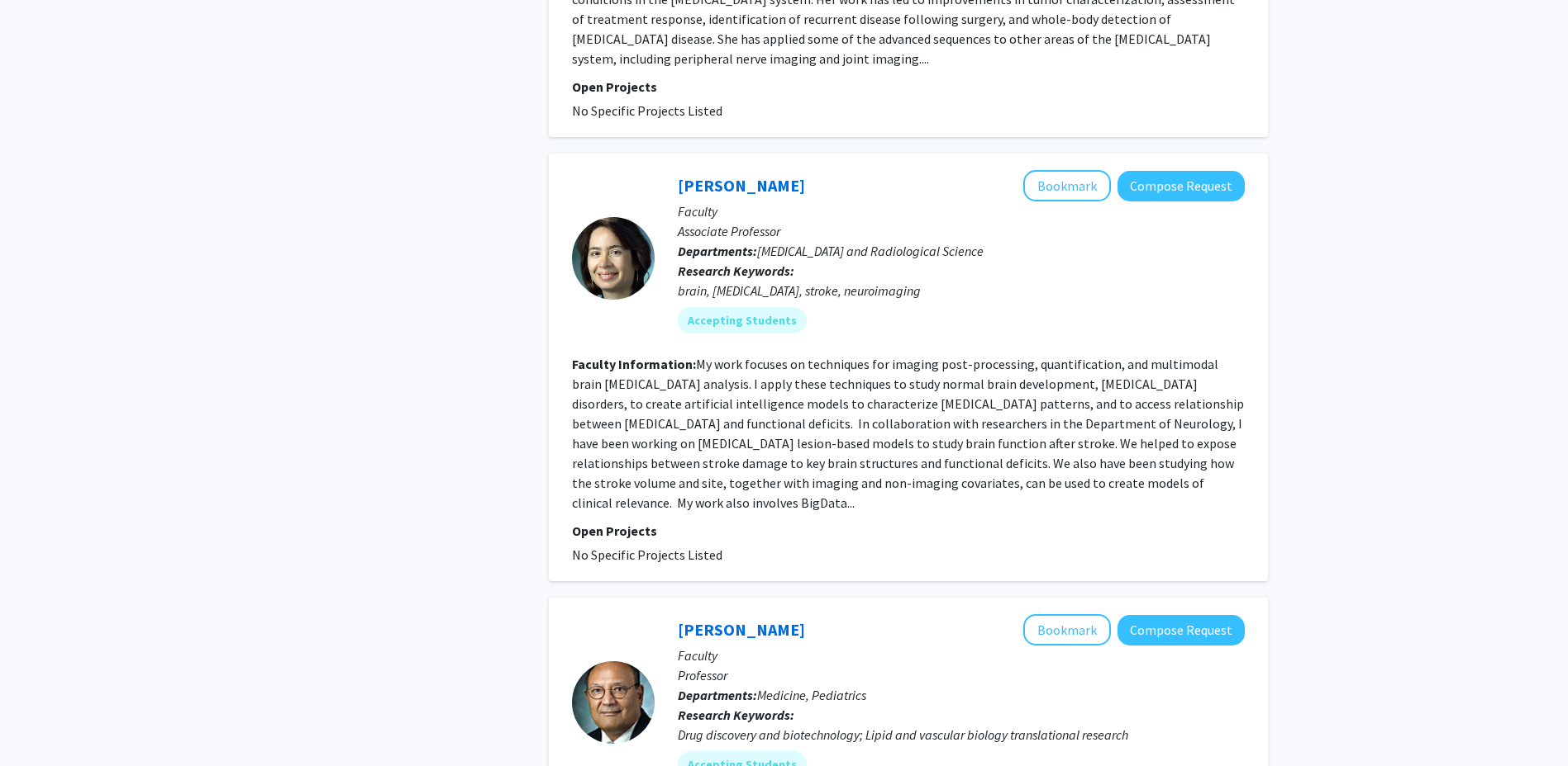
scroll to position [3634, 0]
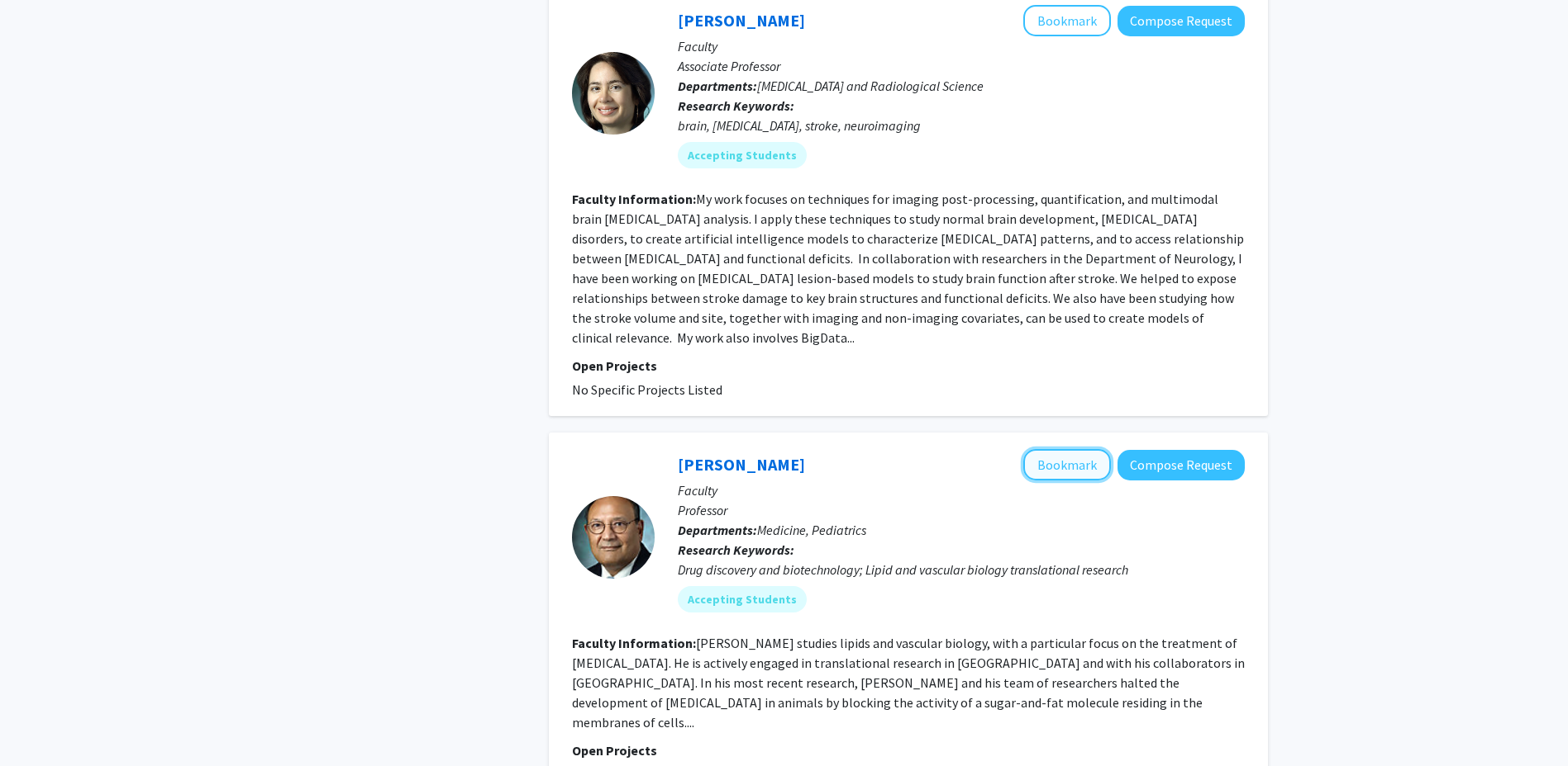
click at [1053, 450] on button "Bookmark" at bounding box center [1067, 465] width 87 height 32
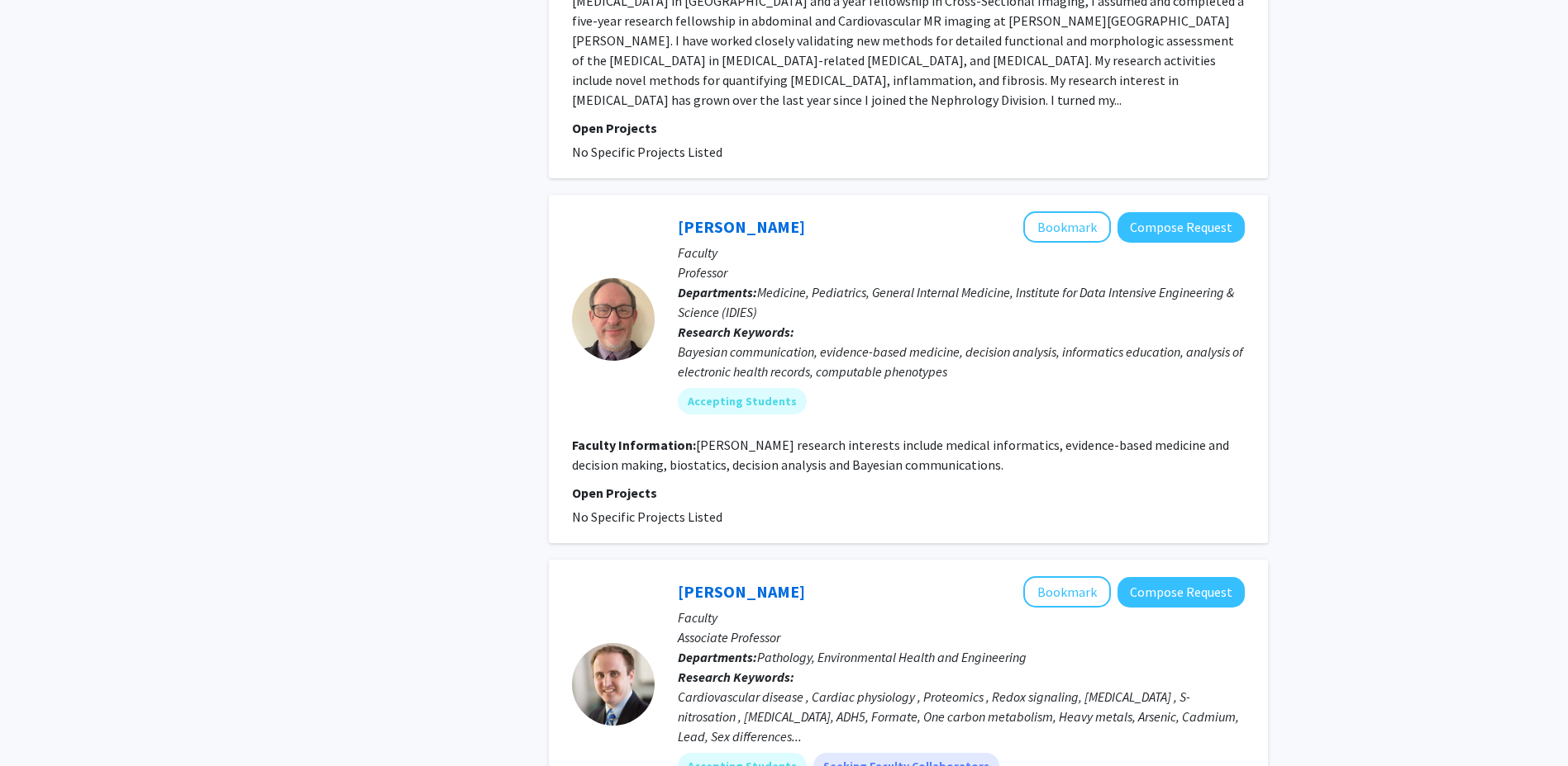
scroll to position [3139, 0]
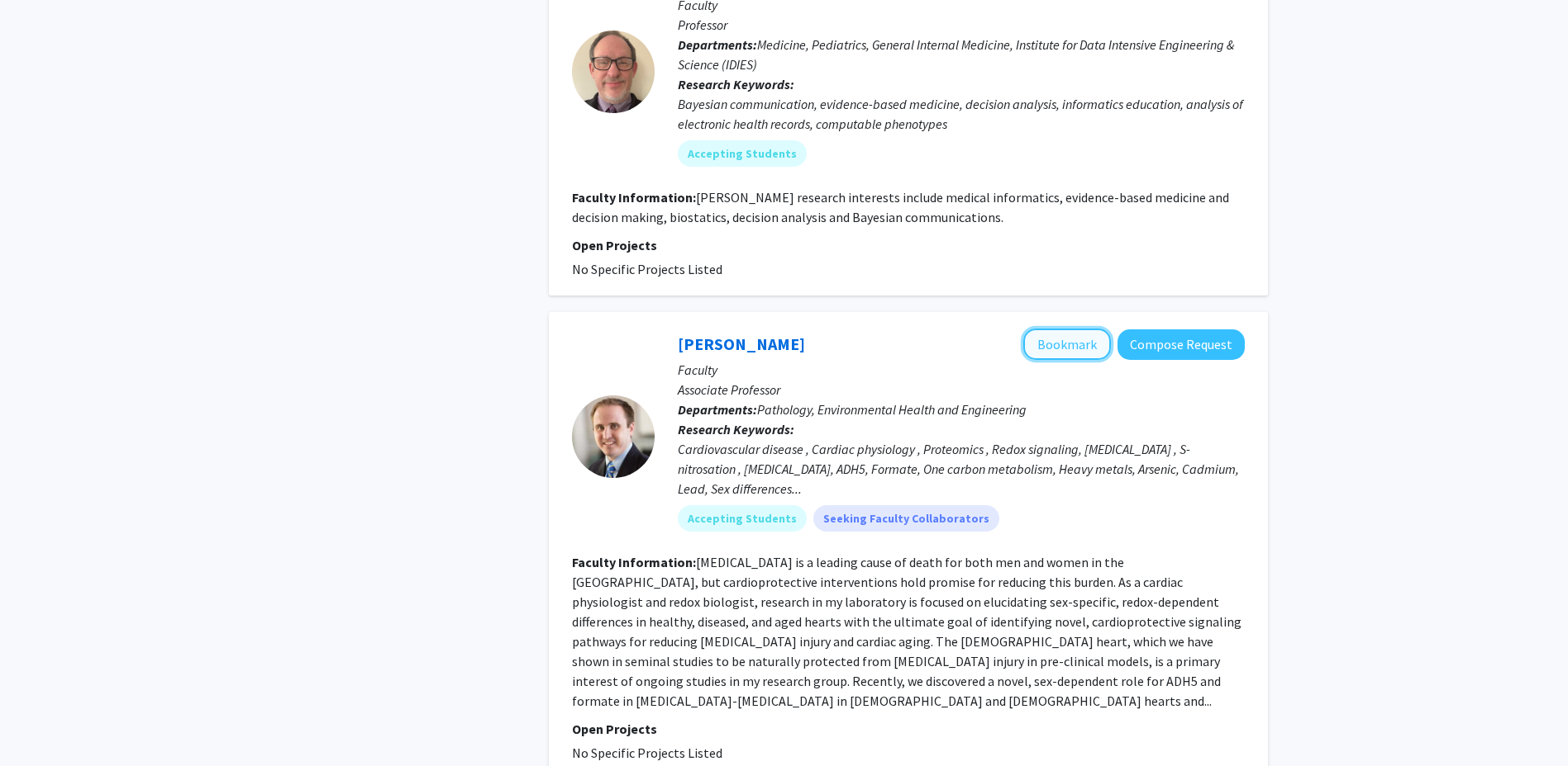
click at [1067, 329] on button "Bookmark" at bounding box center [1067, 344] width 87 height 32
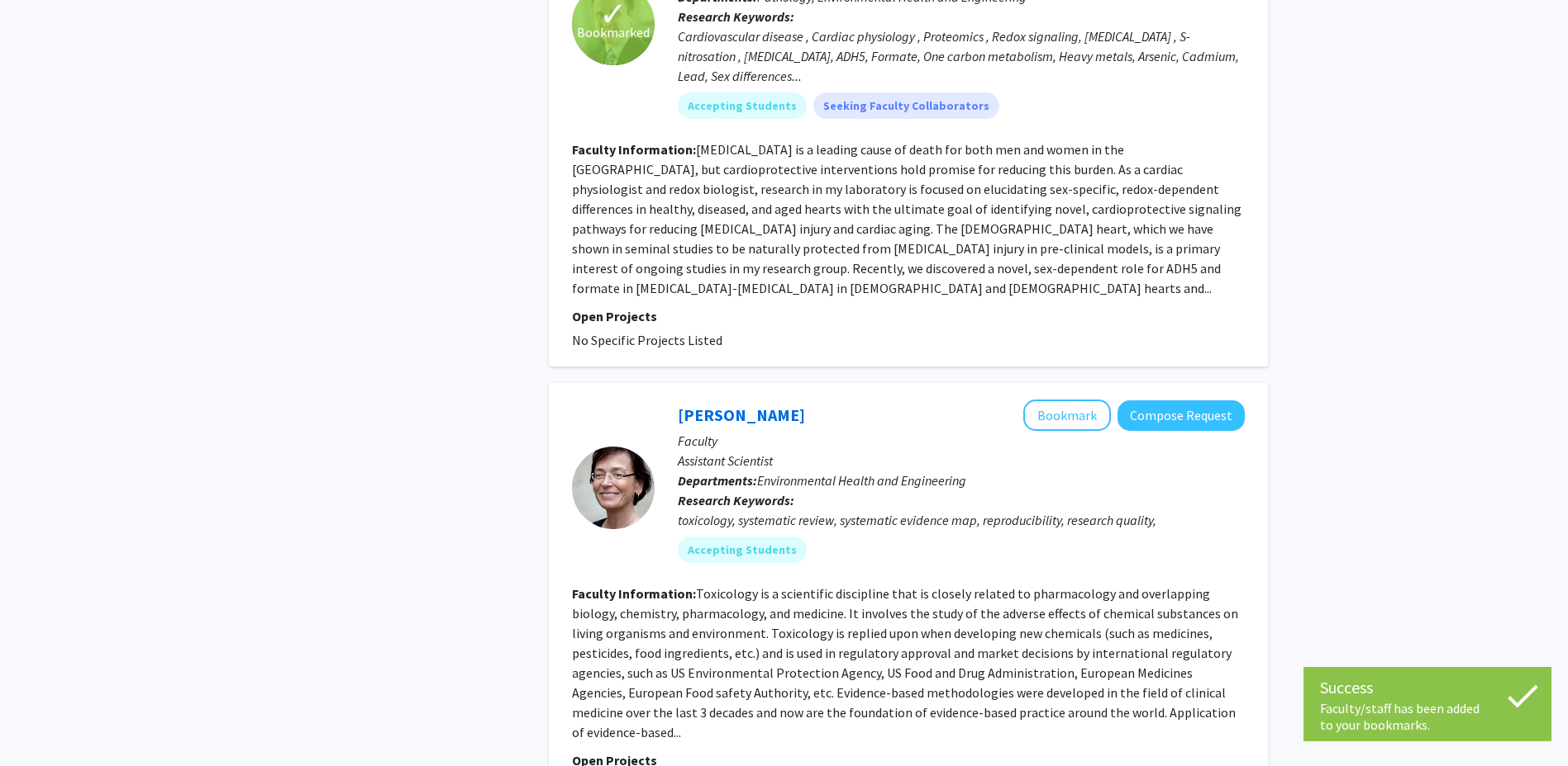
scroll to position [3634, 0]
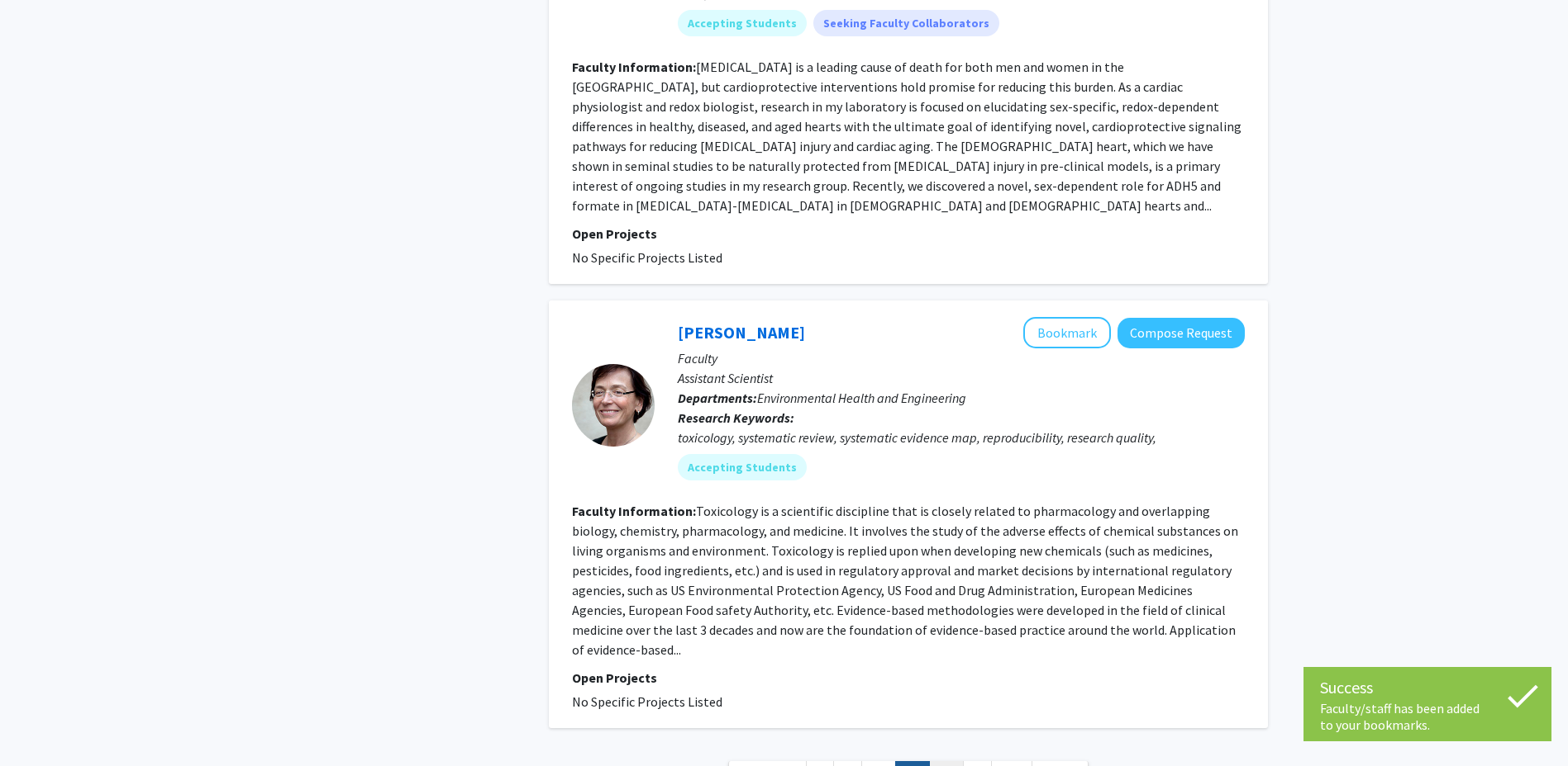
click at [946, 761] on link "16" at bounding box center [946, 776] width 34 height 29
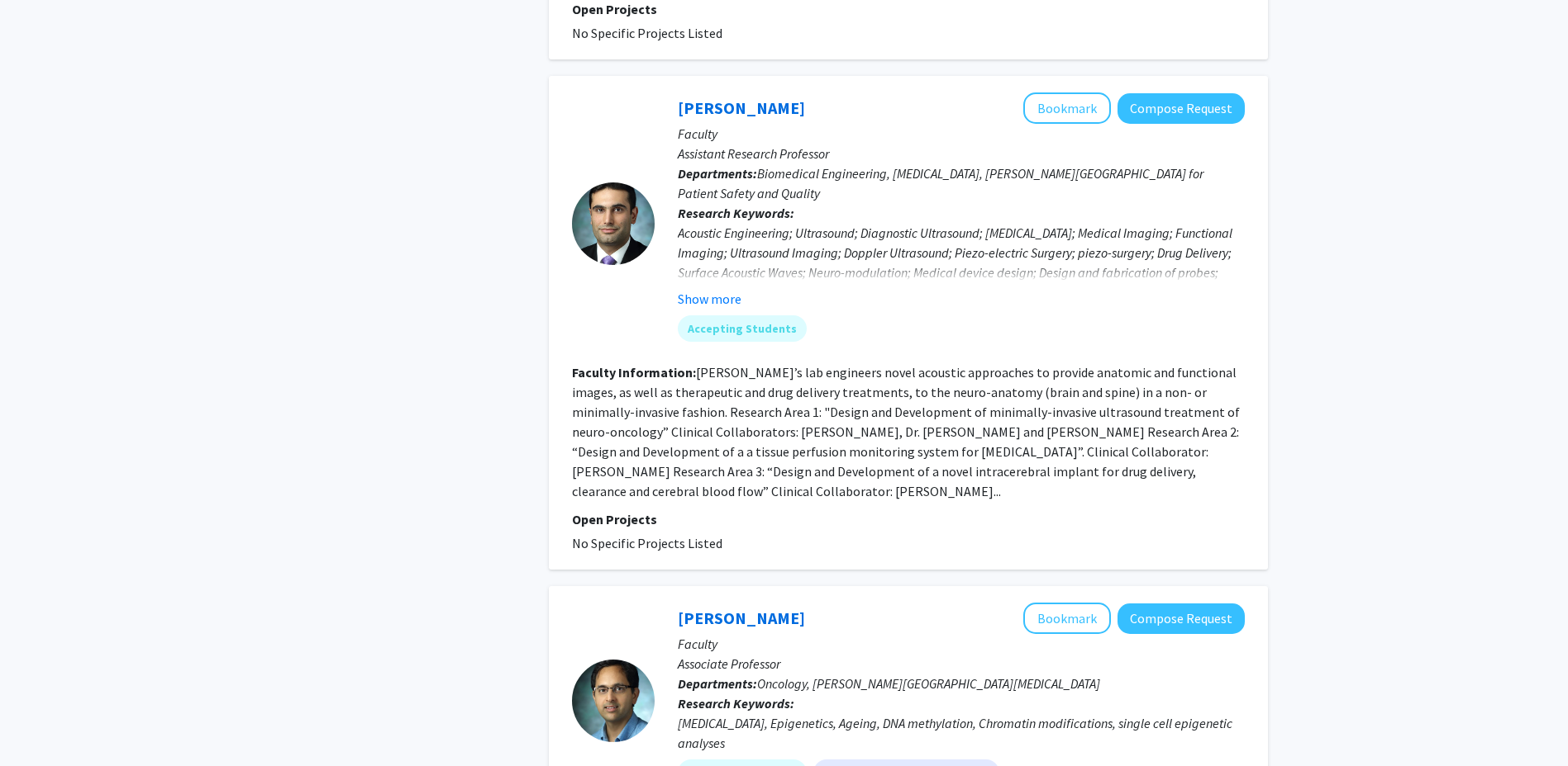
scroll to position [1735, 0]
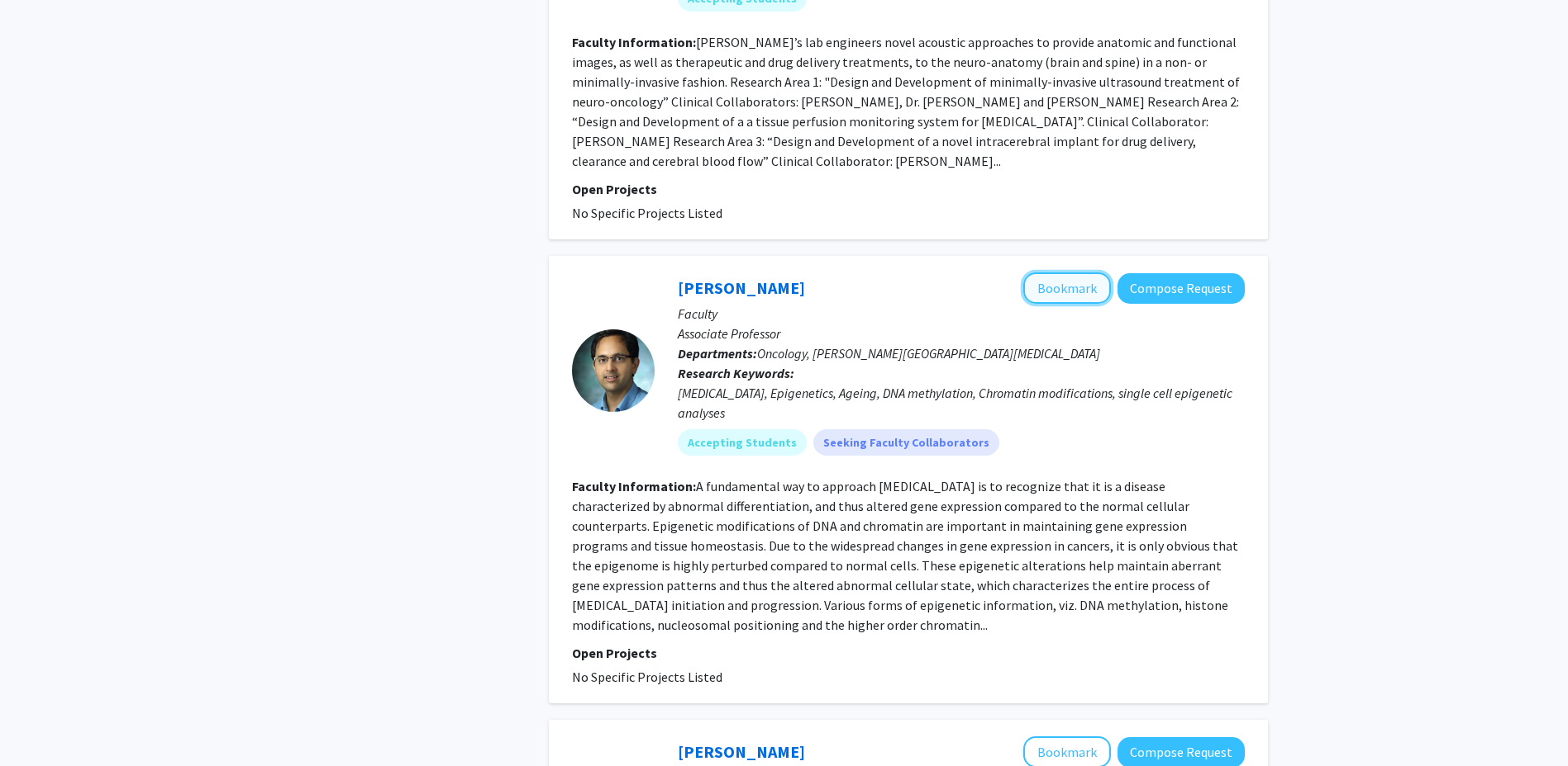
click at [1054, 272] on button "Bookmark" at bounding box center [1067, 287] width 87 height 32
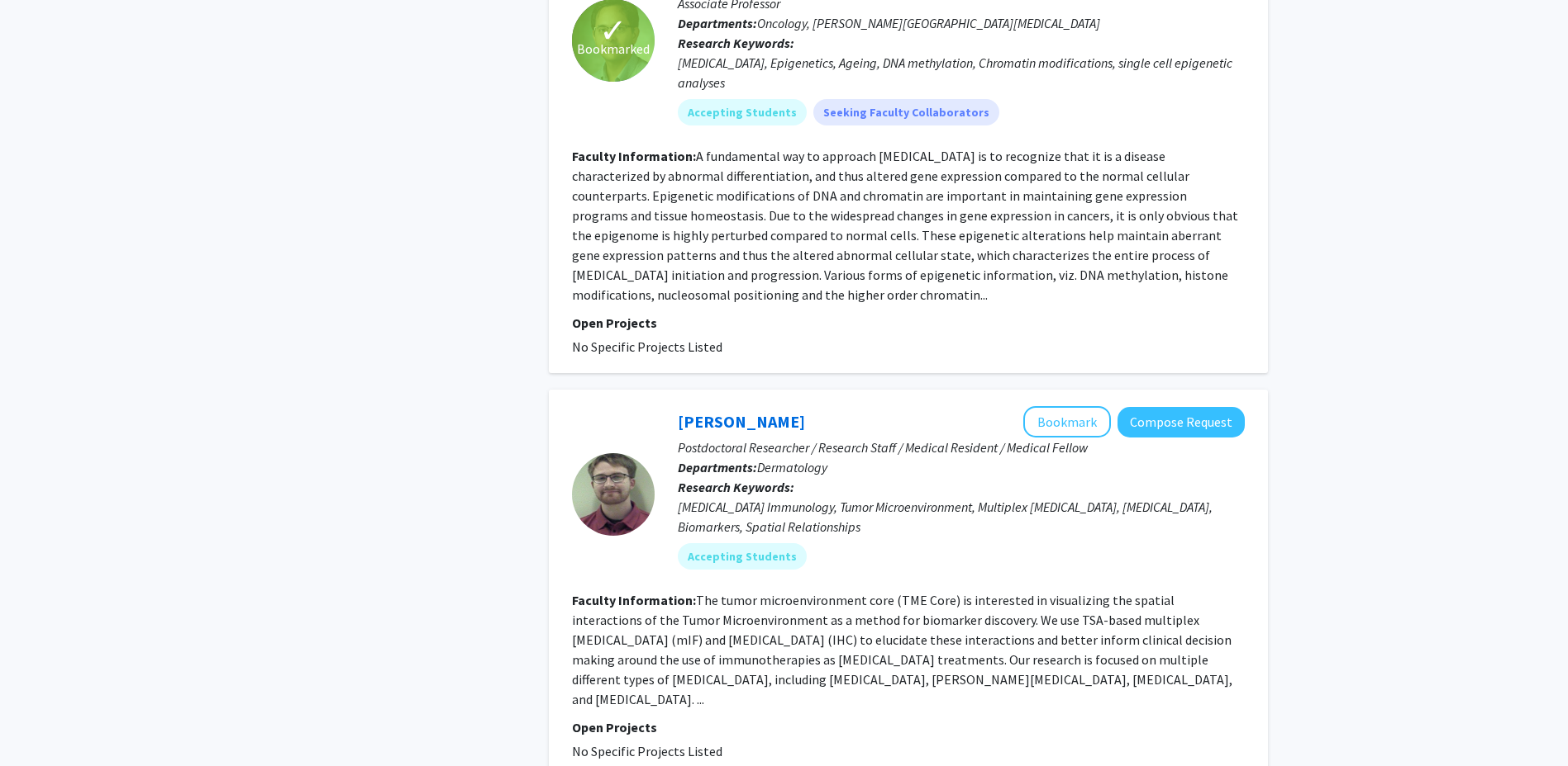
scroll to position [2148, 0]
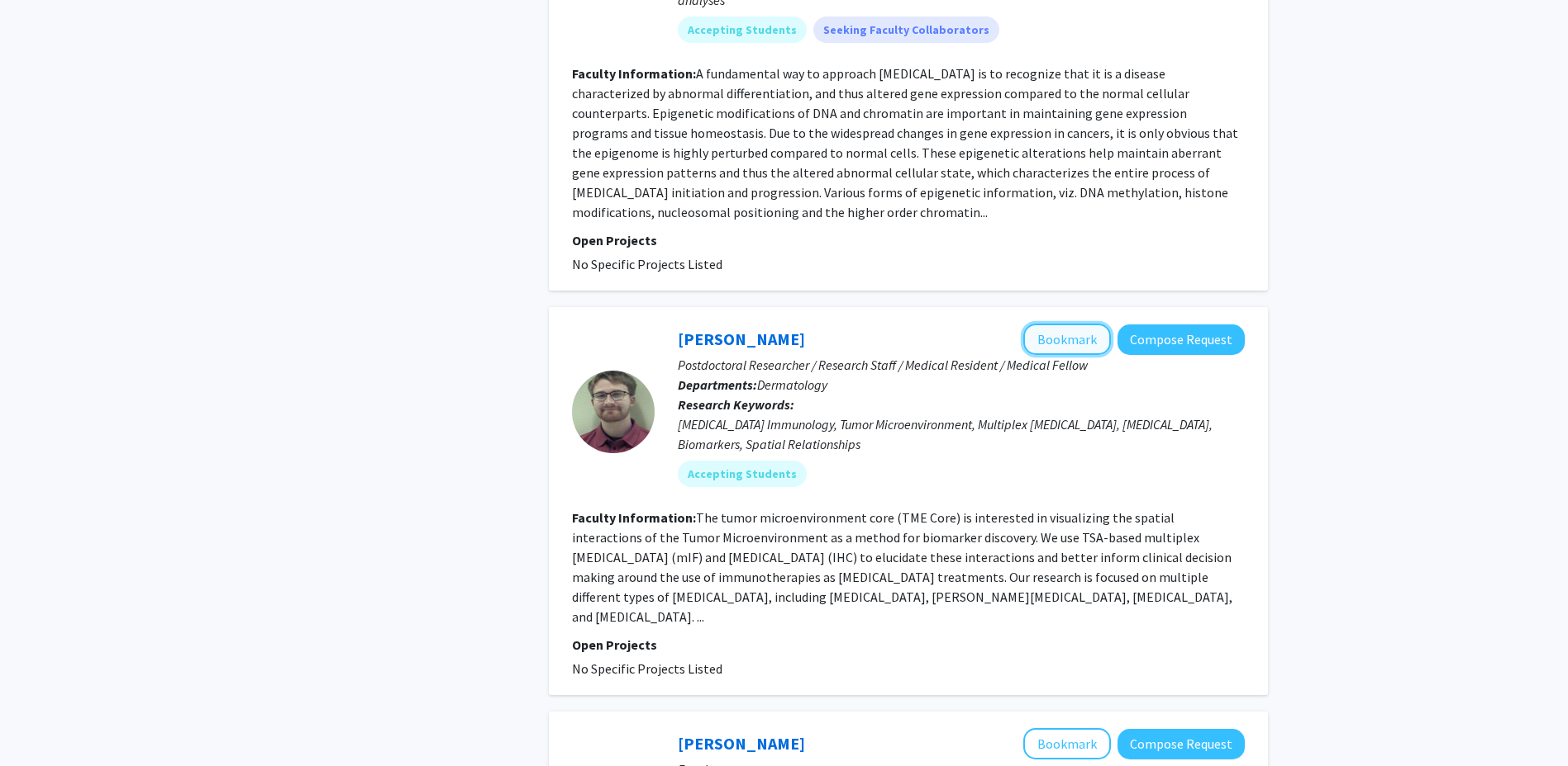
click at [1050, 324] on button "Bookmark" at bounding box center [1067, 339] width 87 height 32
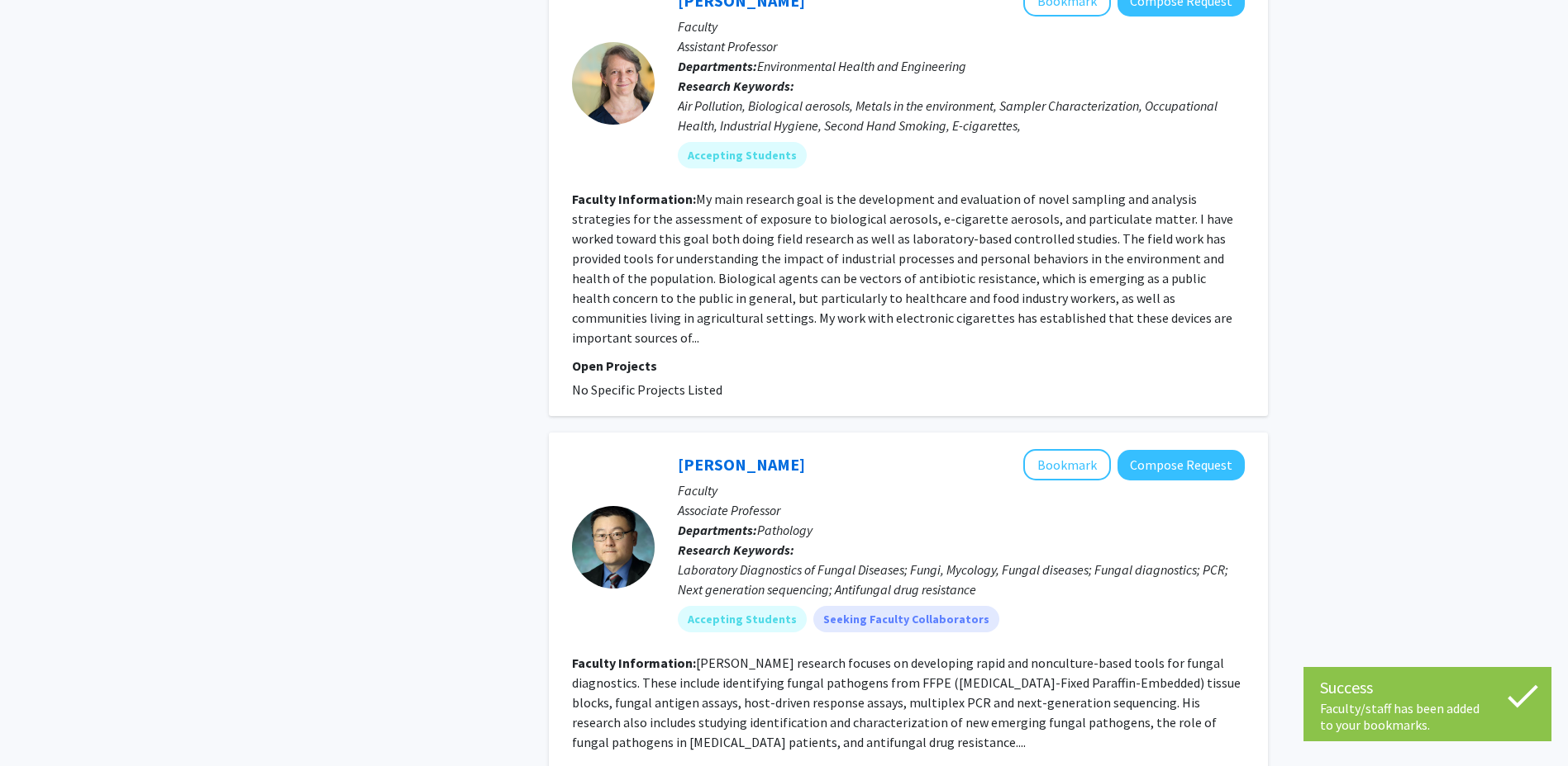
scroll to position [2973, 0]
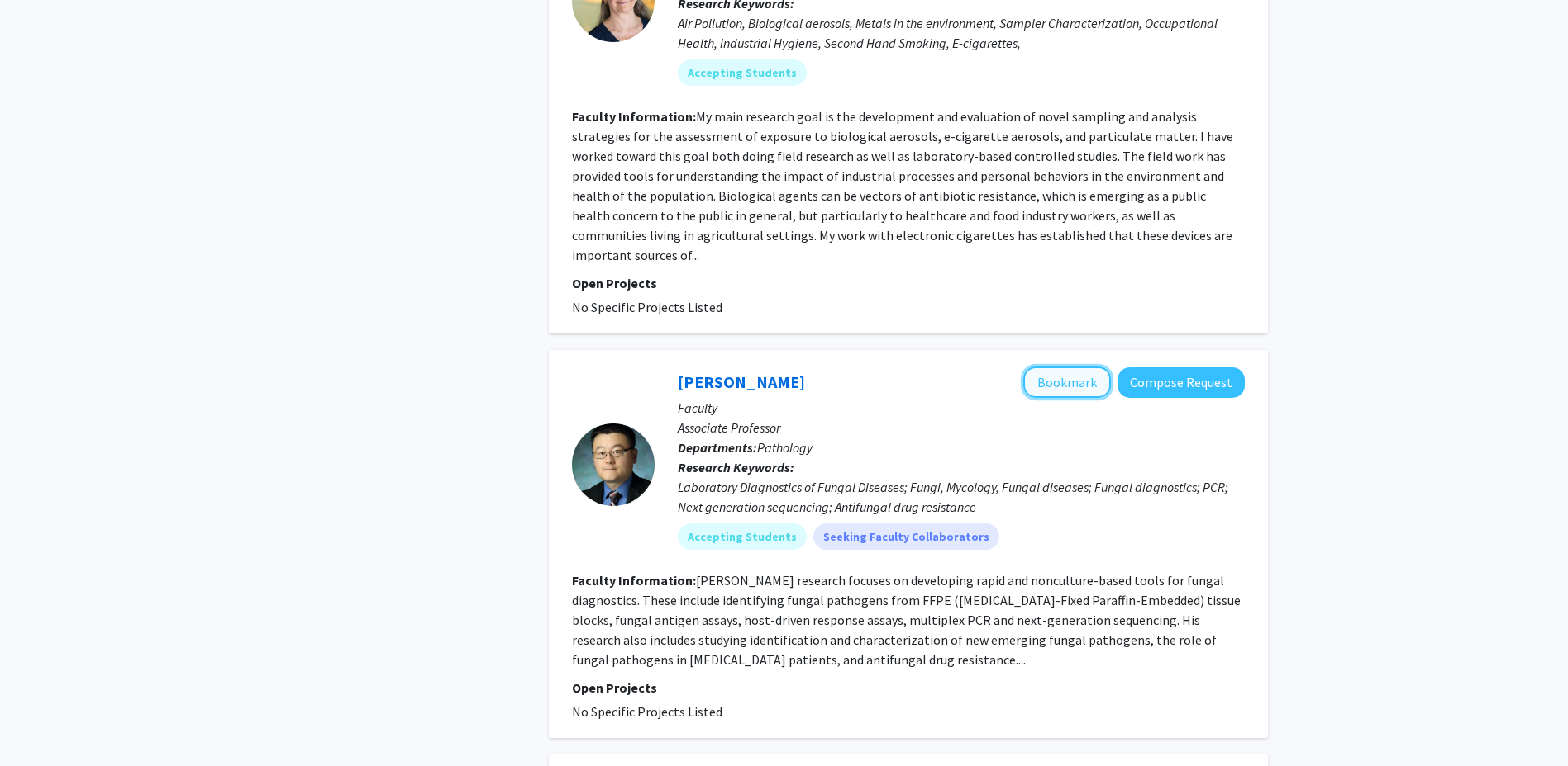
click at [1068, 367] on button "Bookmark" at bounding box center [1067, 382] width 87 height 32
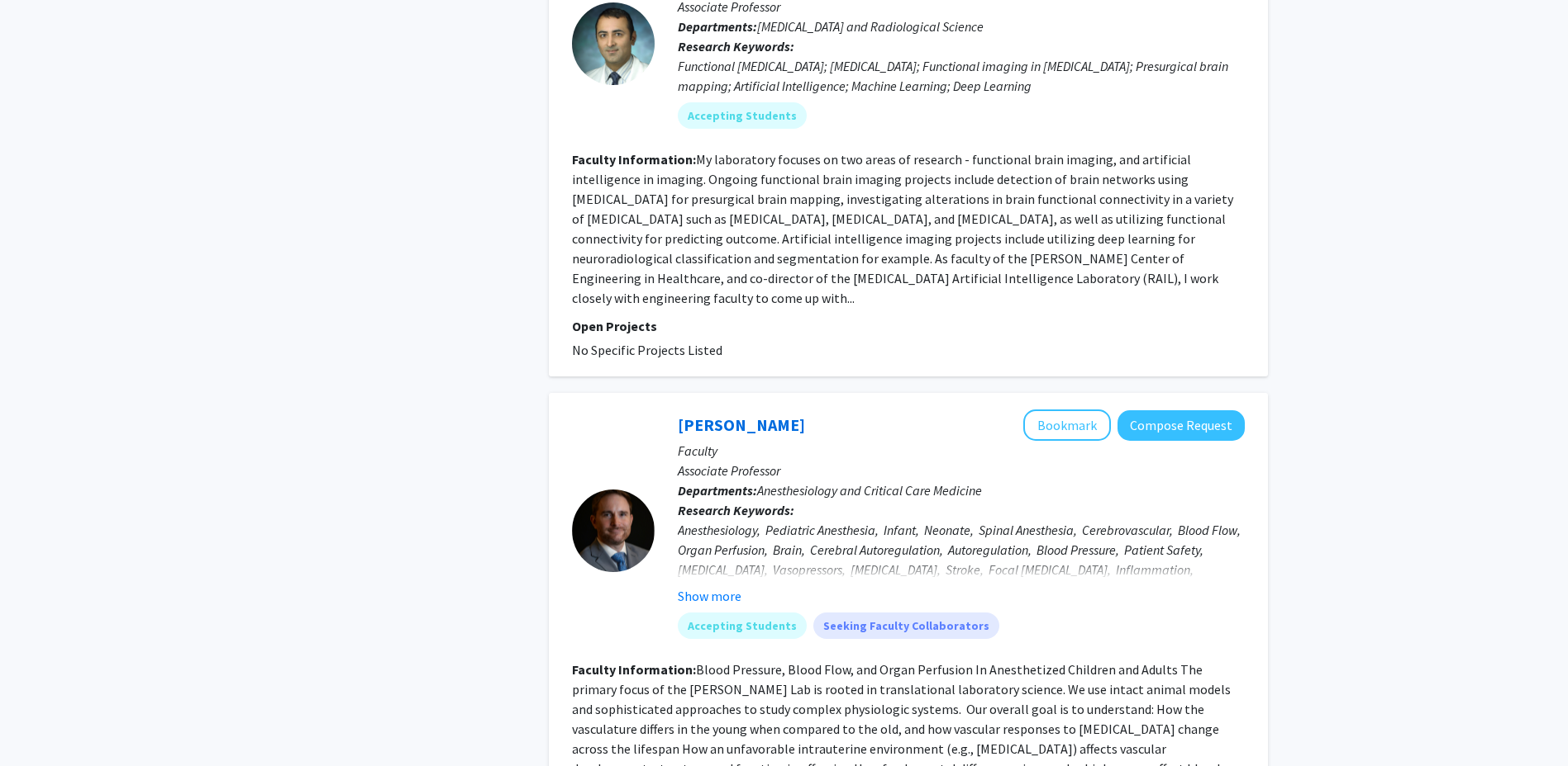
scroll to position [3881, 0]
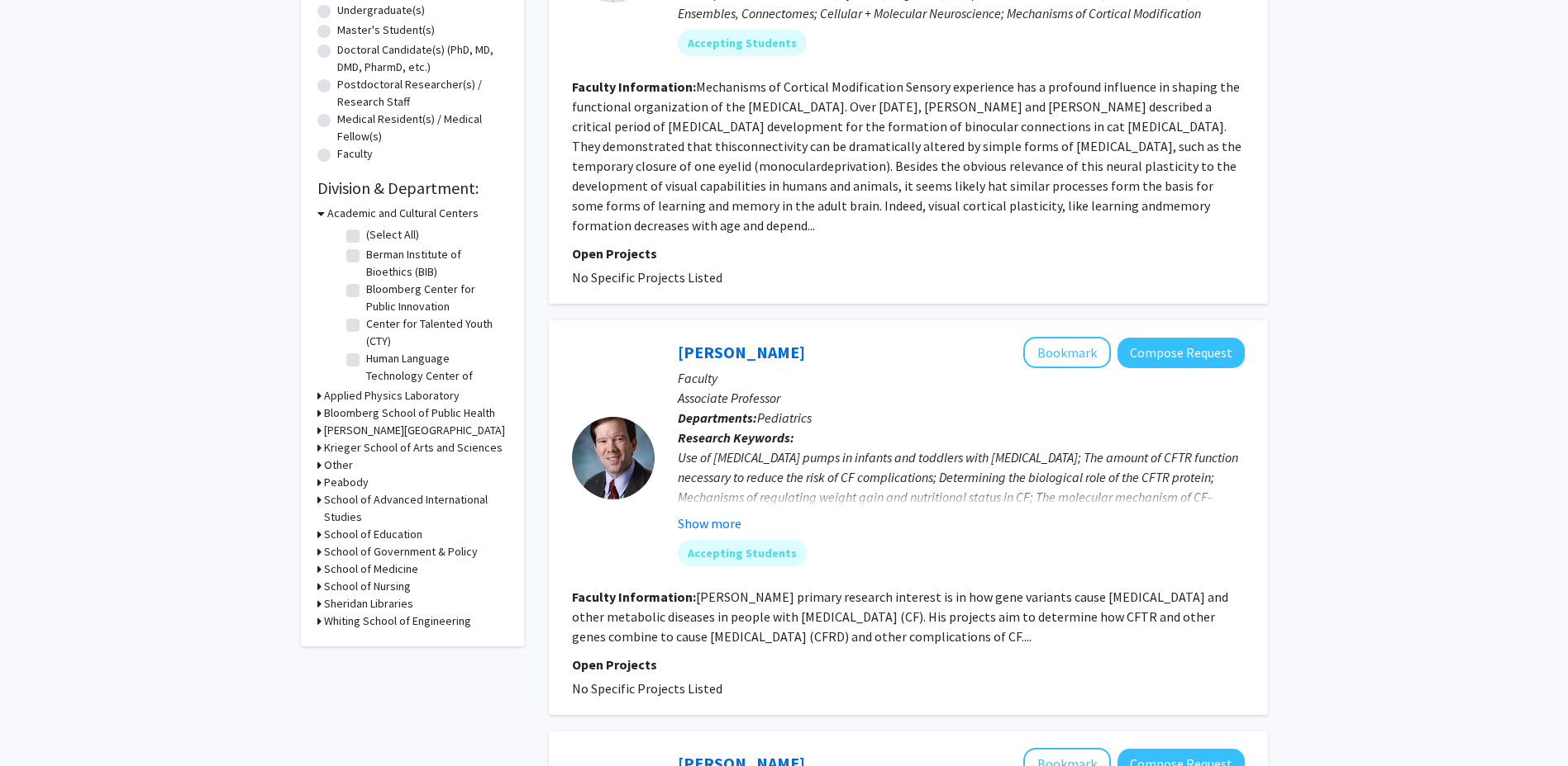
scroll to position [413, 0]
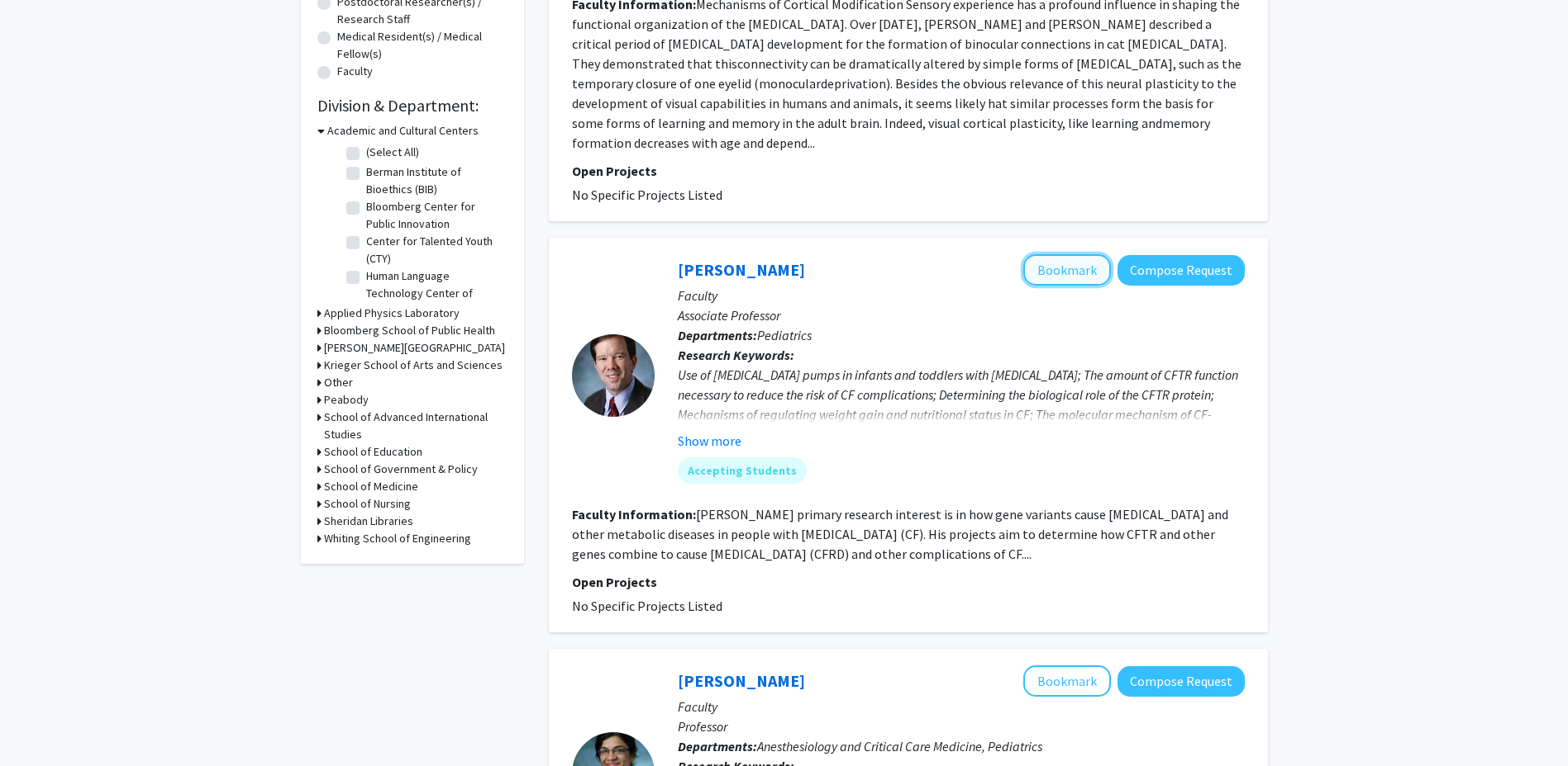
click at [1052, 258] on button "Bookmark" at bounding box center [1067, 269] width 87 height 32
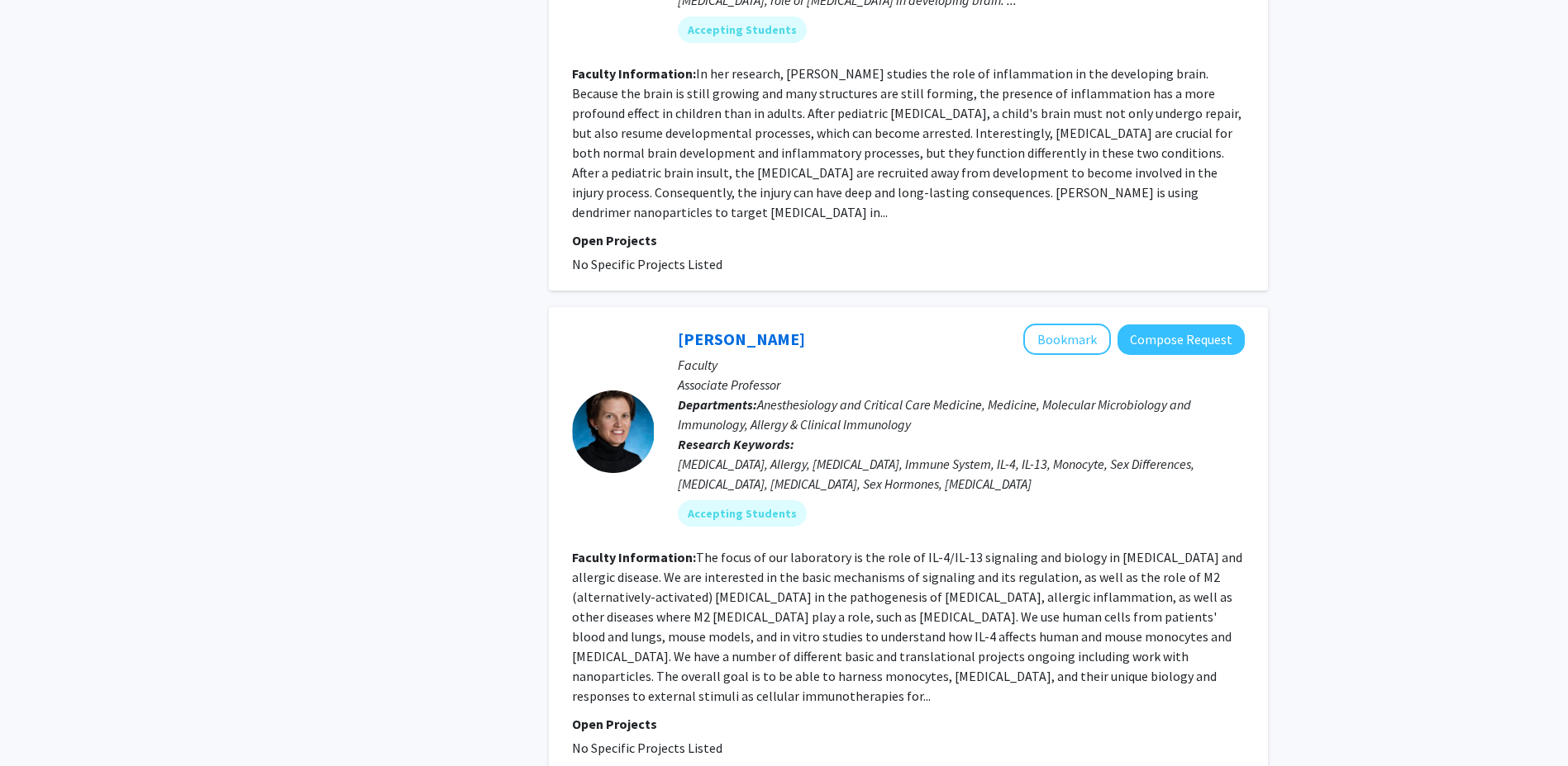
scroll to position [1321, 0]
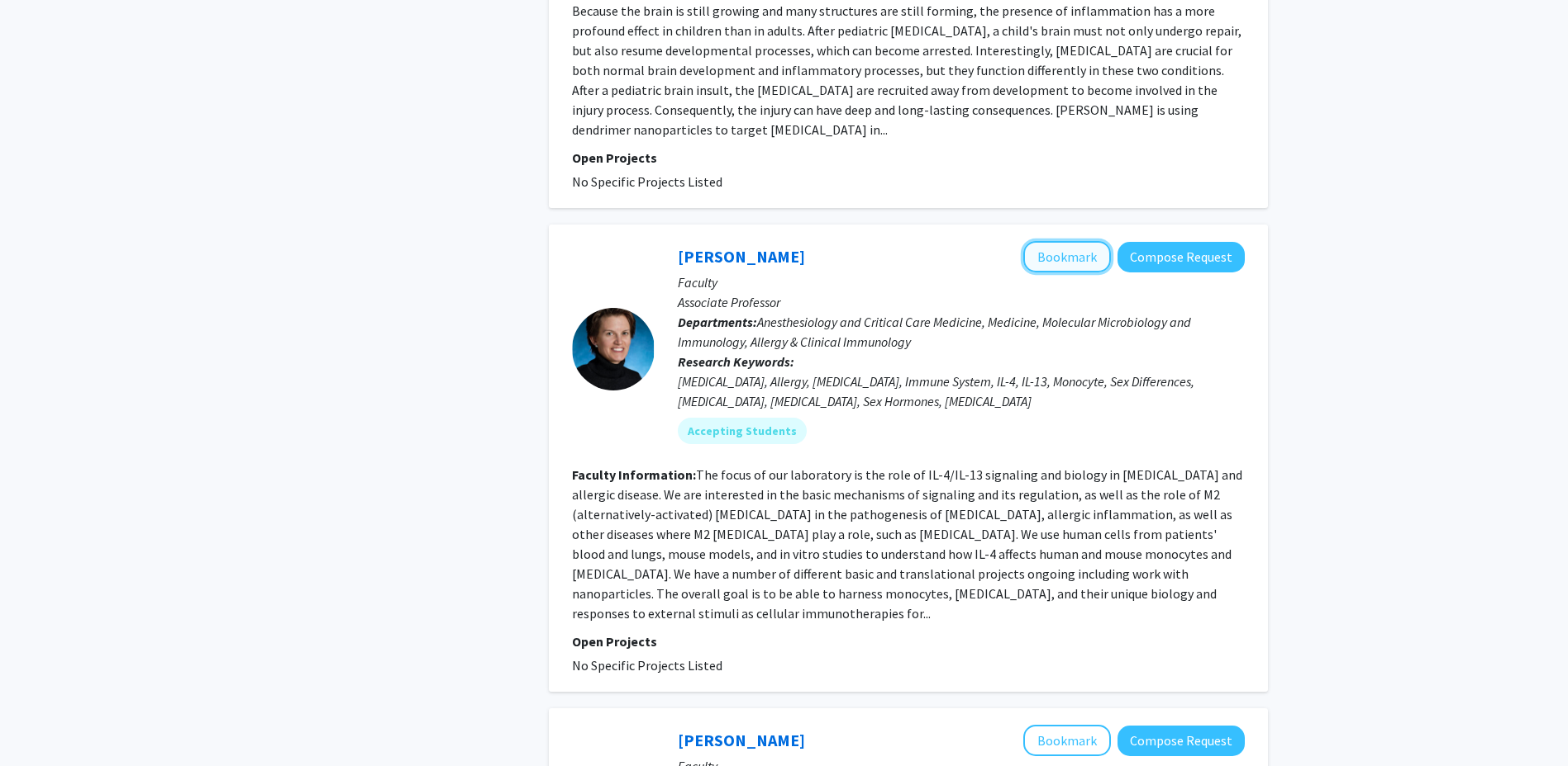
click at [1063, 242] on button "Bookmark" at bounding box center [1067, 257] width 87 height 32
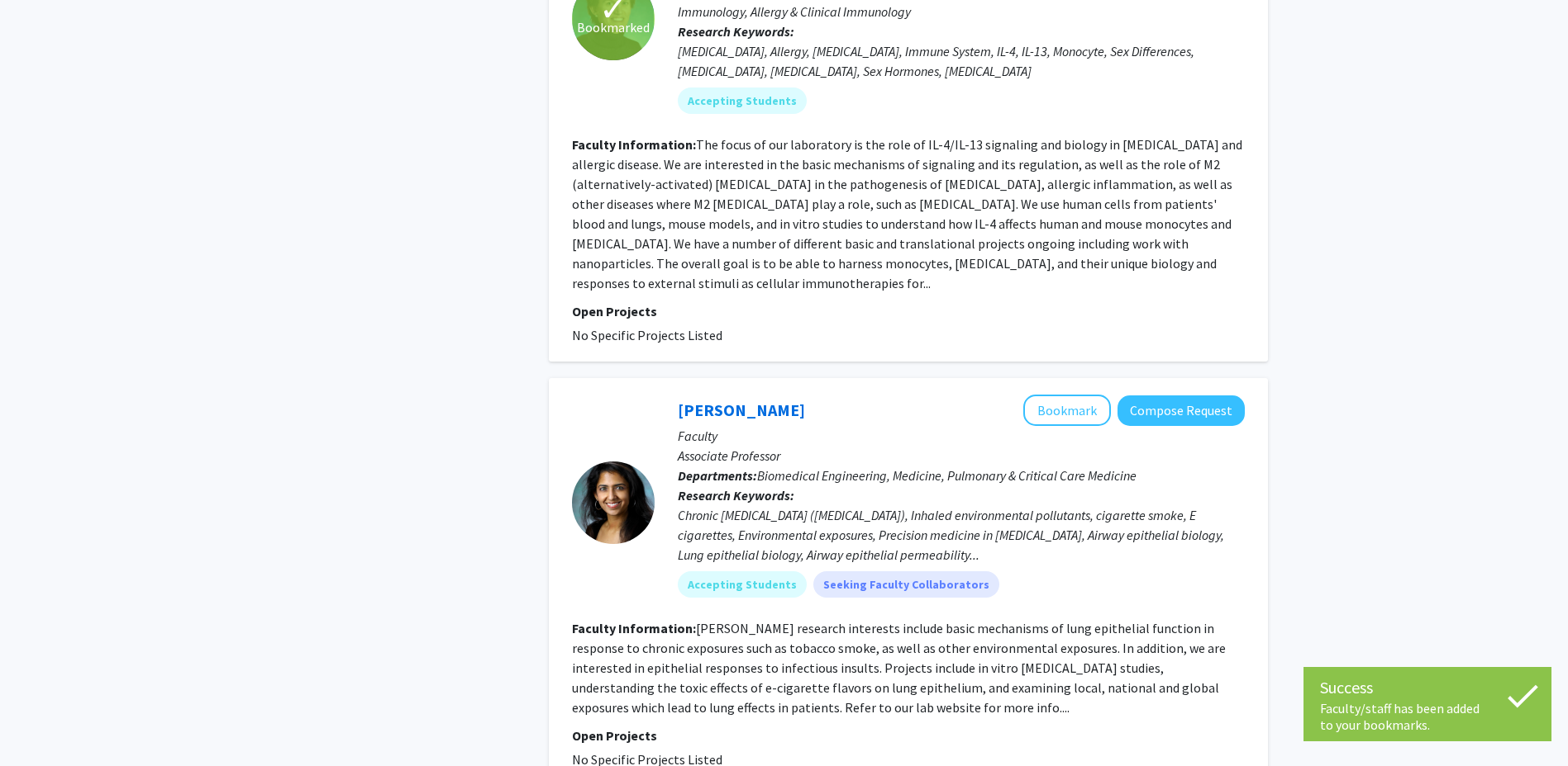
scroll to position [1817, 0]
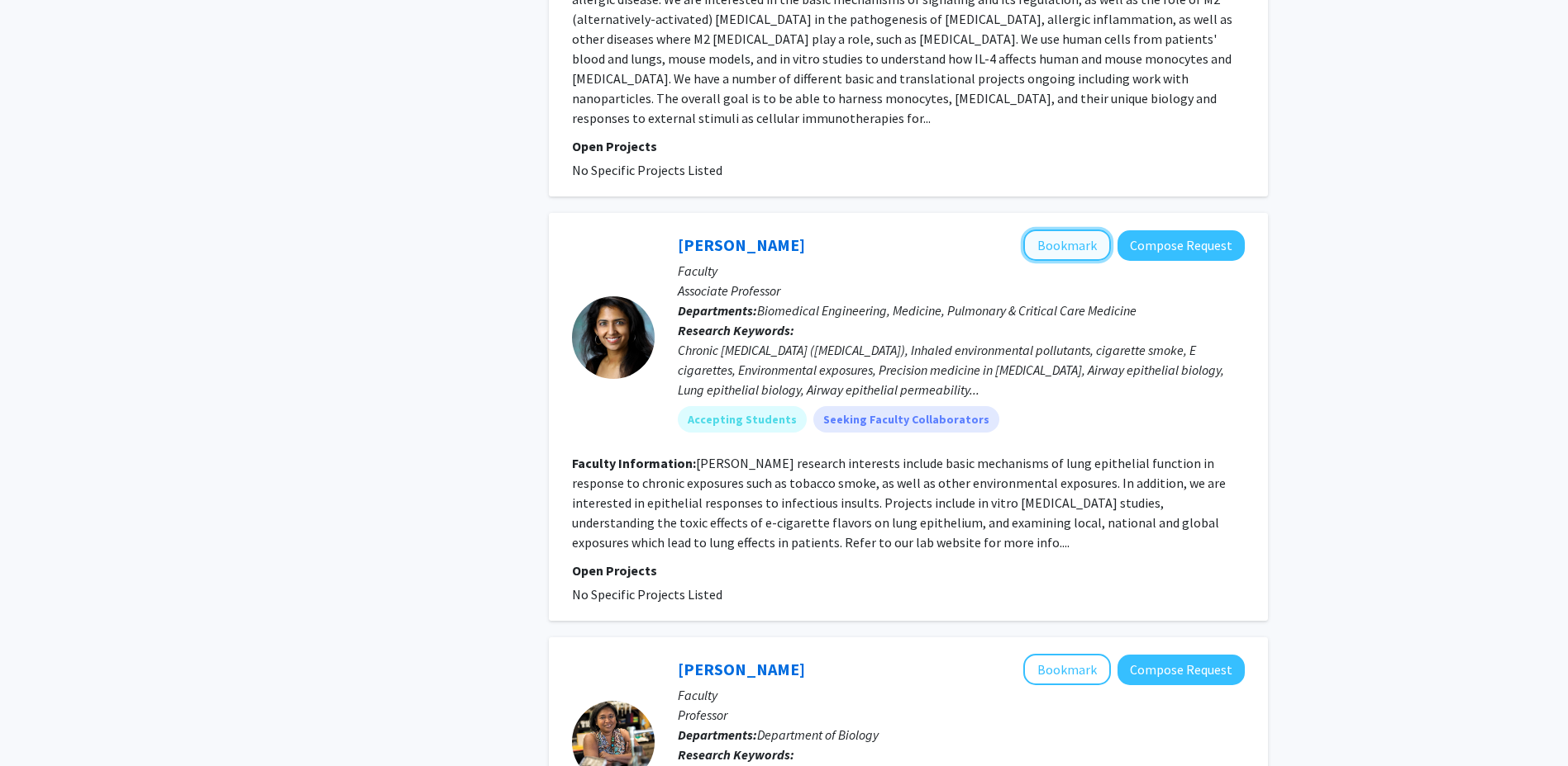
click at [1052, 230] on button "Bookmark" at bounding box center [1067, 245] width 87 height 32
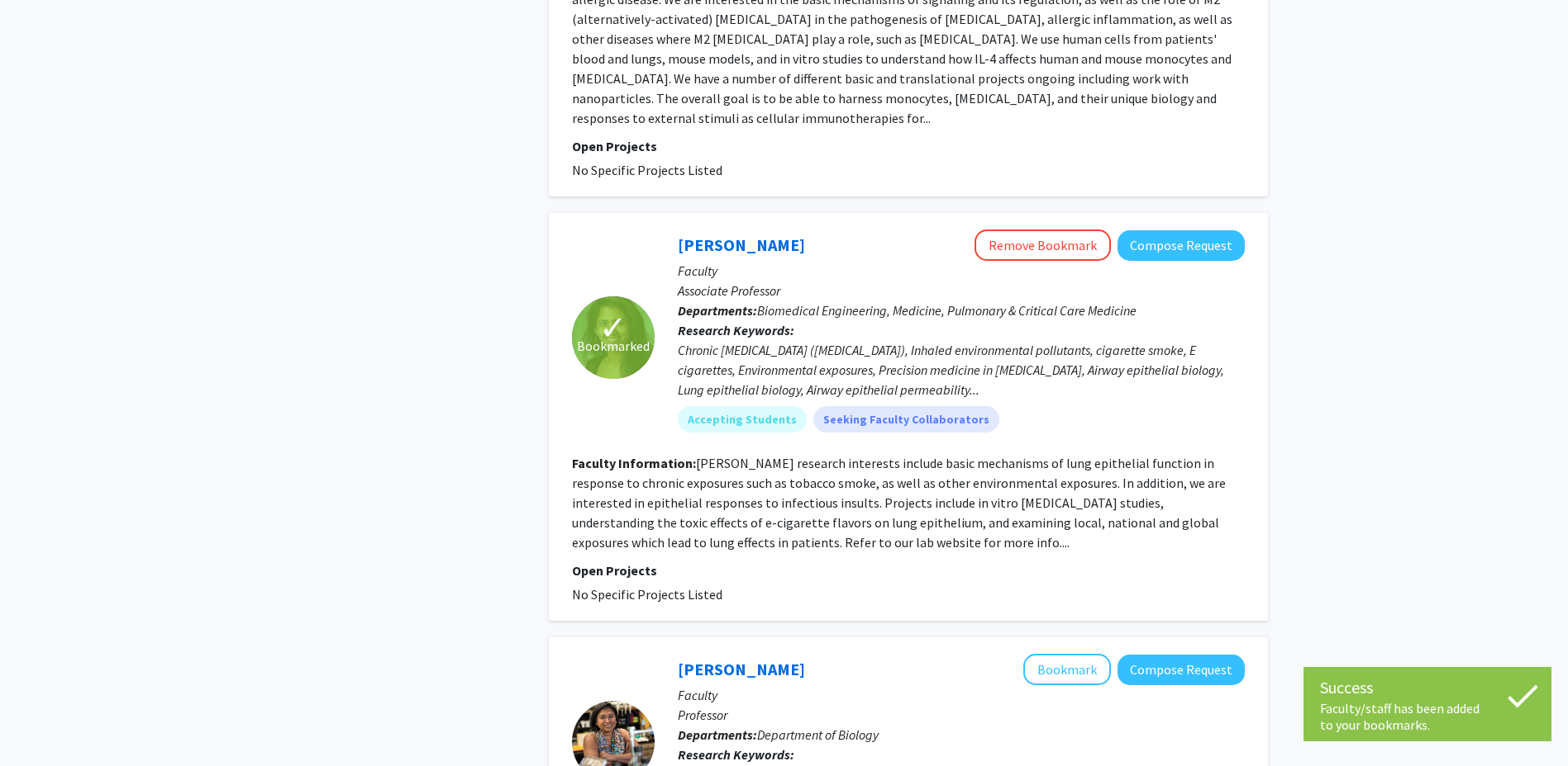
scroll to position [2148, 0]
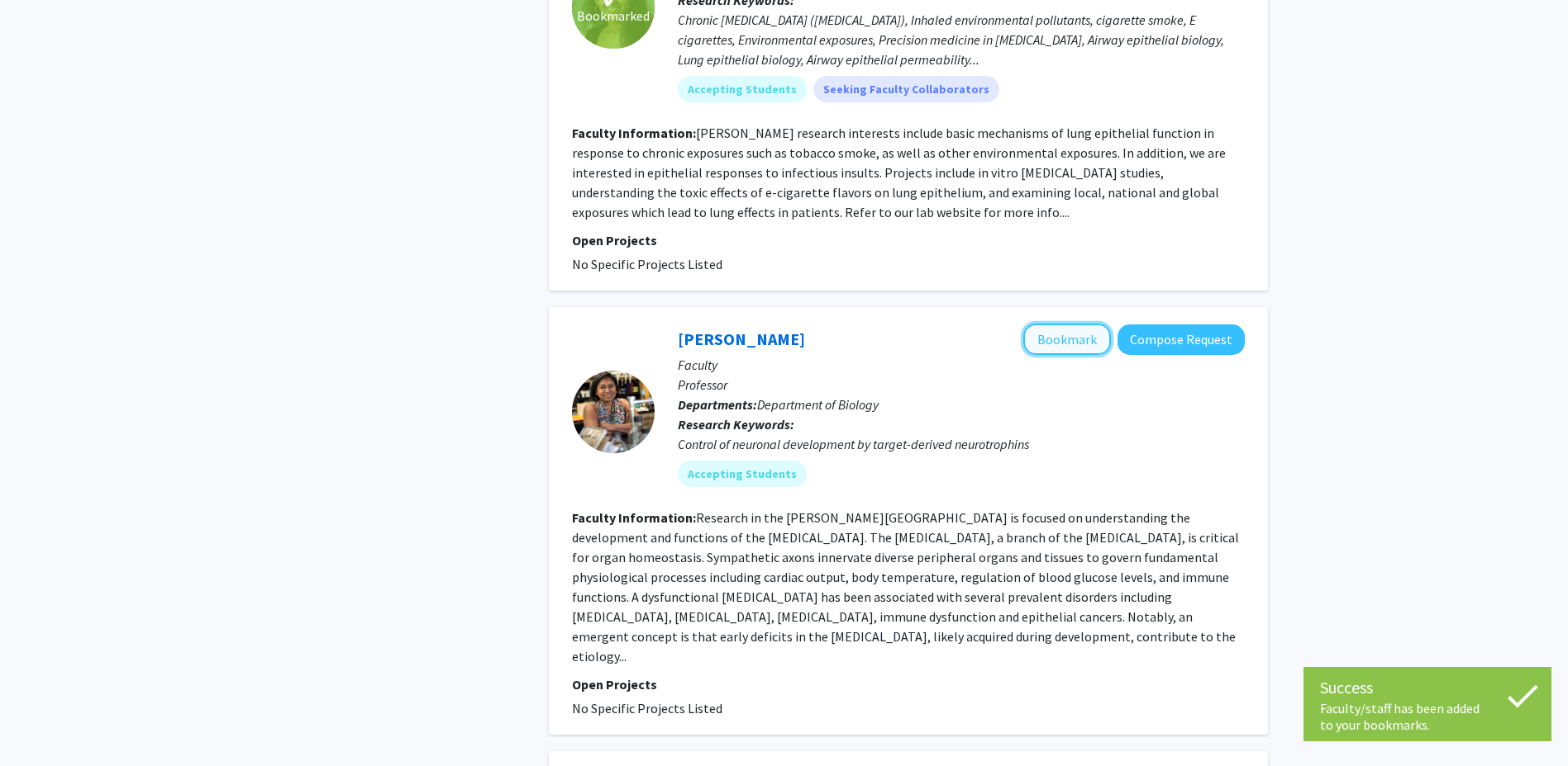
click at [1077, 324] on button "Bookmark" at bounding box center [1067, 339] width 87 height 32
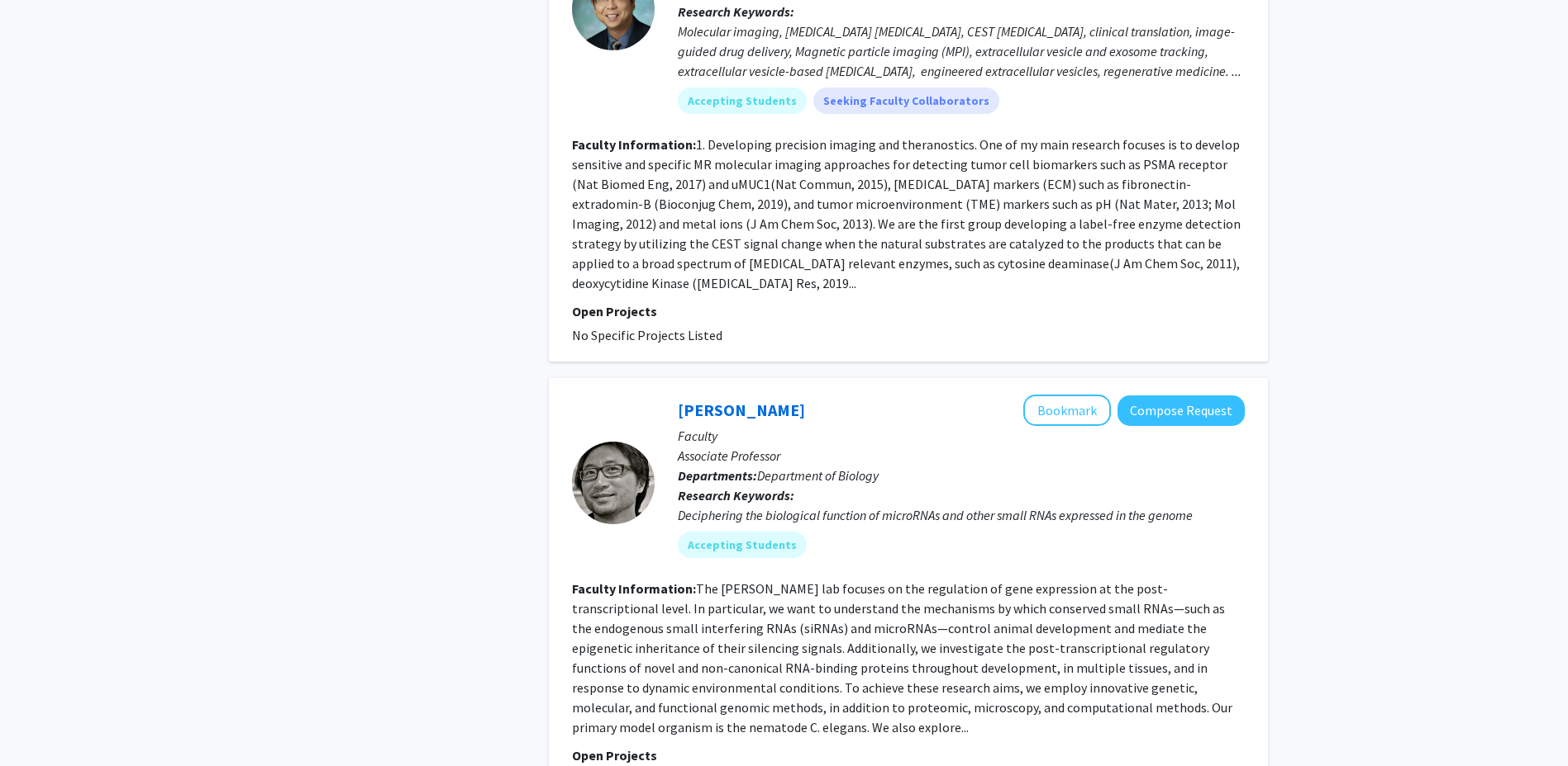
scroll to position [3552, 0]
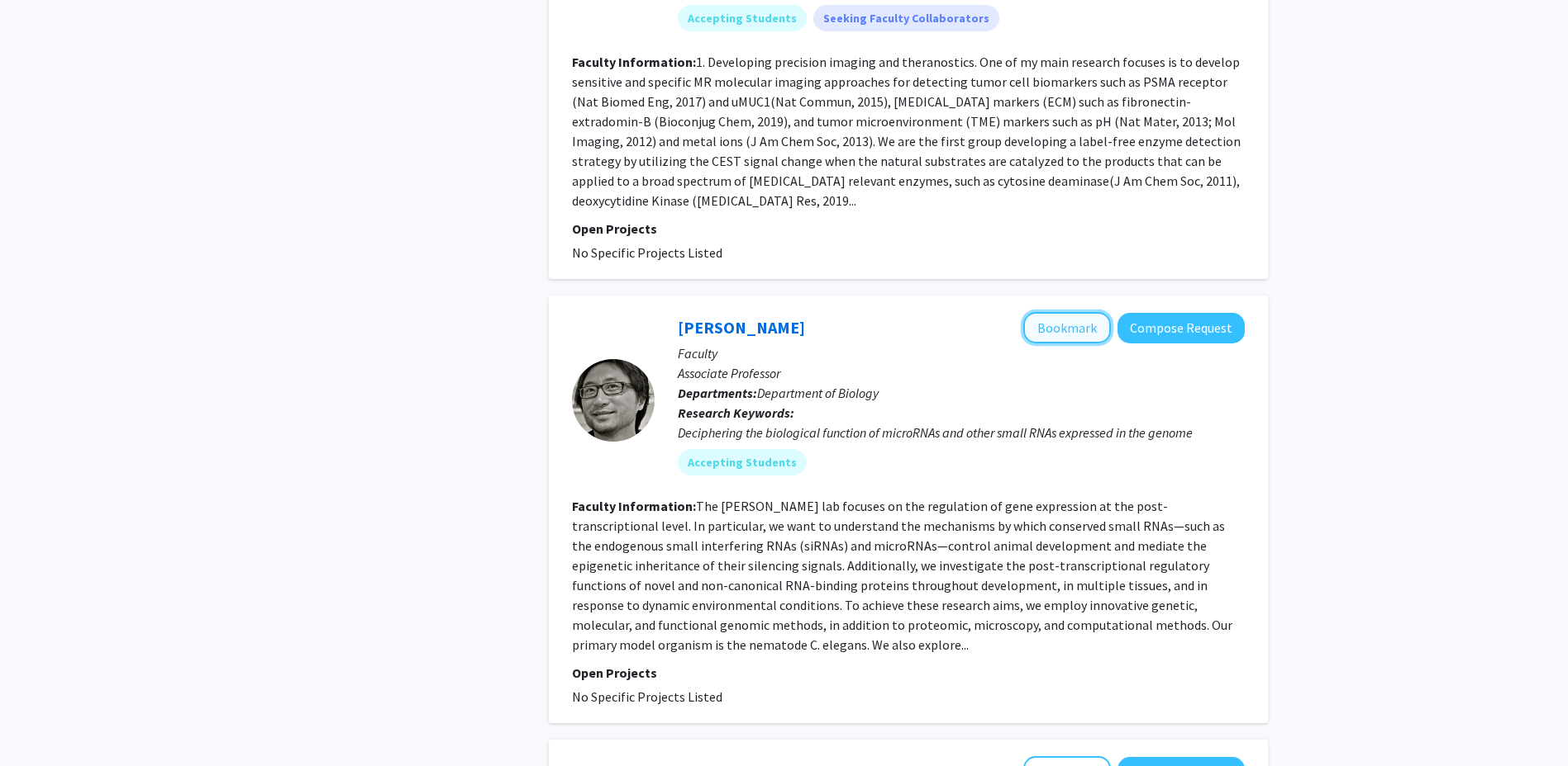
drag, startPoint x: 1036, startPoint y: 233, endPoint x: 1036, endPoint y: 242, distance: 9.0
click at [1037, 312] on button "Bookmark" at bounding box center [1067, 327] width 87 height 32
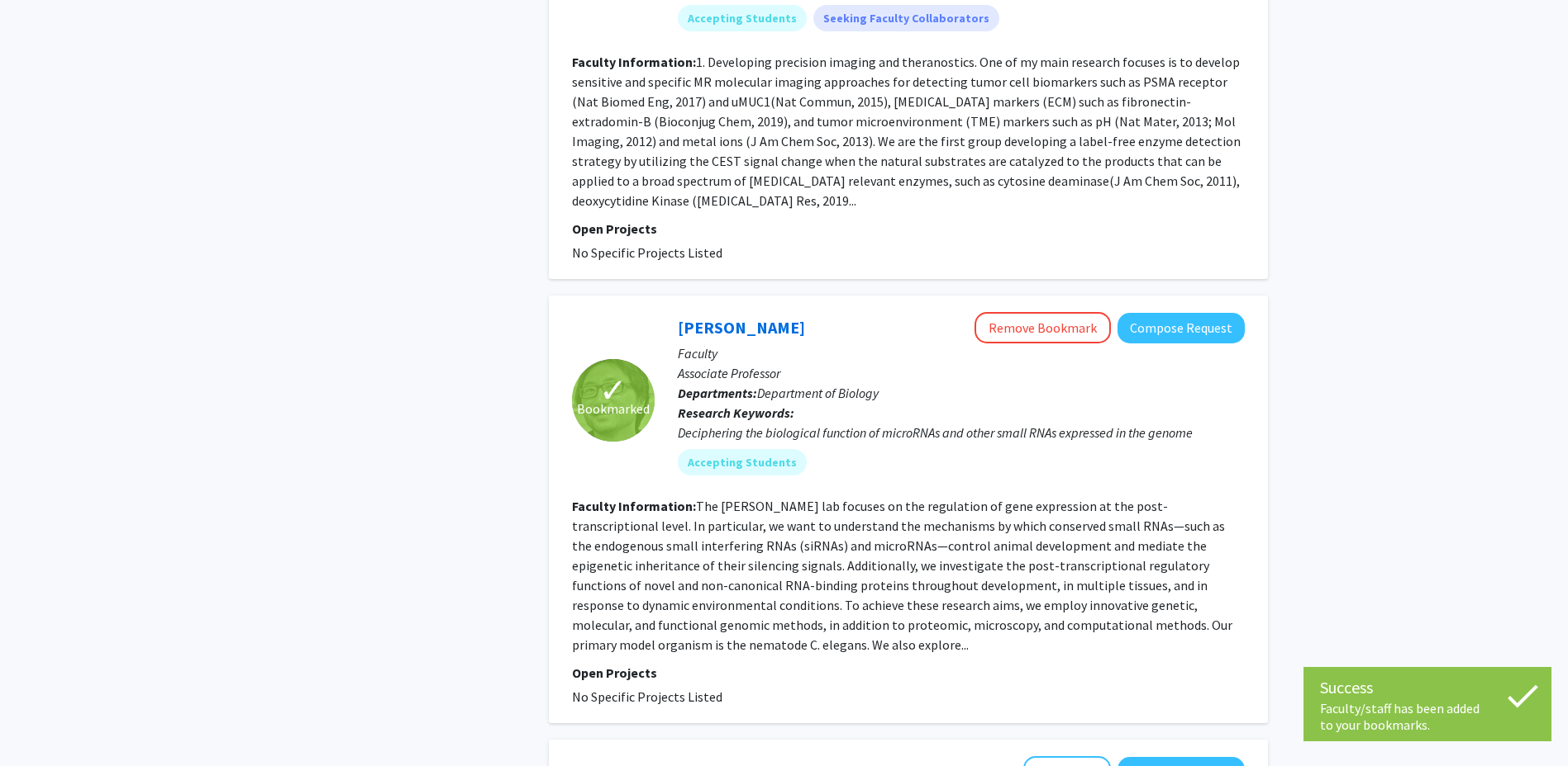
scroll to position [3964, 0]
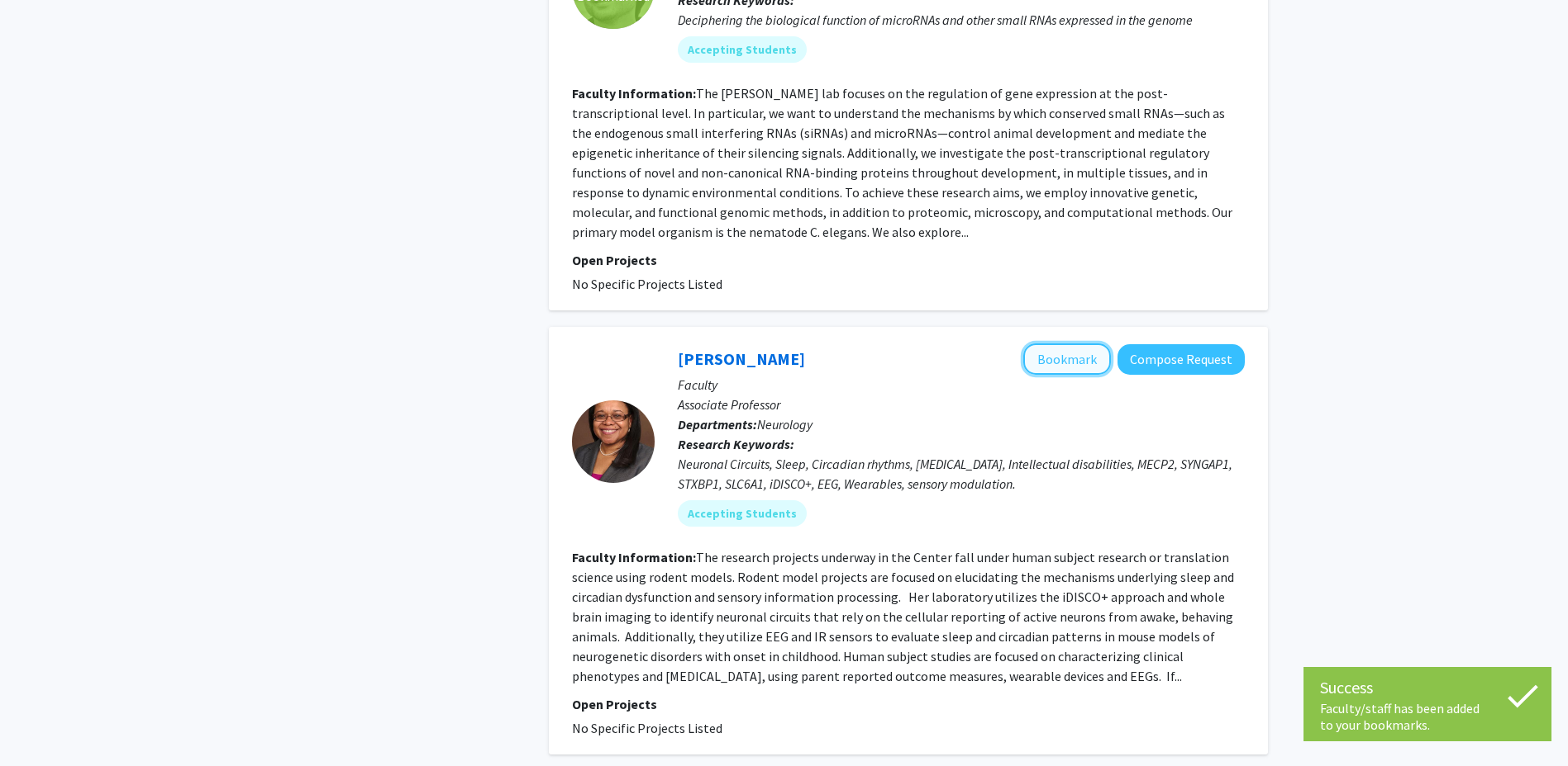
click at [1058, 343] on button "Bookmark" at bounding box center [1067, 359] width 87 height 32
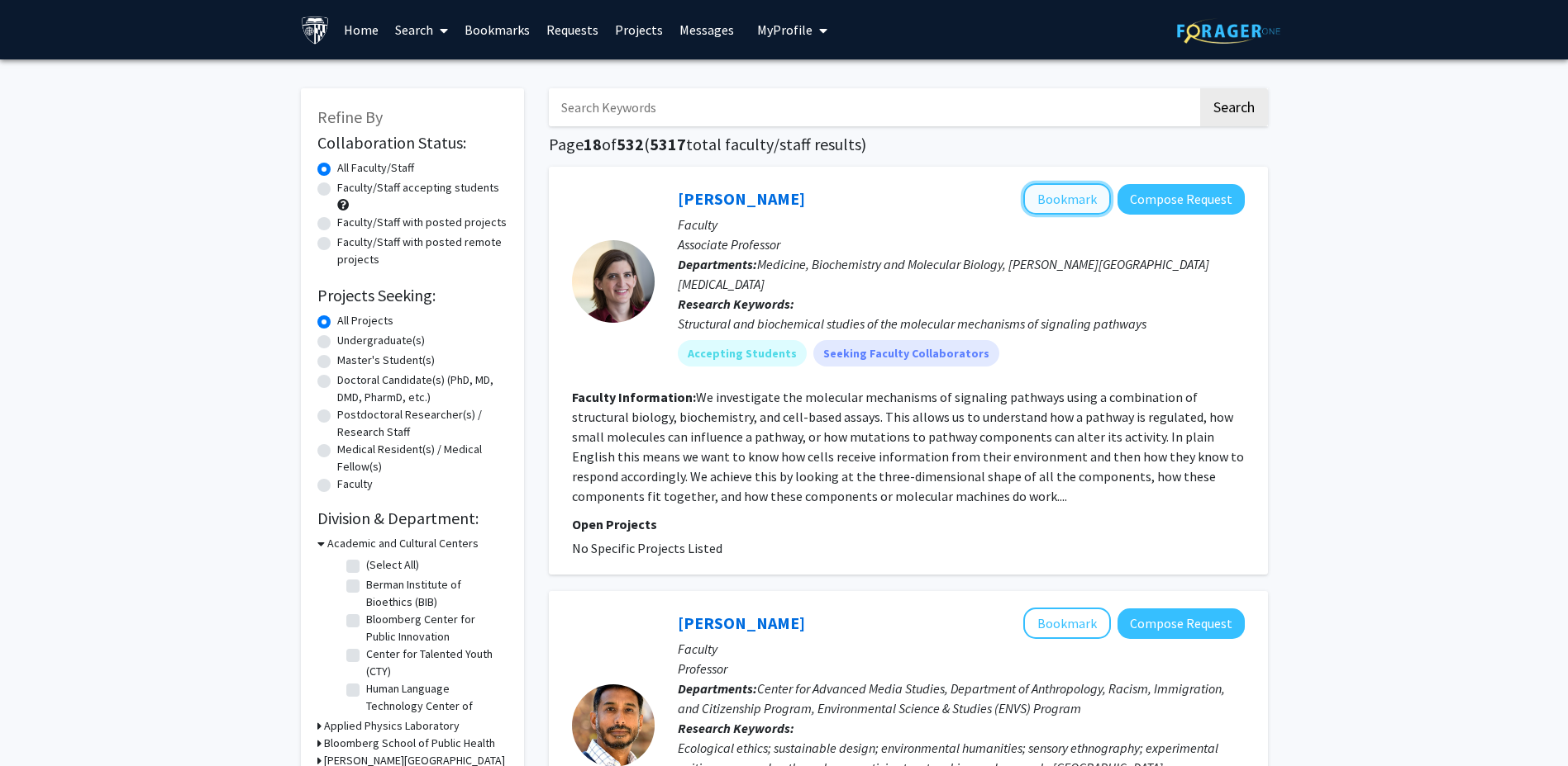
click at [1083, 195] on button "Bookmark" at bounding box center [1067, 198] width 87 height 32
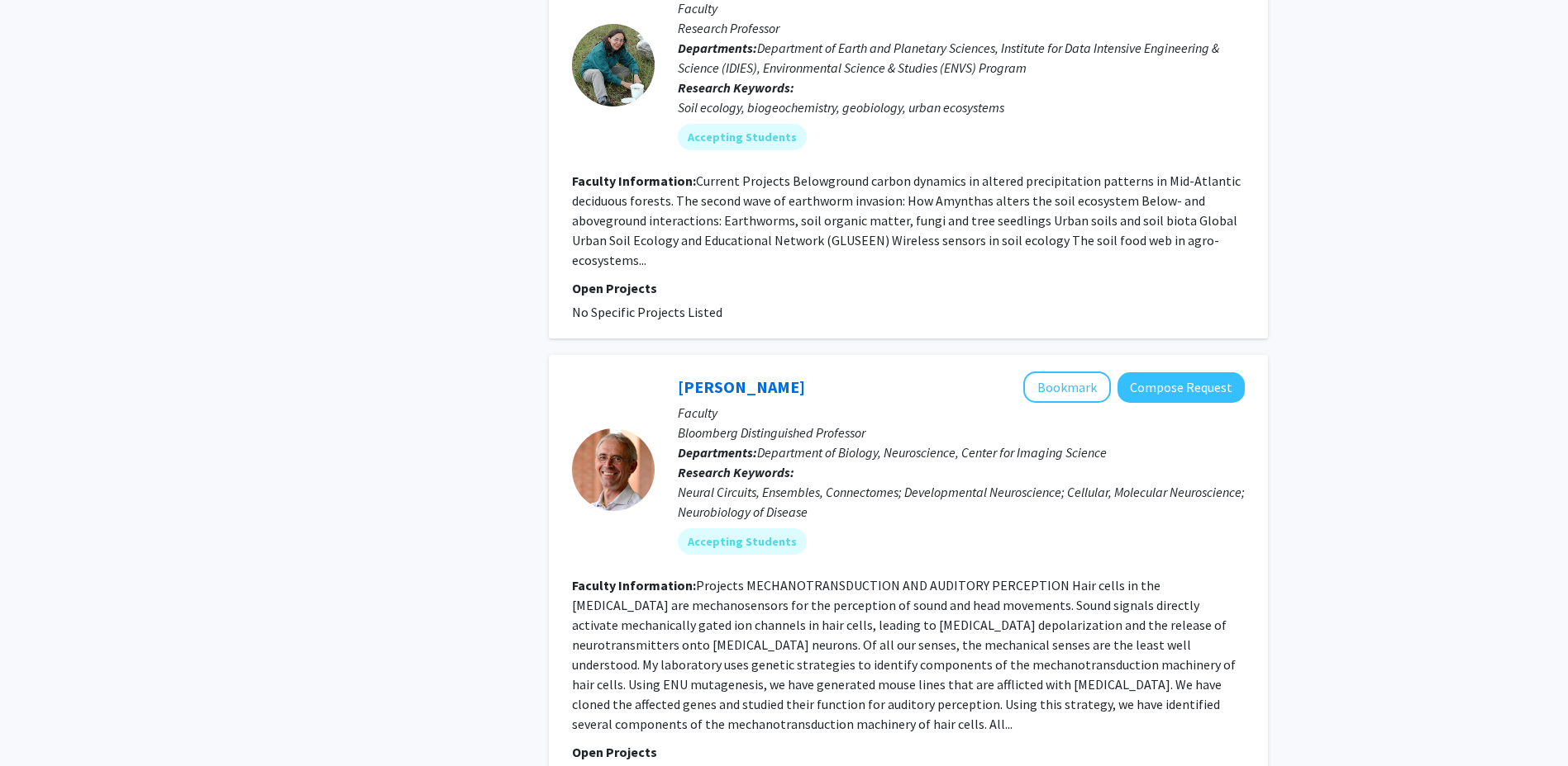
scroll to position [1735, 0]
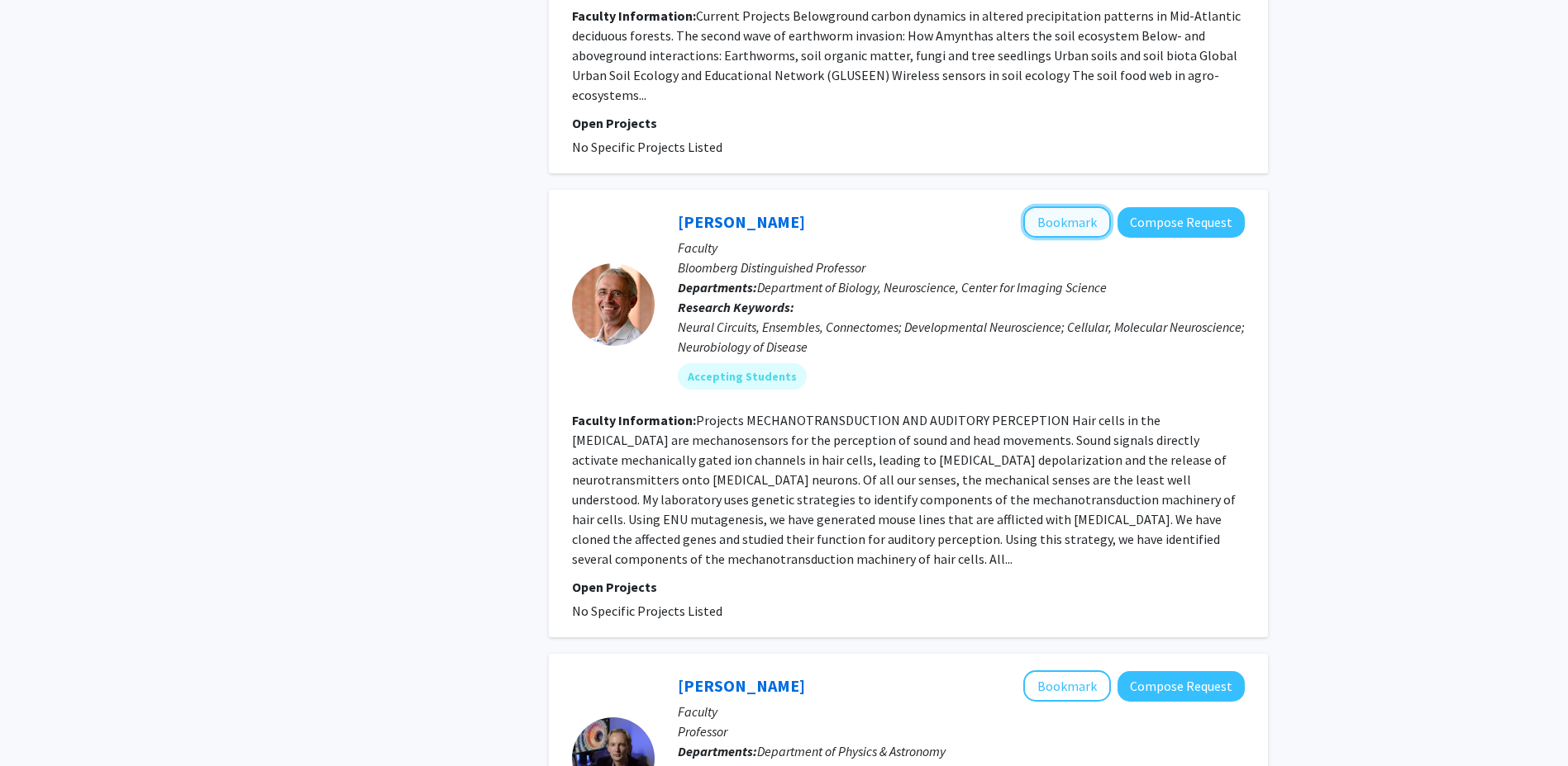
click at [1045, 206] on button "Bookmark" at bounding box center [1067, 222] width 87 height 32
